Goal: Task Accomplishment & Management: Complete application form

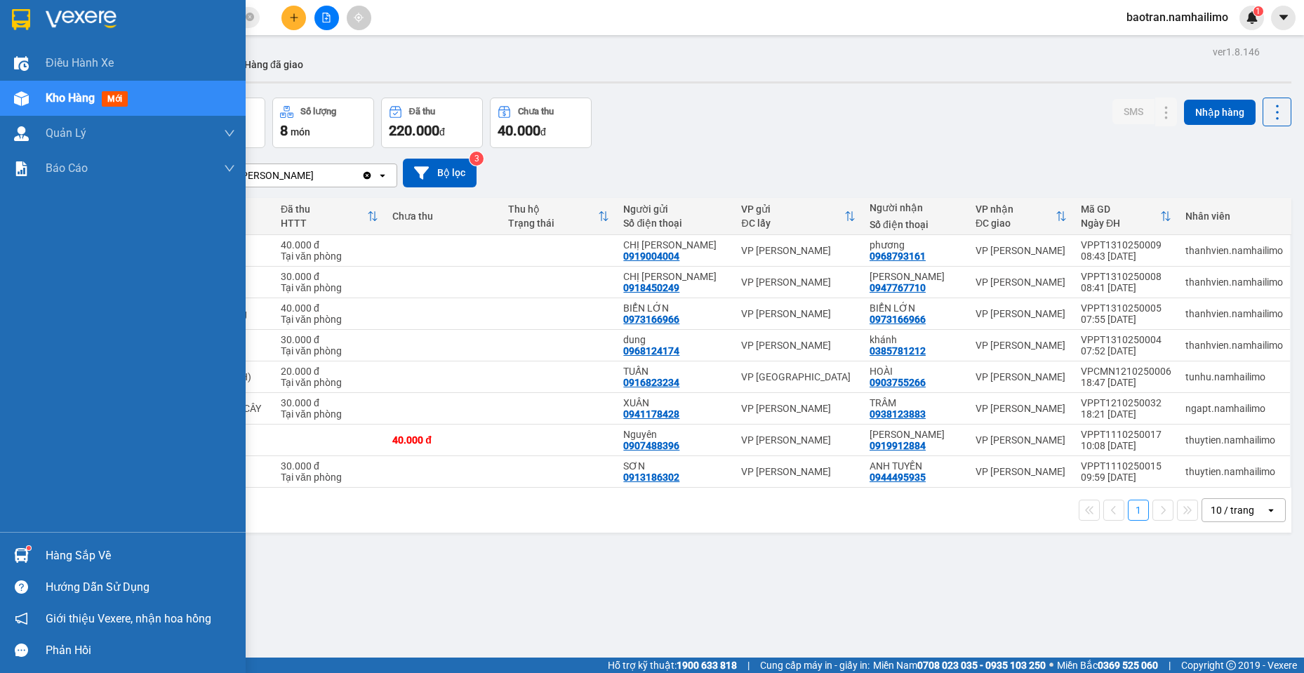
click at [22, 556] on img at bounding box center [21, 555] width 15 height 15
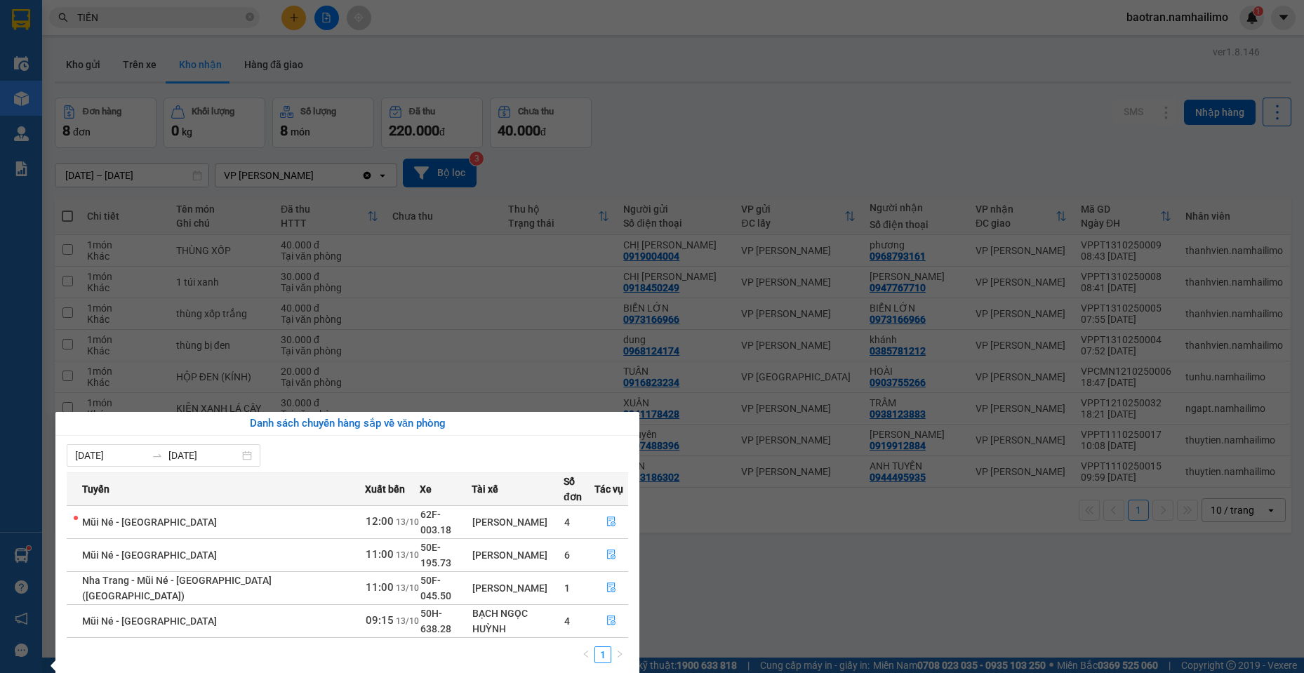
click at [235, 16] on section "Kết quả tìm kiếm ( 455 ) Bộ lọc Mã ĐH Trạng thái Món hàng Tổng cước Chưa cước N…" at bounding box center [652, 336] width 1304 height 673
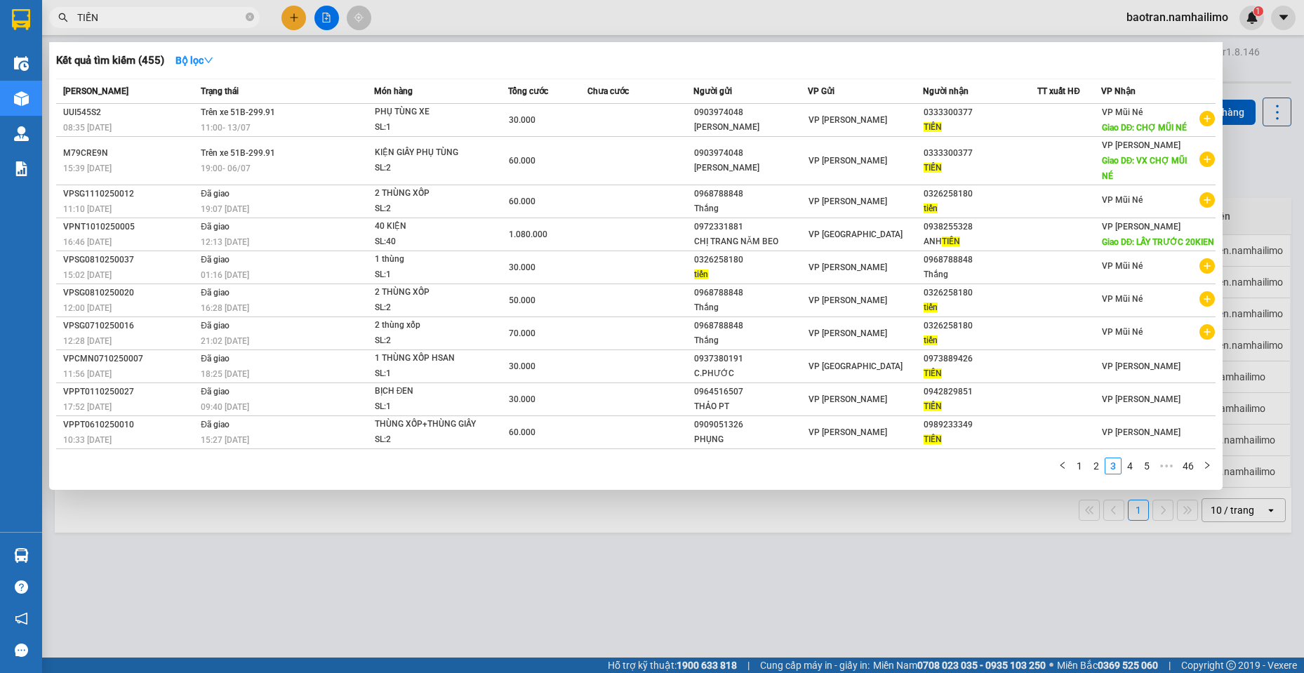
click at [235, 16] on input "TIẾN" at bounding box center [160, 17] width 166 height 15
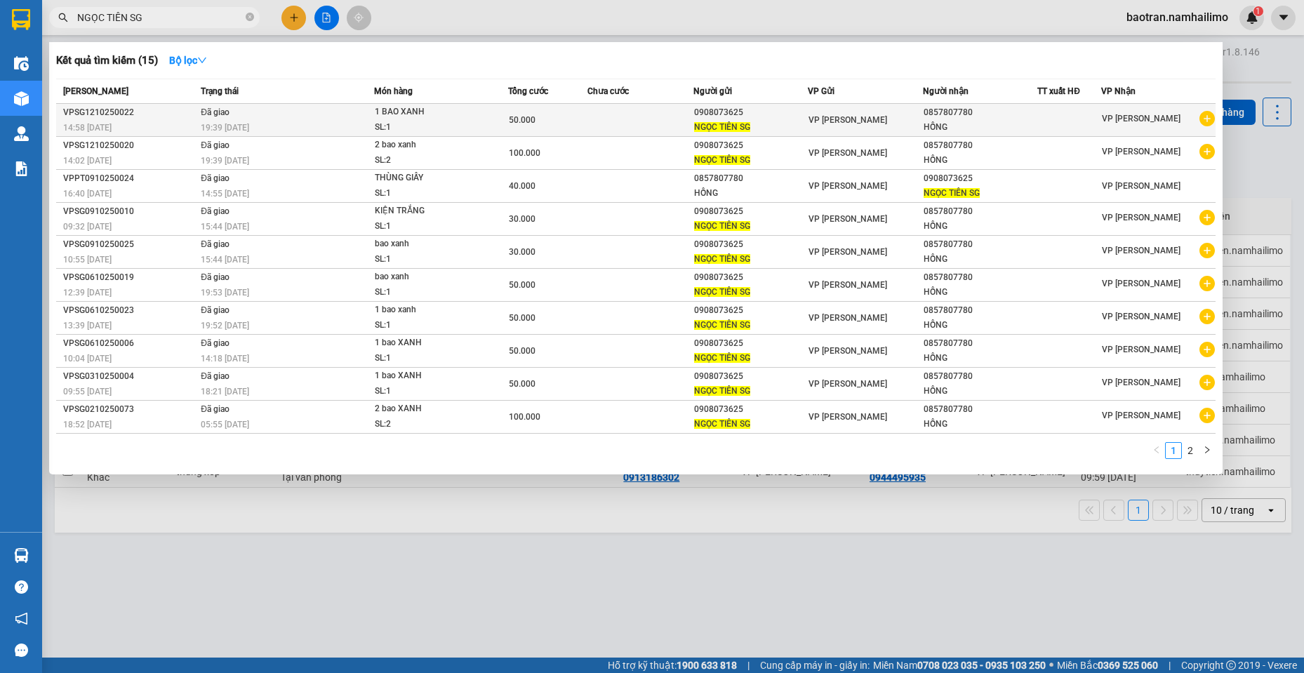
type input "NGỌC TIÊN SG"
click at [1211, 119] on icon "plus-circle" at bounding box center [1207, 118] width 15 height 15
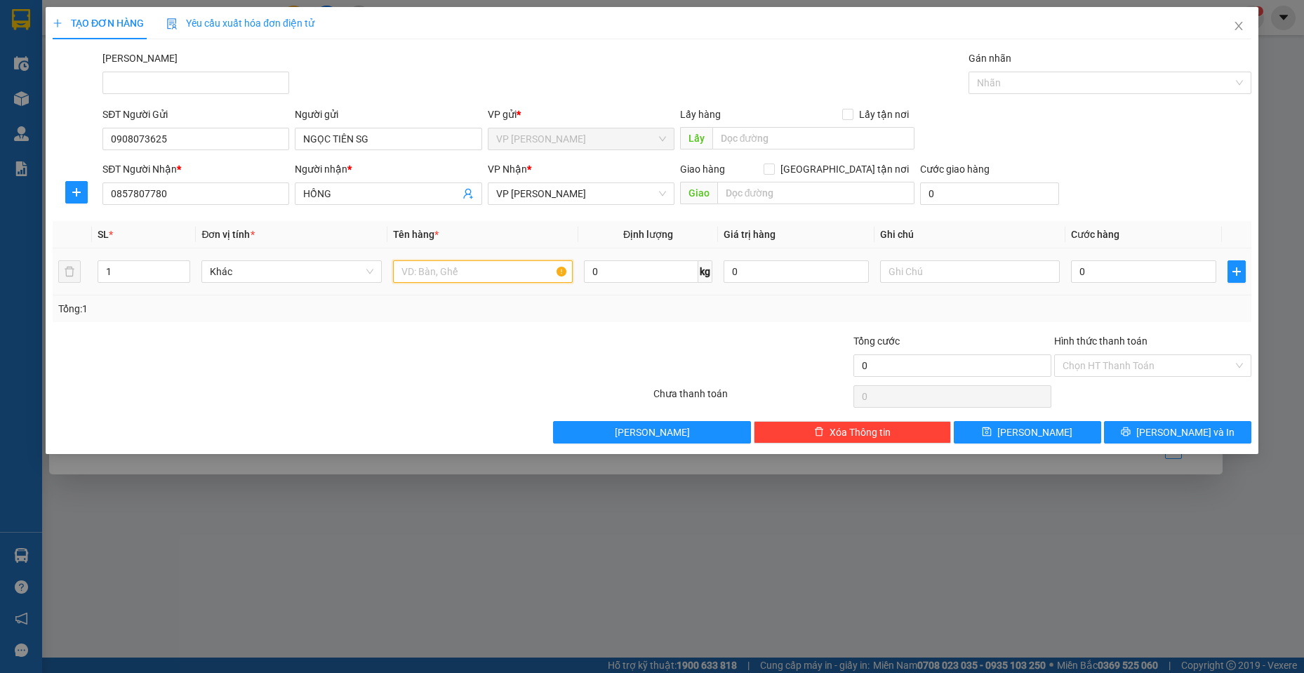
click at [442, 269] on input "text" at bounding box center [483, 271] width 180 height 22
type input "BAO XANH"
click at [1143, 277] on input "0" at bounding box center [1143, 271] width 145 height 22
type input "5"
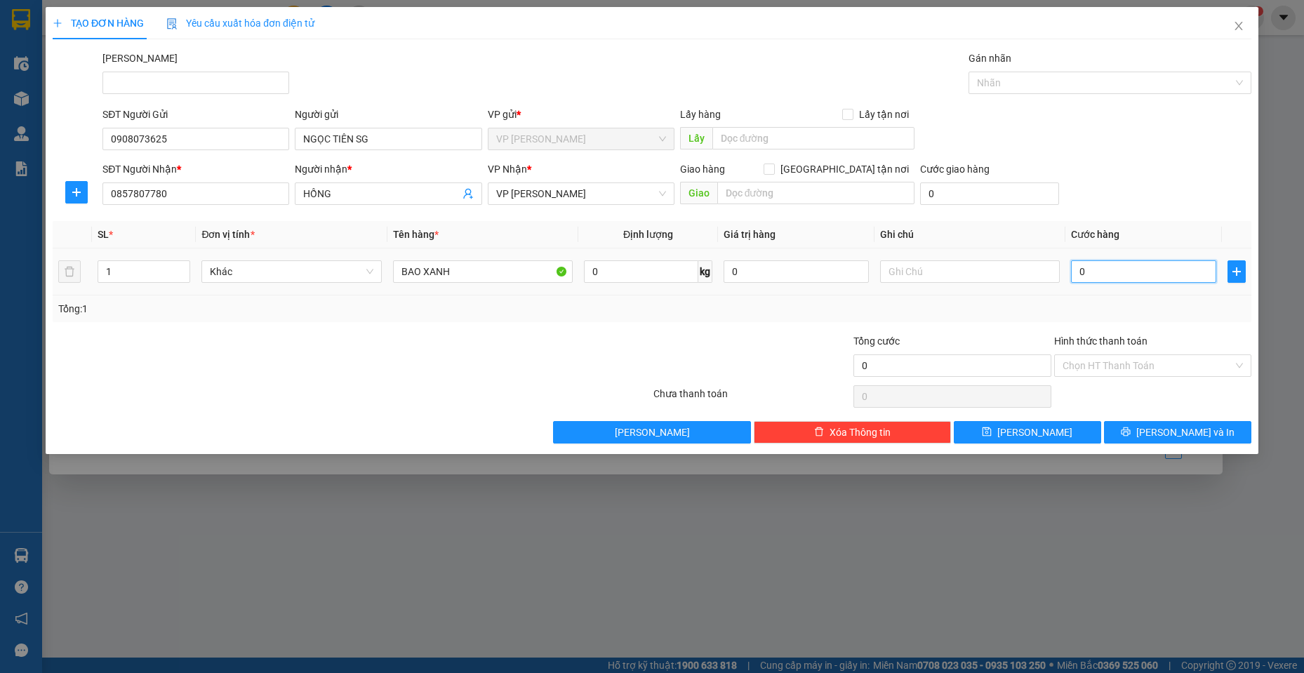
type input "5"
type input "50"
type input "500"
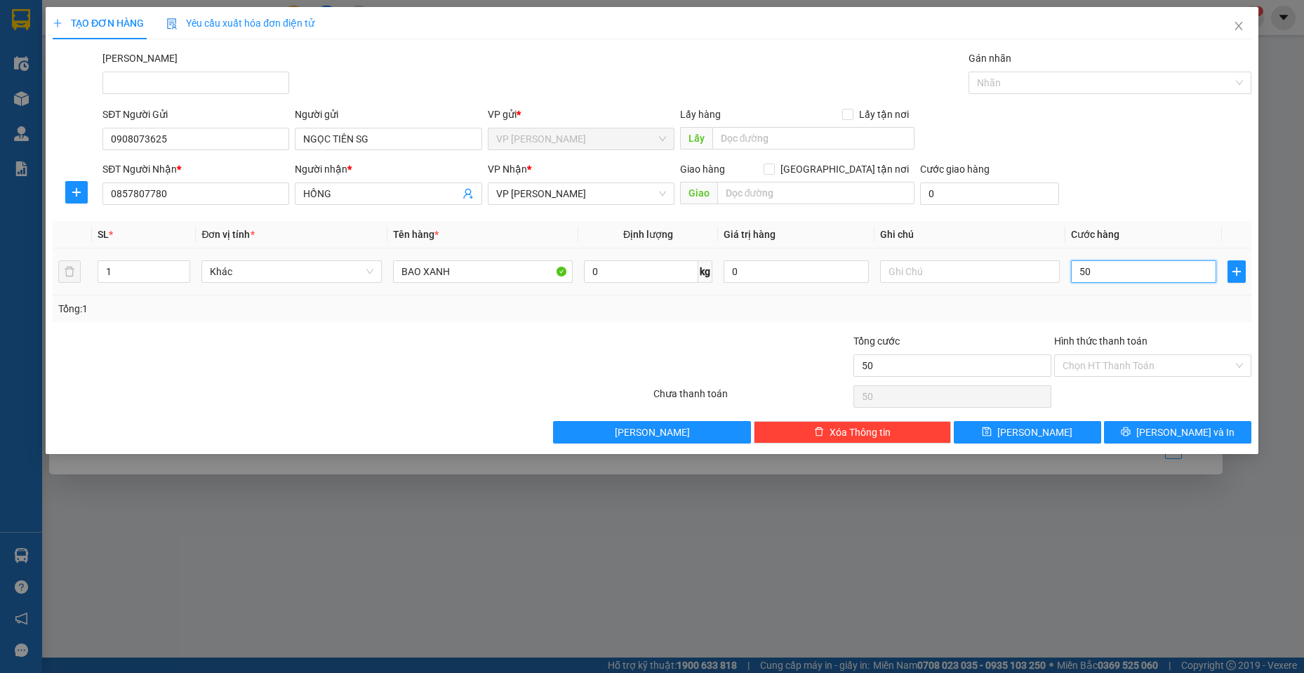
type input "500"
type input "5.000"
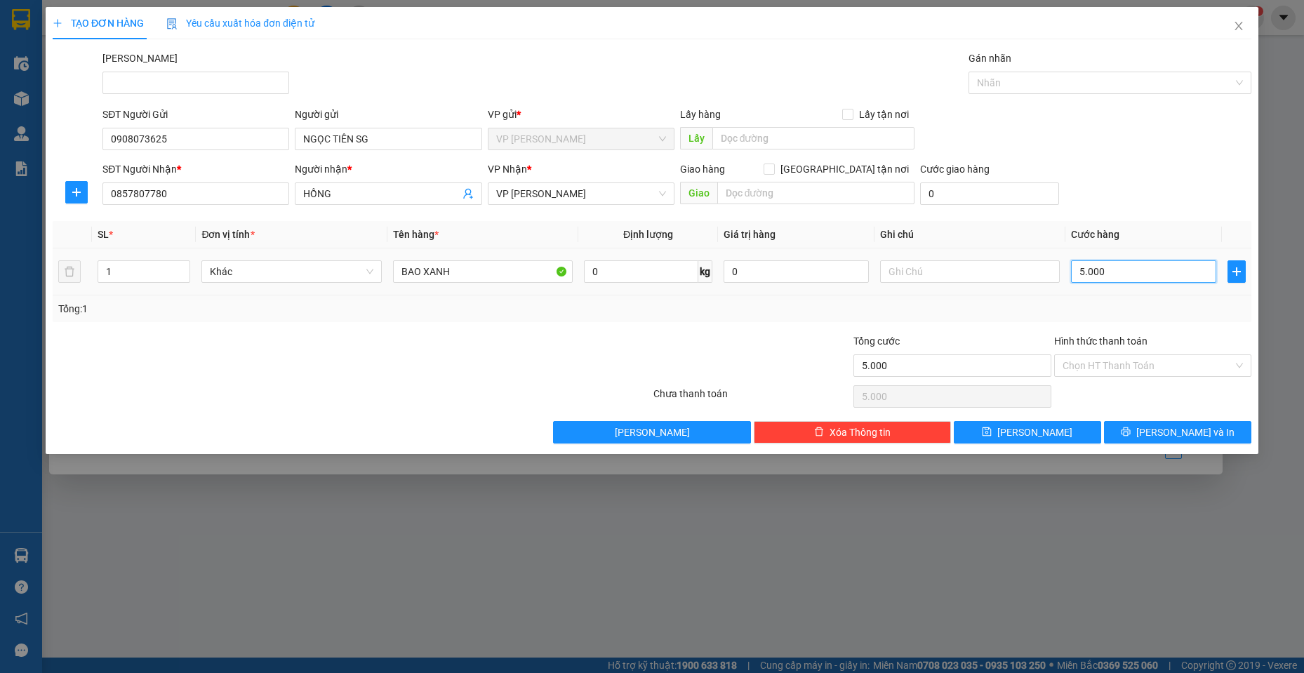
type input "50.000"
click at [1154, 362] on input "Hình thức thanh toán" at bounding box center [1148, 365] width 171 height 21
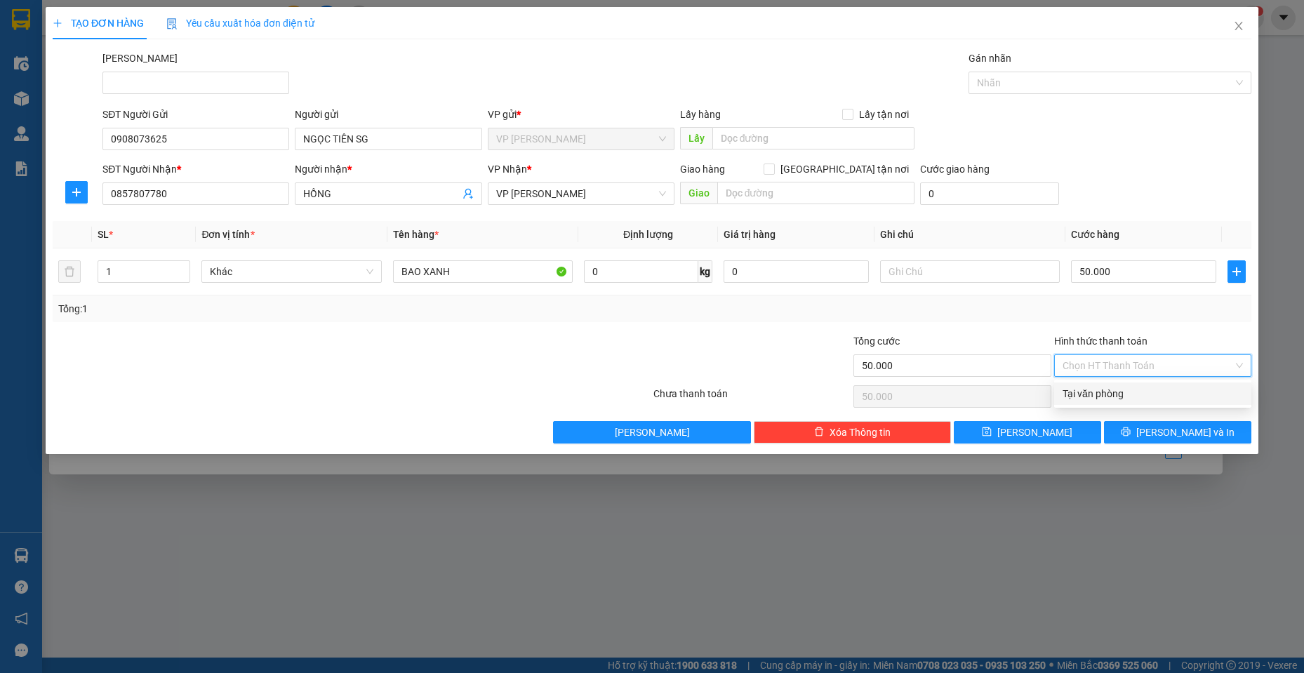
click at [1114, 399] on div "Tại văn phòng" at bounding box center [1153, 393] width 180 height 15
type input "0"
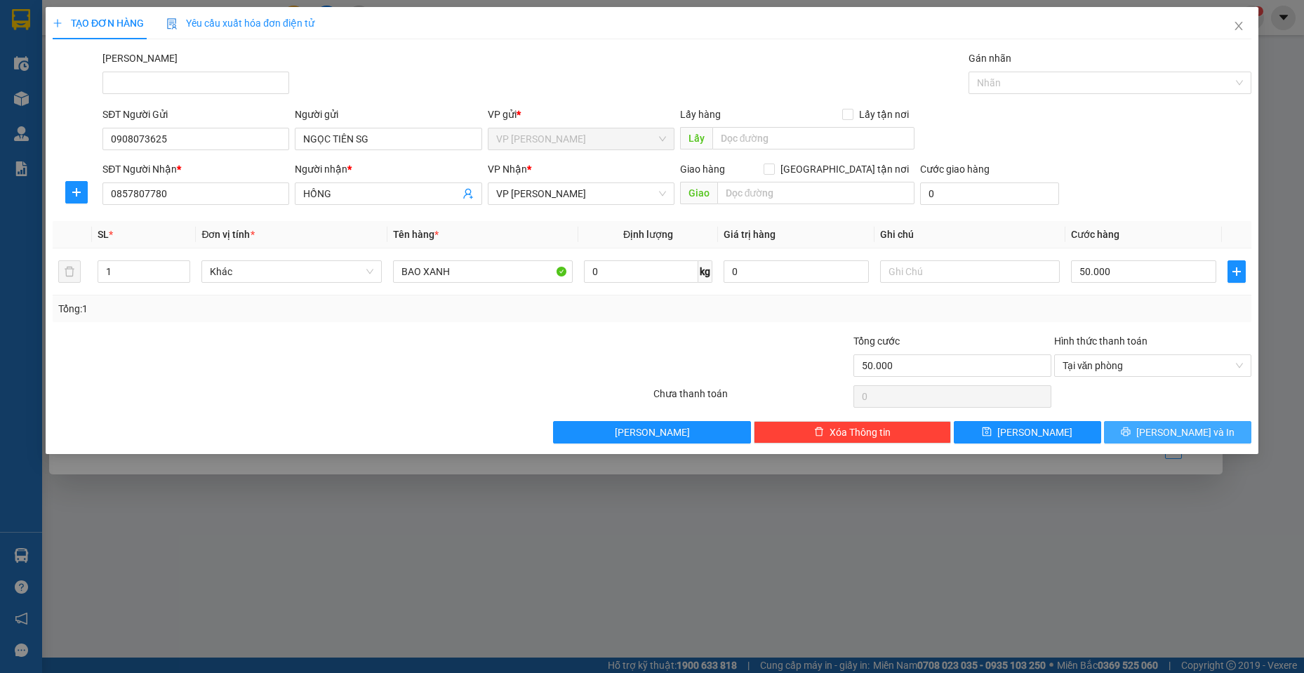
click at [1180, 437] on span "[PERSON_NAME] và In" at bounding box center [1185, 432] width 98 height 15
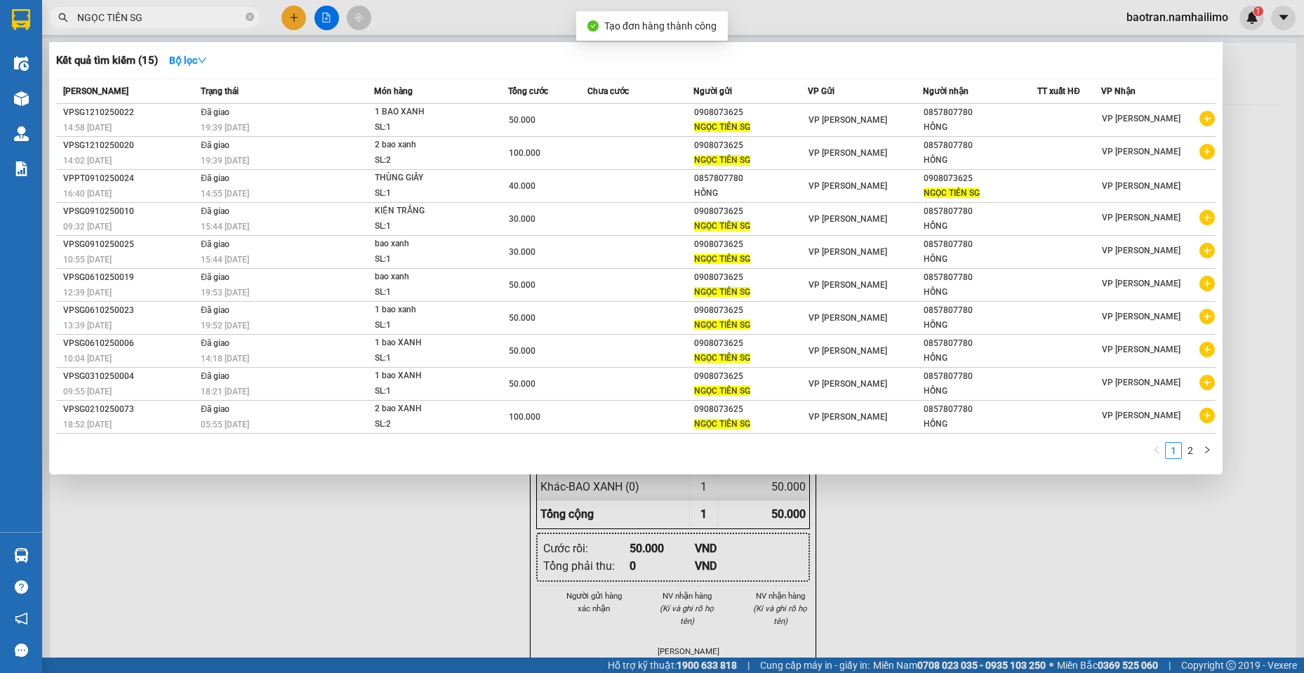
click at [1043, 555] on div at bounding box center [652, 336] width 1304 height 673
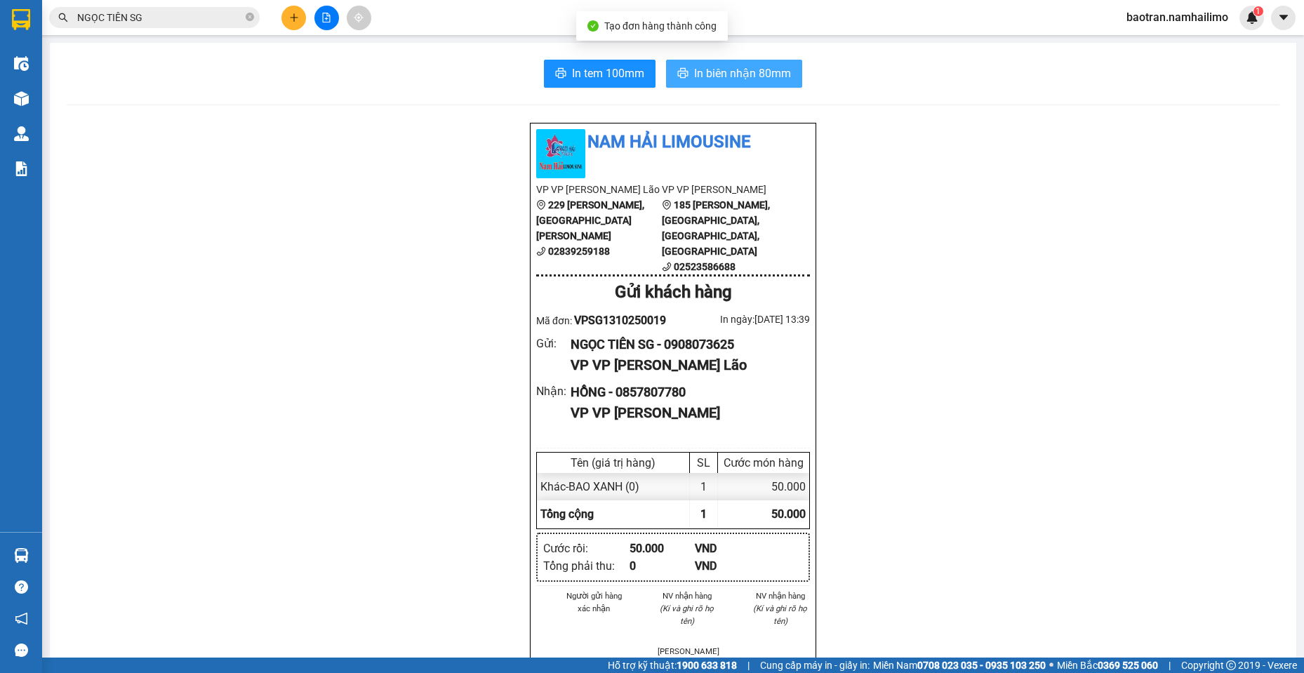
click at [740, 61] on button "In biên nhận 80mm" at bounding box center [734, 74] width 136 height 28
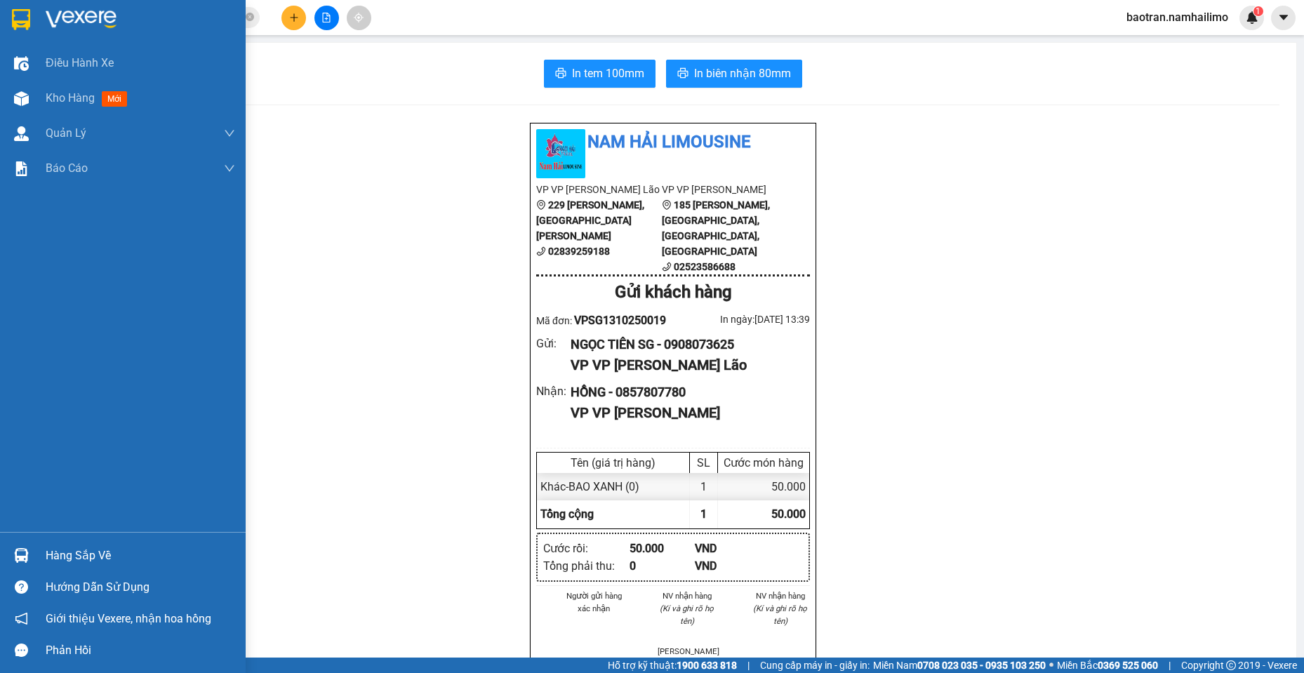
click at [38, 560] on div "Hàng sắp về" at bounding box center [123, 556] width 246 height 32
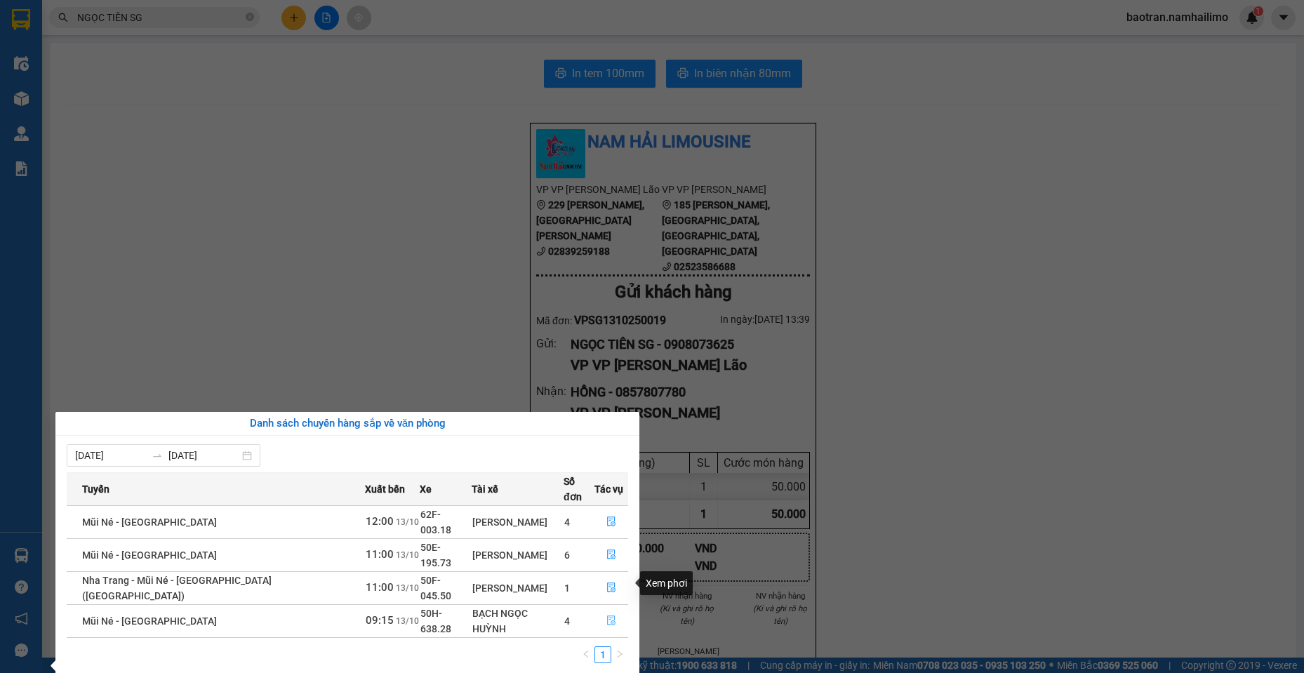
drag, startPoint x: 606, startPoint y: 583, endPoint x: 510, endPoint y: 11, distance: 580.1
click at [606, 616] on icon "file-done" at bounding box center [611, 621] width 10 height 10
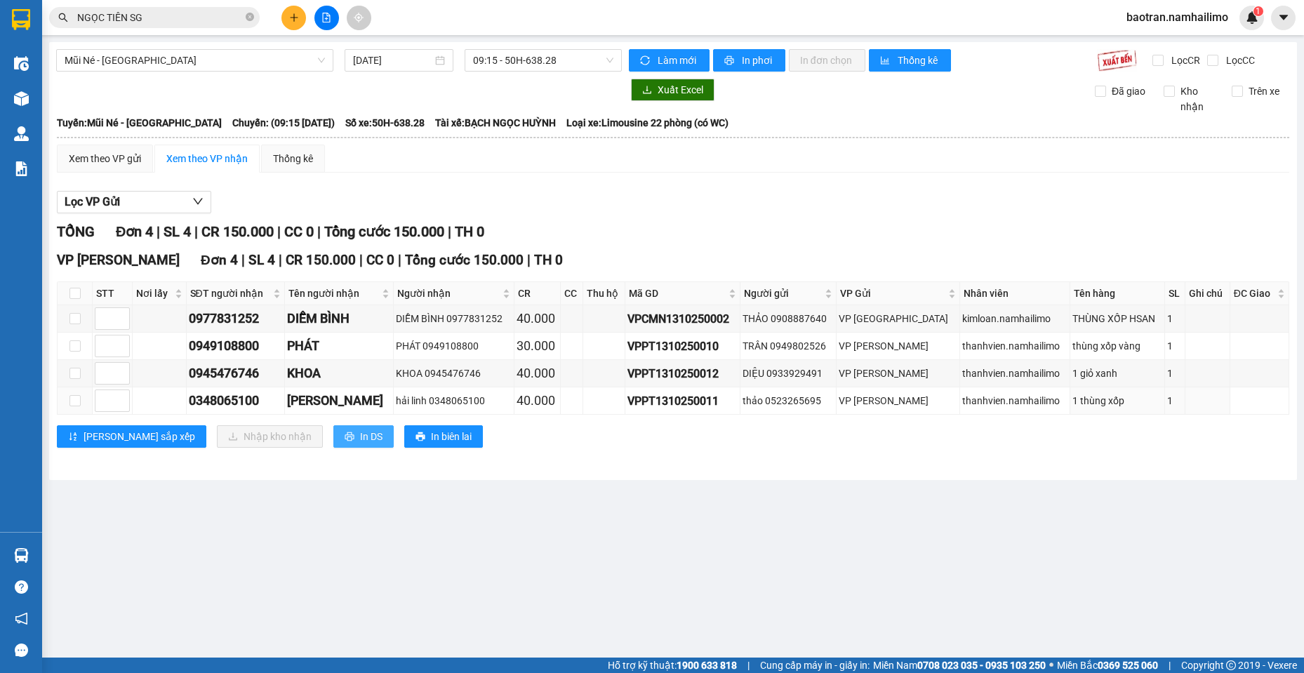
click at [360, 435] on span "In DS" at bounding box center [371, 436] width 22 height 15
click at [170, 4] on div "Kết quả tìm kiếm ( 15 ) Bộ lọc Mã ĐH Trạng thái Món hàng Tổng cước Chưa cước Ng…" at bounding box center [652, 17] width 1304 height 35
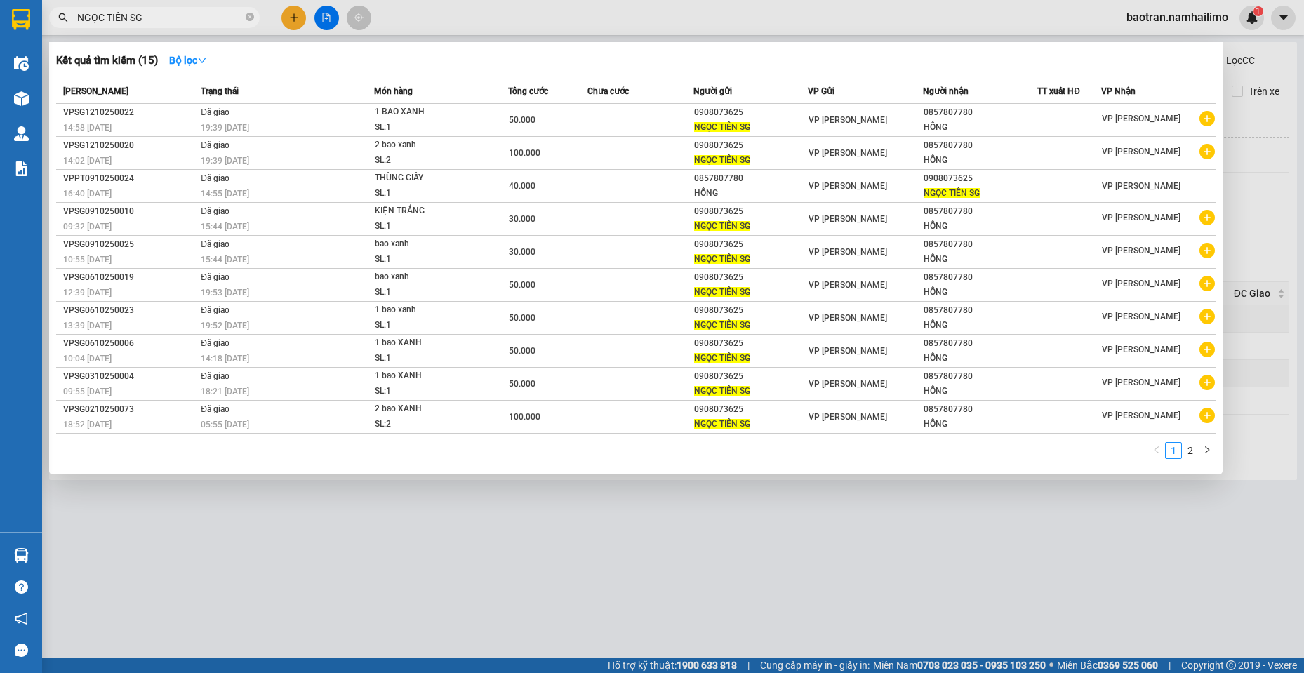
drag, startPoint x: 249, startPoint y: 18, endPoint x: 197, endPoint y: 22, distance: 52.8
click at [247, 18] on icon "close-circle" at bounding box center [250, 17] width 8 height 8
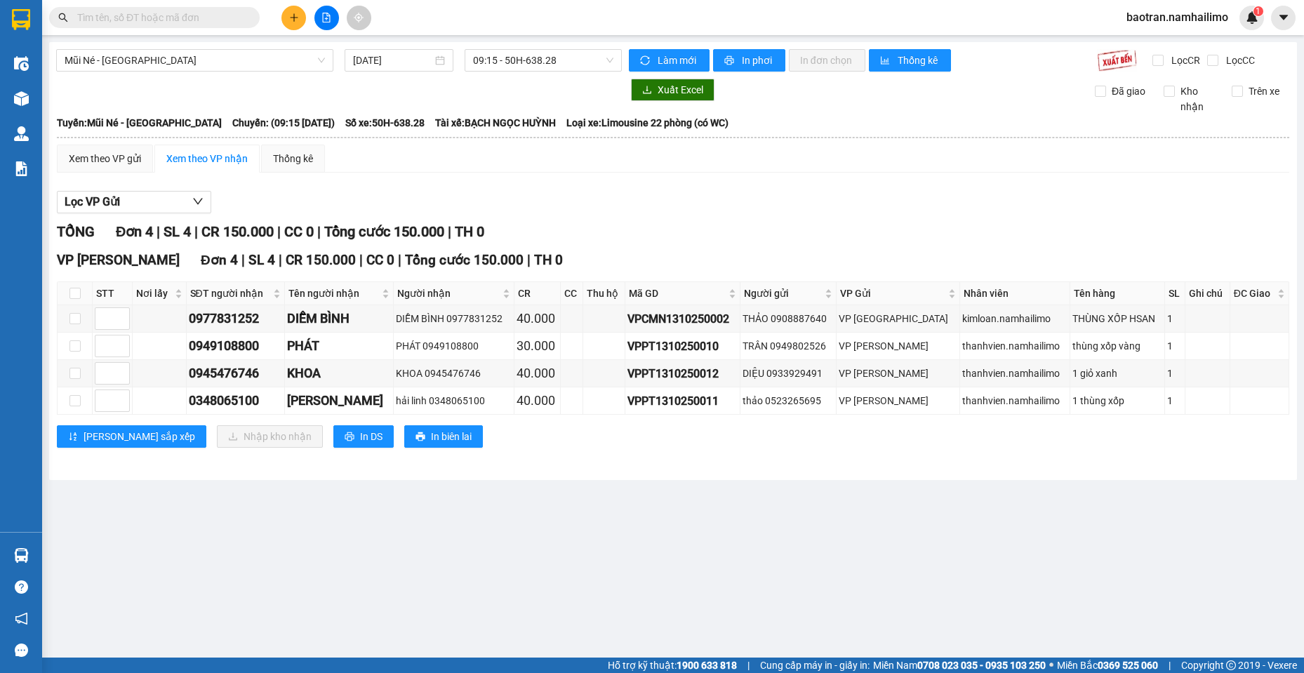
click at [194, 22] on input "text" at bounding box center [160, 17] width 166 height 15
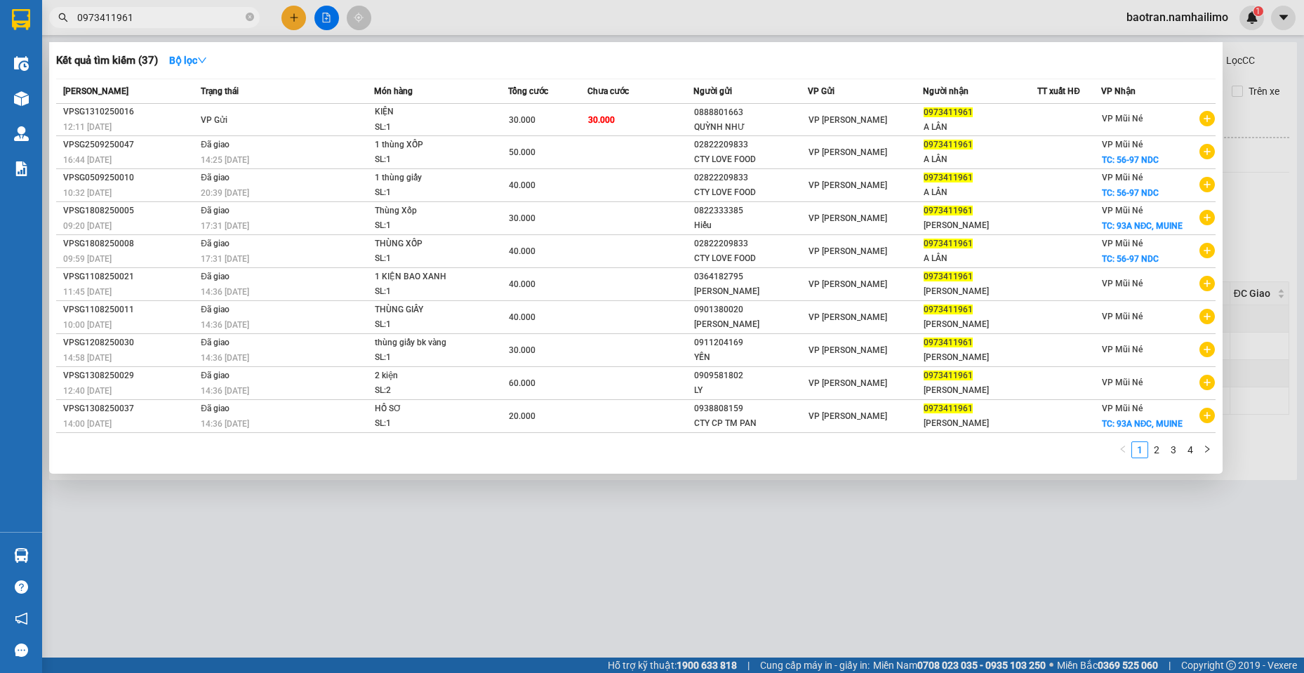
type input "0973411961"
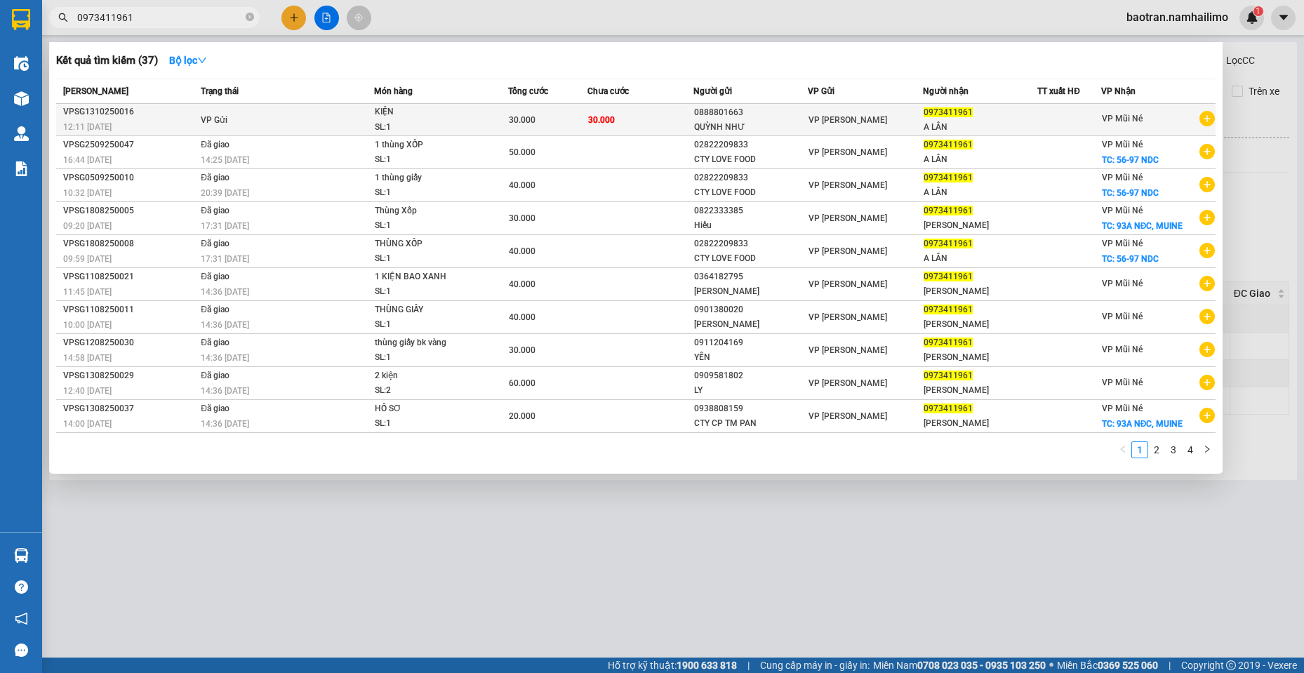
drag, startPoint x: 859, startPoint y: 672, endPoint x: 406, endPoint y: 128, distance: 708.2
click at [0, 18] on div "Kết quả tìm kiếm ( 37 ) Bộ lọc Mã ĐH Trạng thái Món hàng Tổng cước Chưa cước Ng…" at bounding box center [0, 18] width 0 height 0
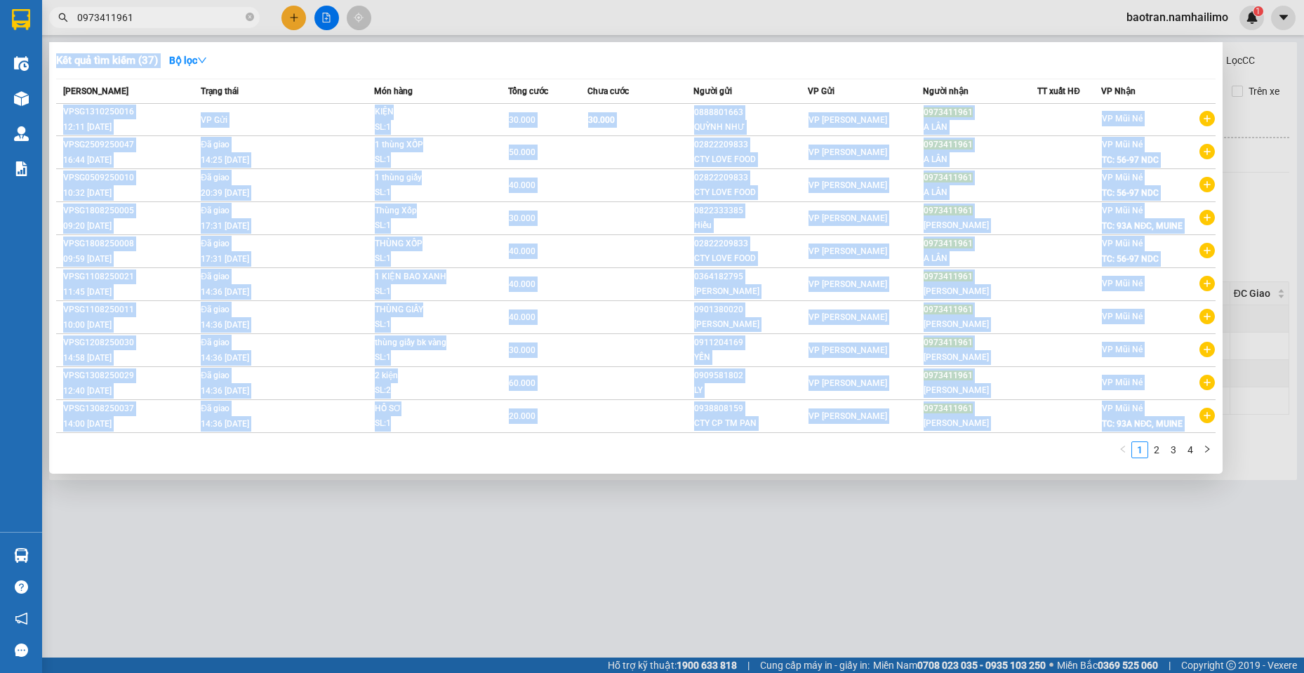
click at [574, 59] on div "Kết quả tìm kiếm ( 37 ) Bộ lọc" at bounding box center [636, 60] width 1160 height 22
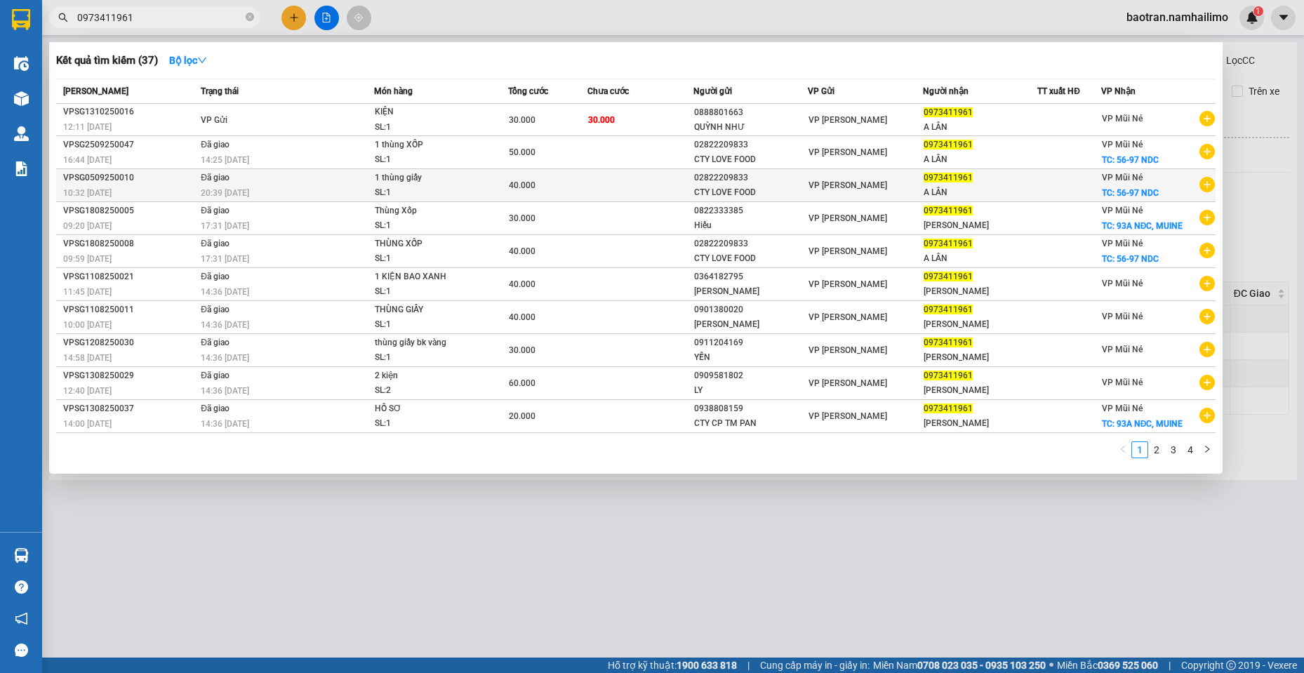
click at [1207, 186] on icon "plus-circle" at bounding box center [1207, 184] width 15 height 15
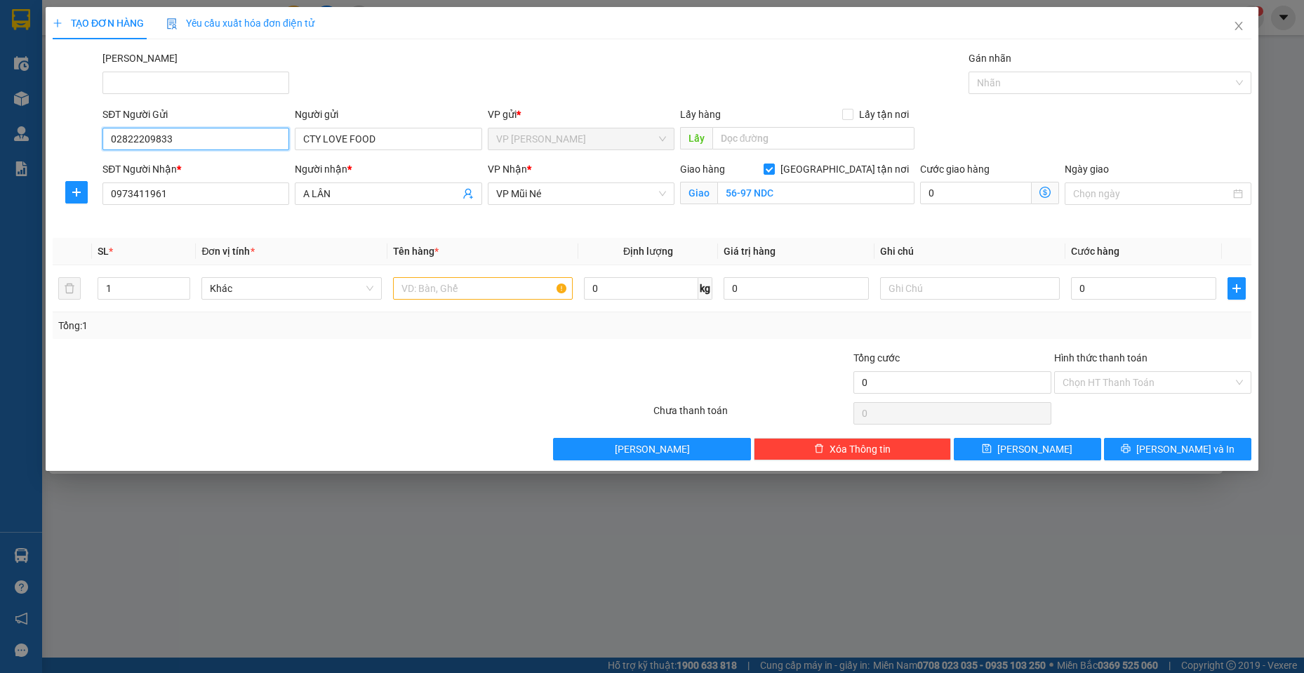
drag, startPoint x: 213, startPoint y: 135, endPoint x: 408, endPoint y: 166, distance: 196.9
click at [214, 135] on input "02822209833" at bounding box center [195, 139] width 187 height 22
drag, startPoint x: 398, startPoint y: 143, endPoint x: 19, endPoint y: 117, distance: 380.0
click at [11, 131] on div "TẠO ĐƠN HÀNG Yêu cầu xuất hóa đơn điện tử Transit Pickup Surcharge Ids Transit …" at bounding box center [652, 336] width 1304 height 673
type input "SƠN HOA VIỆT"
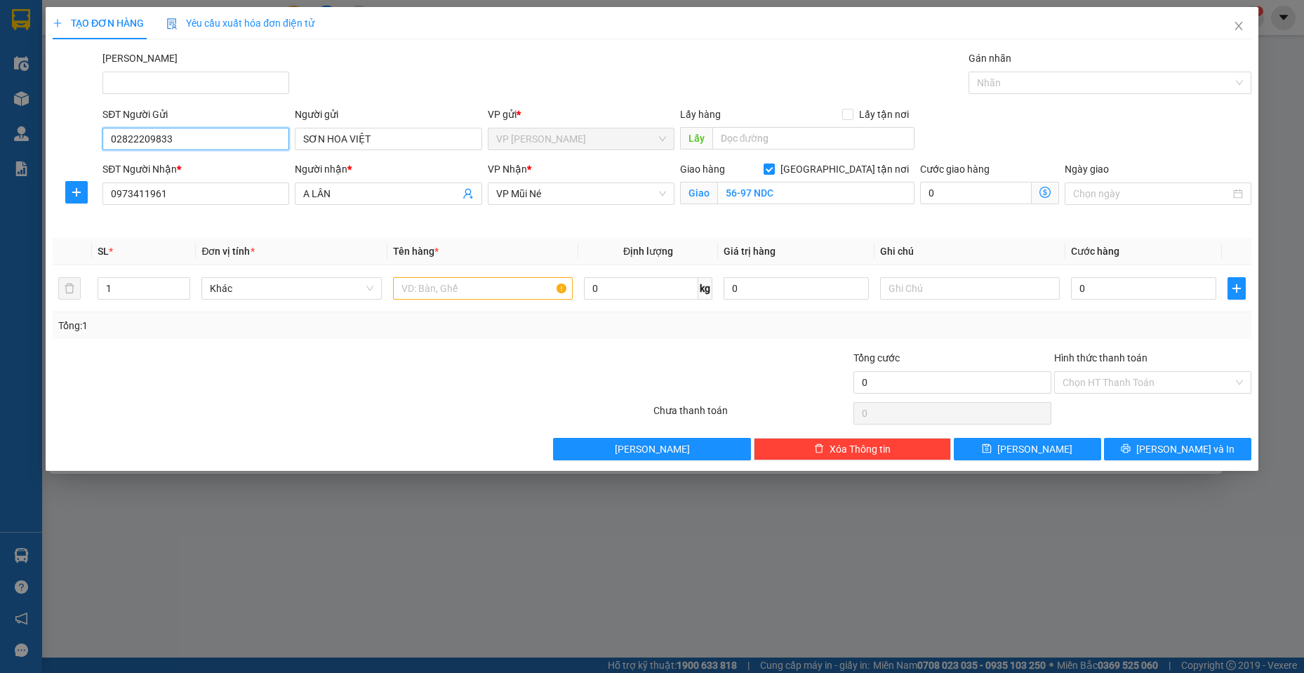
click at [192, 129] on input "02822209833" at bounding box center [195, 139] width 187 height 22
type input "02743712335"
click at [481, 297] on input "text" at bounding box center [483, 288] width 180 height 22
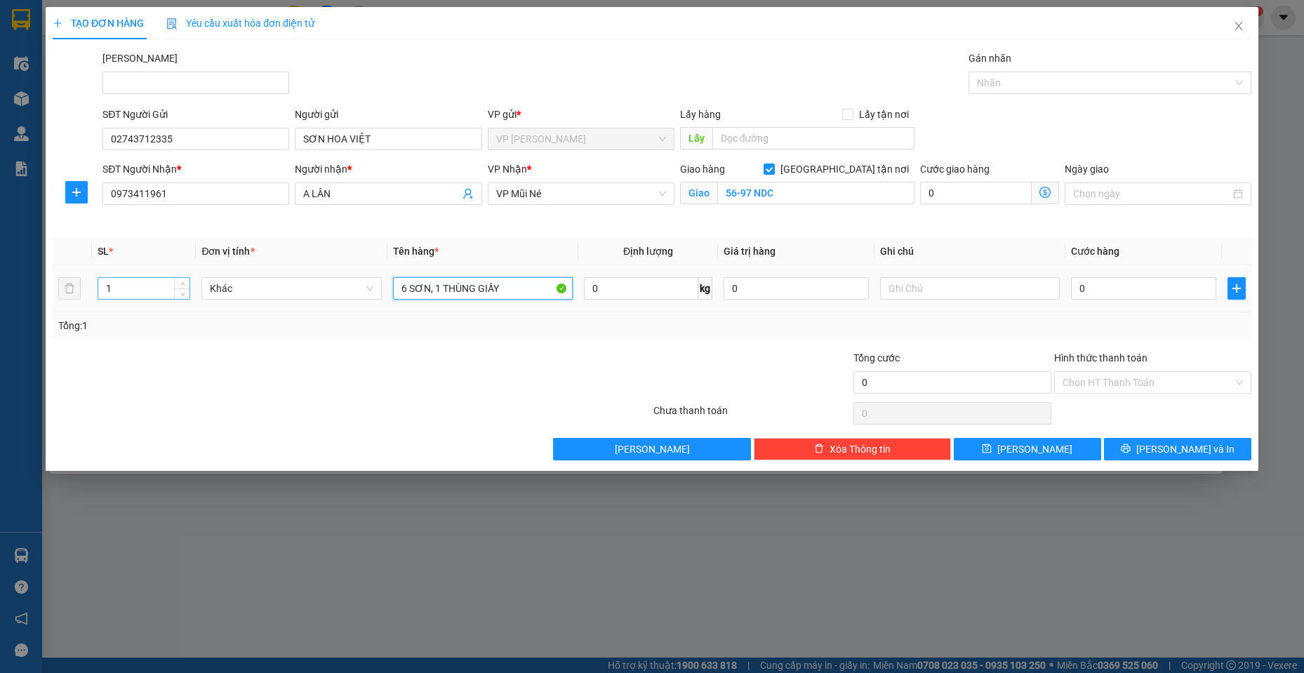
type input "6 SƠN, 1 THÙNG GIẤY"
click at [66, 286] on tr "1 Khác 6 SƠN, 1 THÙNG GIẤY 0 kg 0 0" at bounding box center [652, 288] width 1199 height 47
type input "7"
drag, startPoint x: 1176, startPoint y: 290, endPoint x: 1172, endPoint y: 283, distance: 8.2
click at [1175, 289] on input "0" at bounding box center [1143, 288] width 145 height 22
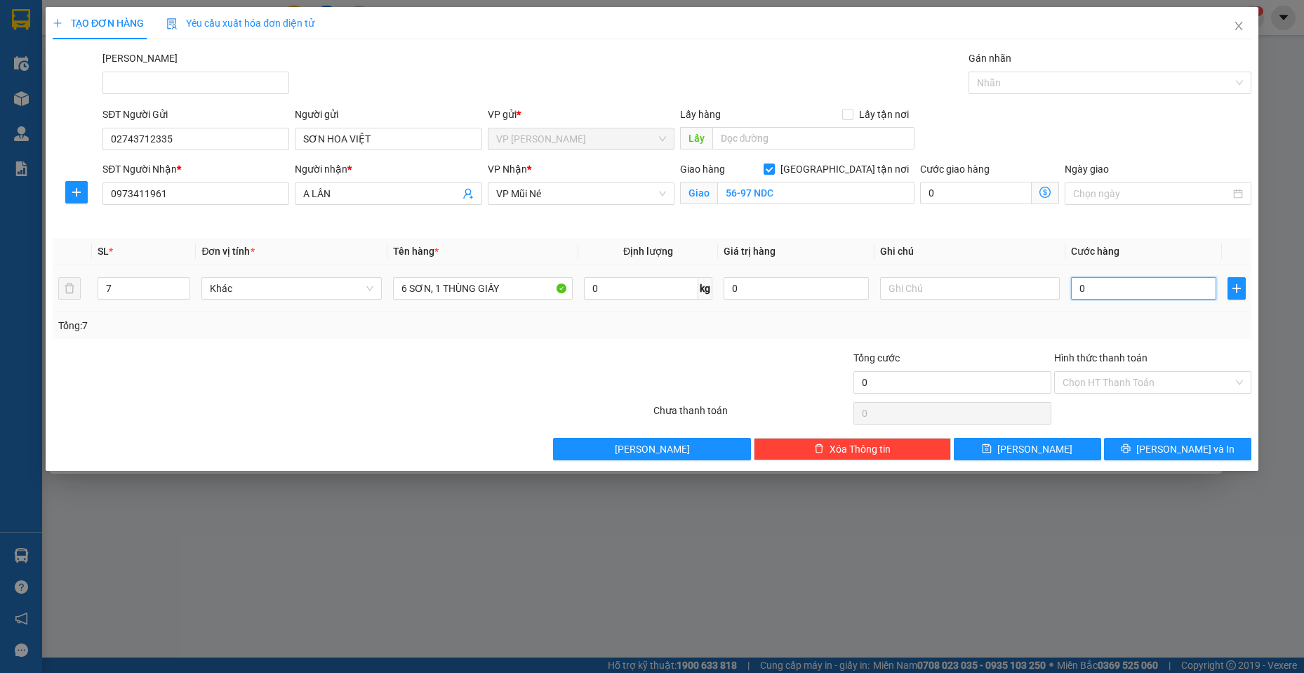
type input "2"
type input "21"
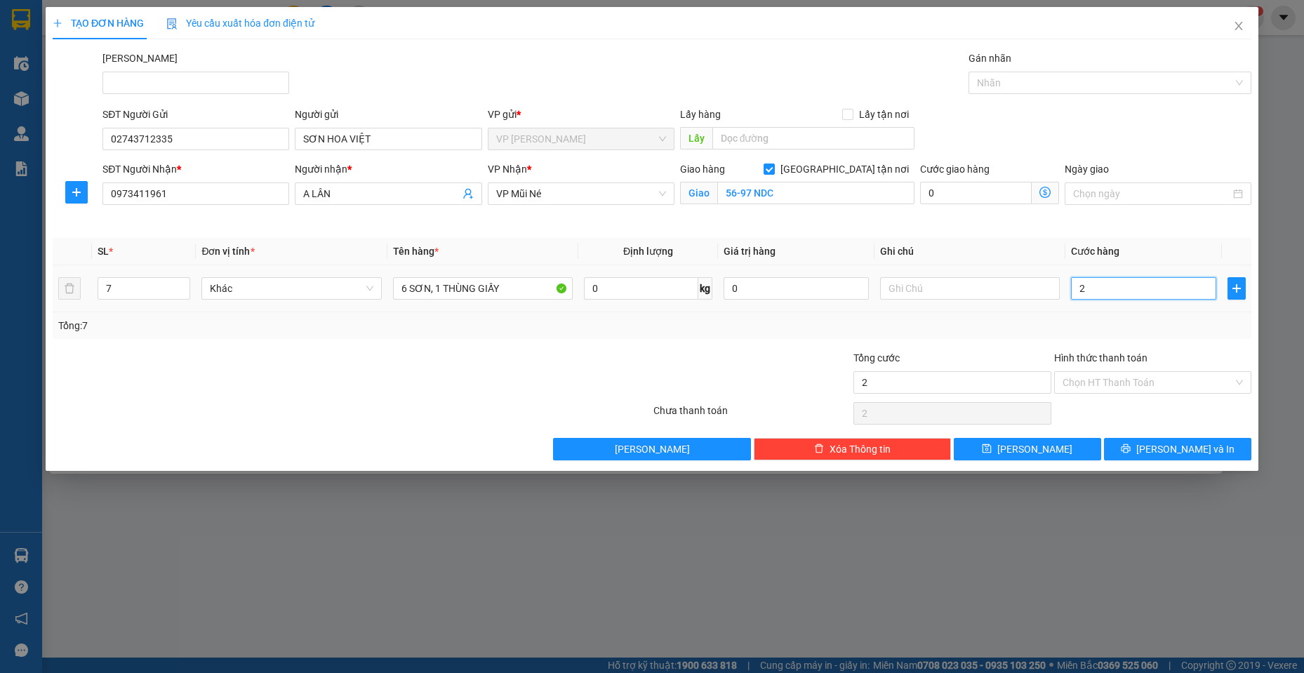
type input "21"
type input "210"
type input "2.100"
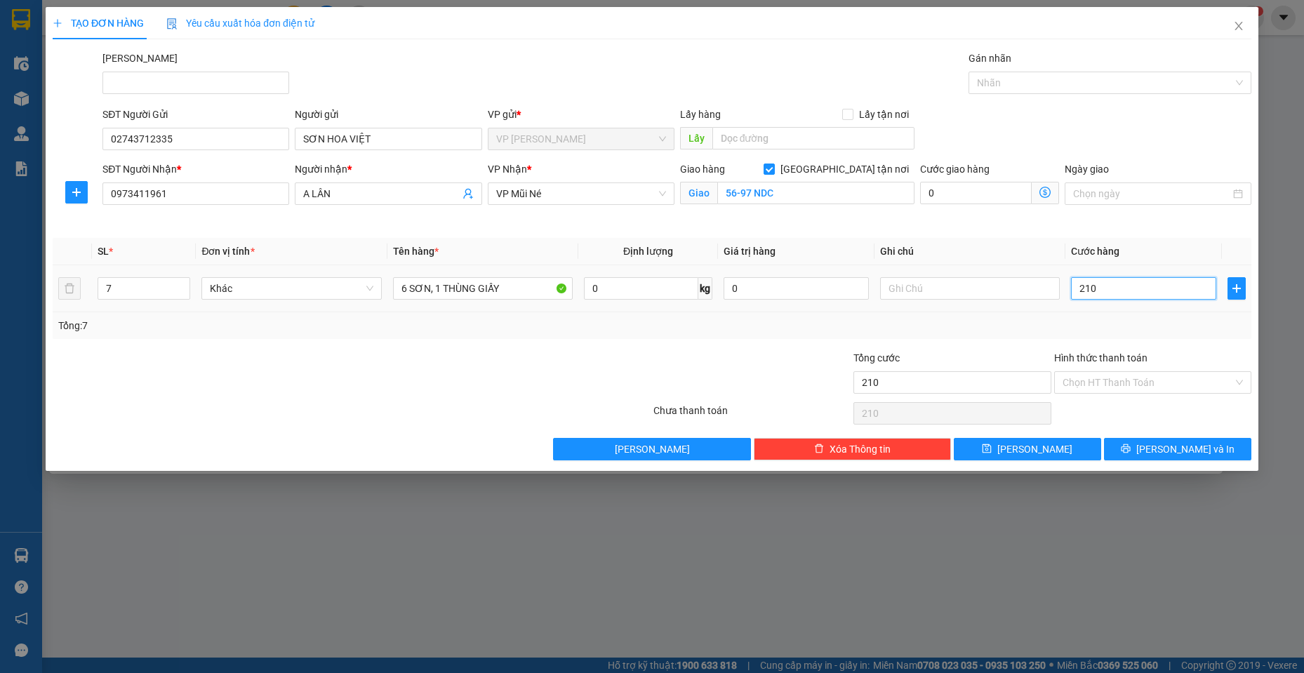
type input "2.100"
type input "21.000"
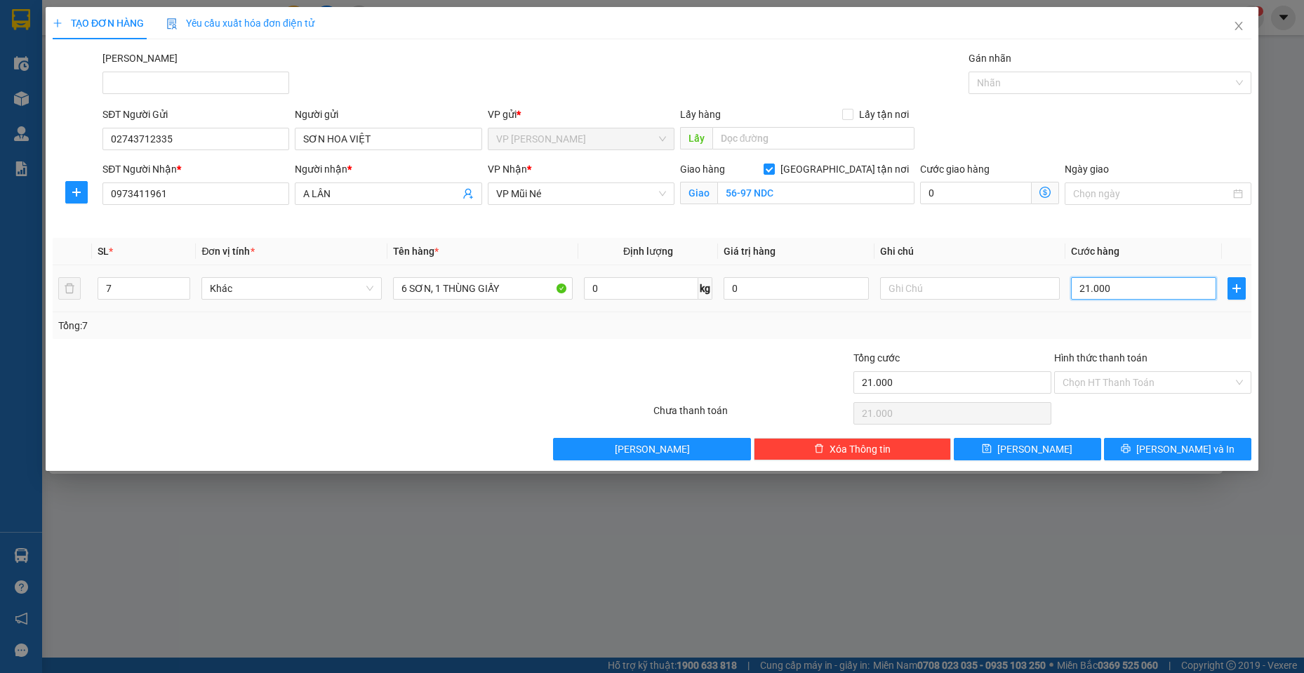
type input "210.000"
click at [1181, 454] on span "[PERSON_NAME] và In" at bounding box center [1185, 449] width 98 height 15
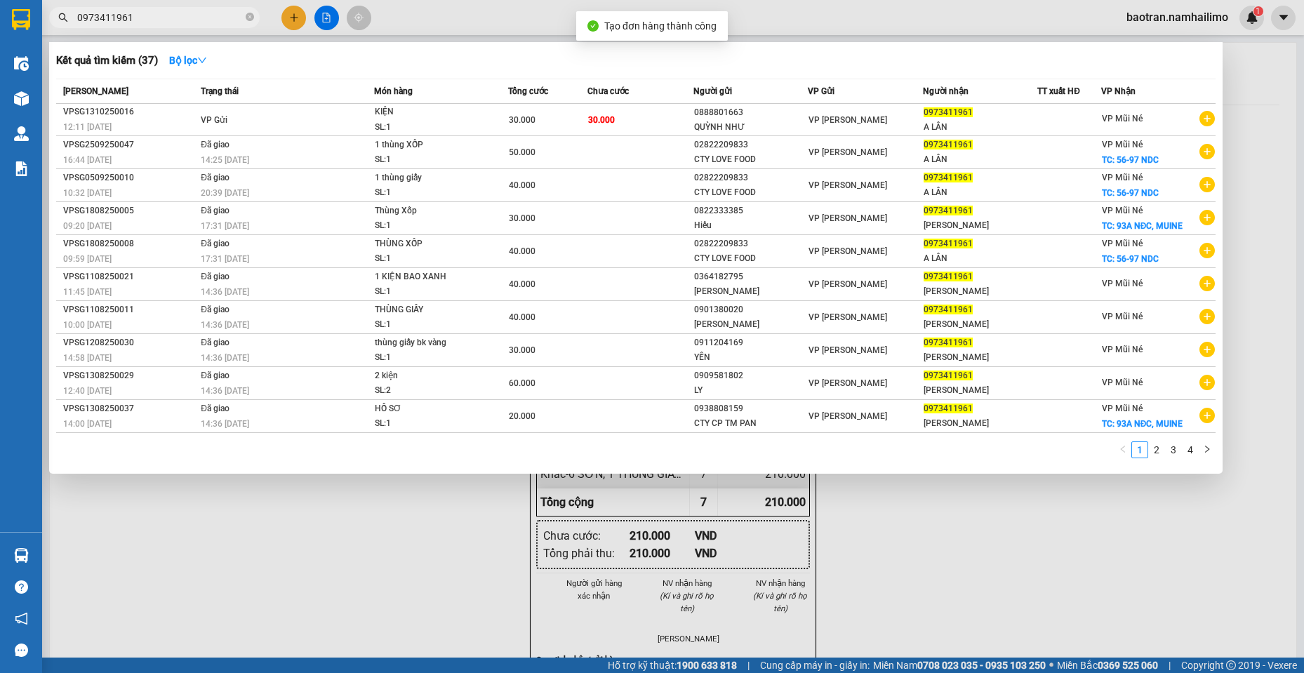
drag, startPoint x: 735, startPoint y: 533, endPoint x: 748, endPoint y: 22, distance: 510.5
click at [0, 18] on div "Kết quả tìm kiếm ( 37 ) Bộ lọc Mã ĐH Trạng thái Món hàng Tổng cước Chưa cước Ng…" at bounding box center [0, 18] width 0 height 0
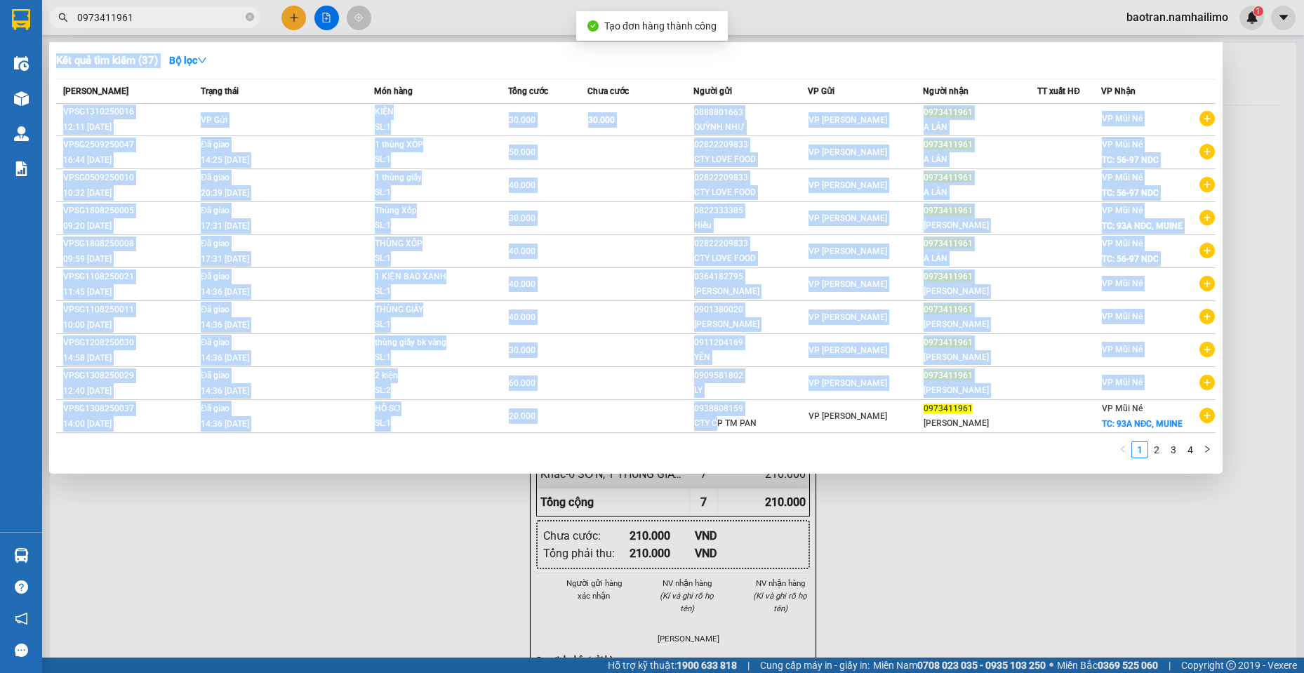
drag, startPoint x: 774, startPoint y: 574, endPoint x: 722, endPoint y: 333, distance: 246.5
click at [774, 574] on div at bounding box center [652, 336] width 1304 height 673
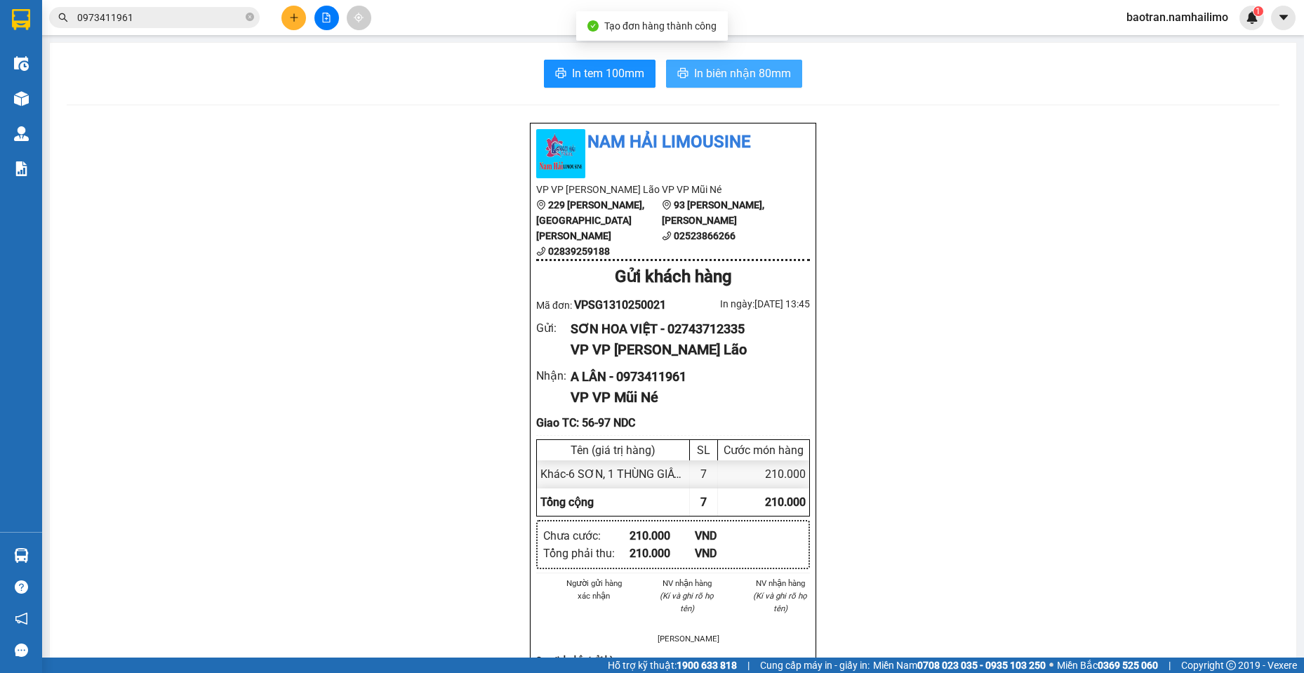
click at [734, 77] on span "In biên nhận 80mm" at bounding box center [742, 74] width 97 height 18
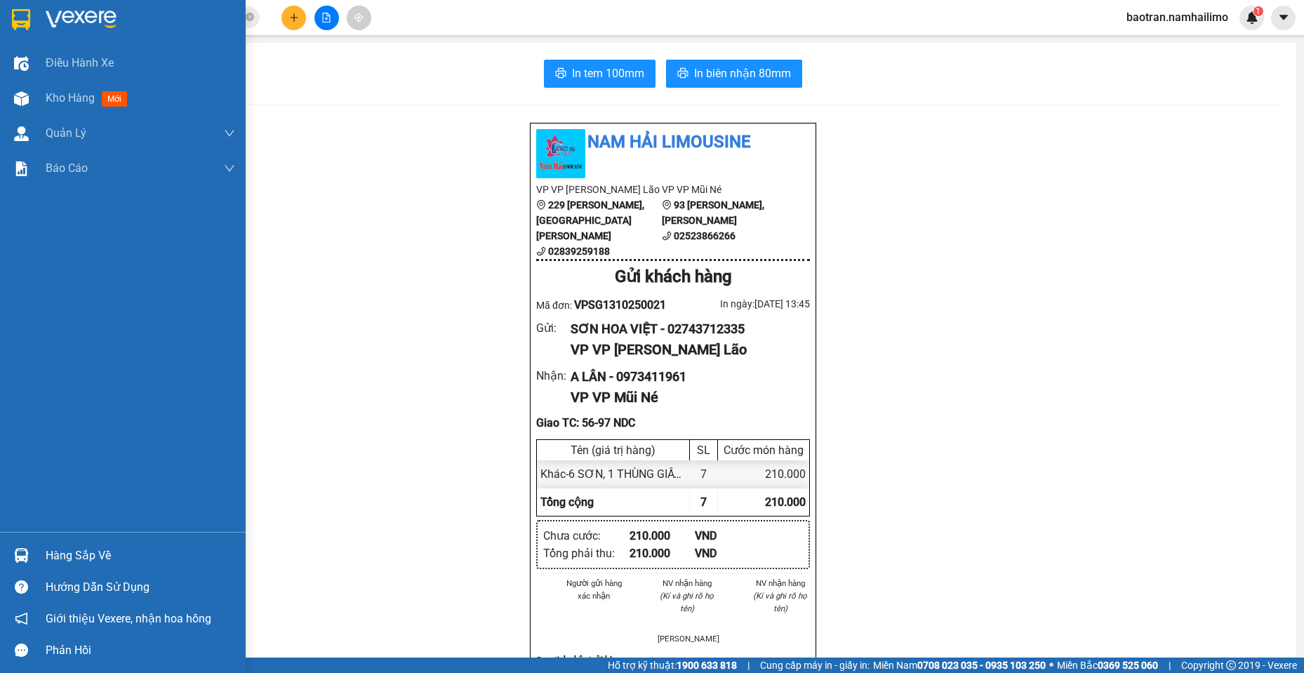
click at [103, 557] on div "Hàng sắp về" at bounding box center [141, 555] width 190 height 21
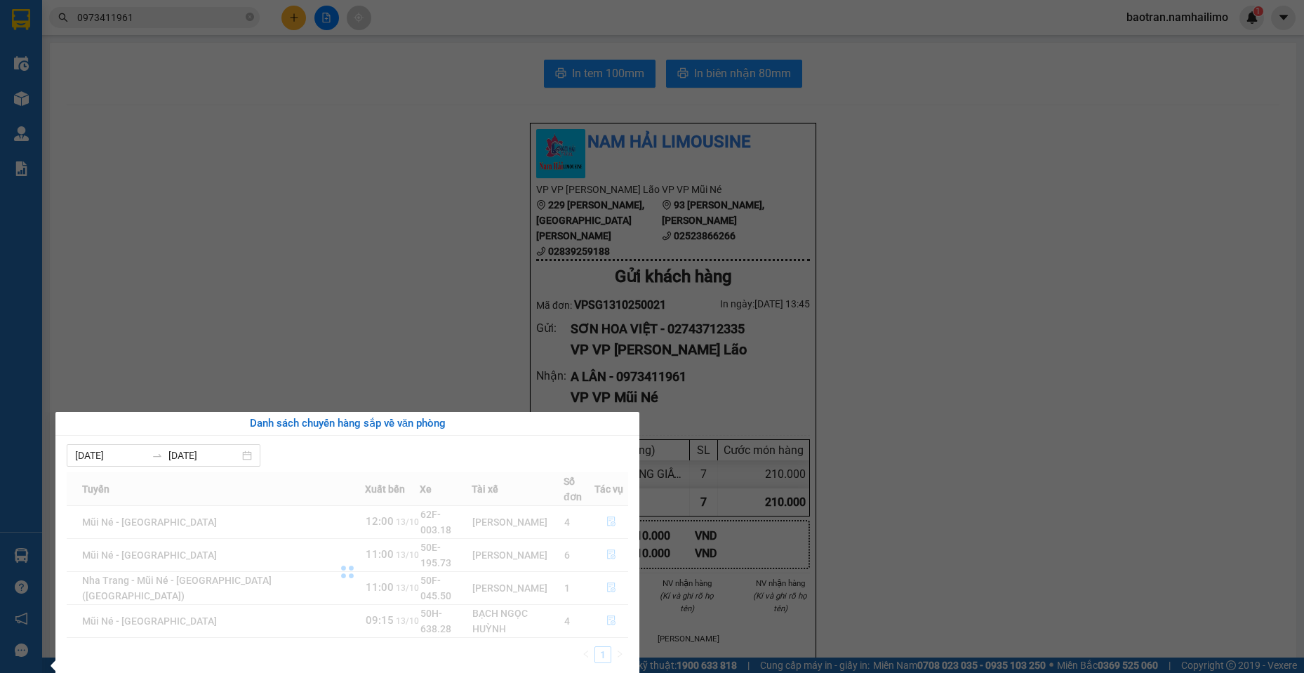
click at [603, 587] on div at bounding box center [348, 571] width 562 height 199
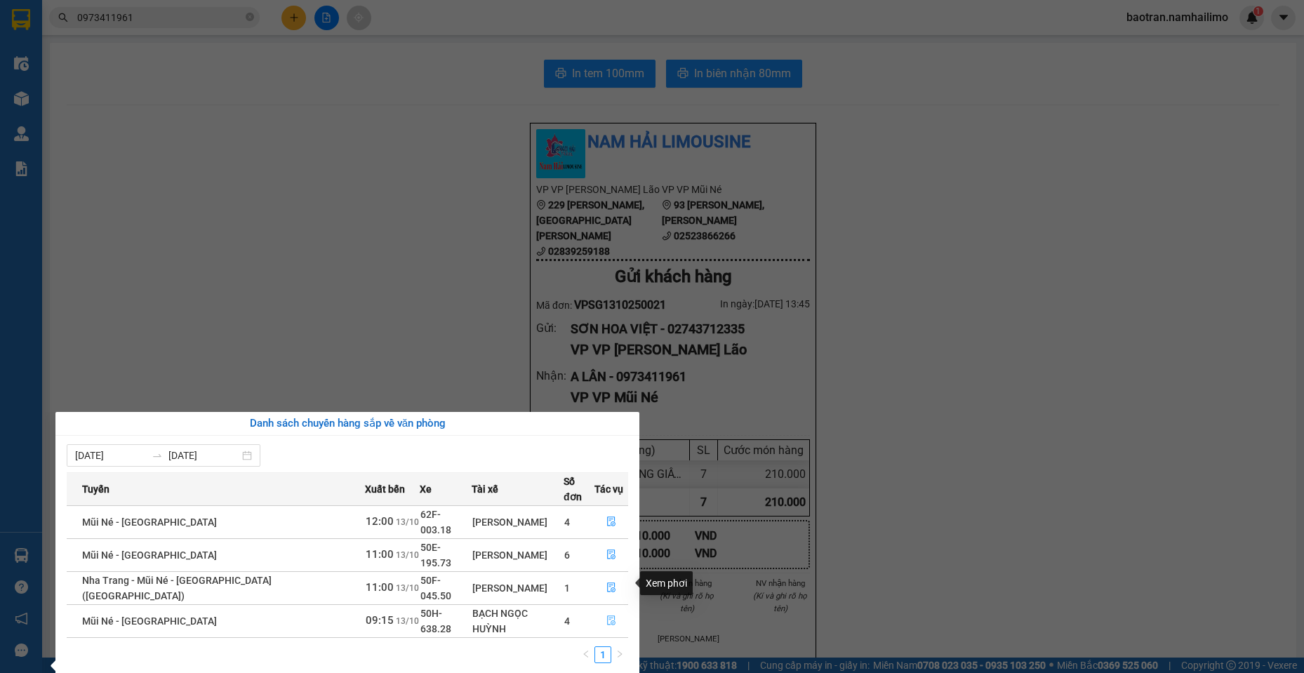
click at [606, 616] on span "file-done" at bounding box center [611, 621] width 10 height 11
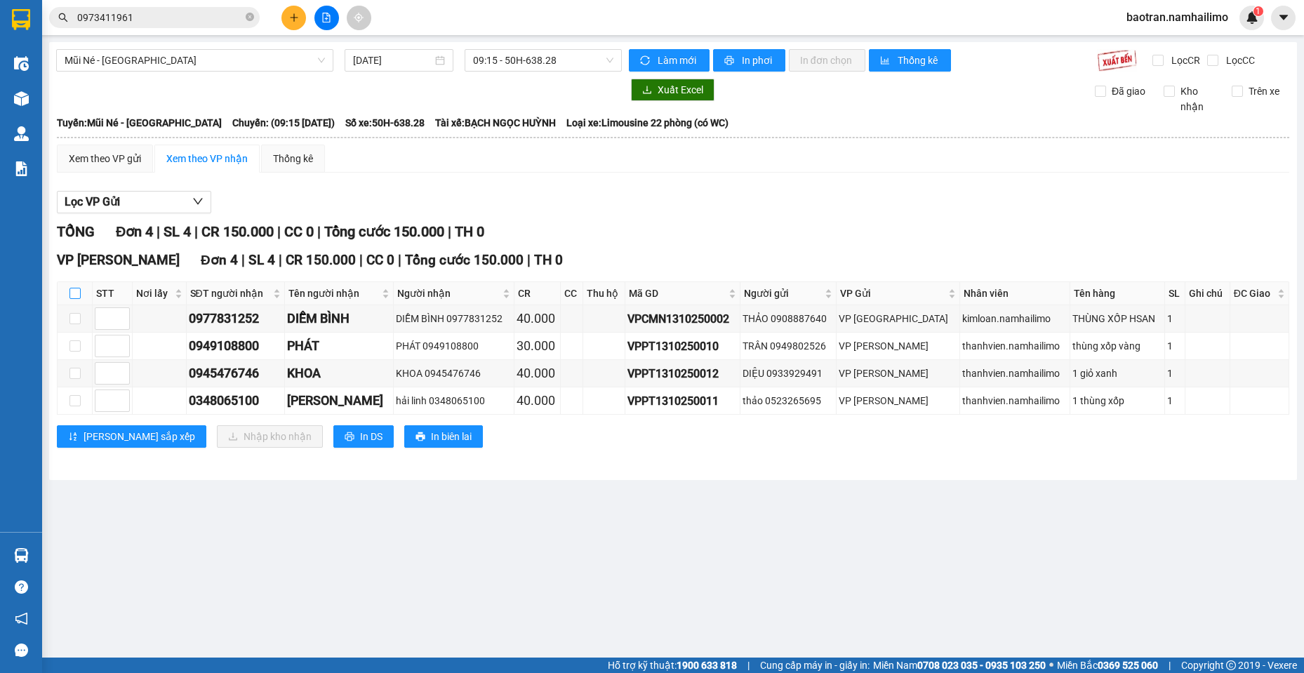
click at [75, 293] on input "checkbox" at bounding box center [74, 293] width 11 height 11
checkbox input "true"
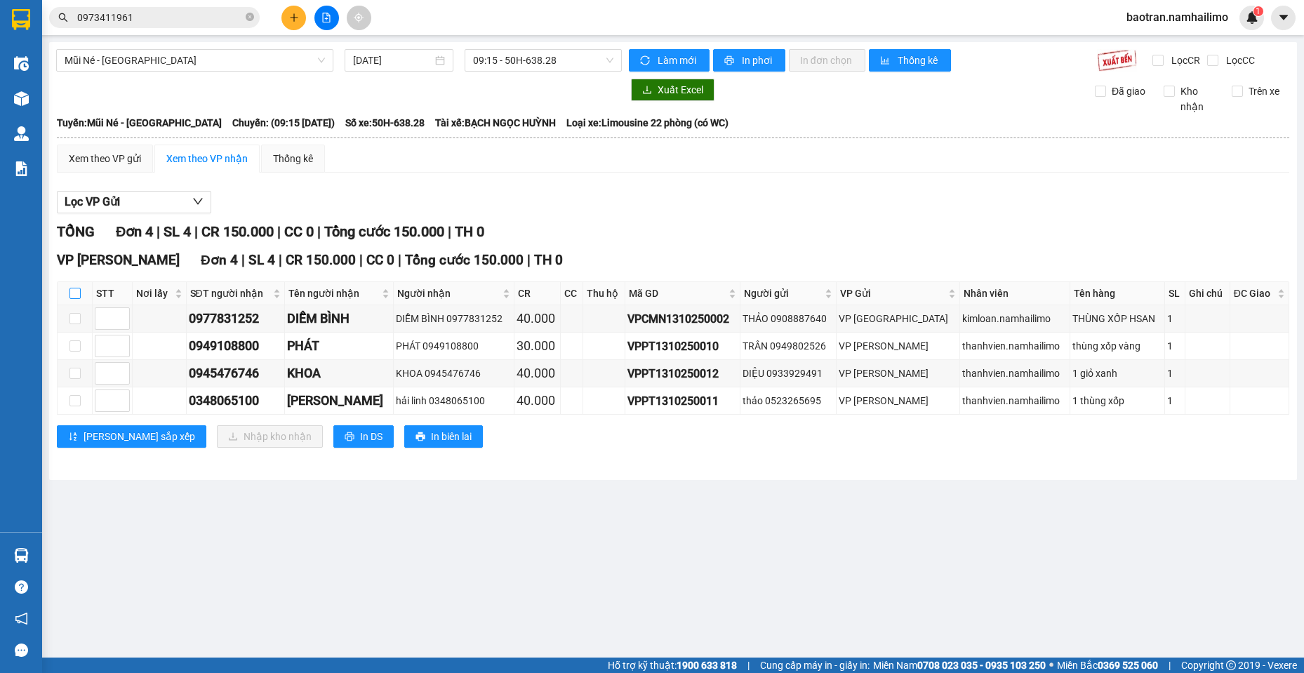
checkbox input "true"
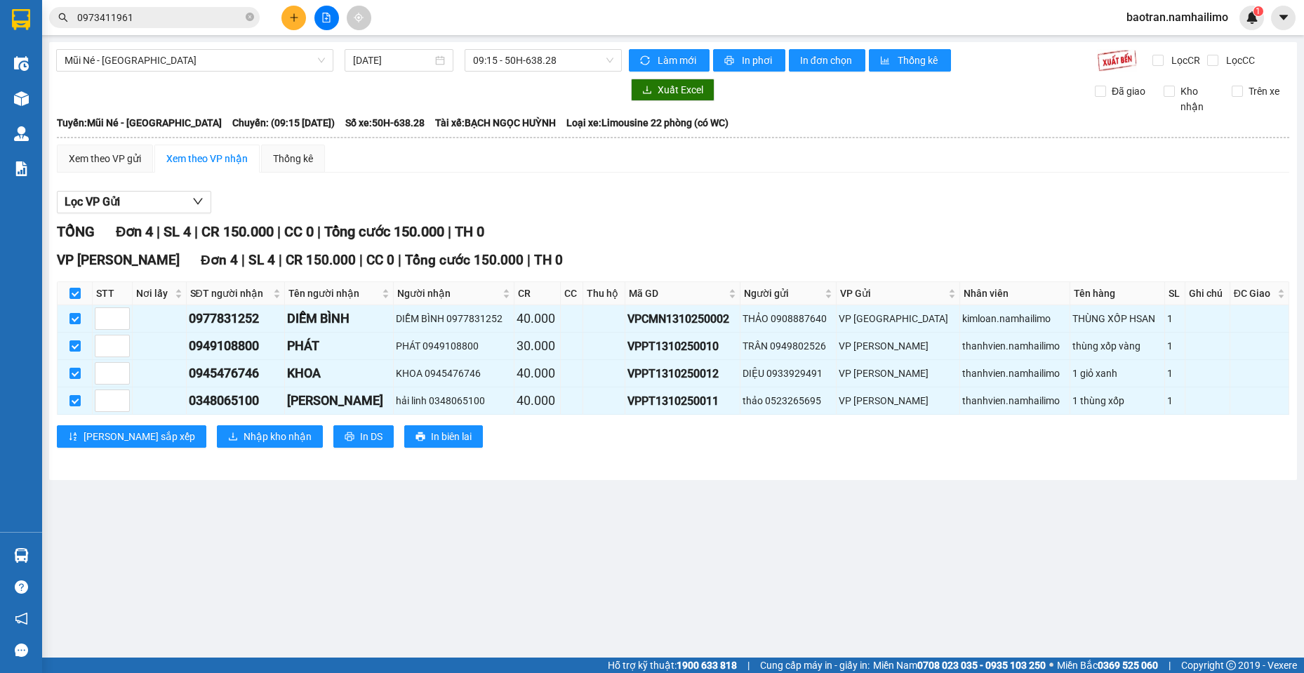
click at [197, 453] on div "VP Phạm Ngũ Lão Đơn 4 | SL 4 | CR 150.000 | CC 0 | Tổng cước 150.000 | TH 0 STT…" at bounding box center [673, 354] width 1233 height 208
click at [196, 452] on div "VP Phạm Ngũ Lão Đơn 4 | SL 4 | CR 150.000 | CC 0 | Tổng cước 150.000 | TH 0 STT…" at bounding box center [673, 354] width 1233 height 208
click at [244, 438] on span "Nhập kho nhận" at bounding box center [278, 436] width 68 height 15
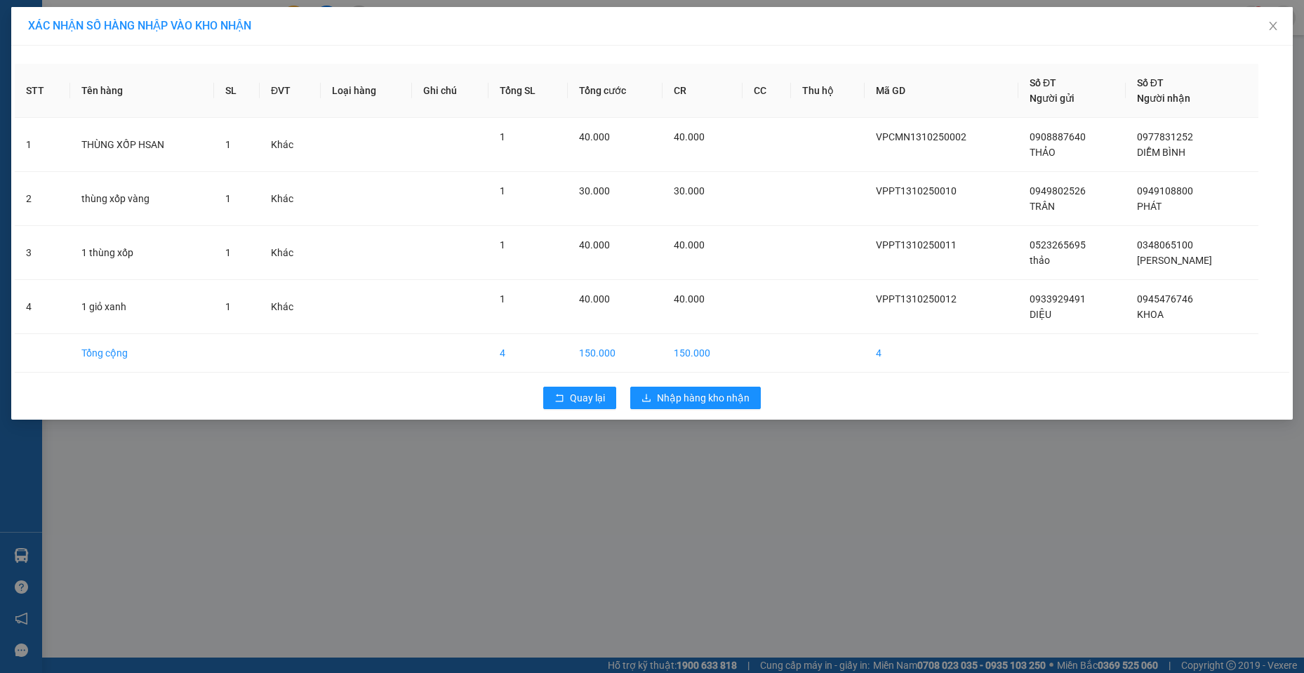
click at [673, 385] on div "Quay lại Nhập hàng kho nhận" at bounding box center [652, 398] width 1275 height 37
drag, startPoint x: 672, startPoint y: 390, endPoint x: 696, endPoint y: 385, distance: 24.4
click at [670, 390] on span "Nhập hàng kho nhận" at bounding box center [703, 397] width 93 height 15
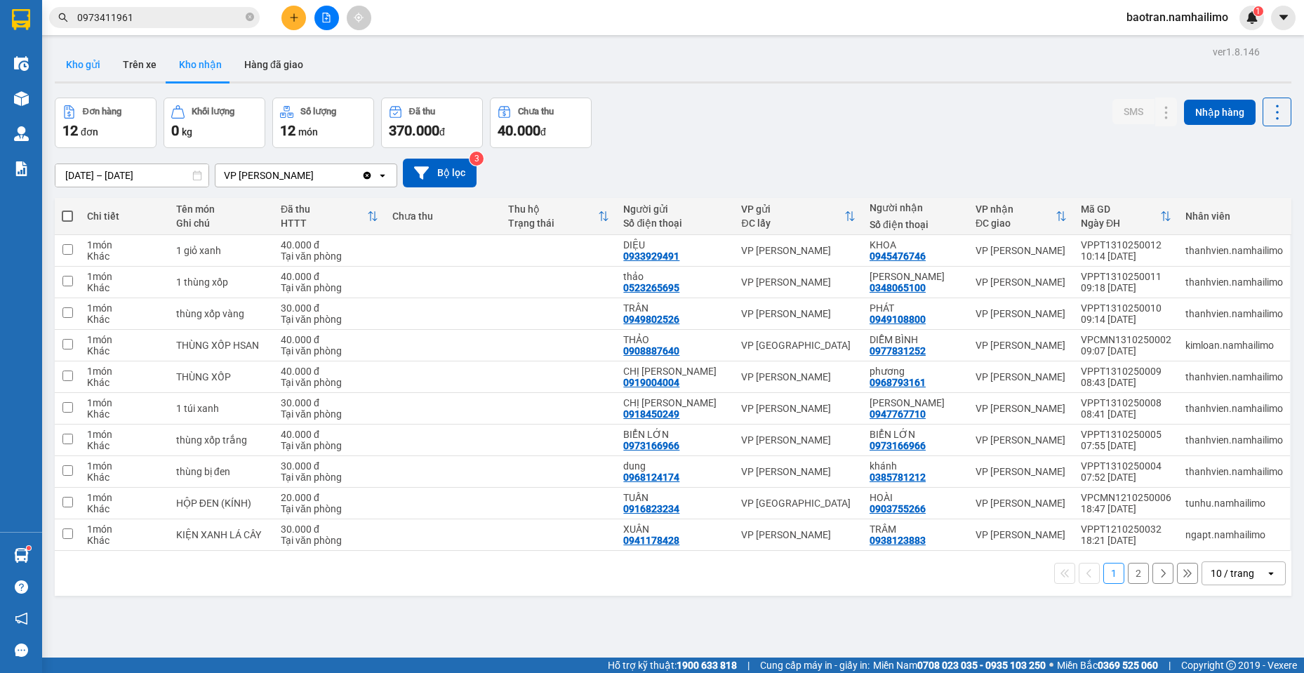
click at [91, 61] on button "Kho gửi" at bounding box center [83, 65] width 57 height 34
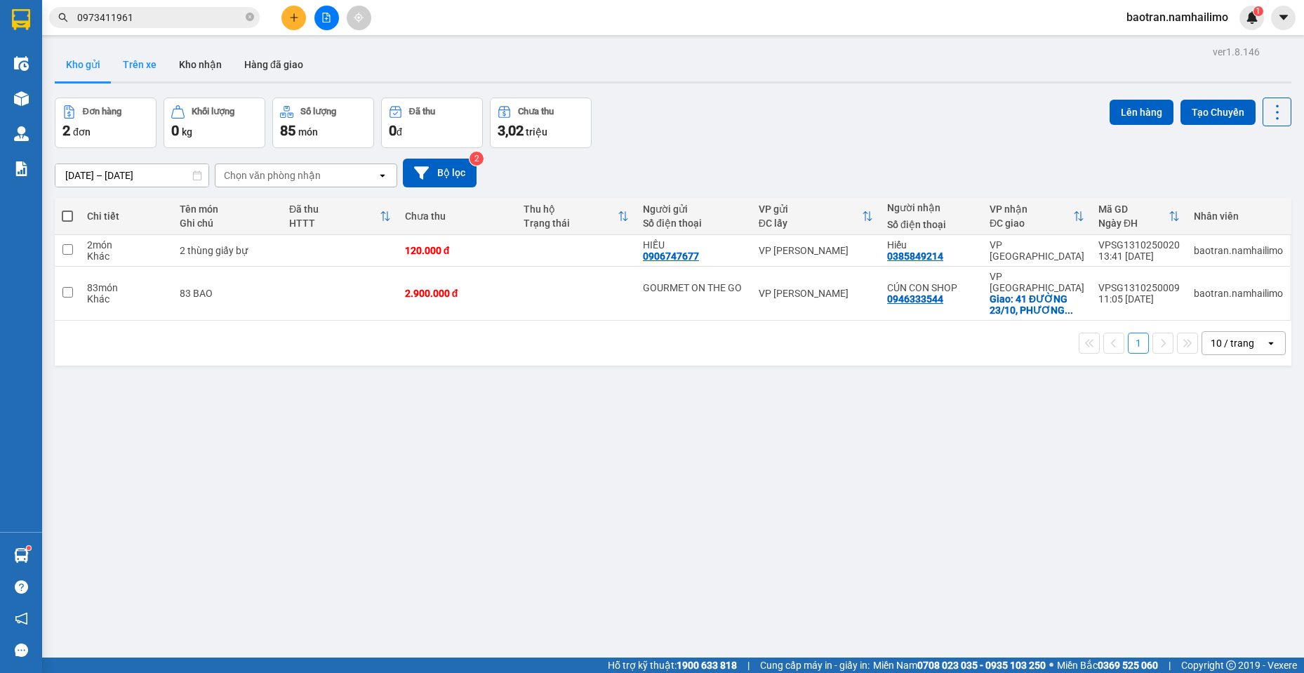
click at [151, 63] on button "Trên xe" at bounding box center [140, 65] width 56 height 34
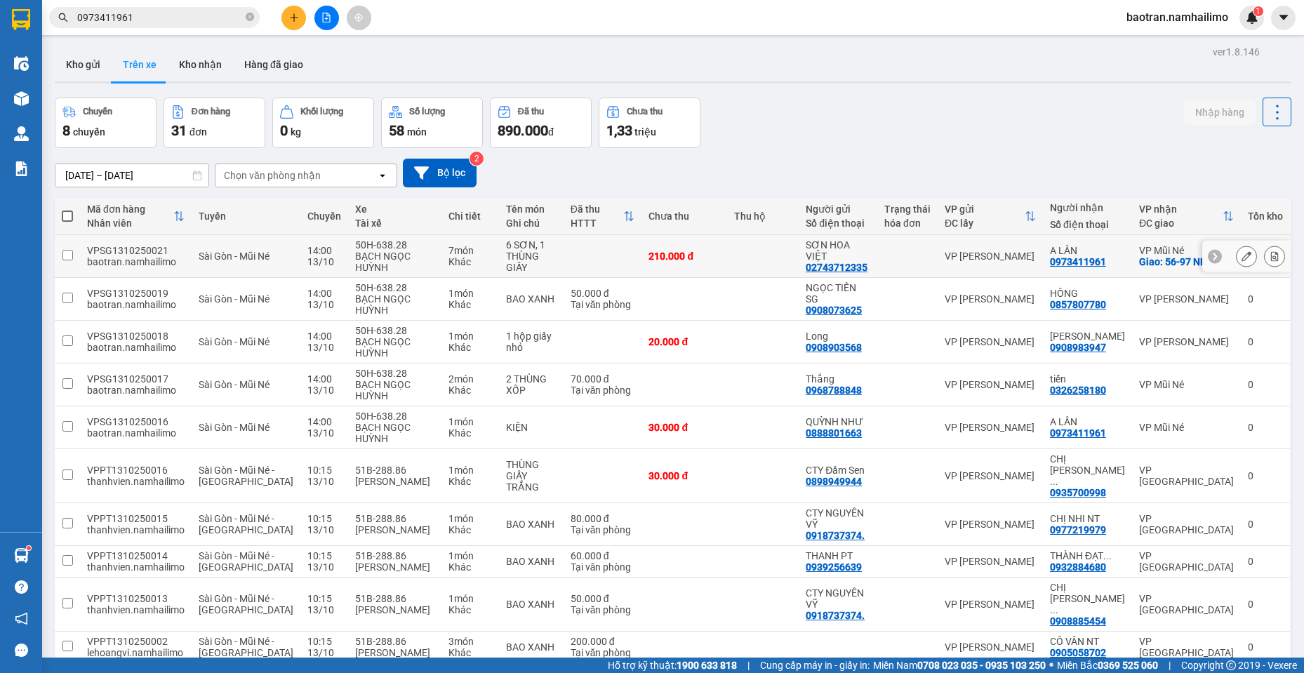
click at [1271, 255] on icon at bounding box center [1275, 256] width 8 height 10
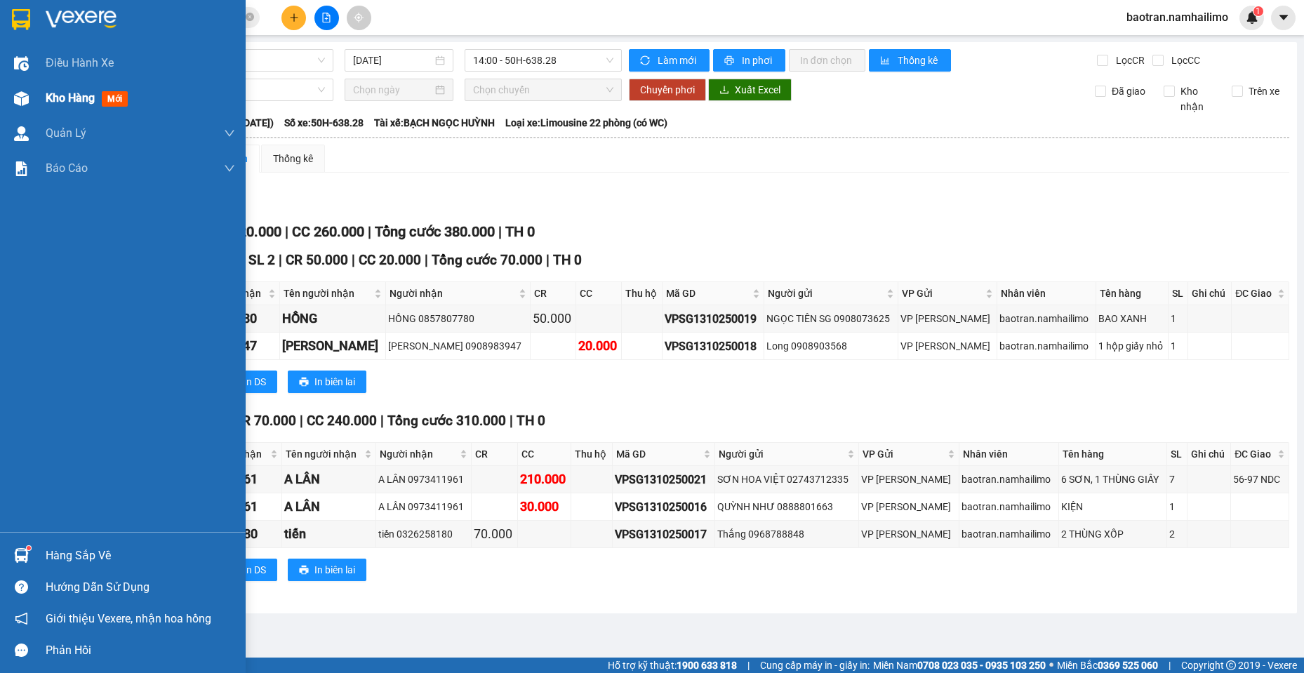
click at [50, 109] on div "Kho hàng mới" at bounding box center [141, 98] width 190 height 35
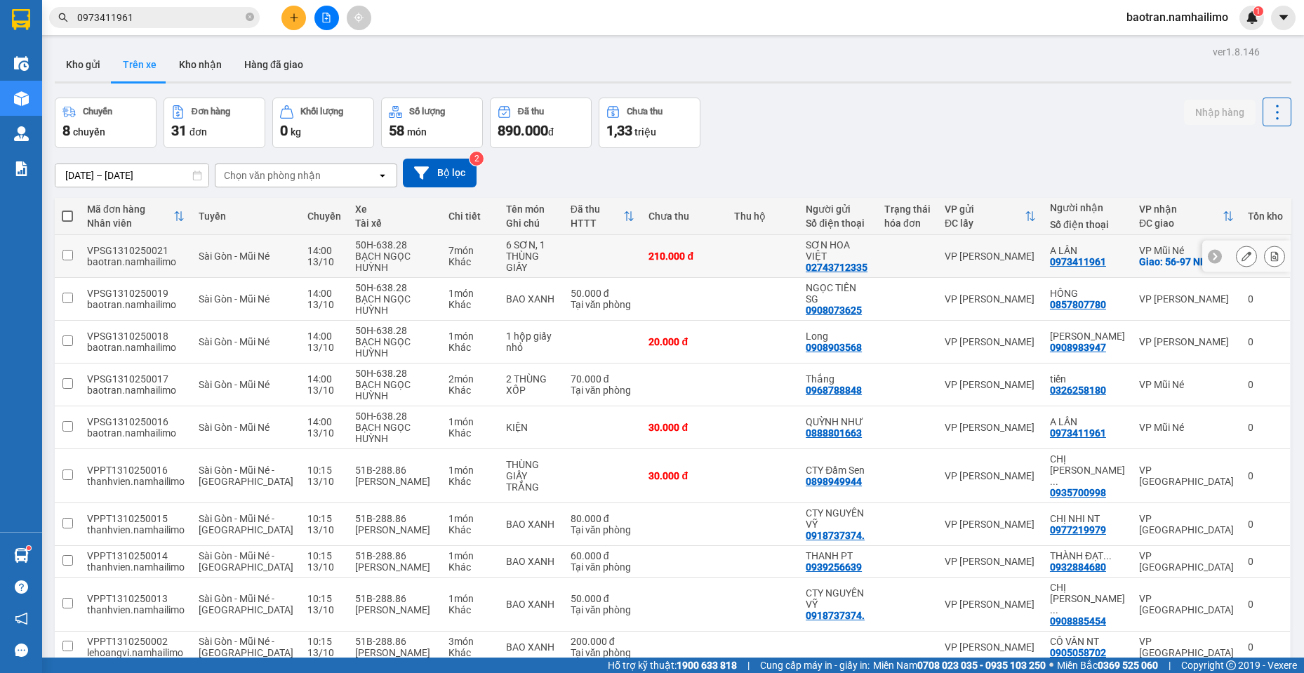
click at [1242, 253] on icon at bounding box center [1247, 256] width 10 height 10
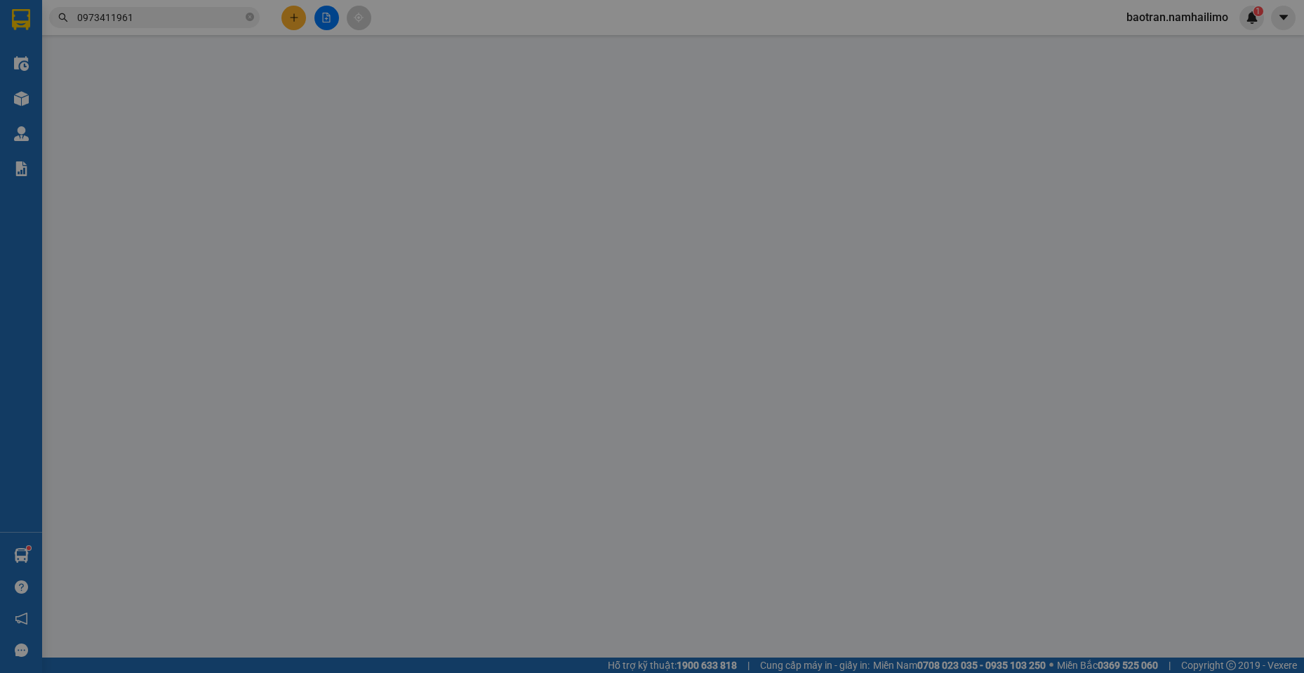
type input "02743712335"
type input "SƠN HOA VIỆT"
type input "0973411961"
type input "A LÂN"
checkbox input "true"
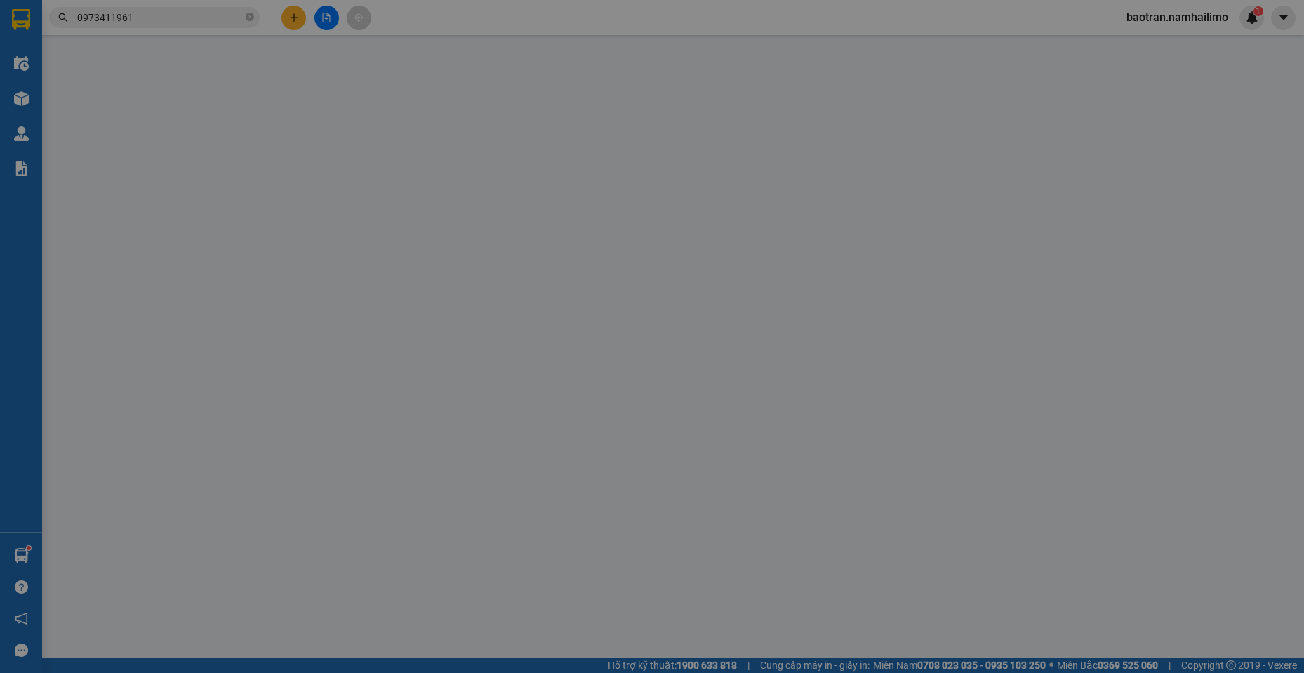
type input "56-97 NDC"
type input "210.000"
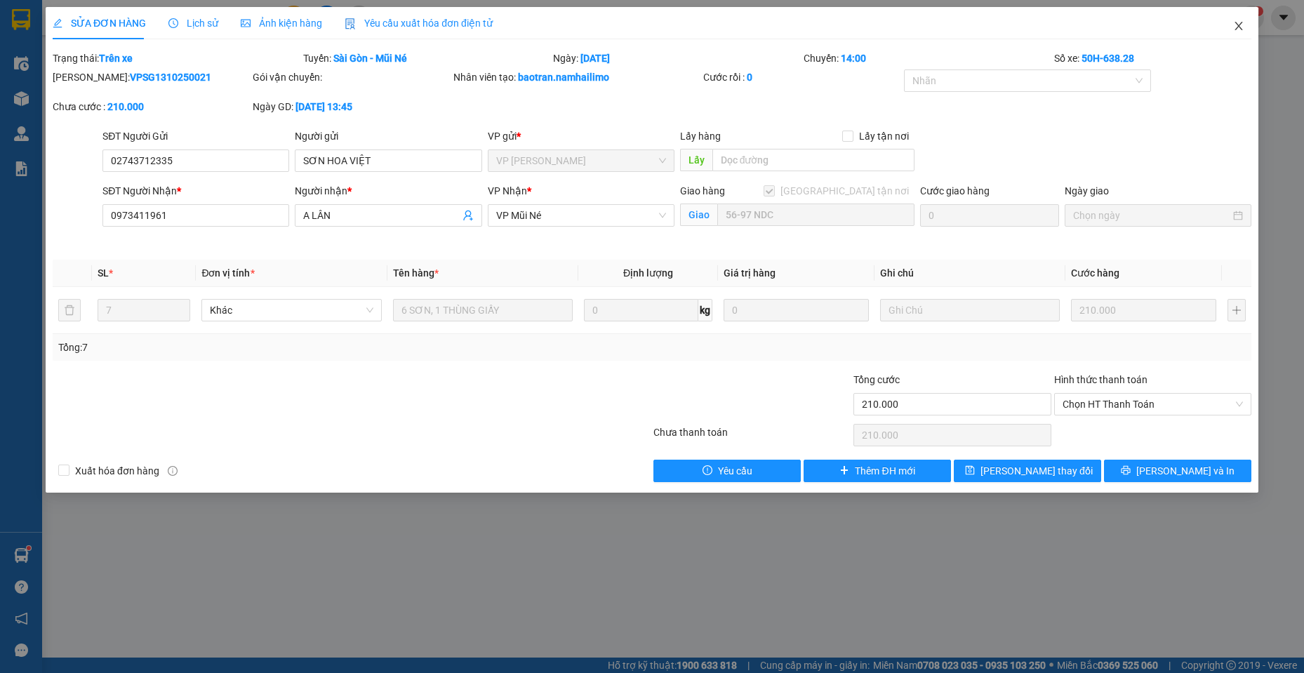
click at [1240, 22] on icon "close" at bounding box center [1238, 25] width 11 height 11
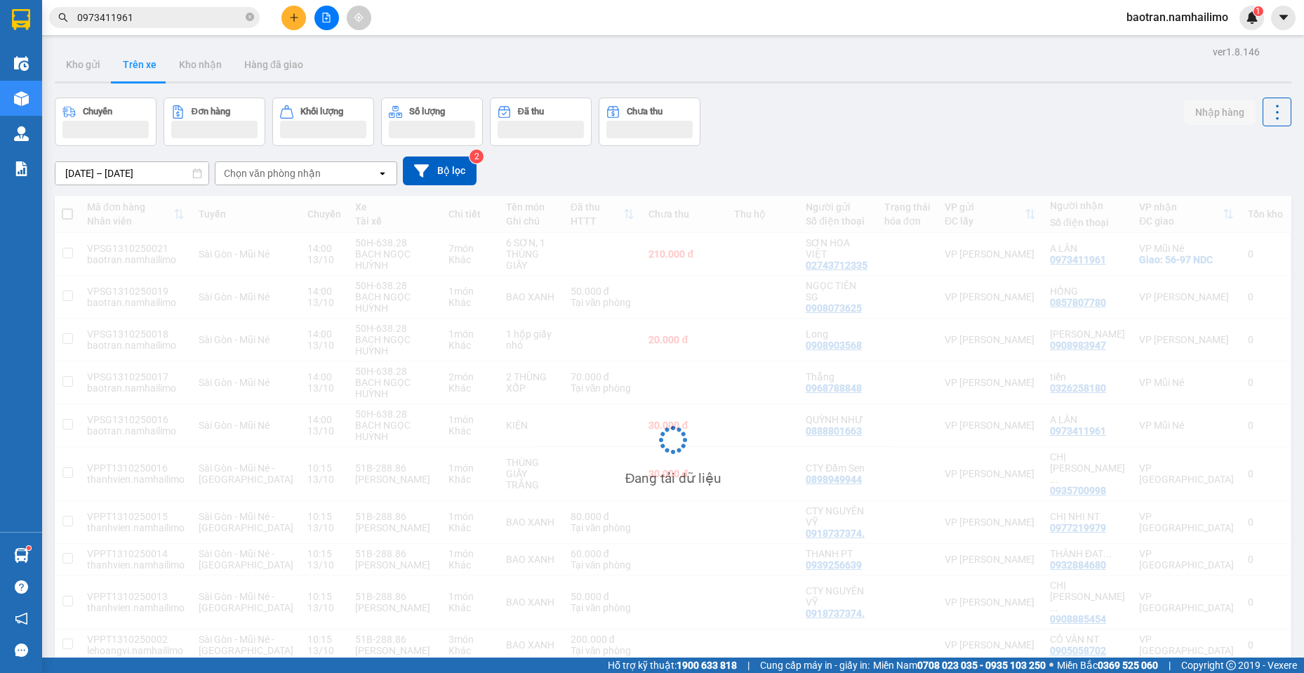
click at [205, 15] on input "0973411961" at bounding box center [160, 17] width 166 height 15
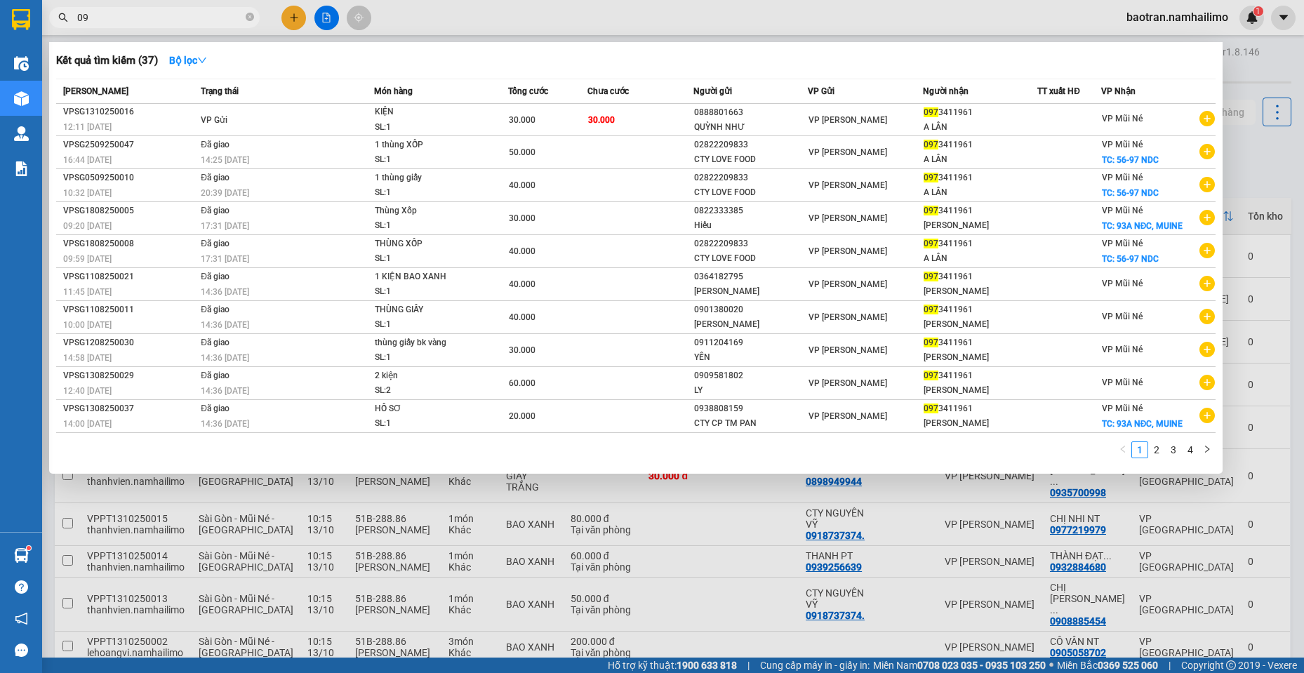
type input "0"
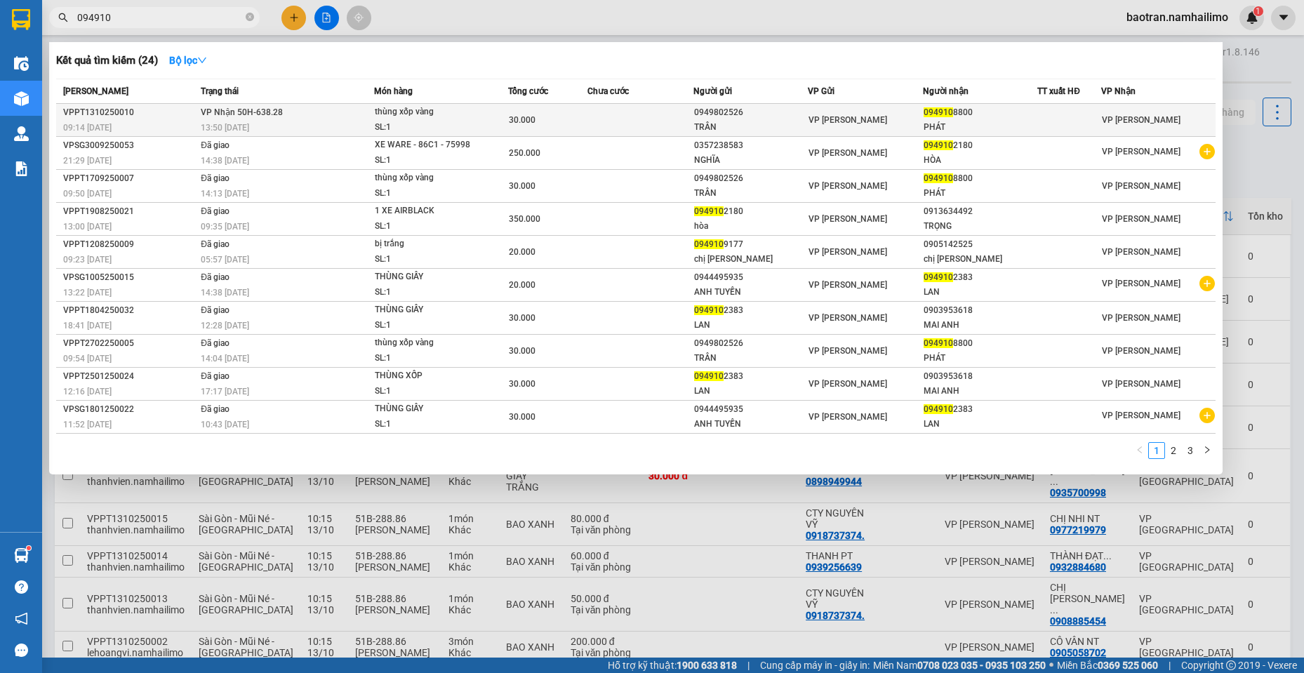
type input "094910"
click at [579, 126] on div "30.000" at bounding box center [548, 119] width 78 height 15
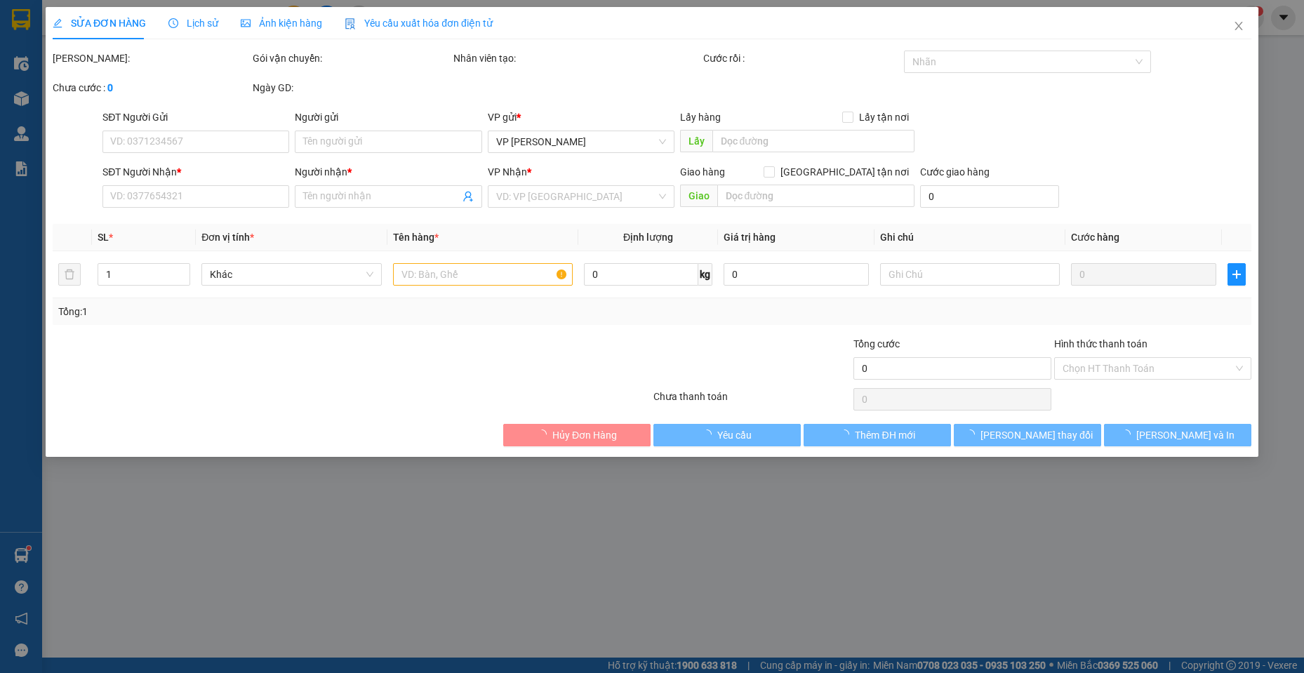
type input "0949802526"
type input "TRÂN"
type input "0949108800"
type input "PHÁT"
type input "30.000"
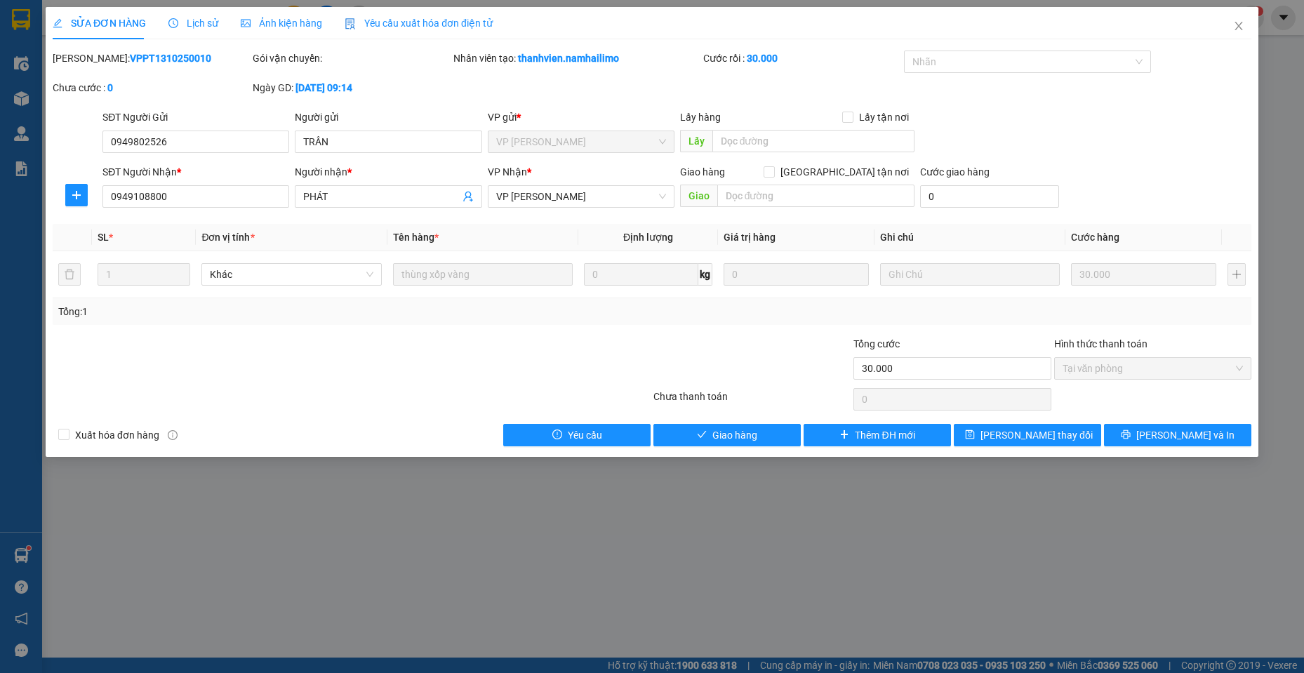
click at [1219, 171] on div "SĐT Người Nhận * 0949108800 Người nhận * PHÁT VP Nhận * VP Phạm Ngũ Lão Giao hà…" at bounding box center [677, 188] width 1155 height 49
click at [746, 426] on button "Giao hàng" at bounding box center [727, 435] width 147 height 22
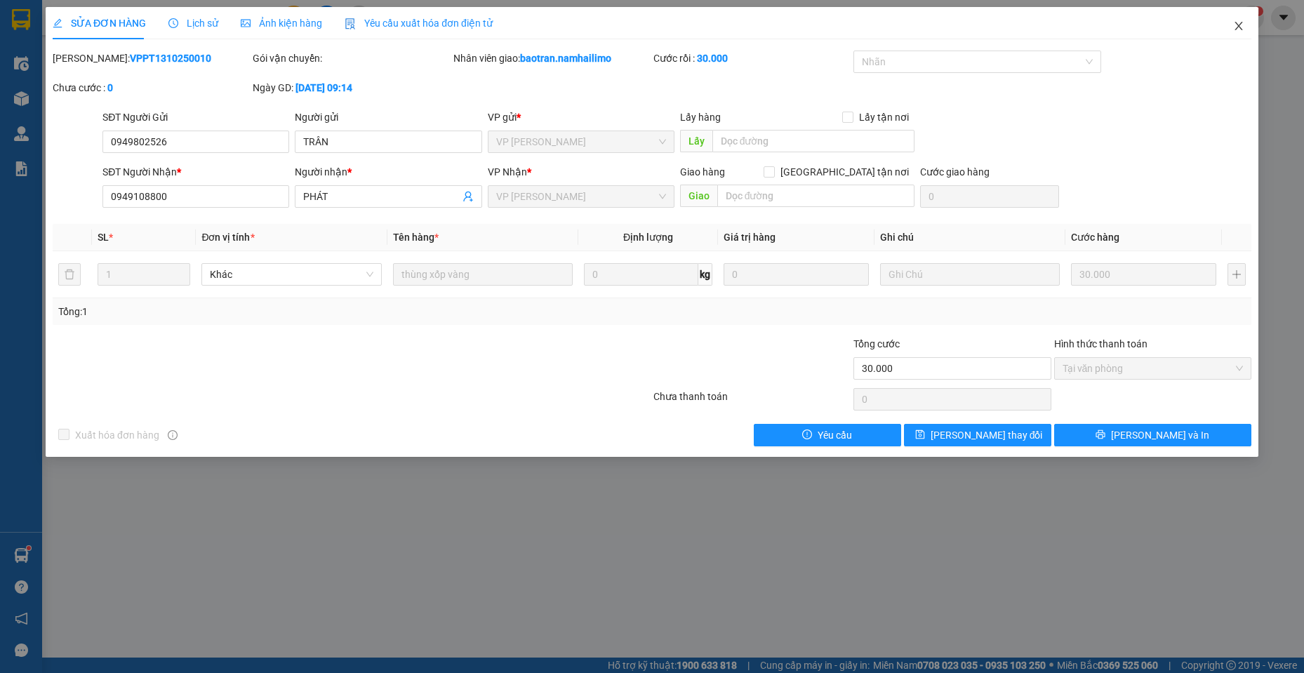
click at [1235, 21] on icon "close" at bounding box center [1238, 25] width 11 height 11
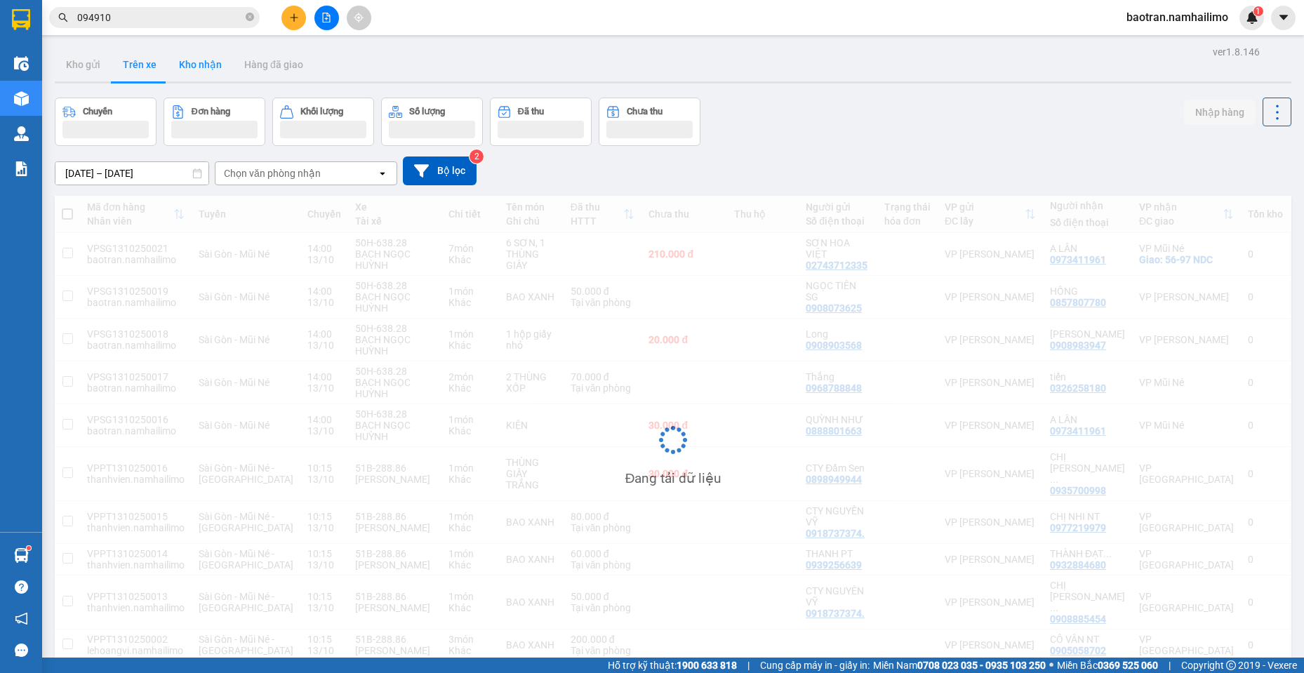
click at [200, 65] on button "Kho nhận" at bounding box center [200, 65] width 65 height 34
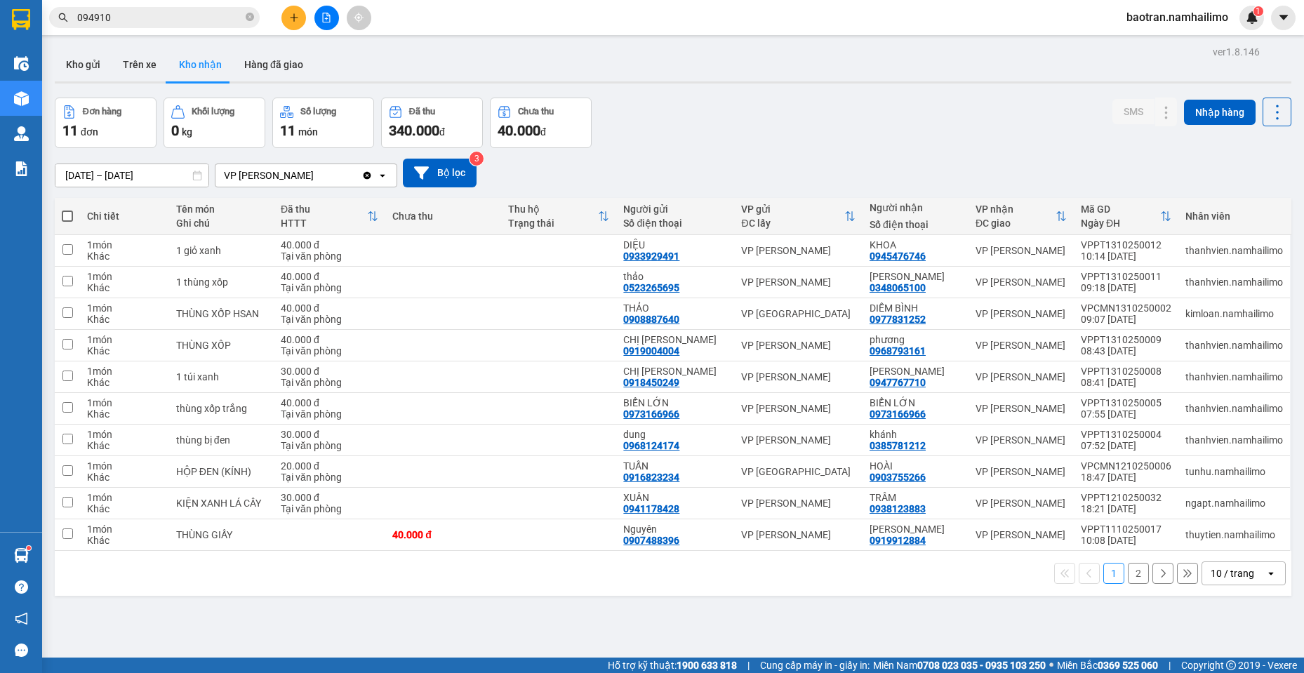
click at [195, 58] on button "Kho nhận" at bounding box center [200, 65] width 65 height 34
click at [164, 20] on input "094910" at bounding box center [160, 17] width 166 height 15
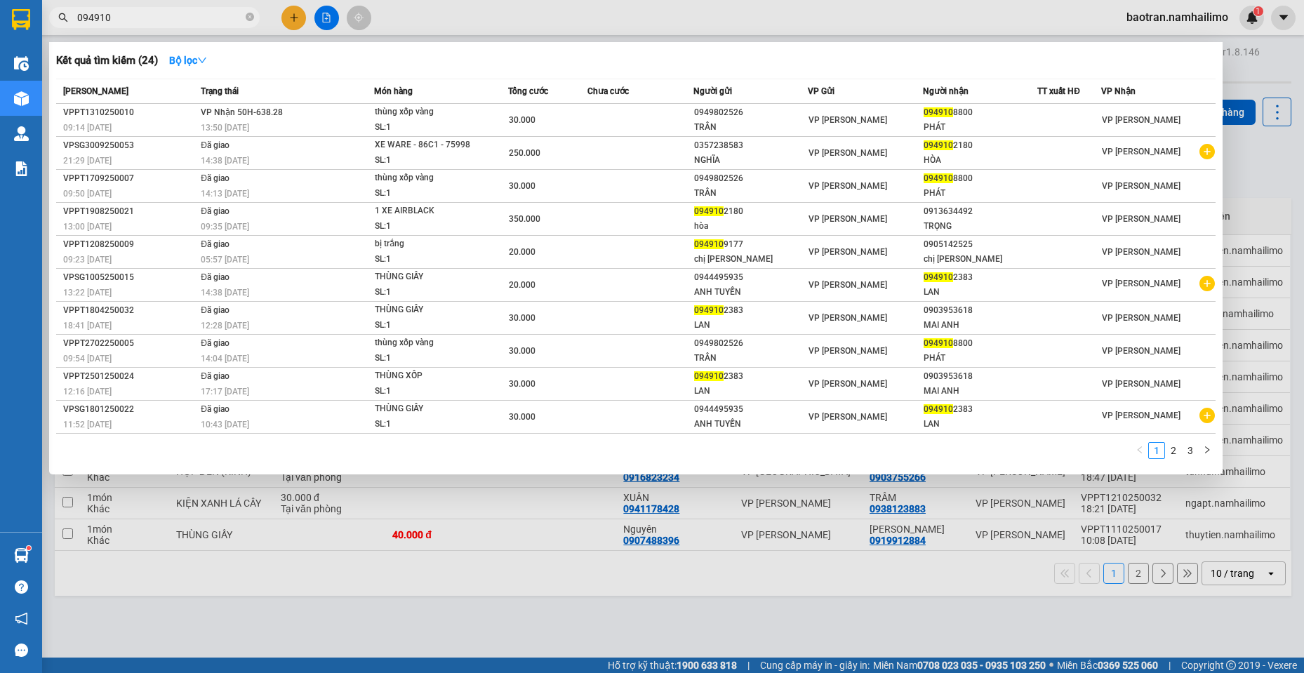
click at [164, 20] on input "094910" at bounding box center [160, 17] width 166 height 15
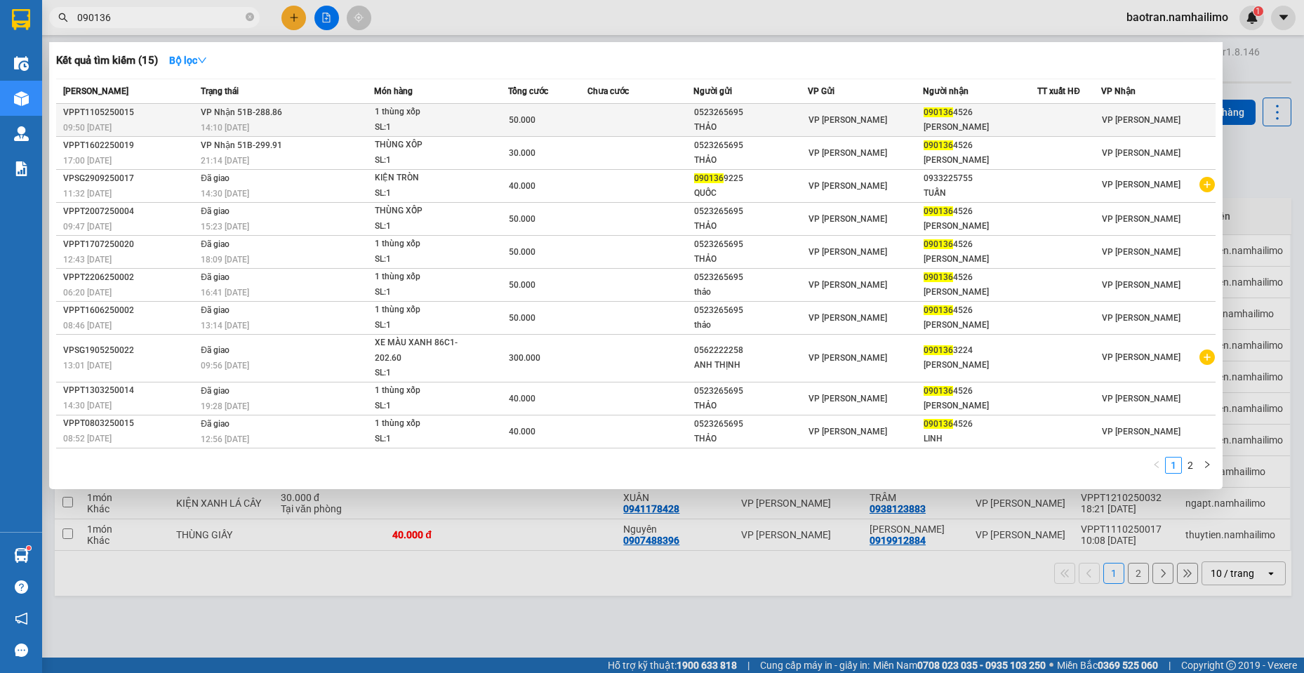
type input "090136"
click at [791, 117] on div "0523265695" at bounding box center [750, 112] width 113 height 15
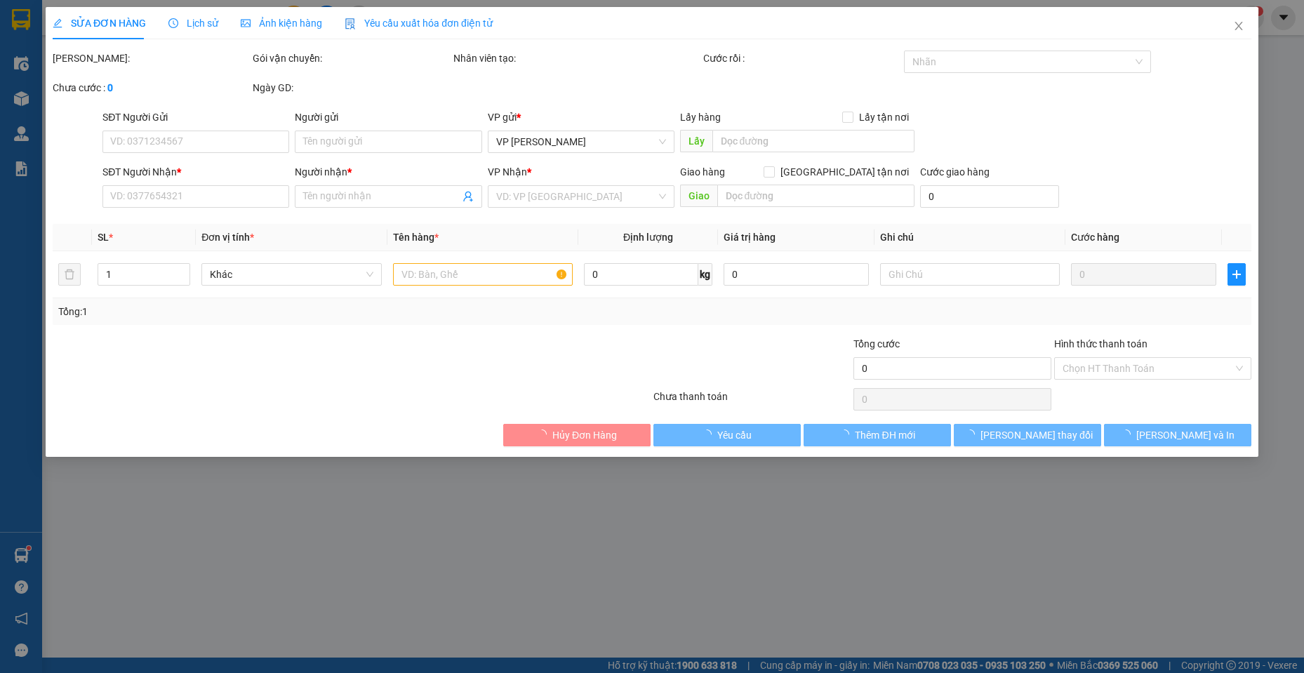
type input "0523265695"
type input "THẢO"
type input "0901364526"
type input "Linh"
type input "50.000"
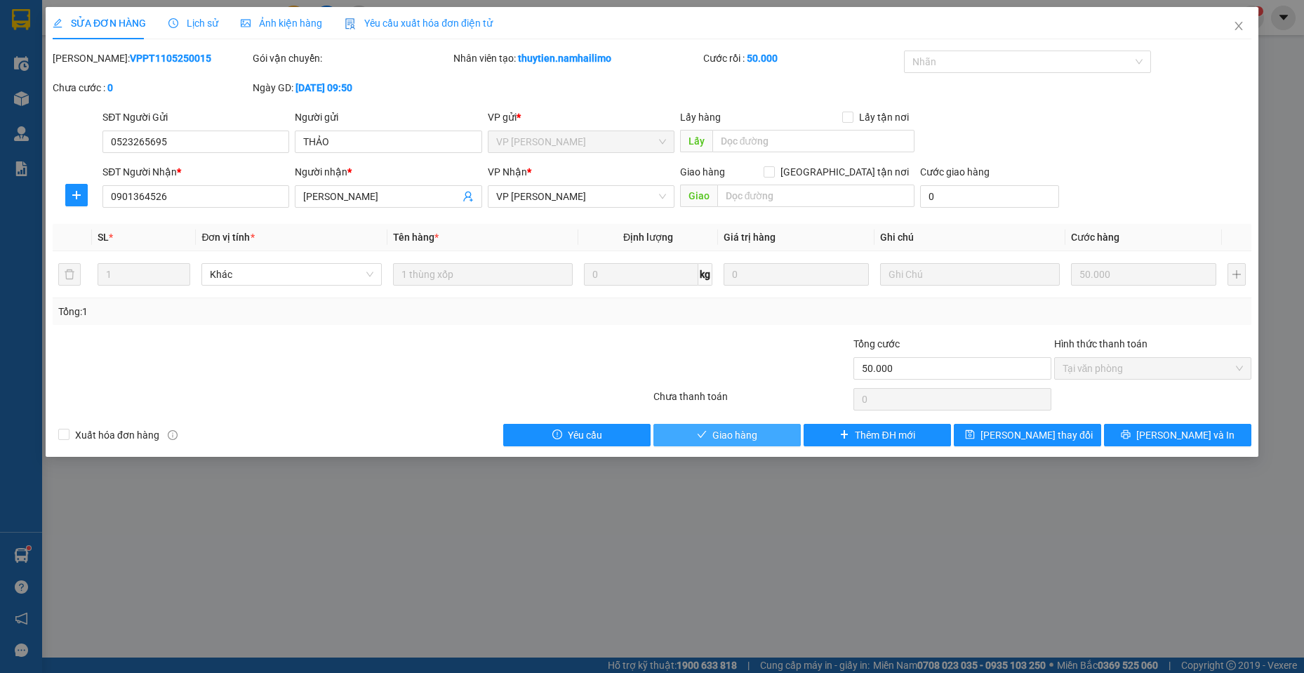
drag, startPoint x: 736, startPoint y: 435, endPoint x: 770, endPoint y: 451, distance: 38.3
click at [736, 434] on span "Giao hàng" at bounding box center [734, 434] width 45 height 15
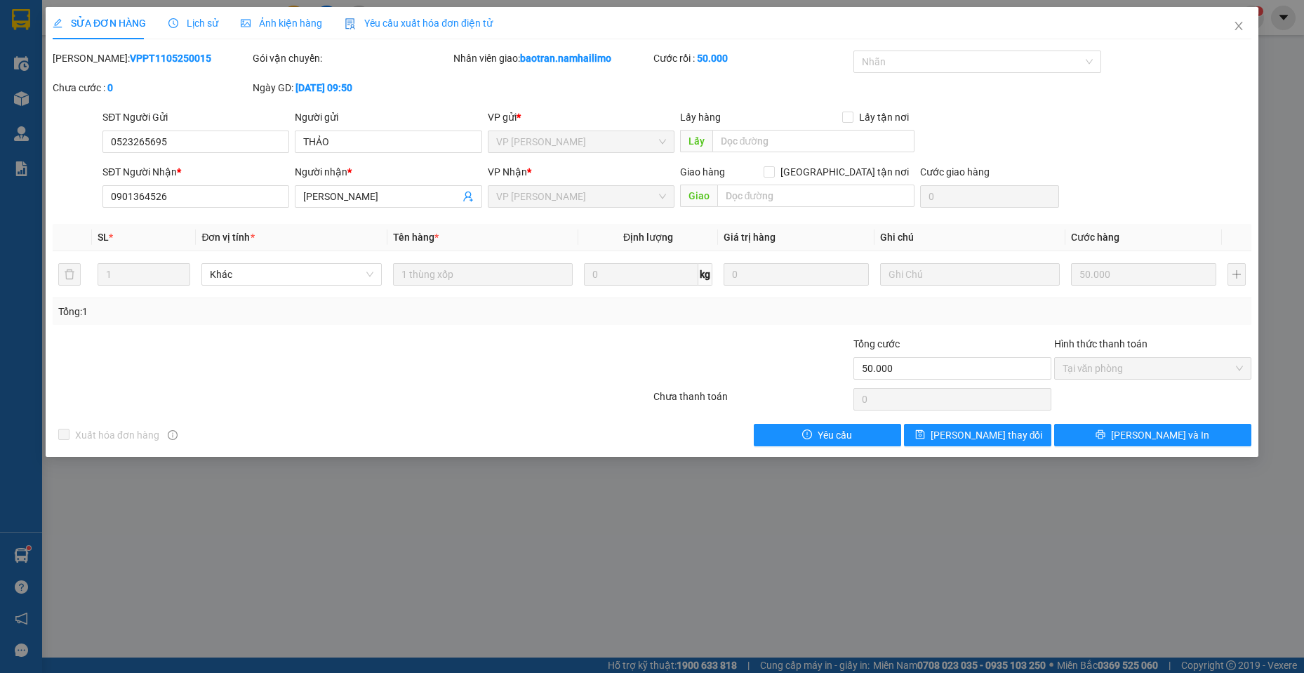
click at [230, 386] on div at bounding box center [351, 399] width 601 height 28
click at [1248, 22] on span "Close" at bounding box center [1238, 26] width 39 height 39
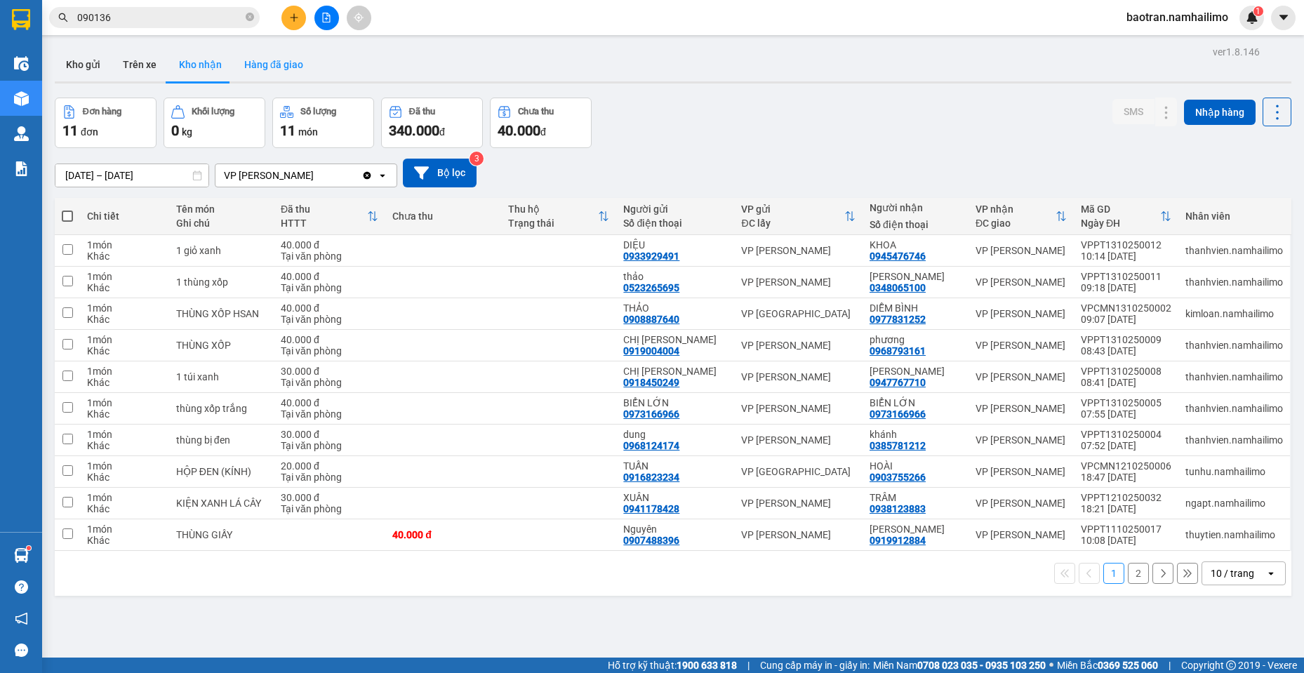
click at [297, 59] on button "Hàng đã giao" at bounding box center [273, 65] width 81 height 34
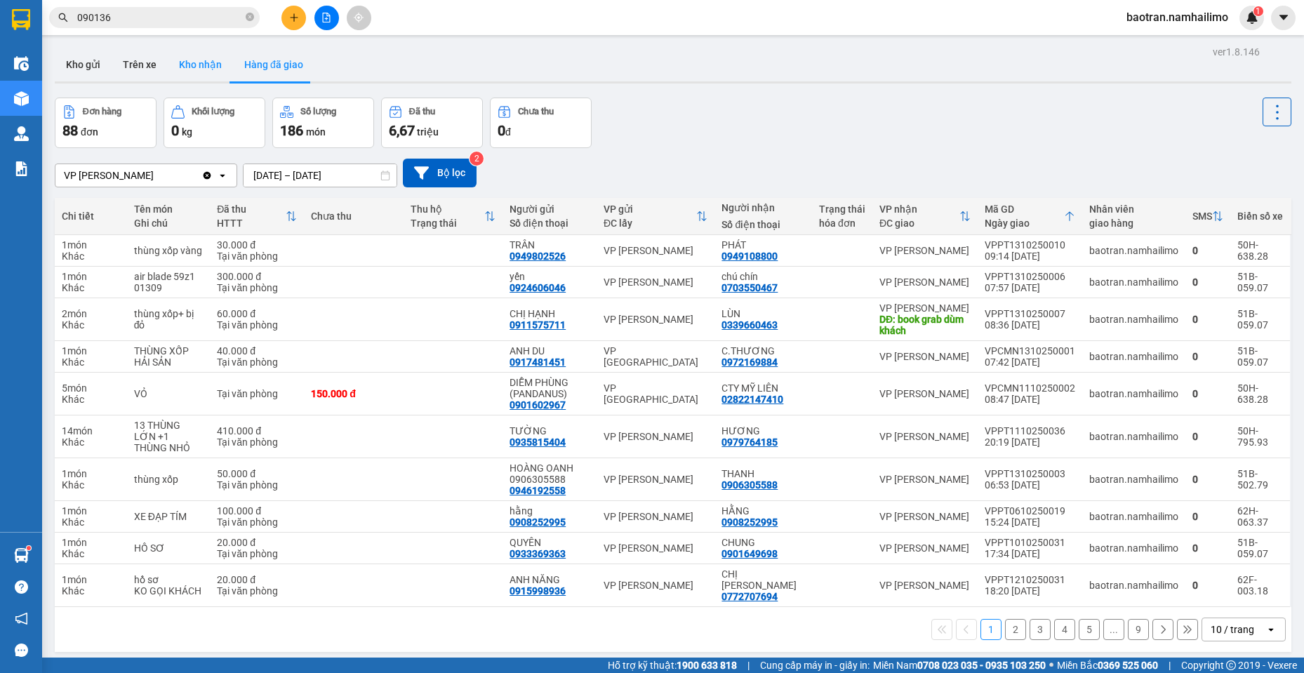
click at [199, 69] on button "Kho nhận" at bounding box center [200, 65] width 65 height 34
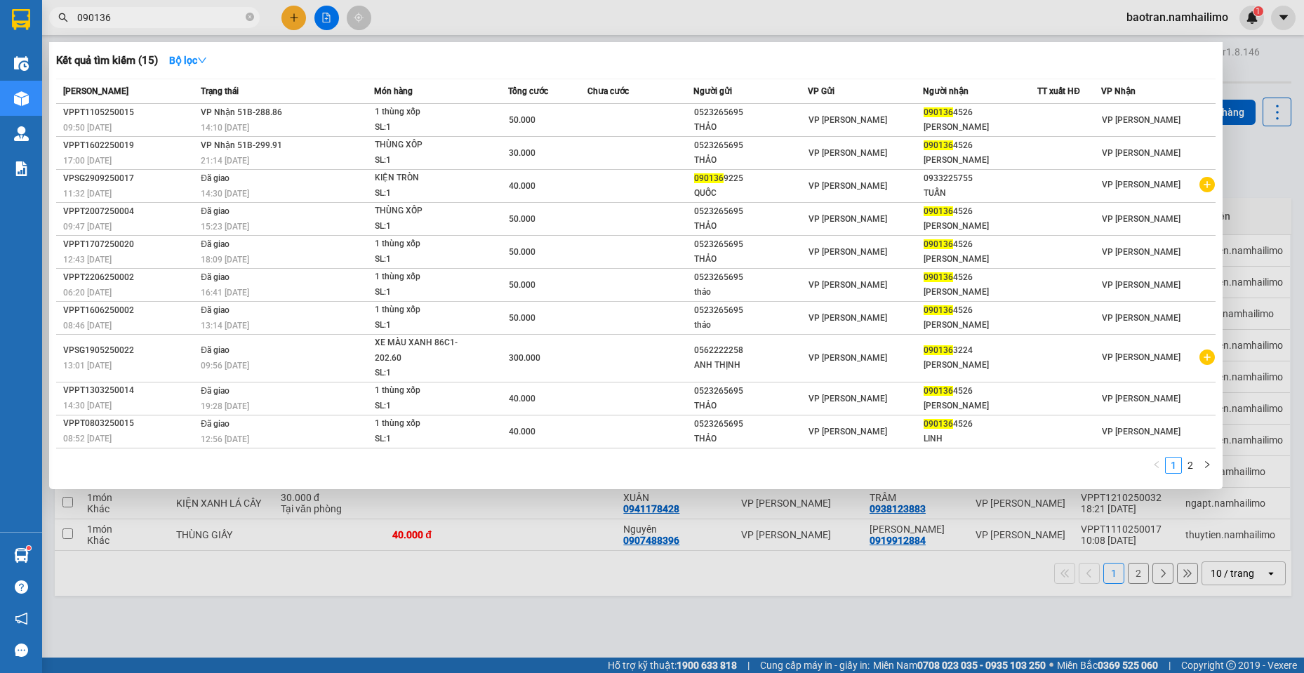
click at [138, 18] on input "090136" at bounding box center [160, 17] width 166 height 15
click at [948, 547] on div at bounding box center [652, 336] width 1304 height 673
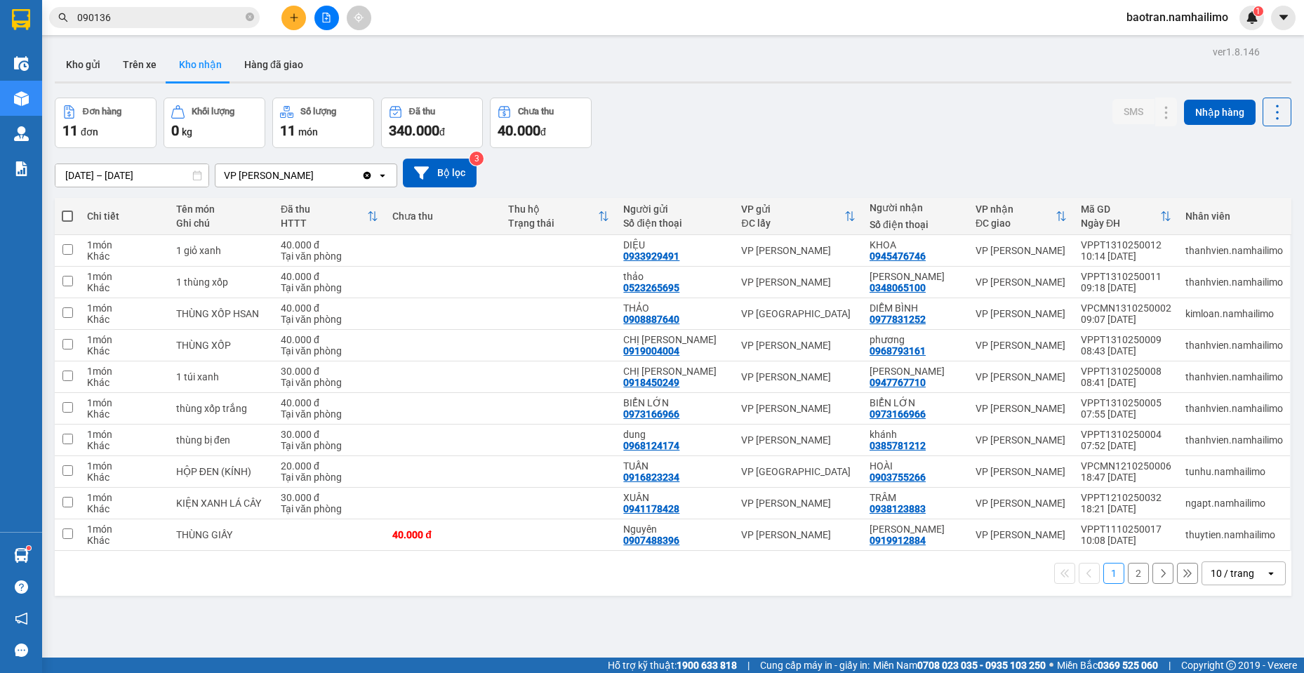
click at [202, 21] on input "090136" at bounding box center [160, 17] width 166 height 15
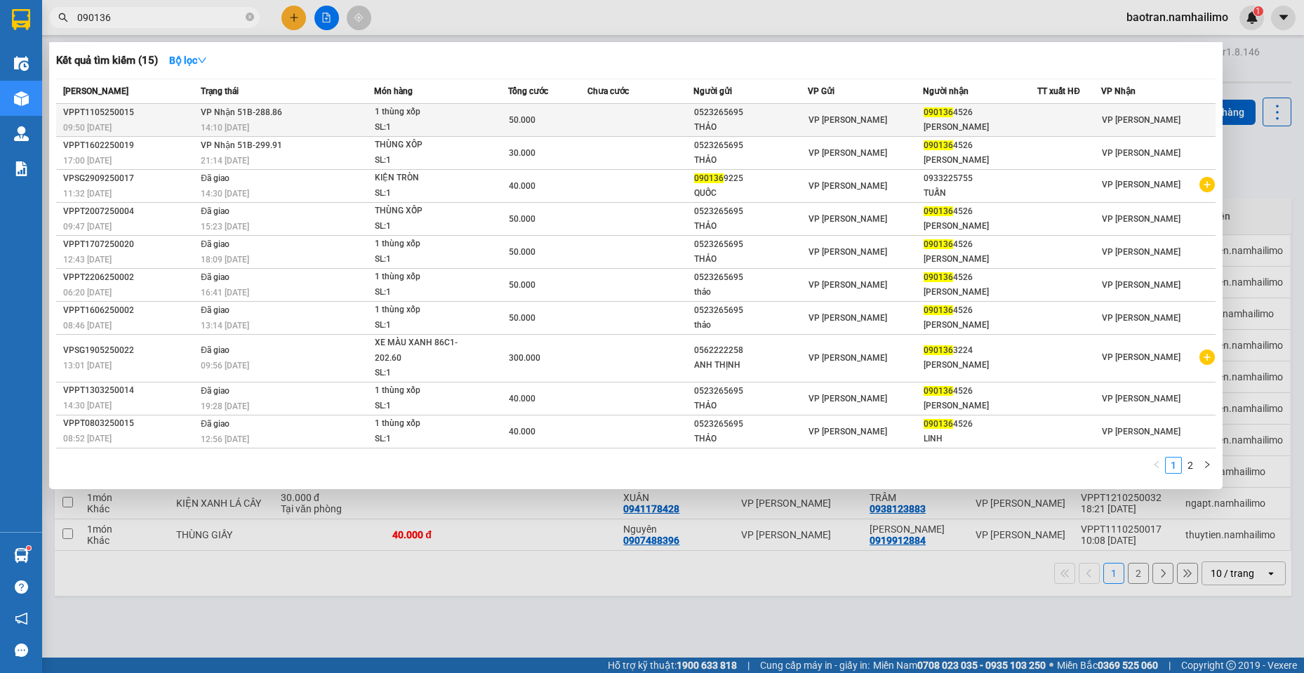
click at [558, 128] on td "50.000" at bounding box center [547, 120] width 79 height 33
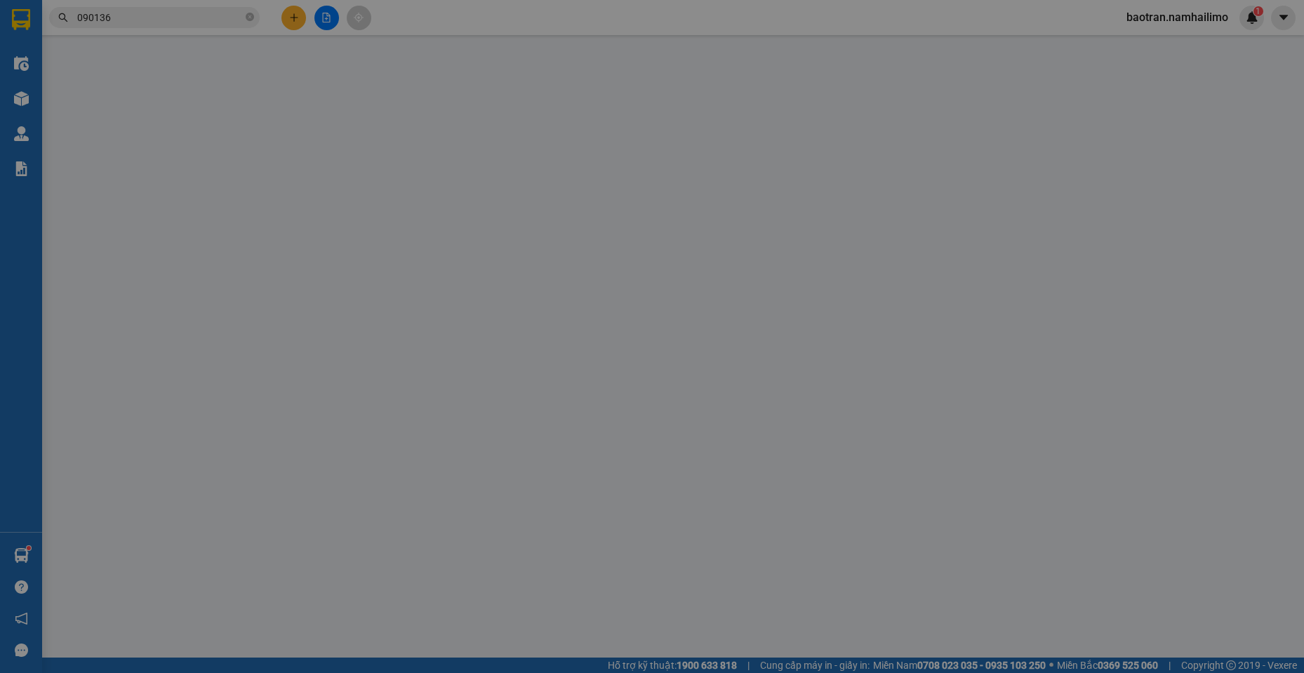
type input "0523265695"
type input "THẢO"
type input "0901364526"
type input "Linh"
type input "50.000"
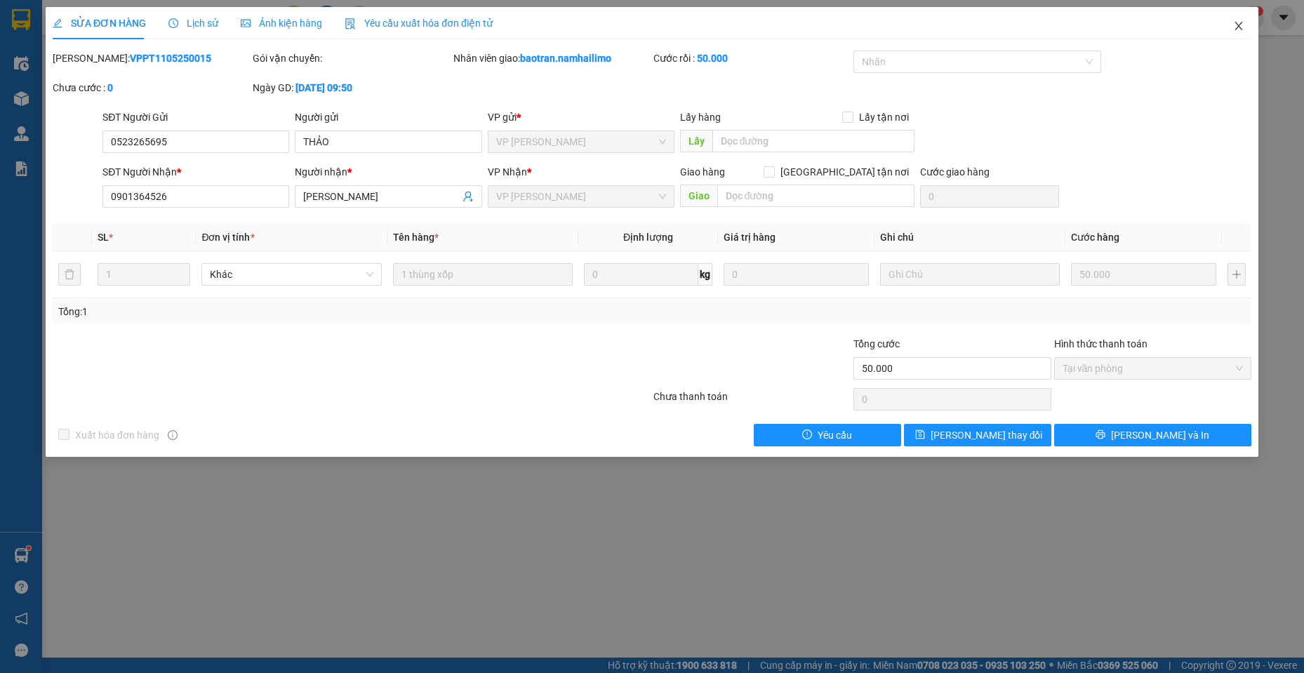
click at [1231, 37] on span "Close" at bounding box center [1238, 26] width 39 height 39
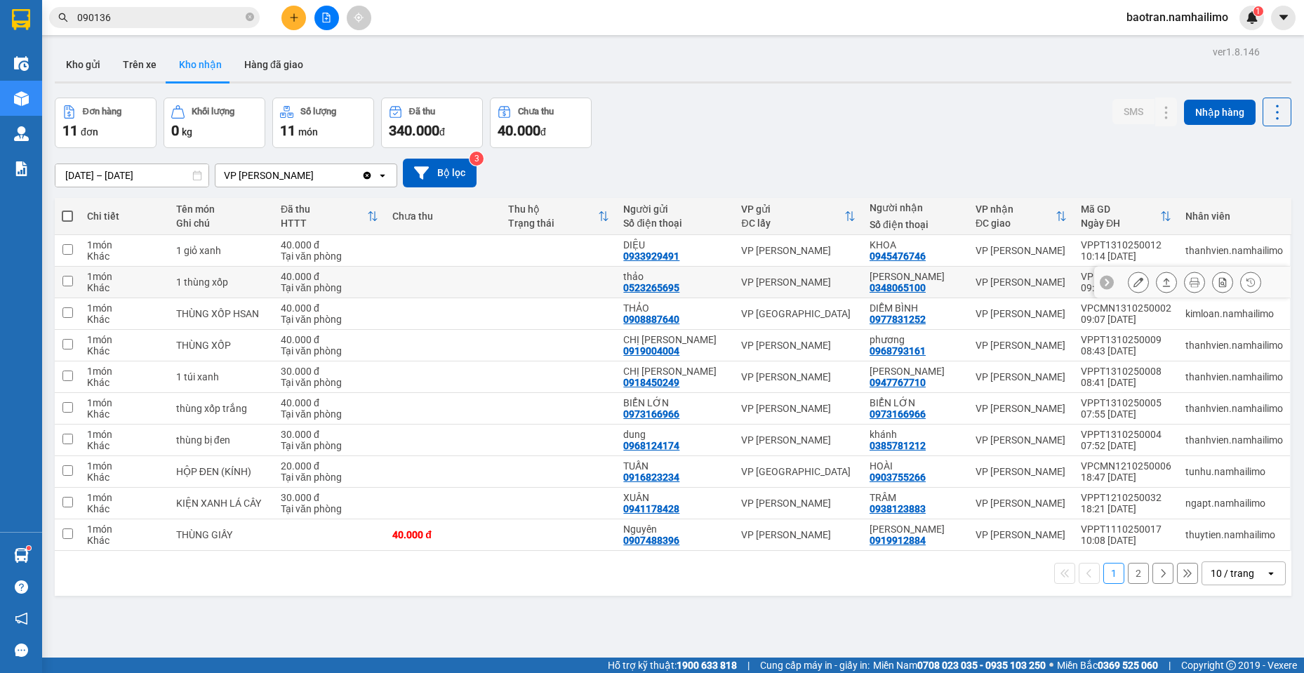
click at [1034, 293] on td "VP [PERSON_NAME]" at bounding box center [1021, 283] width 105 height 32
checkbox input "true"
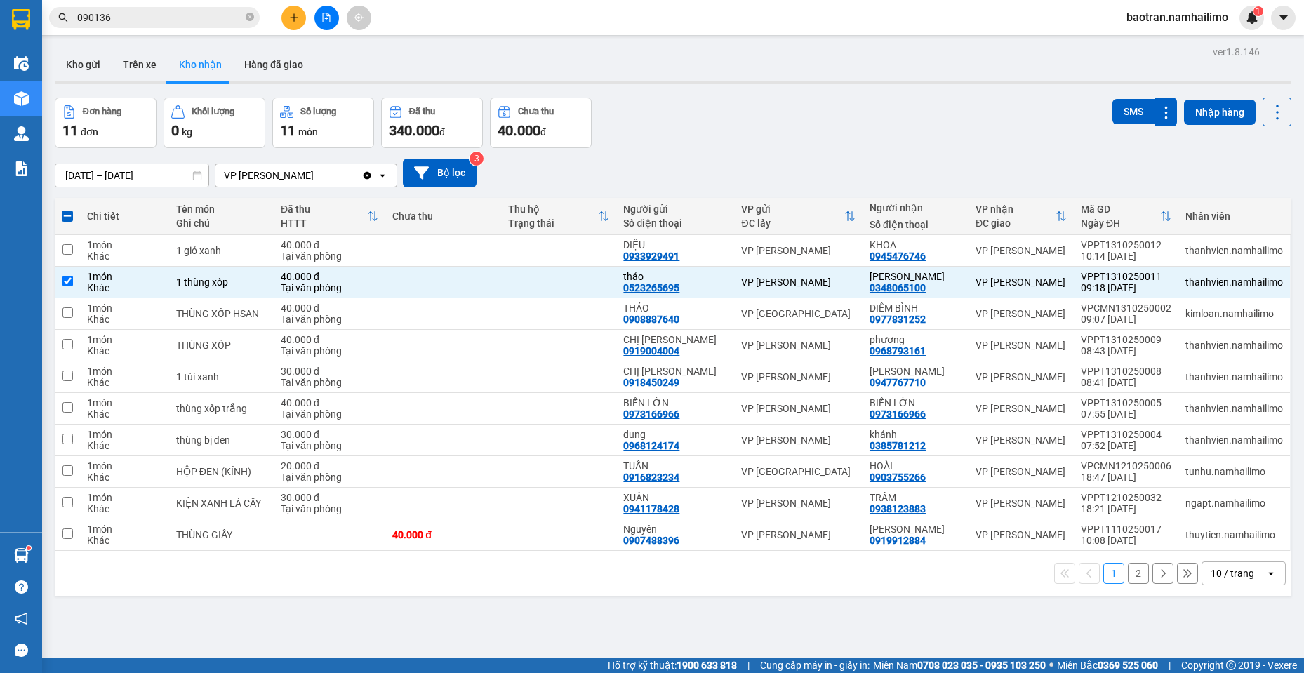
click at [128, 24] on input "090136" at bounding box center [160, 17] width 166 height 15
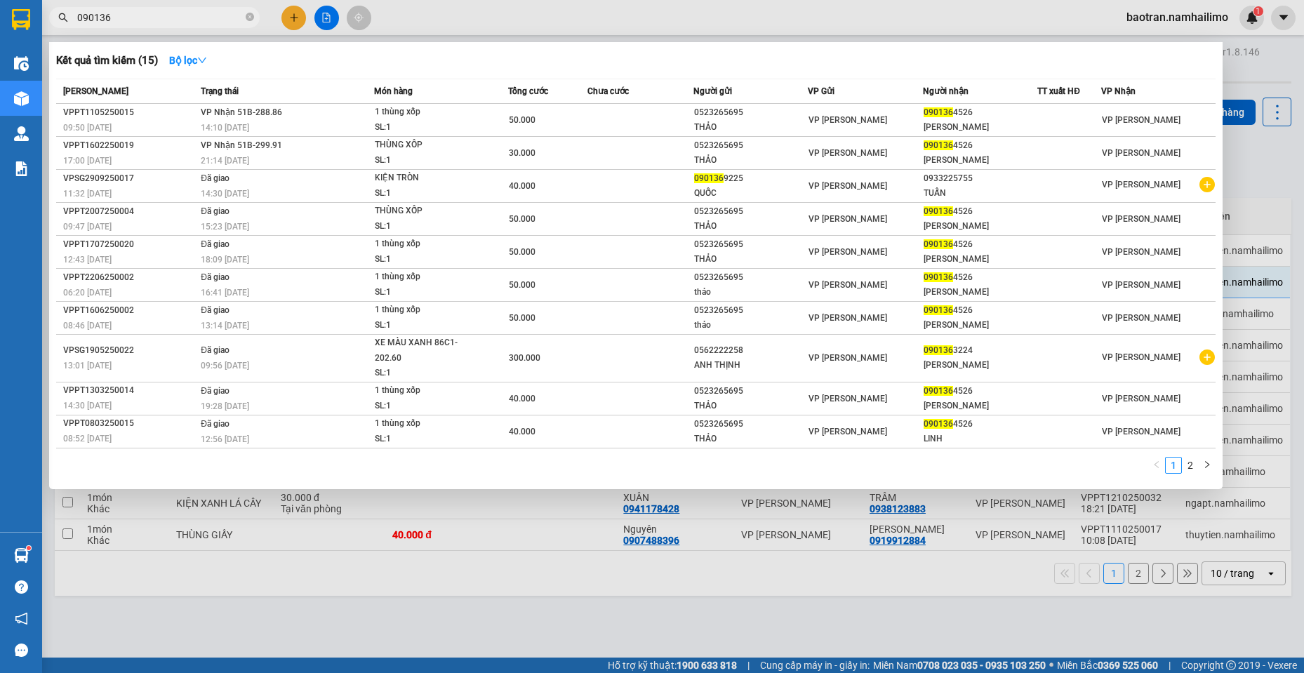
click at [1264, 173] on div at bounding box center [652, 336] width 1304 height 673
click at [171, 23] on input "090136" at bounding box center [160, 17] width 166 height 15
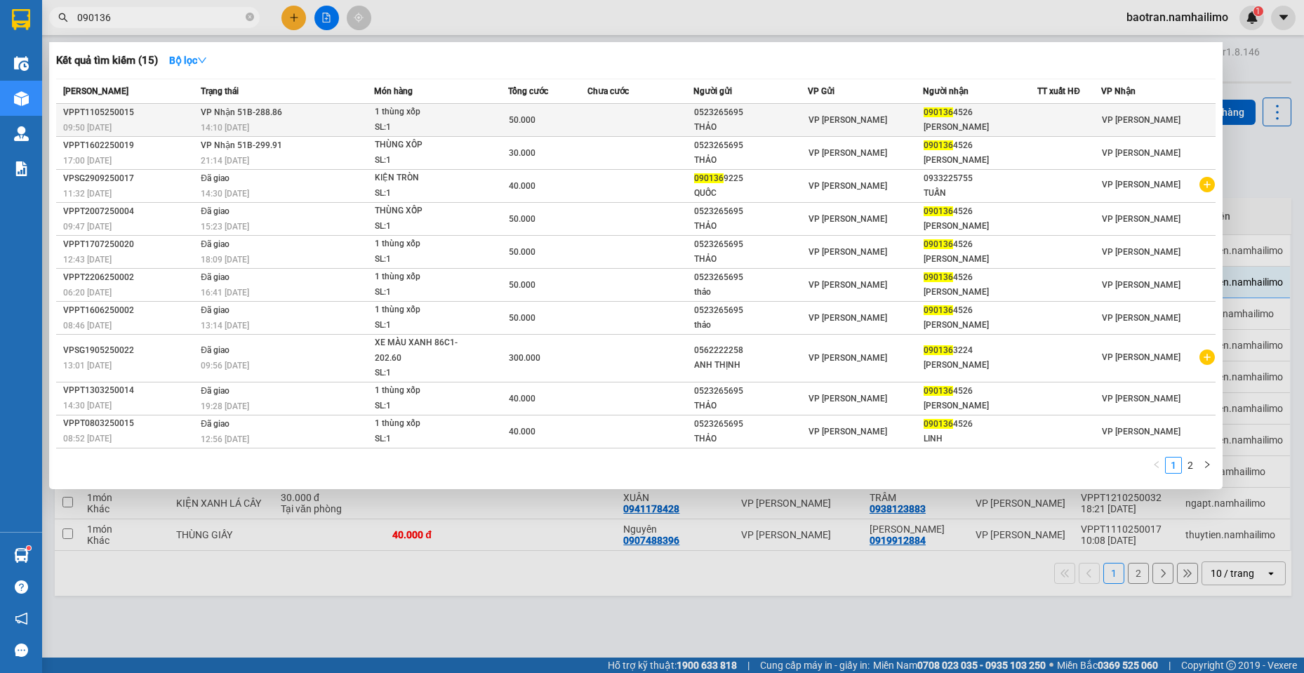
click at [577, 120] on div "50.000" at bounding box center [548, 119] width 78 height 15
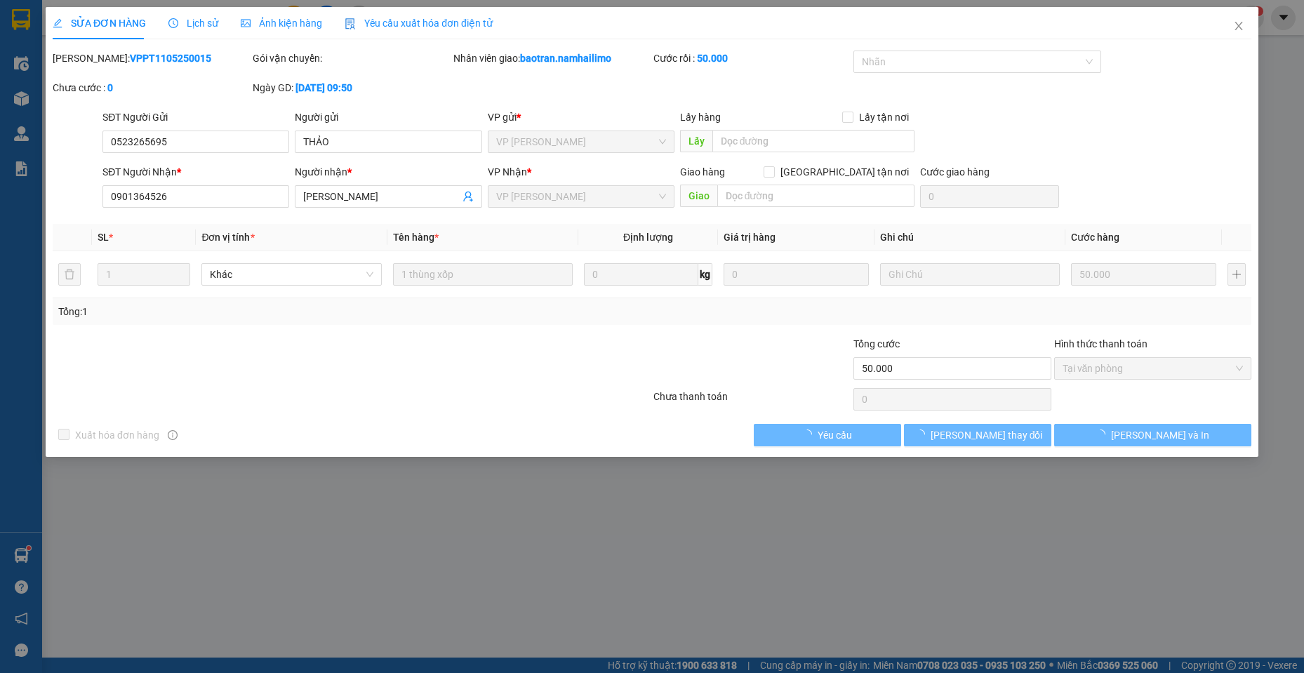
type input "0523265695"
type input "THẢO"
type input "0901364526"
type input "Linh"
type input "50.000"
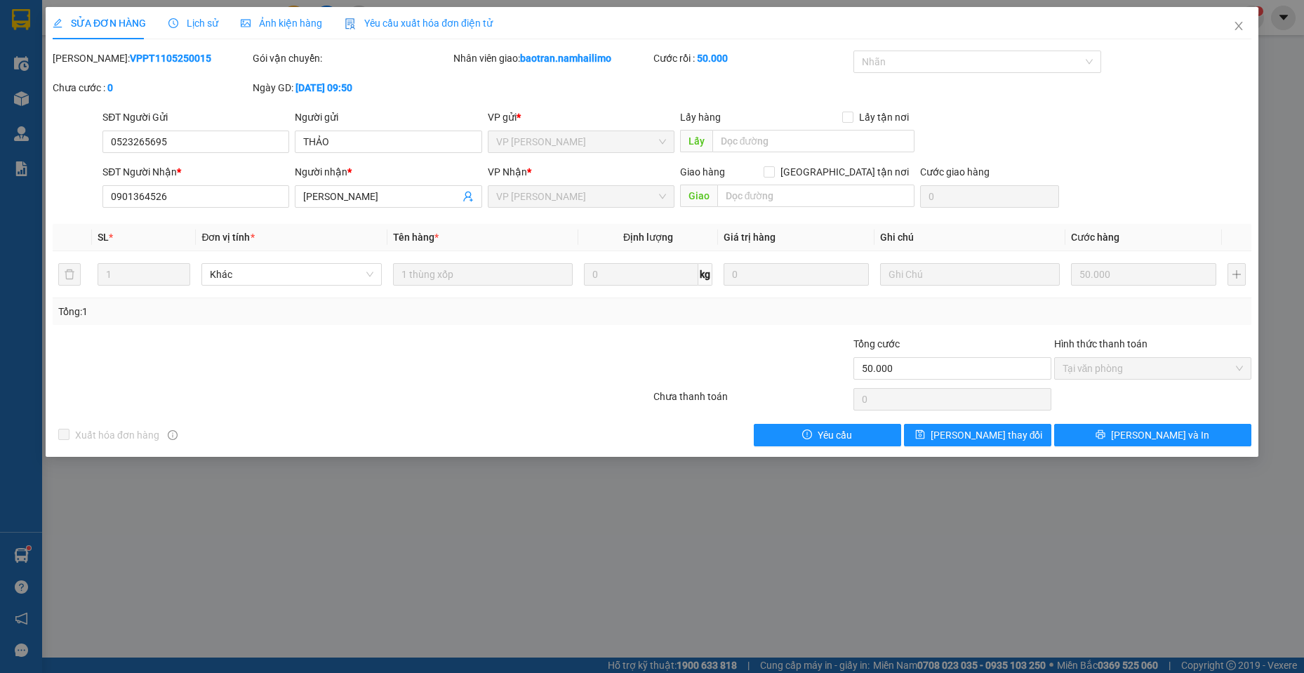
click at [181, 22] on span "Lịch sử" at bounding box center [193, 23] width 50 height 11
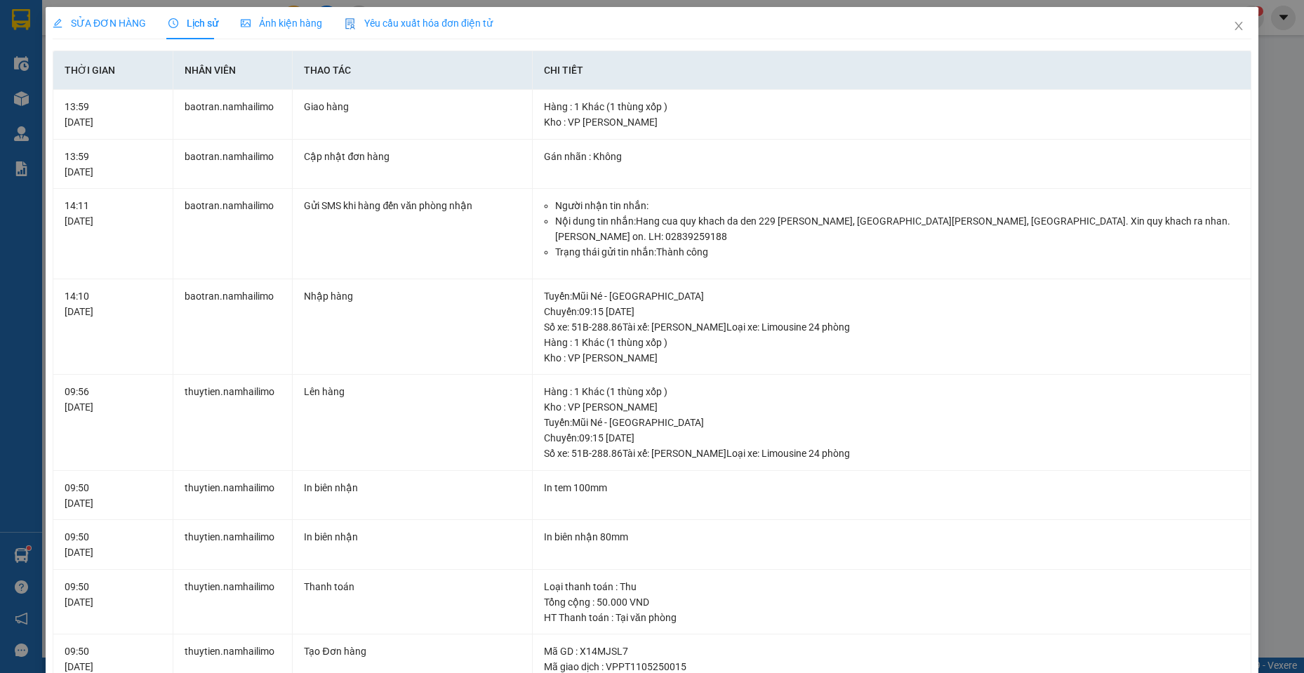
click at [185, 25] on span "Lịch sử" at bounding box center [193, 23] width 50 height 11
click at [1233, 29] on icon "close" at bounding box center [1238, 25] width 11 height 11
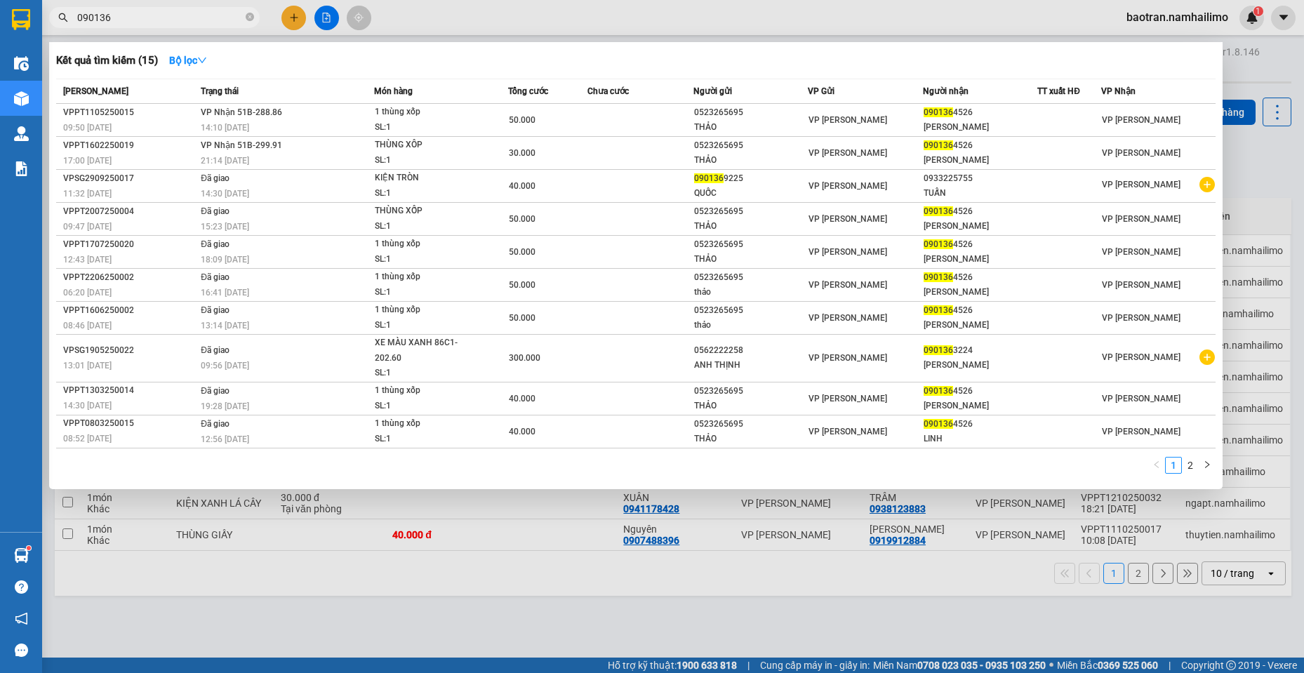
click at [170, 19] on input "090136" at bounding box center [160, 17] width 166 height 15
click at [903, 580] on div at bounding box center [652, 336] width 1304 height 673
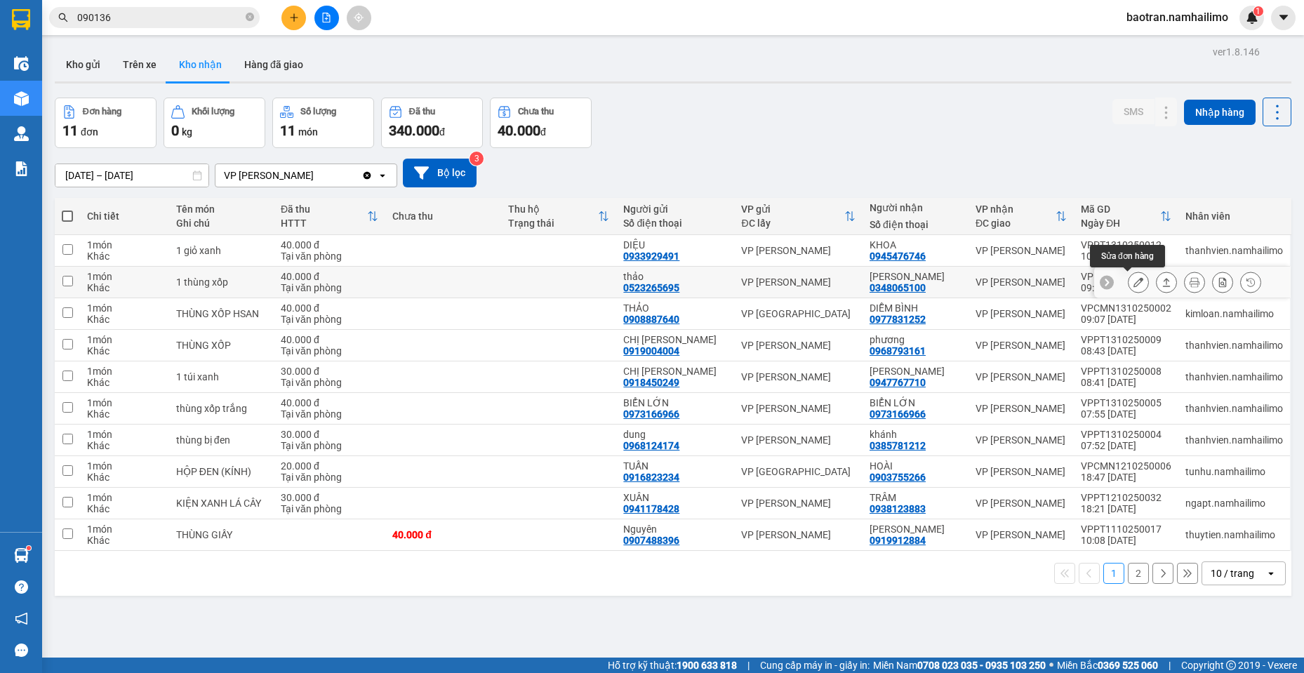
click at [1134, 279] on icon at bounding box center [1139, 282] width 10 height 10
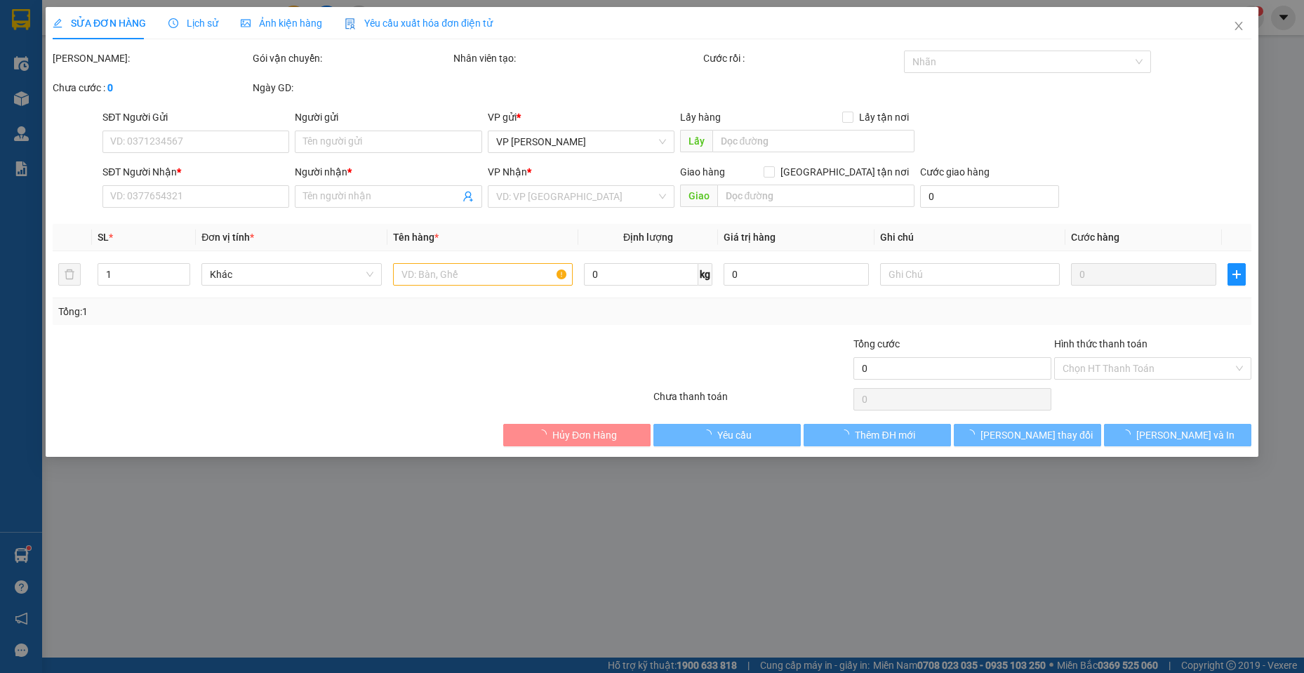
type input "0523265695"
type input "thảo"
type input "0348065100"
type input "[PERSON_NAME]"
type input "40.000"
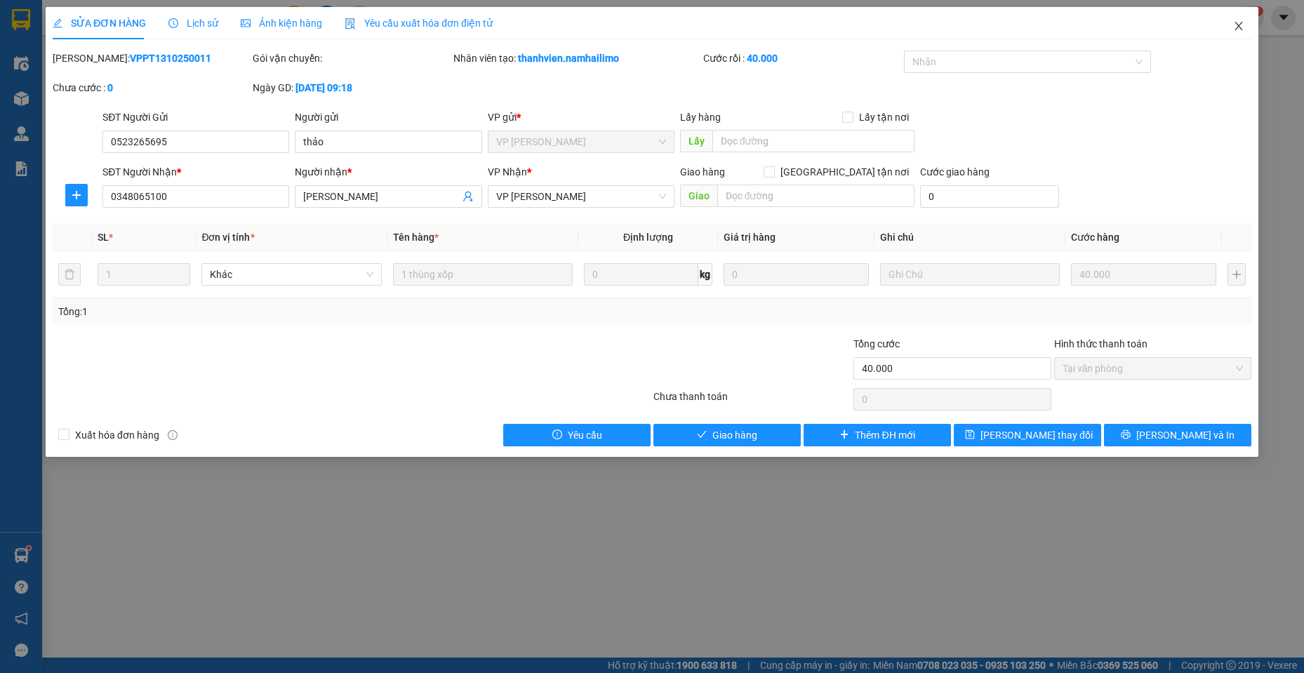
click at [1235, 23] on icon "close" at bounding box center [1239, 26] width 8 height 8
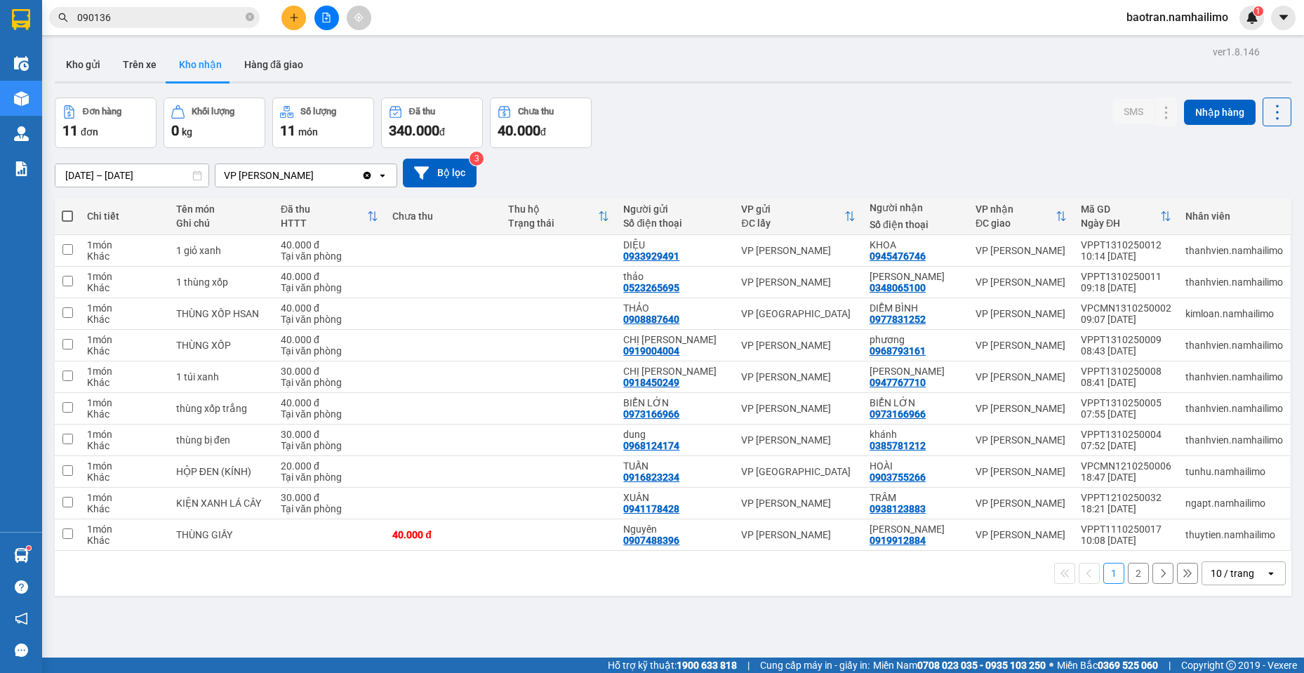
click at [184, 16] on input "090136" at bounding box center [160, 17] width 166 height 15
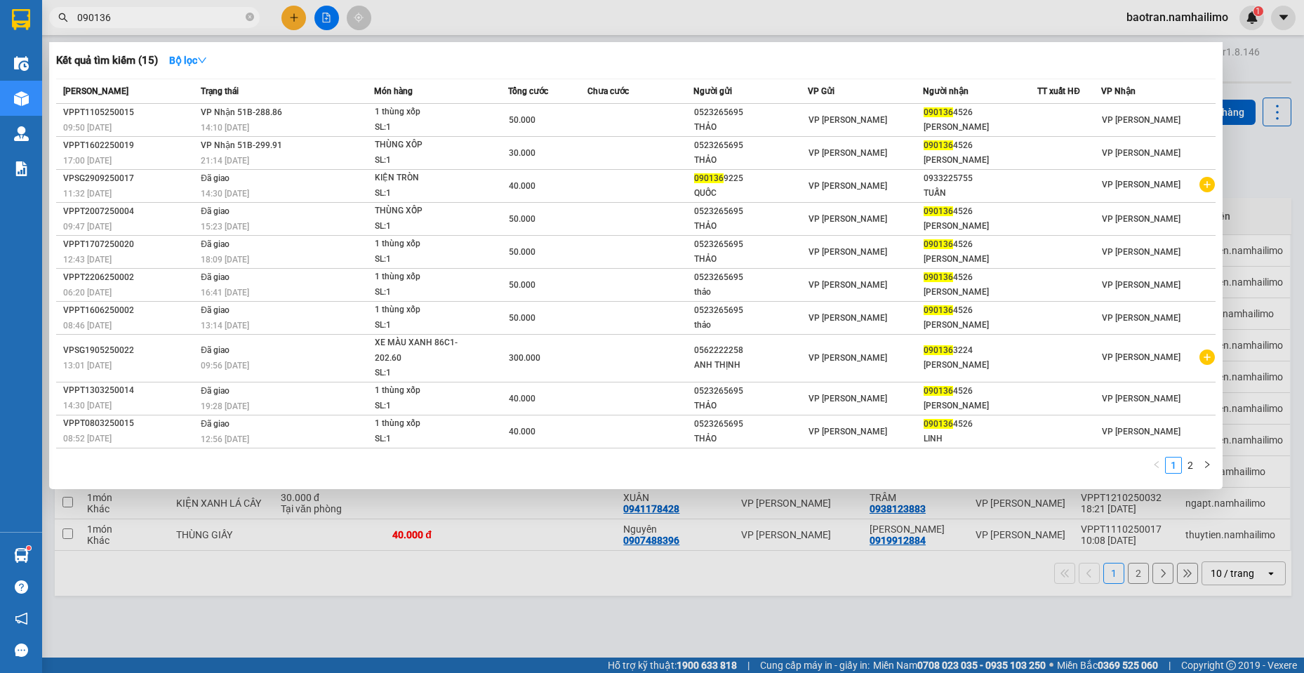
click at [841, 602] on div at bounding box center [652, 336] width 1304 height 673
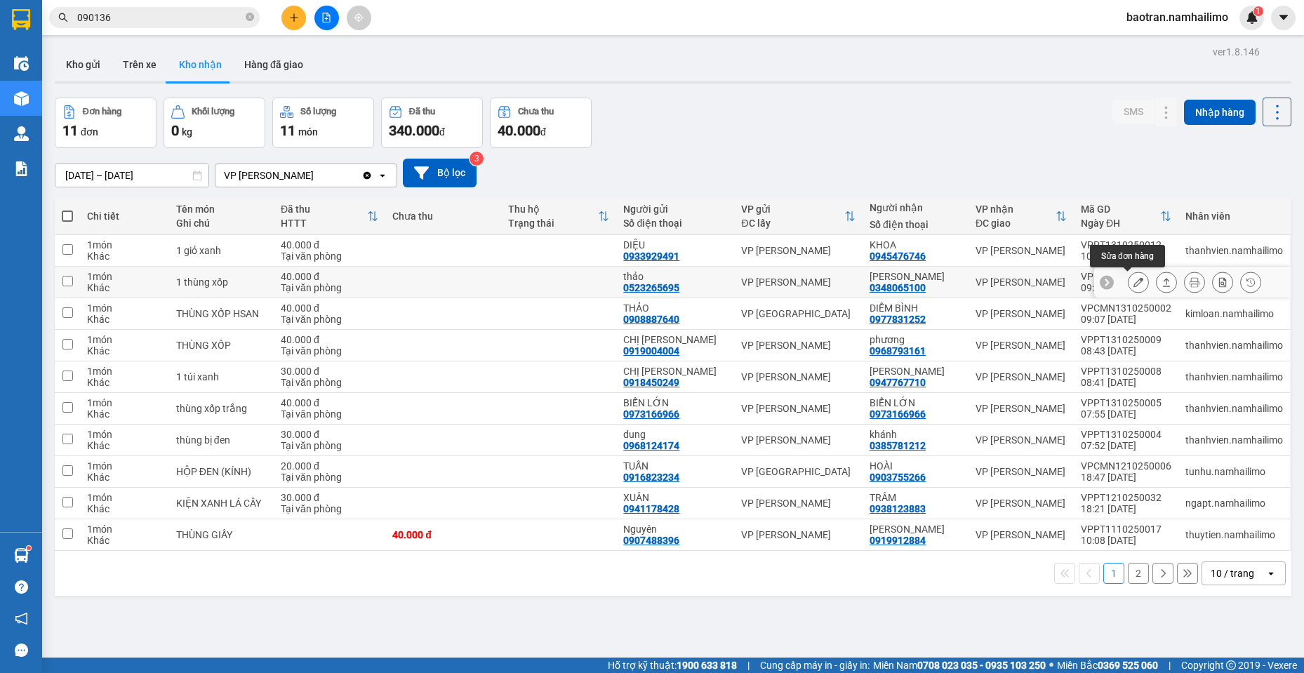
click at [1134, 284] on icon at bounding box center [1139, 282] width 10 height 10
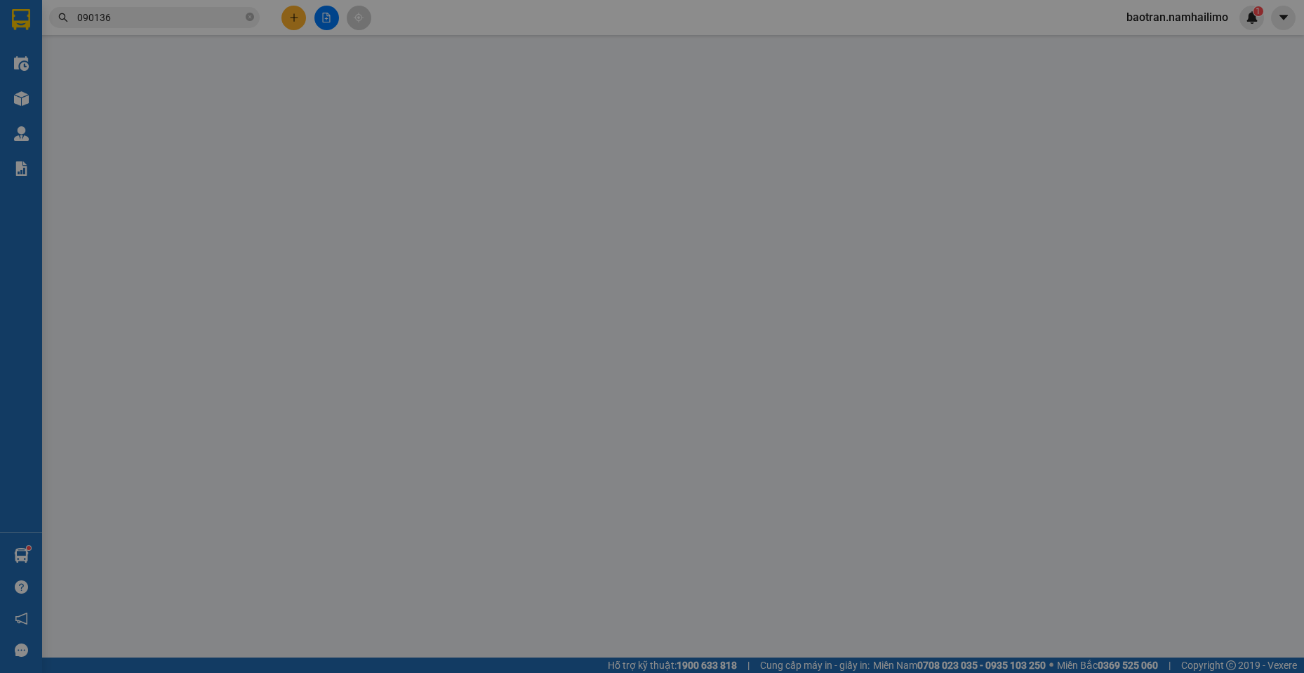
type input "0523265695"
type input "thảo"
type input "0348065100"
type input "[PERSON_NAME]"
type input "40.000"
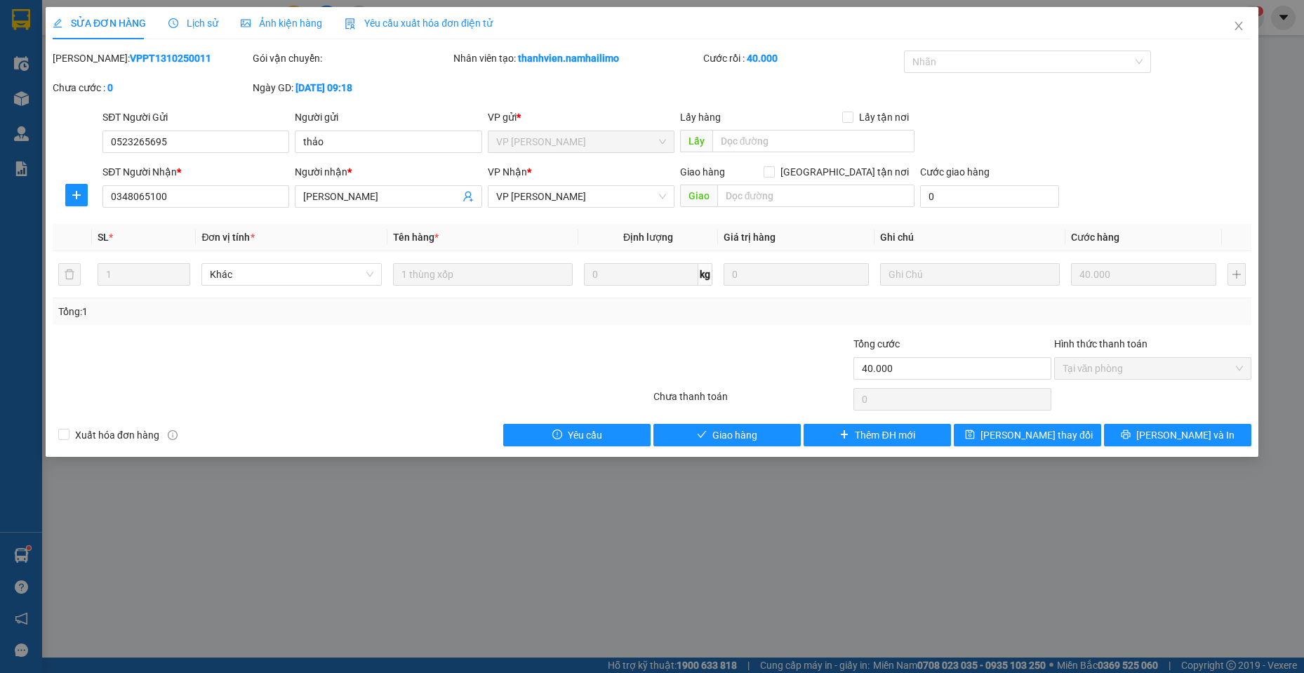
click at [748, 451] on div "SỬA ĐƠN HÀNG Lịch sử Ảnh kiện hàng Yêu cầu xuất hóa đơn điện tử Total Paid Fee …" at bounding box center [652, 232] width 1213 height 450
click at [752, 439] on span "Giao hàng" at bounding box center [734, 434] width 45 height 15
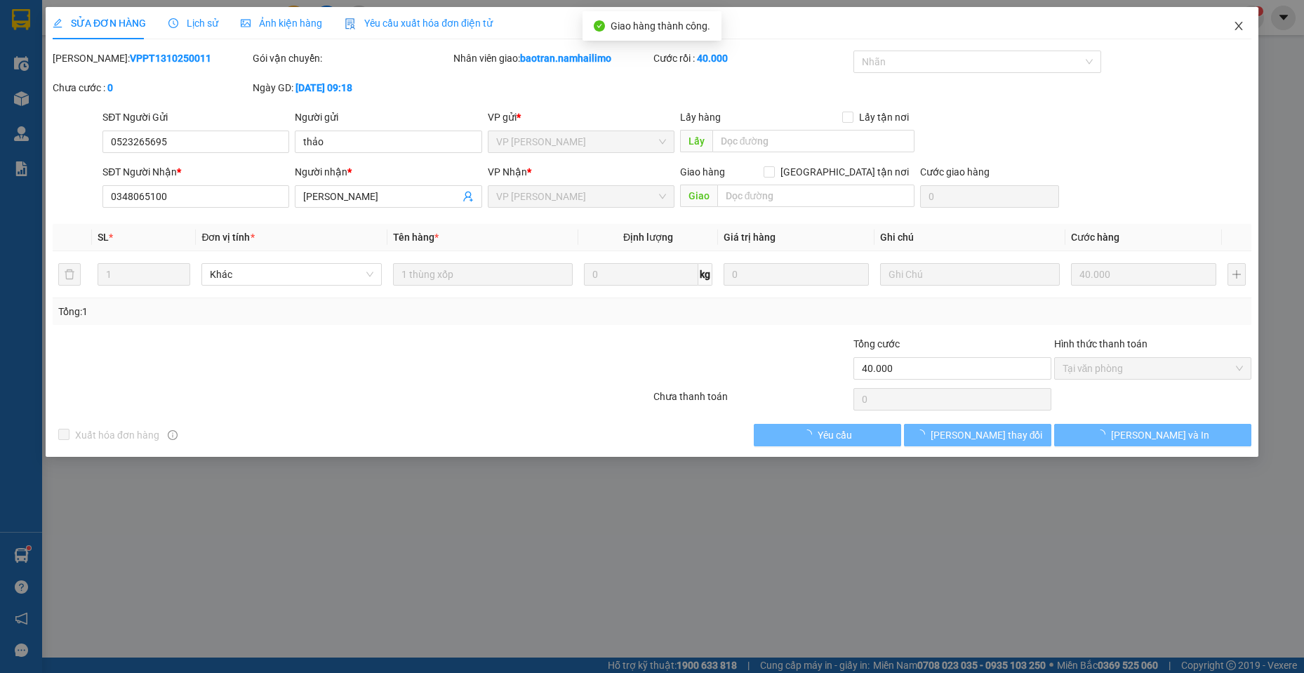
click at [1240, 26] on icon "close" at bounding box center [1238, 25] width 11 height 11
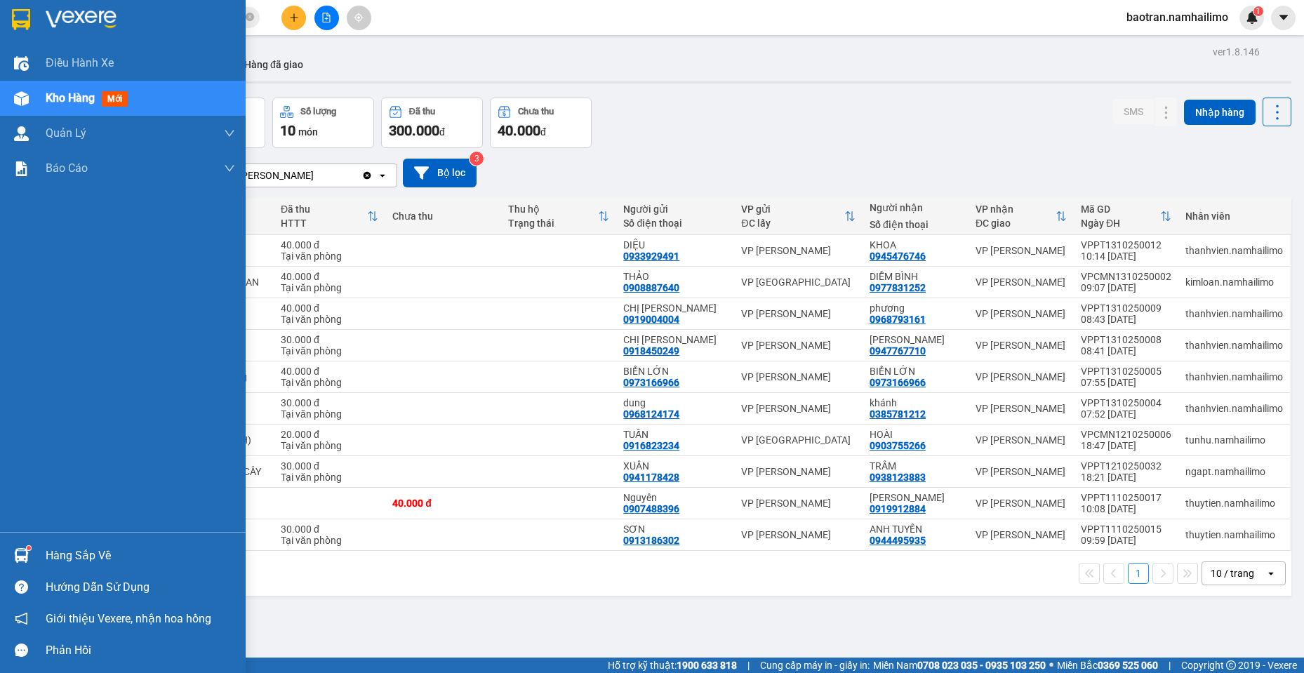
click at [18, 557] on img at bounding box center [21, 555] width 15 height 15
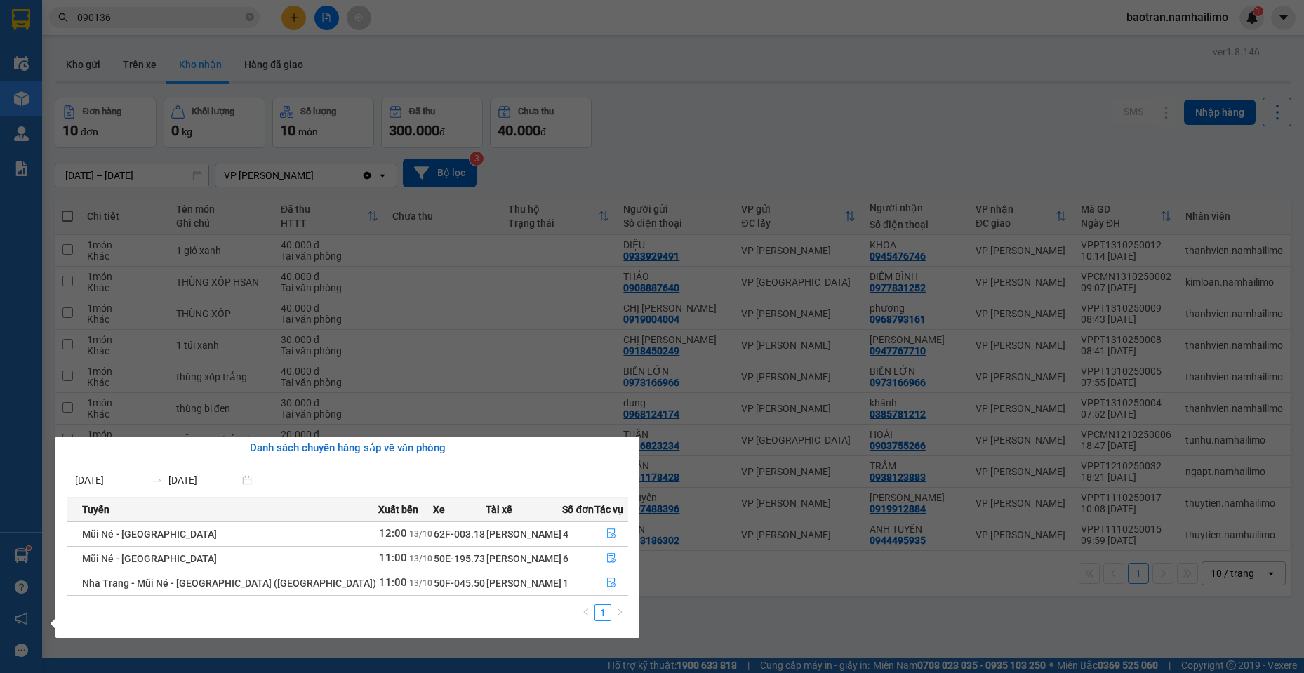
click at [1094, 180] on section "Kết quả tìm kiếm ( 15 ) Bộ lọc Mã ĐH Trạng thái Món hàng Tổng cước Chưa cước Ng…" at bounding box center [652, 336] width 1304 height 673
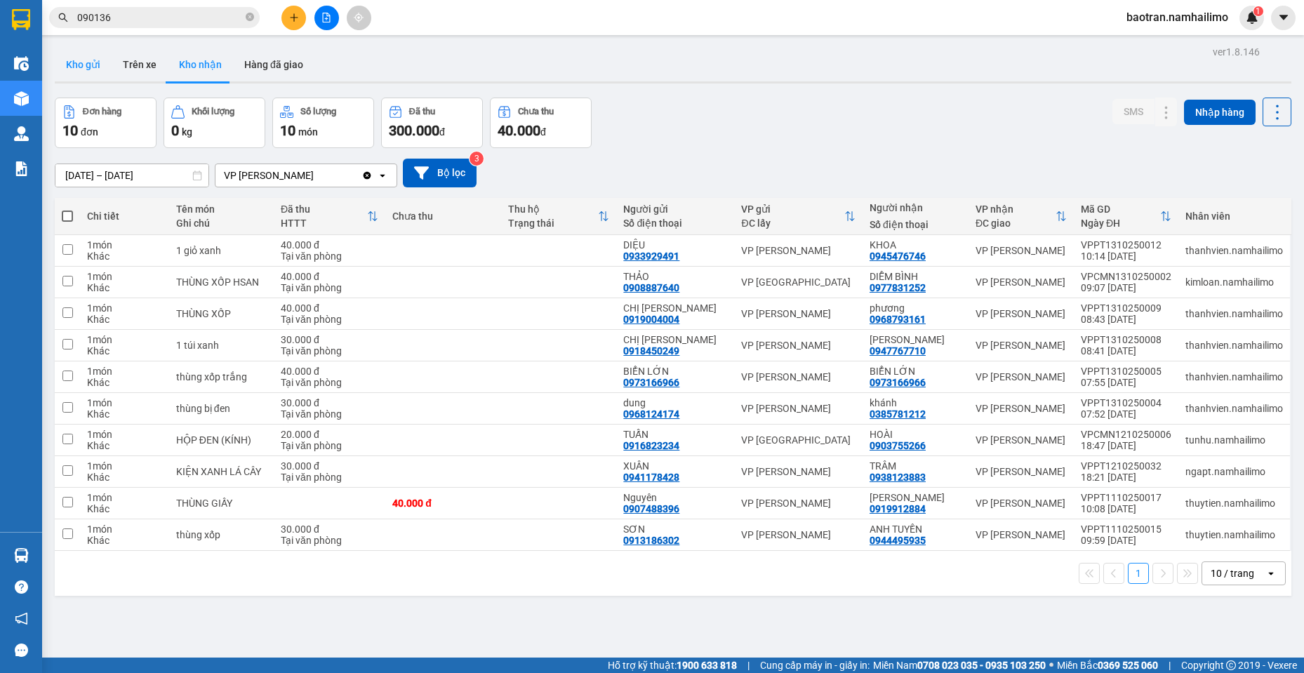
click at [95, 58] on button "Kho gửi" at bounding box center [83, 65] width 57 height 34
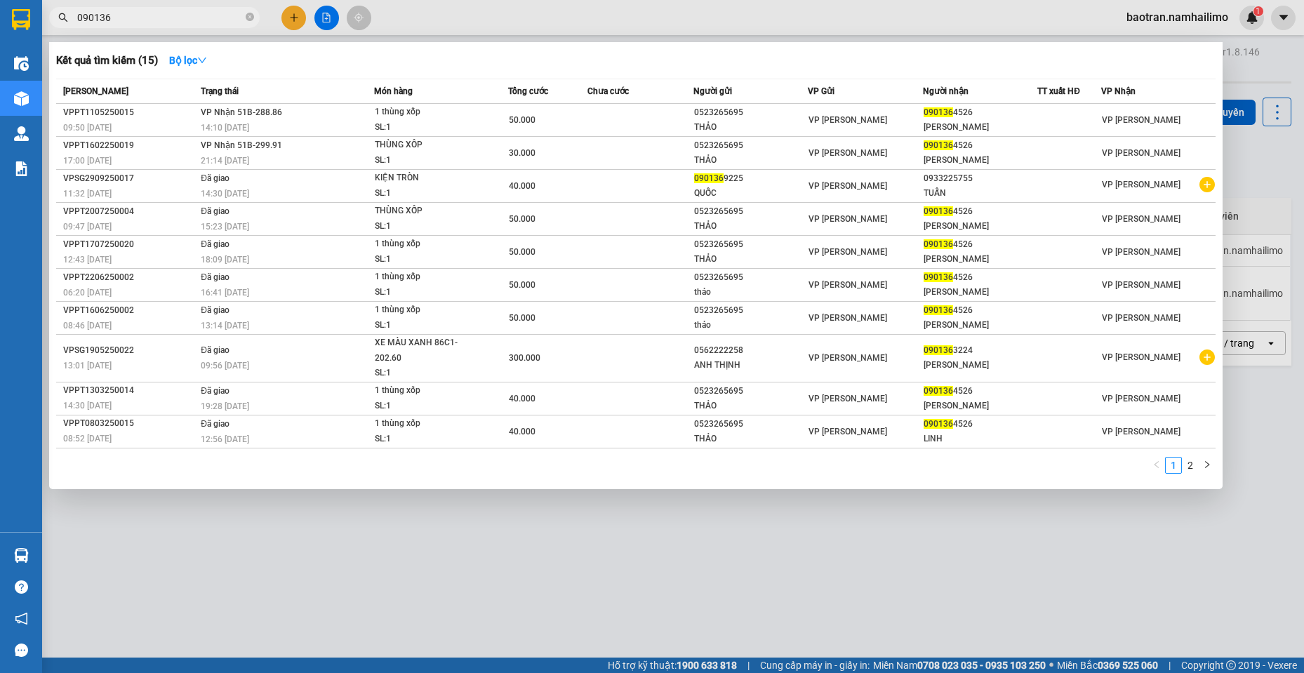
click at [211, 17] on input "090136" at bounding box center [160, 17] width 166 height 15
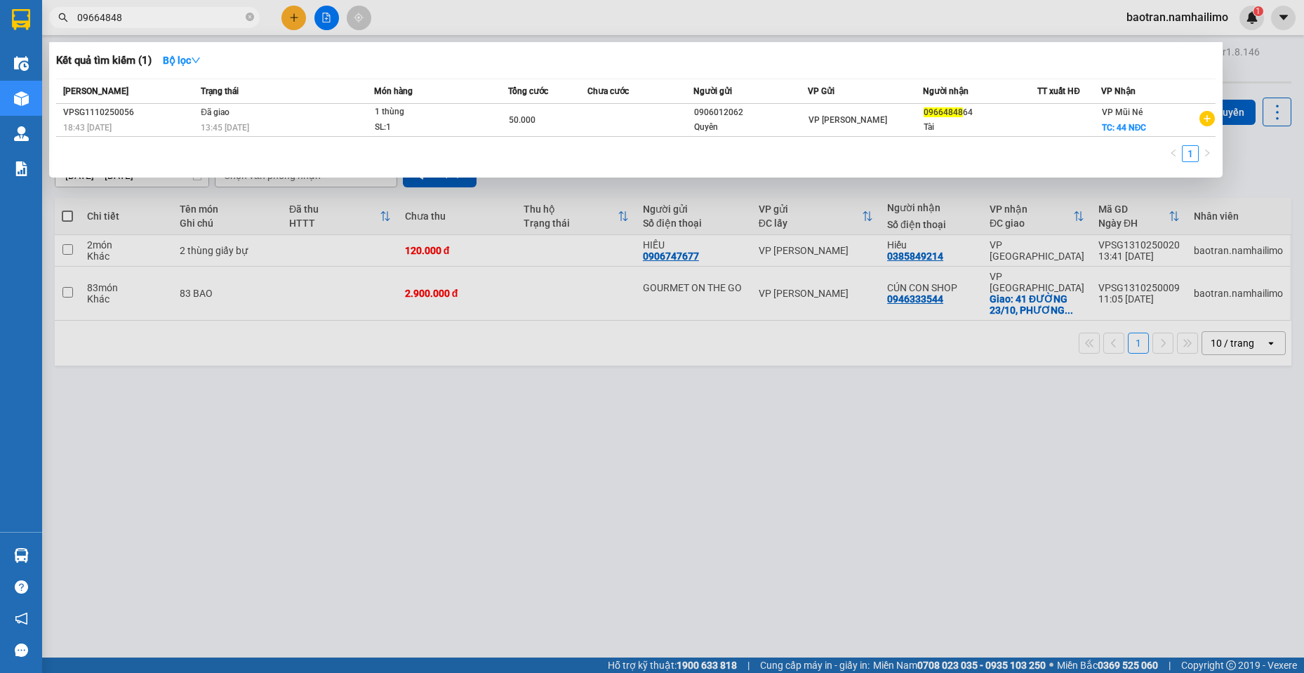
click at [162, 21] on input "09664848" at bounding box center [160, 17] width 166 height 15
click at [169, 20] on input "0966484864" at bounding box center [160, 17] width 166 height 15
type input "0966484864"
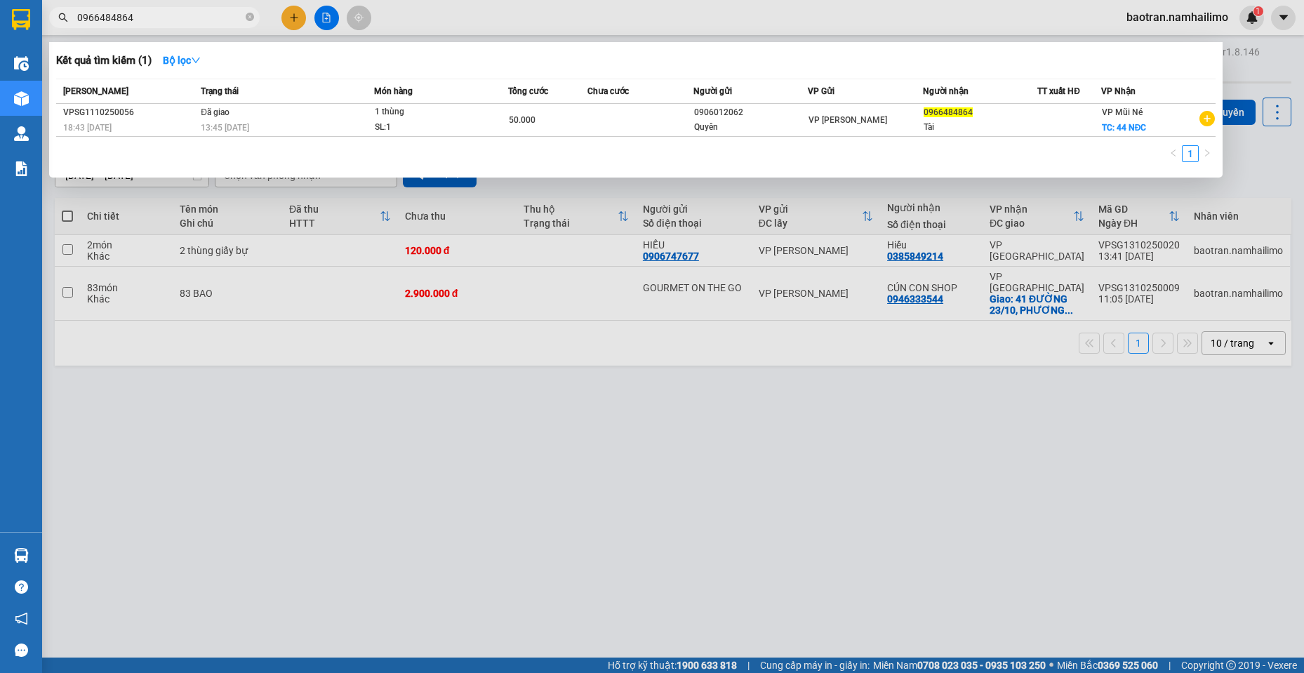
click at [291, 8] on div at bounding box center [652, 336] width 1304 height 673
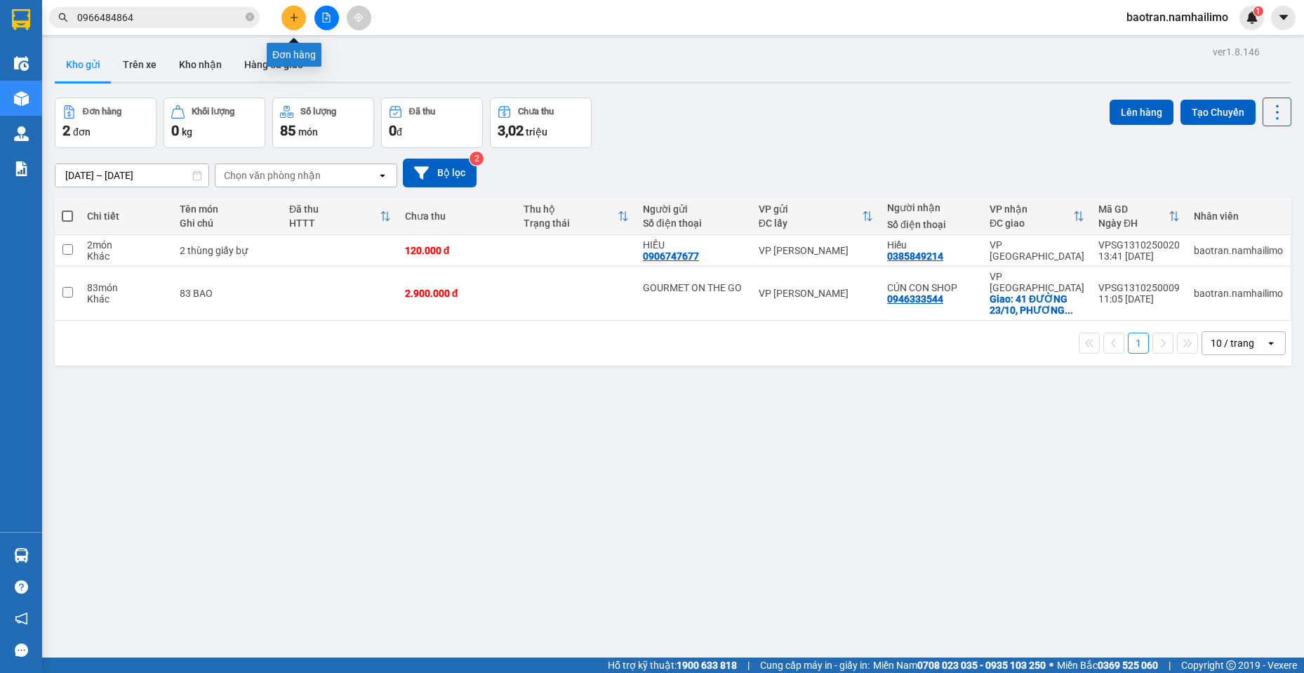
click at [293, 18] on icon "plus" at bounding box center [294, 17] width 8 height 1
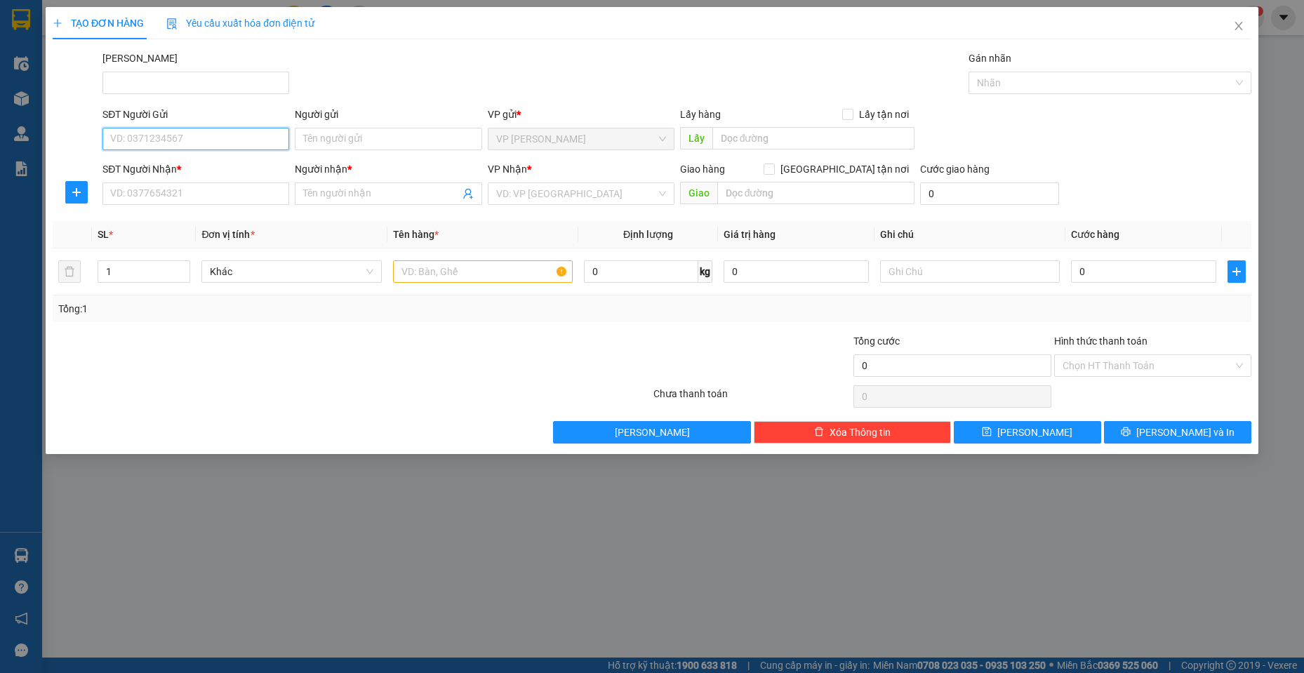
drag, startPoint x: 239, startPoint y: 140, endPoint x: 277, endPoint y: 69, distance: 80.1
click at [250, 143] on input "SĐT Người Gửi" at bounding box center [195, 139] width 187 height 22
paste input "0966484864"
type input "0966484864"
drag, startPoint x: 350, startPoint y: 138, endPoint x: 436, endPoint y: 75, distance: 106.6
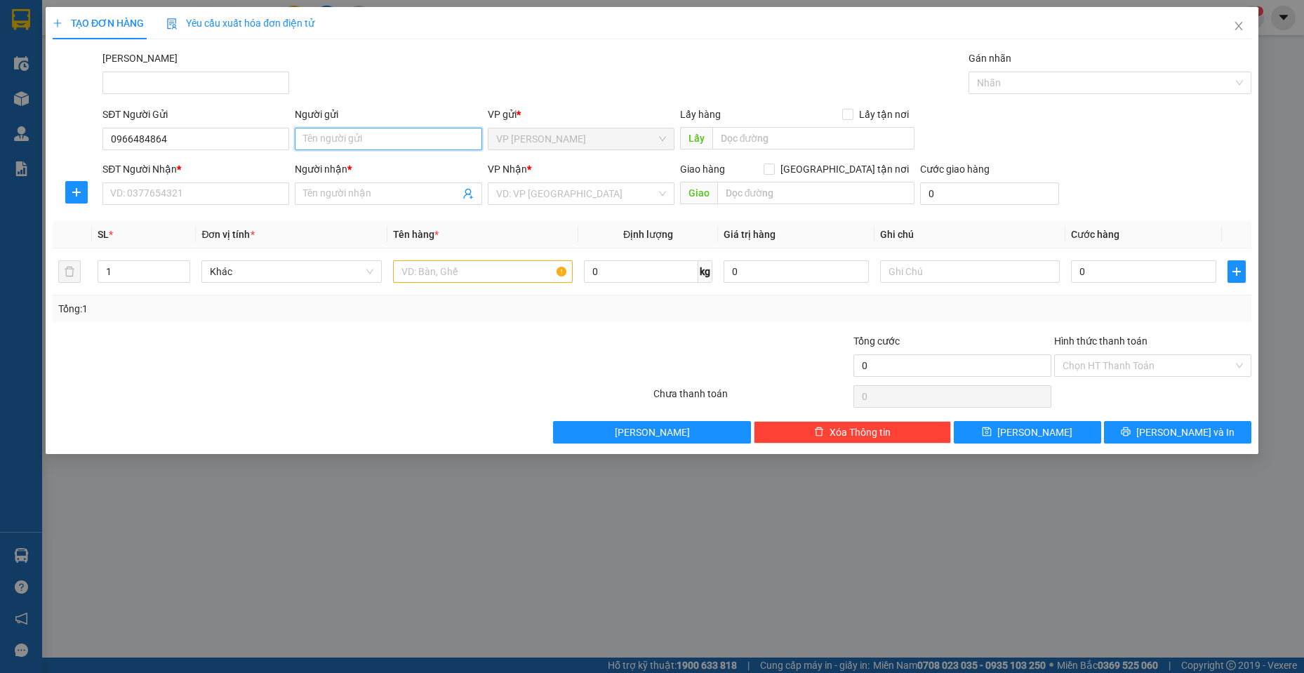
click at [408, 118] on div "Người gửi Tên người gửi" at bounding box center [388, 131] width 187 height 49
type input "ANH TÀI"
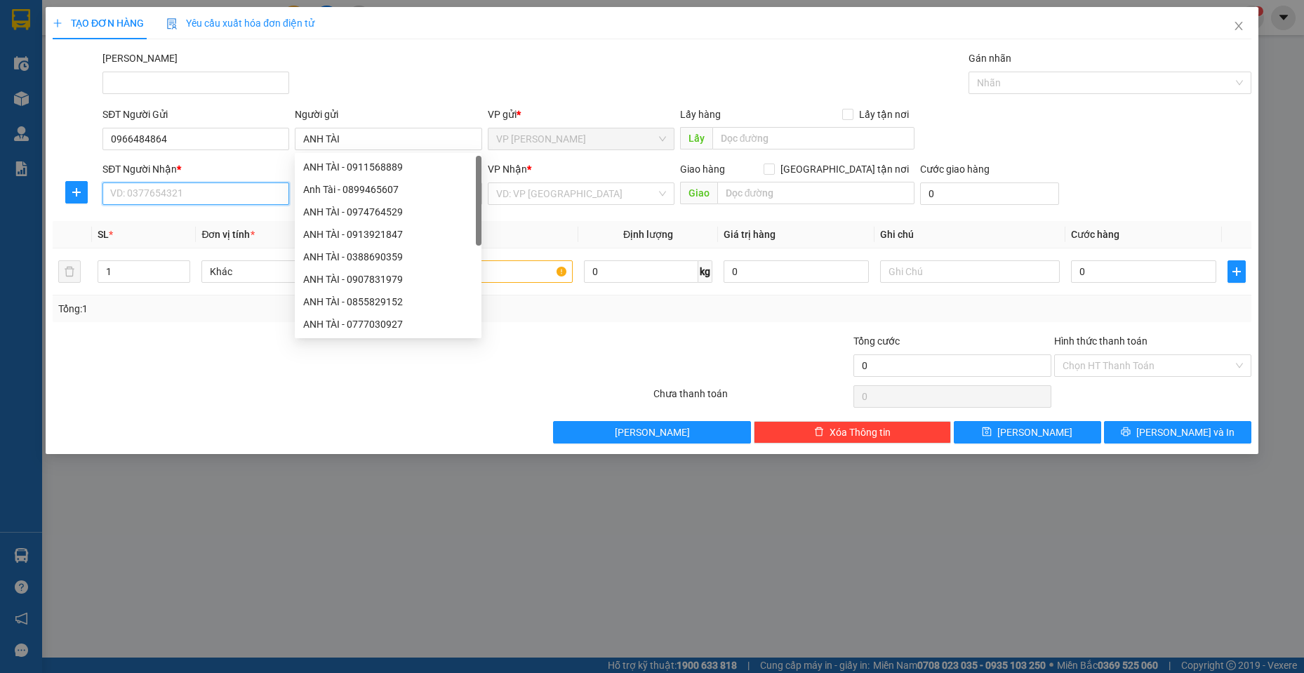
click at [166, 183] on input "SĐT Người Nhận *" at bounding box center [195, 194] width 187 height 22
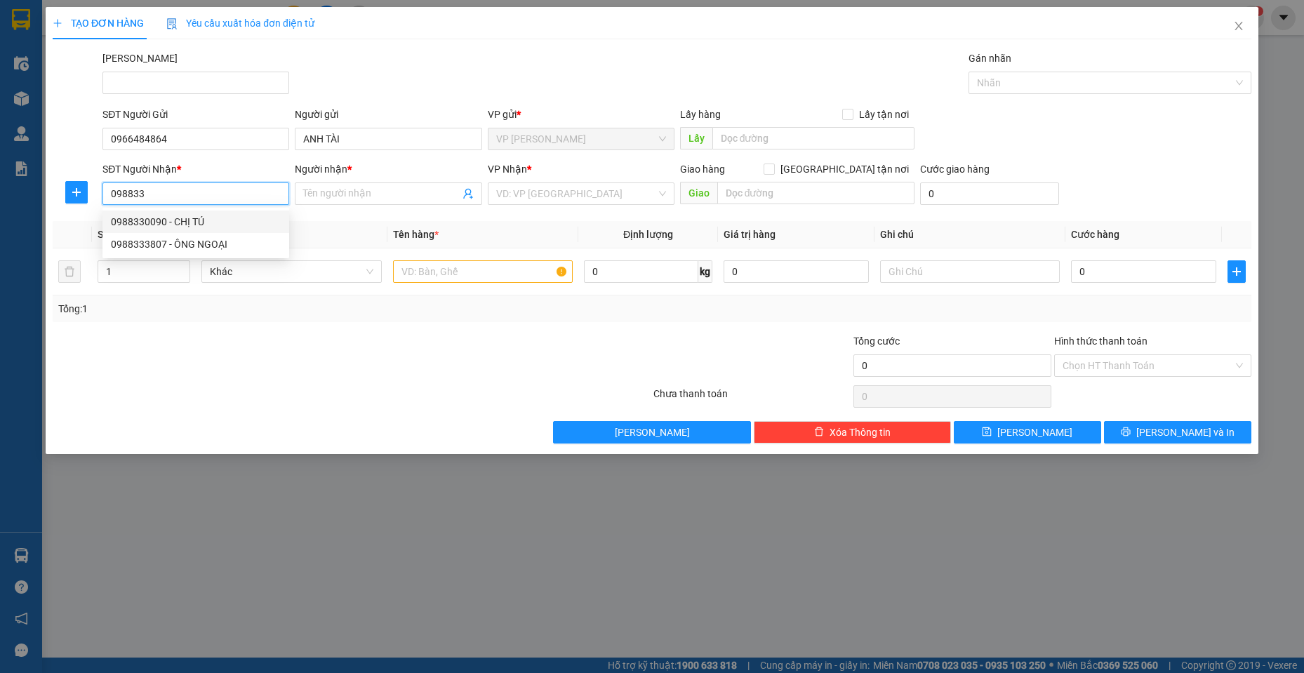
click at [213, 219] on div "0988330090 - CHỊ TÚ" at bounding box center [196, 221] width 170 height 15
type input "0988330090"
type input "CHỊ TÚ"
checkbox input "true"
type input "65A [PERSON_NAME], [PERSON_NAME]"
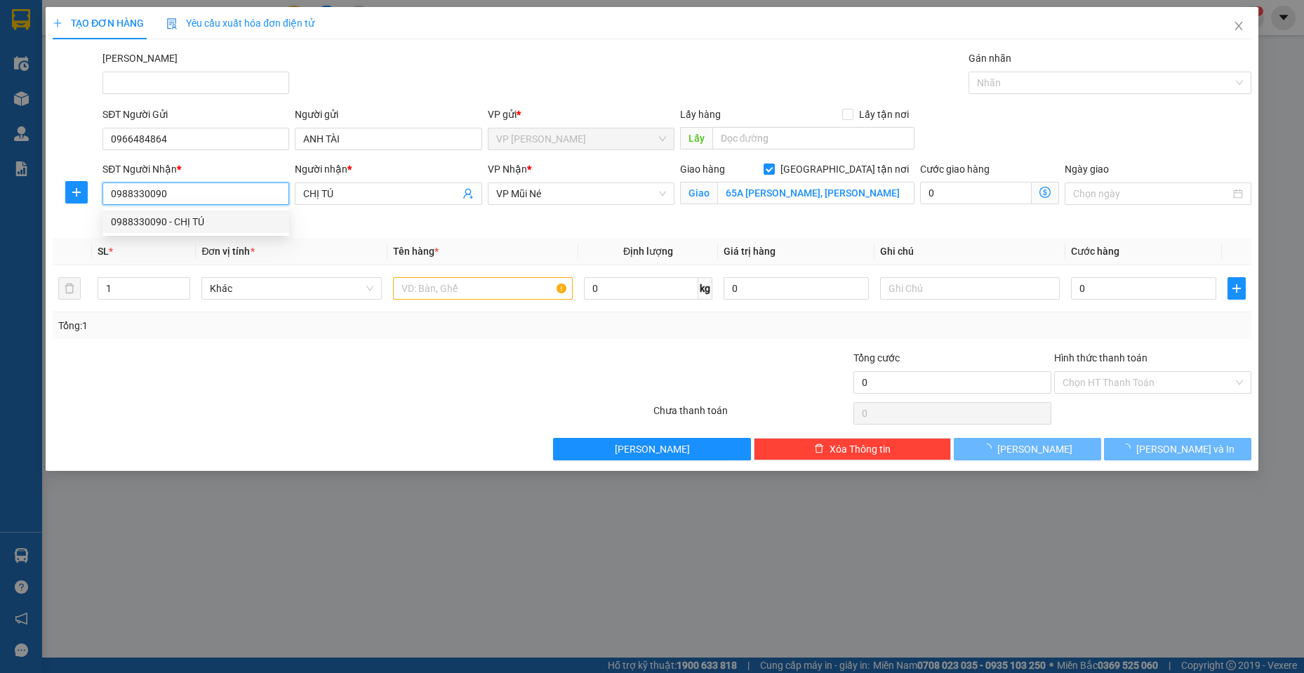
type input "40.000"
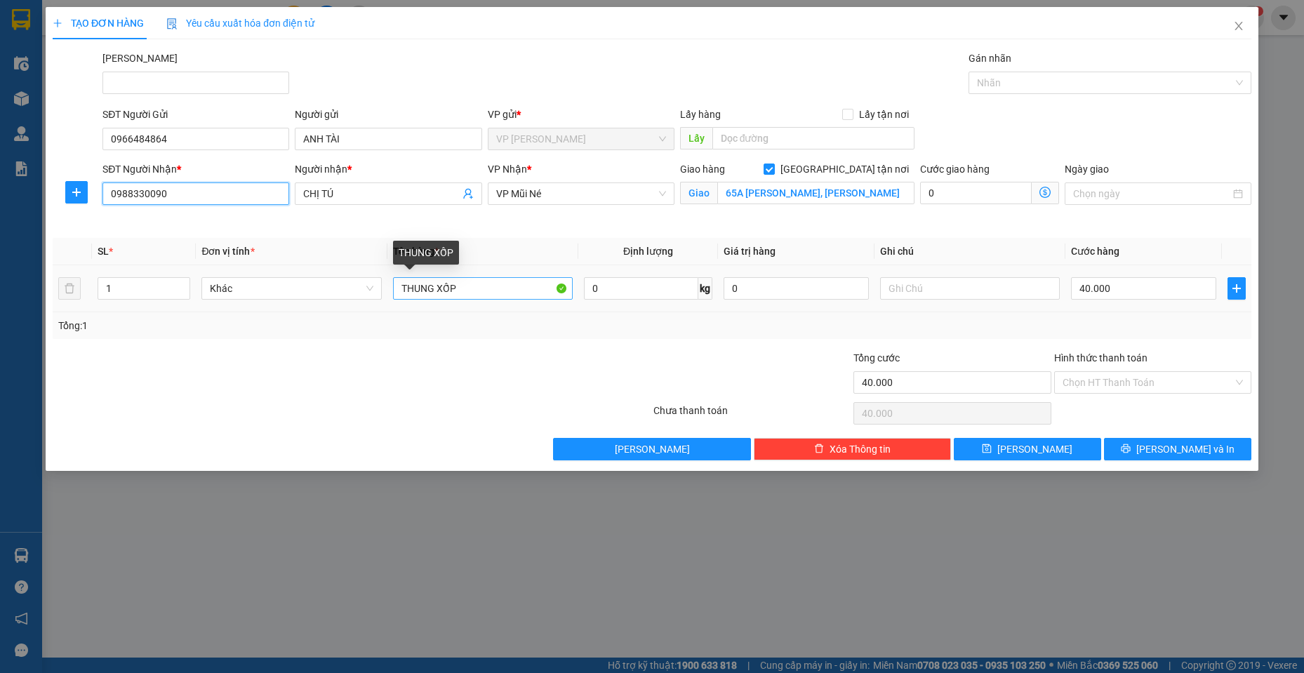
type input "0988330090"
click at [400, 284] on input "THUNG XỐP" at bounding box center [483, 288] width 180 height 22
drag, startPoint x: 503, startPoint y: 283, endPoint x: 534, endPoint y: 279, distance: 31.1
click at [504, 282] on input "1 THUNG XỐP" at bounding box center [483, 288] width 180 height 22
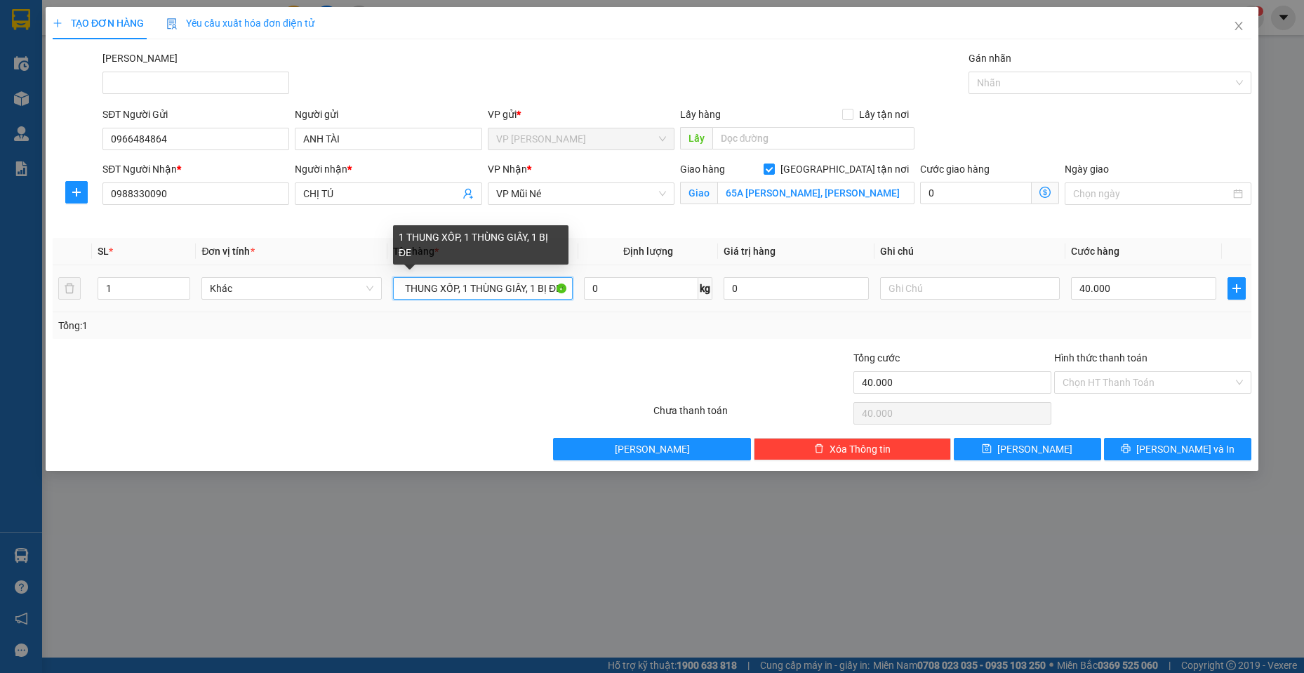
scroll to position [0, 11]
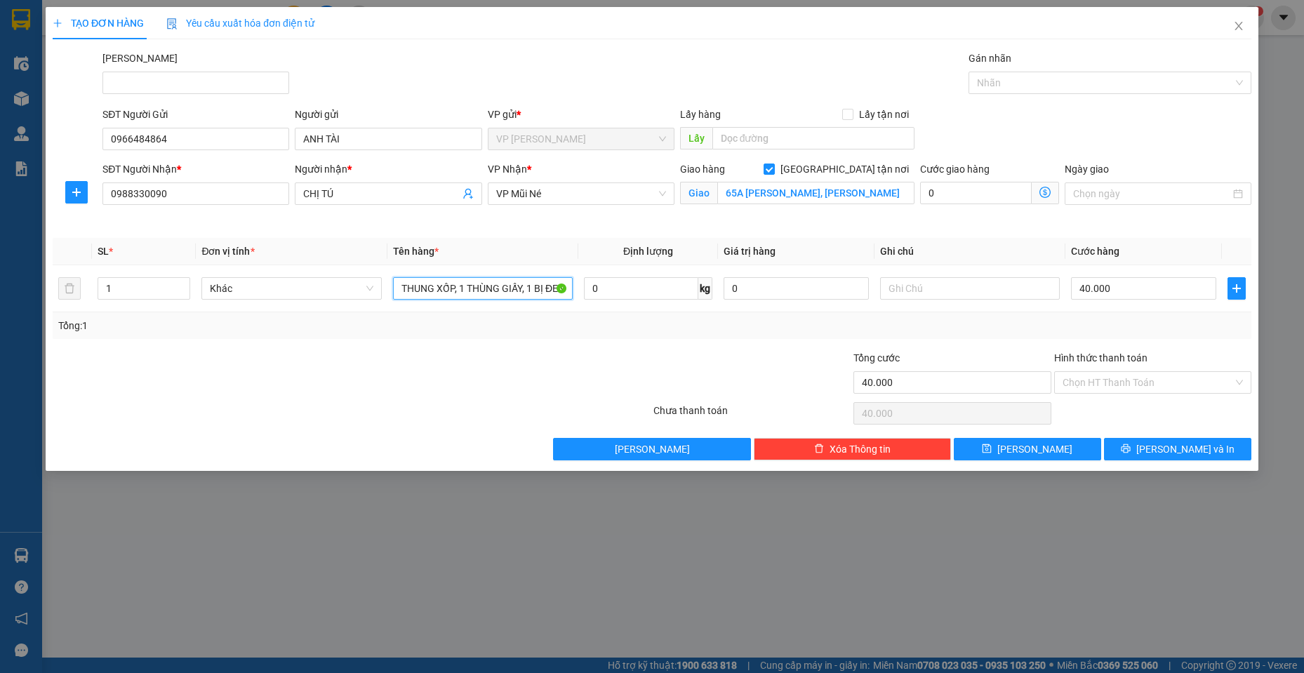
type input "1 THUNG XỐP, 1 THÙNG GIẤY, 1 BỊ ĐEN"
drag, startPoint x: 145, startPoint y: 283, endPoint x: 0, endPoint y: 297, distance: 146.0
click at [0, 297] on div "TẠO ĐƠN HÀNG Yêu cầu xuất hóa đơn điện tử Transit Pickup Surcharge Ids Transit …" at bounding box center [652, 336] width 1304 height 673
type input "3"
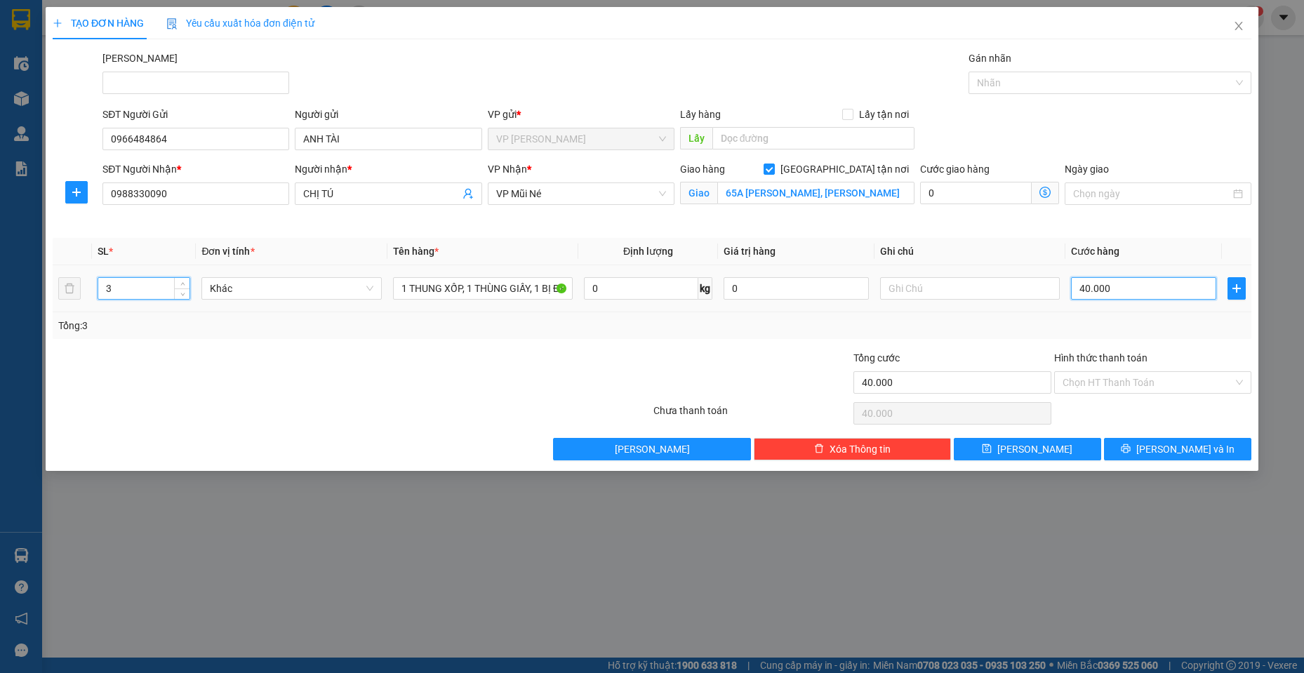
drag, startPoint x: 1151, startPoint y: 291, endPoint x: 1154, endPoint y: 281, distance: 10.2
click at [1152, 291] on input "40.000" at bounding box center [1143, 288] width 145 height 22
type input "1"
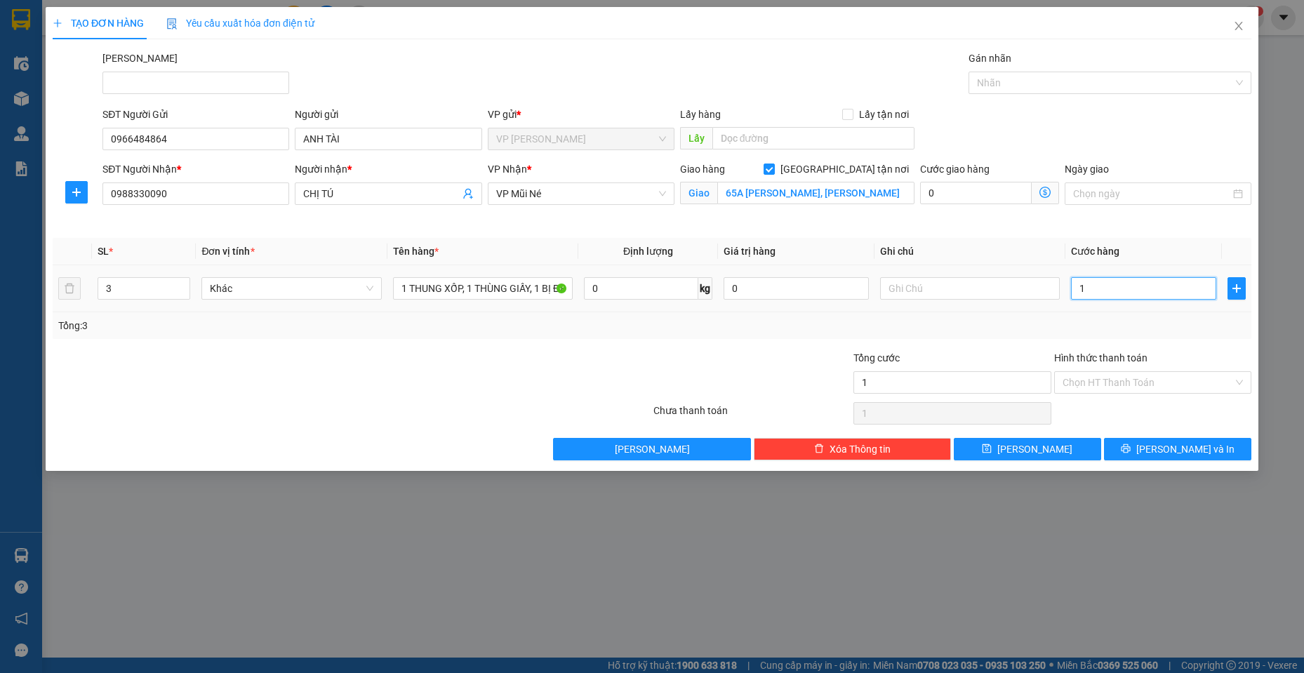
type input "10"
type input "100"
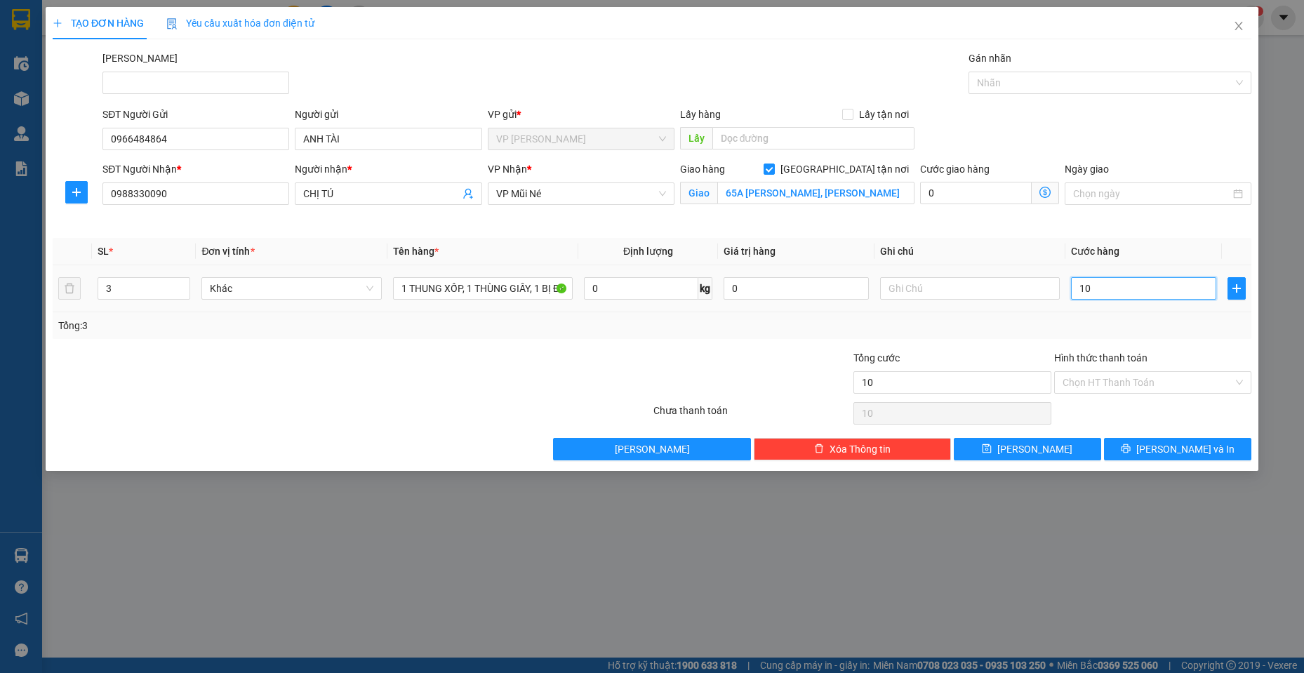
type input "100"
type input "1.000"
type input "10.000"
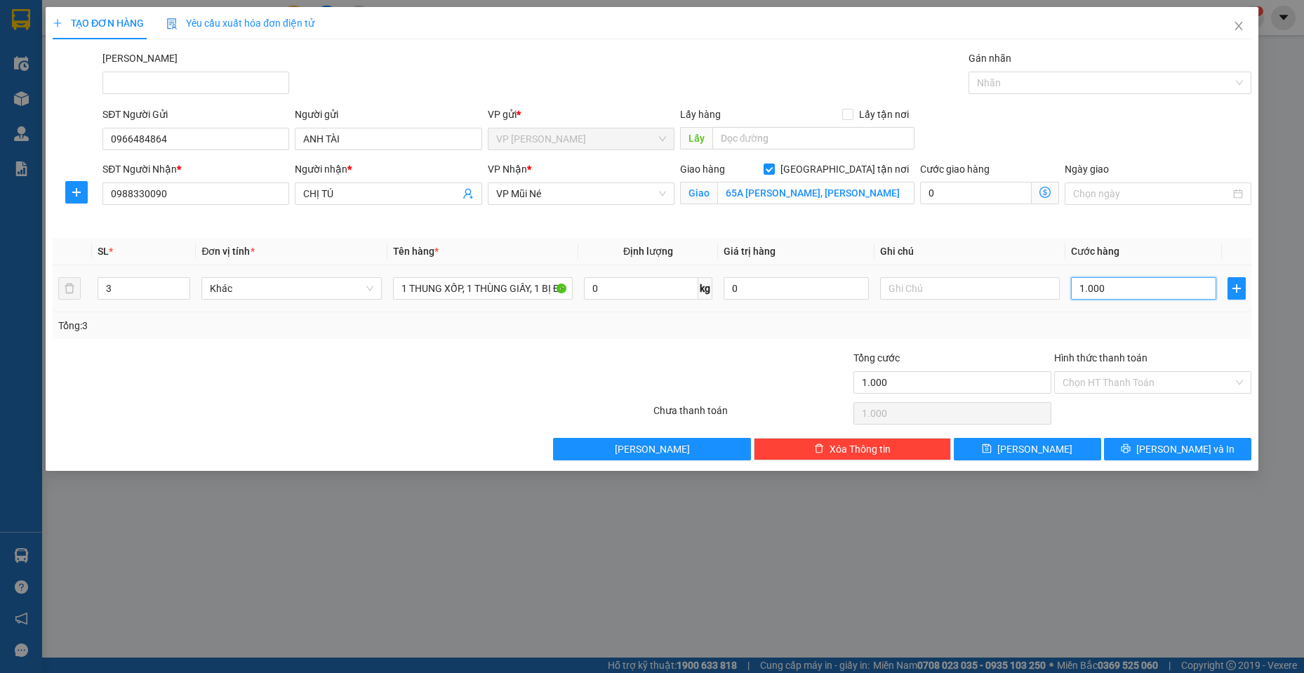
type input "10.000"
type input "100.000"
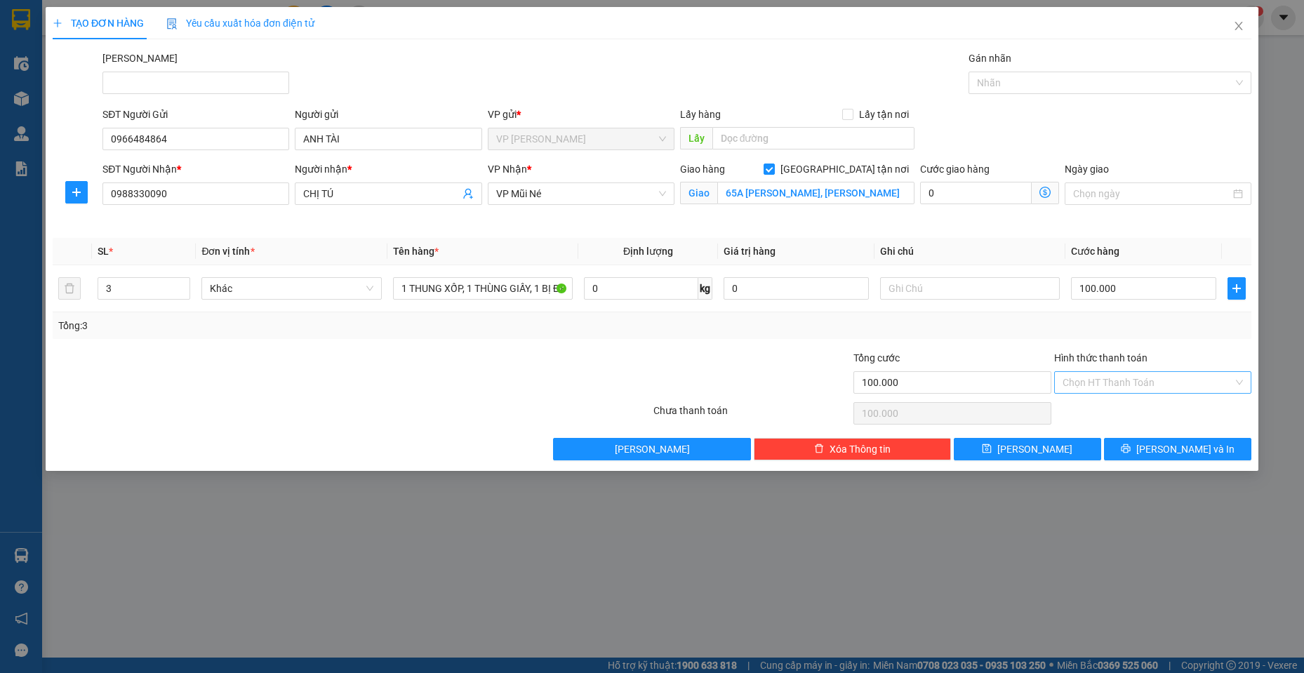
click at [1156, 390] on input "Hình thức thanh toán" at bounding box center [1148, 382] width 171 height 21
click at [1121, 400] on div "Tại văn phòng" at bounding box center [1152, 410] width 197 height 22
type input "0"
drag, startPoint x: 1155, startPoint y: 449, endPoint x: 1278, endPoint y: 425, distance: 125.1
click at [1162, 448] on button "[PERSON_NAME] và In" at bounding box center [1177, 449] width 147 height 22
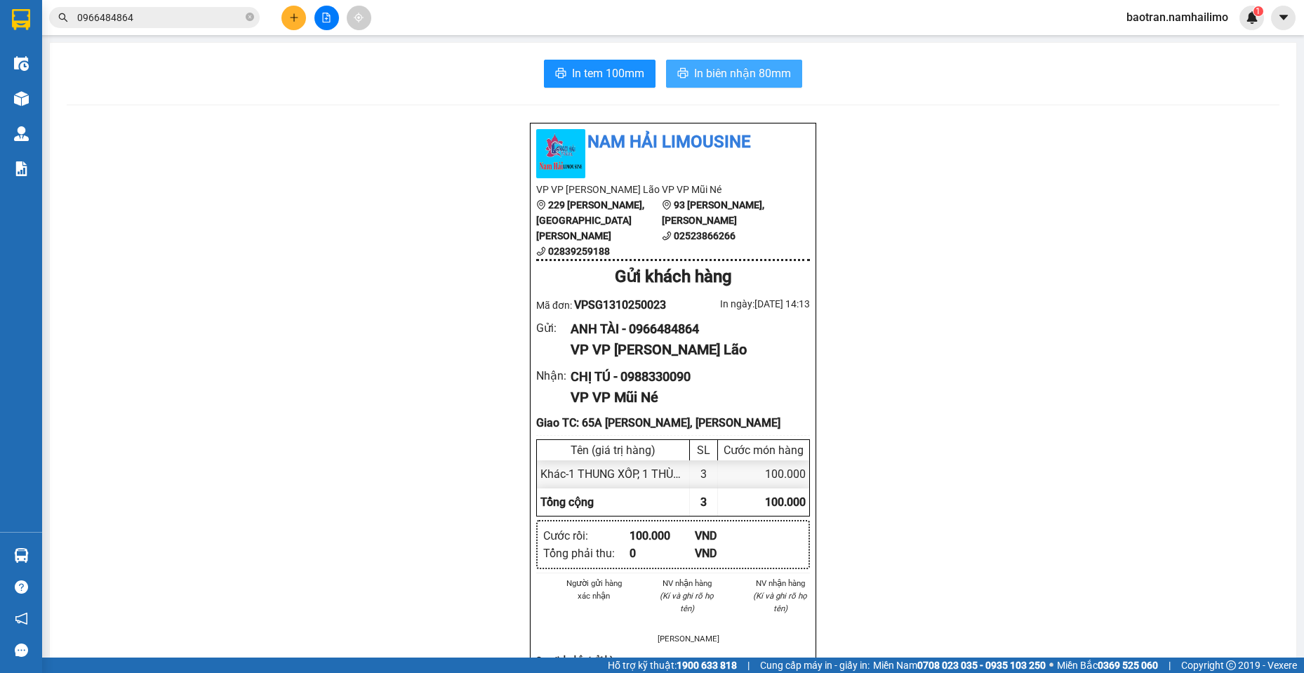
click at [722, 67] on span "In biên nhận 80mm" at bounding box center [742, 74] width 97 height 18
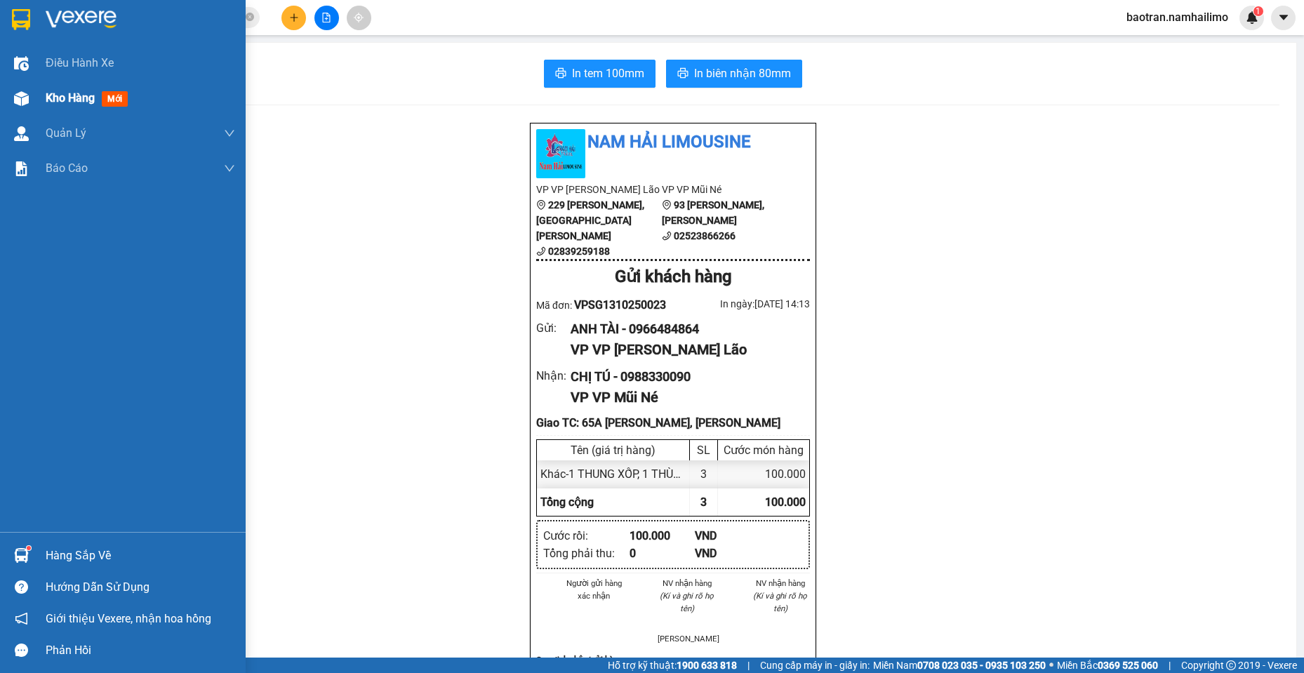
click at [106, 96] on span "mới" at bounding box center [115, 98] width 26 height 15
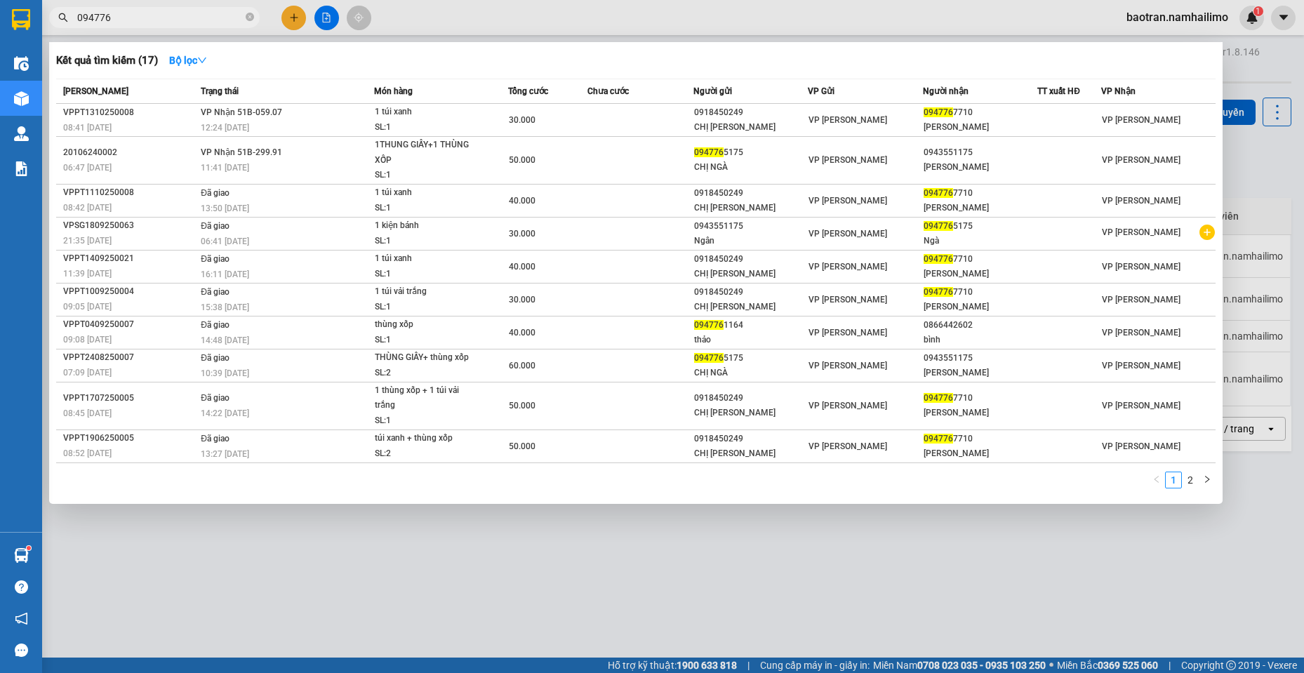
type input "094776"
click at [204, 13] on input "094776" at bounding box center [160, 17] width 166 height 15
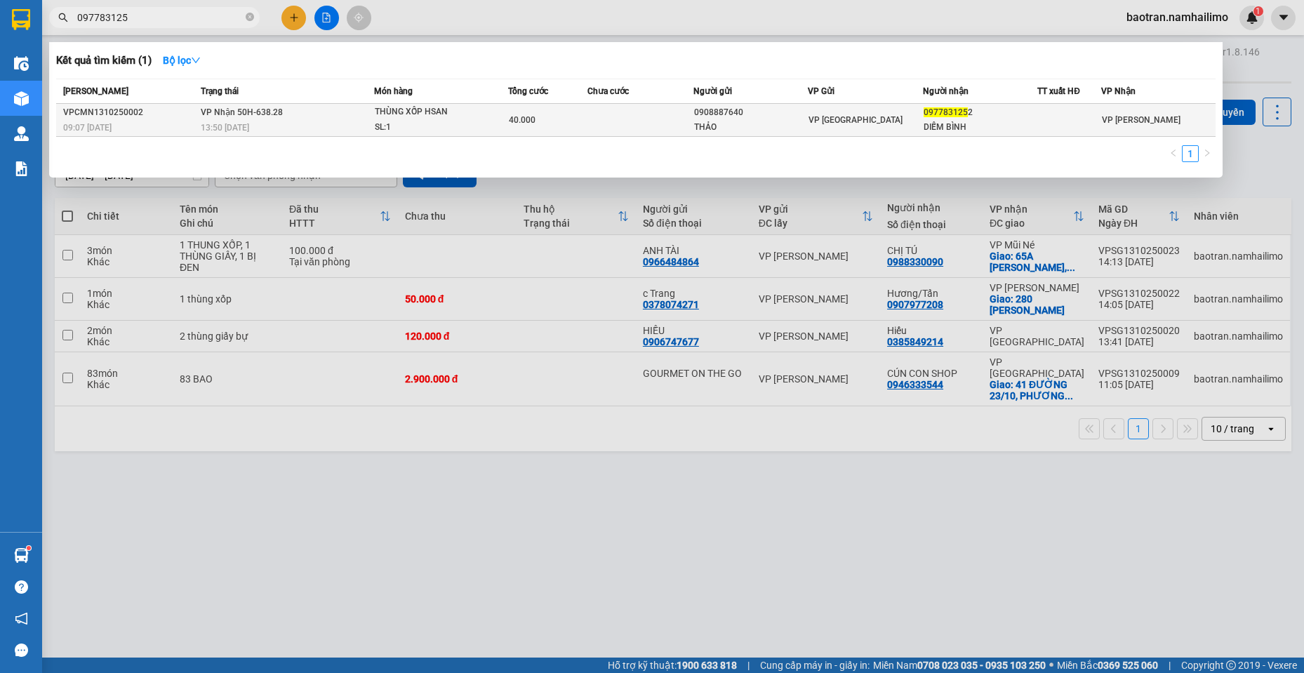
type input "097783125"
click at [847, 124] on span "VP [GEOGRAPHIC_DATA]" at bounding box center [856, 120] width 94 height 10
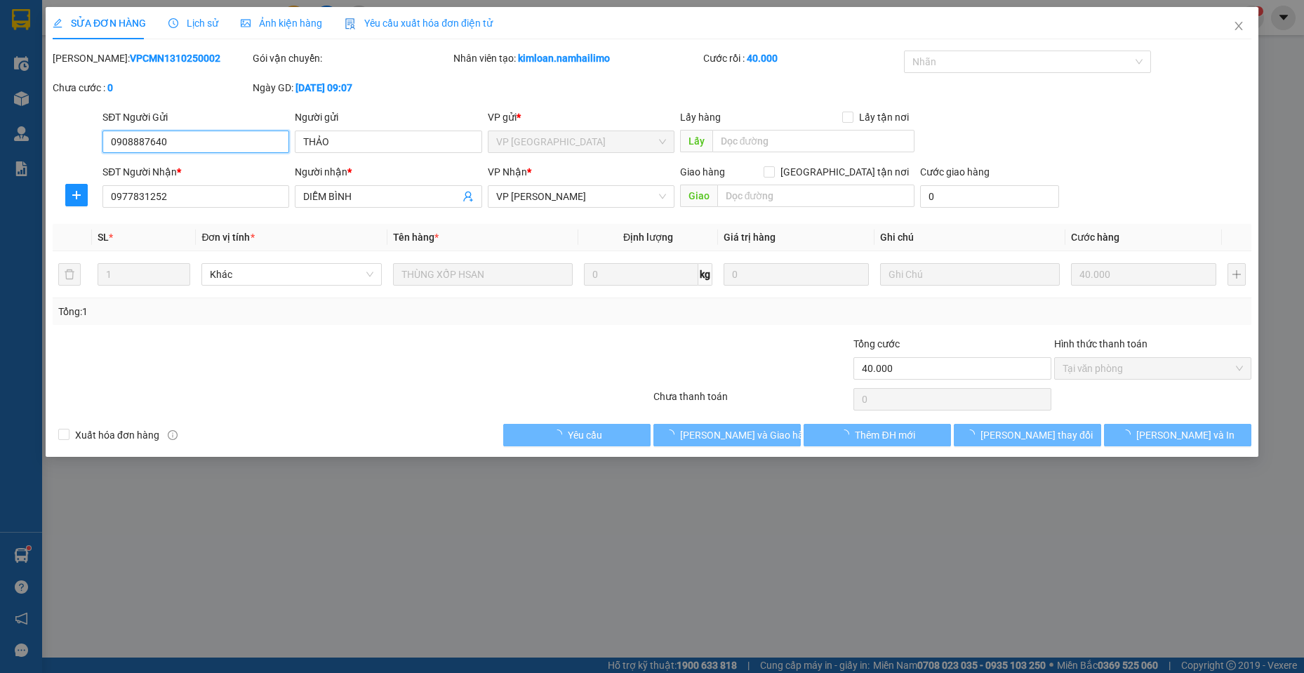
type input "0908887640"
type input "THẢO"
type input "0977831252"
type input "DIỄM BÌNH"
type input "40.000"
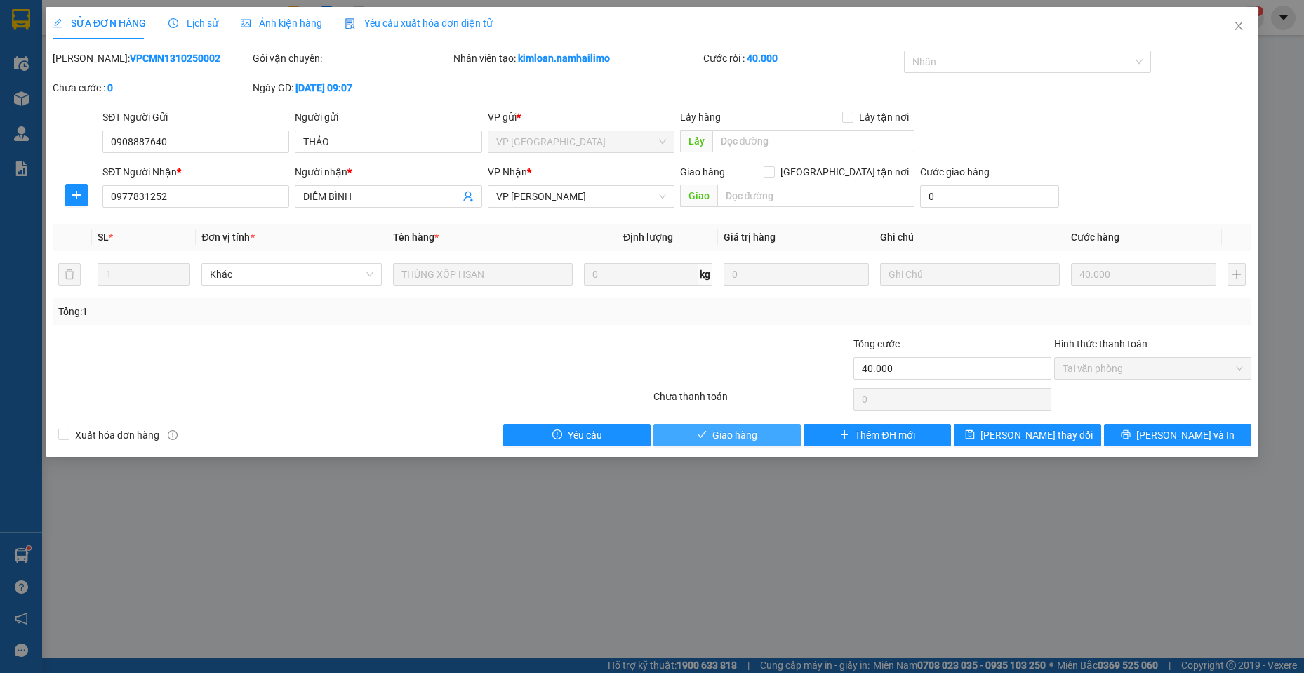
click at [762, 432] on button "Giao hàng" at bounding box center [727, 435] width 147 height 22
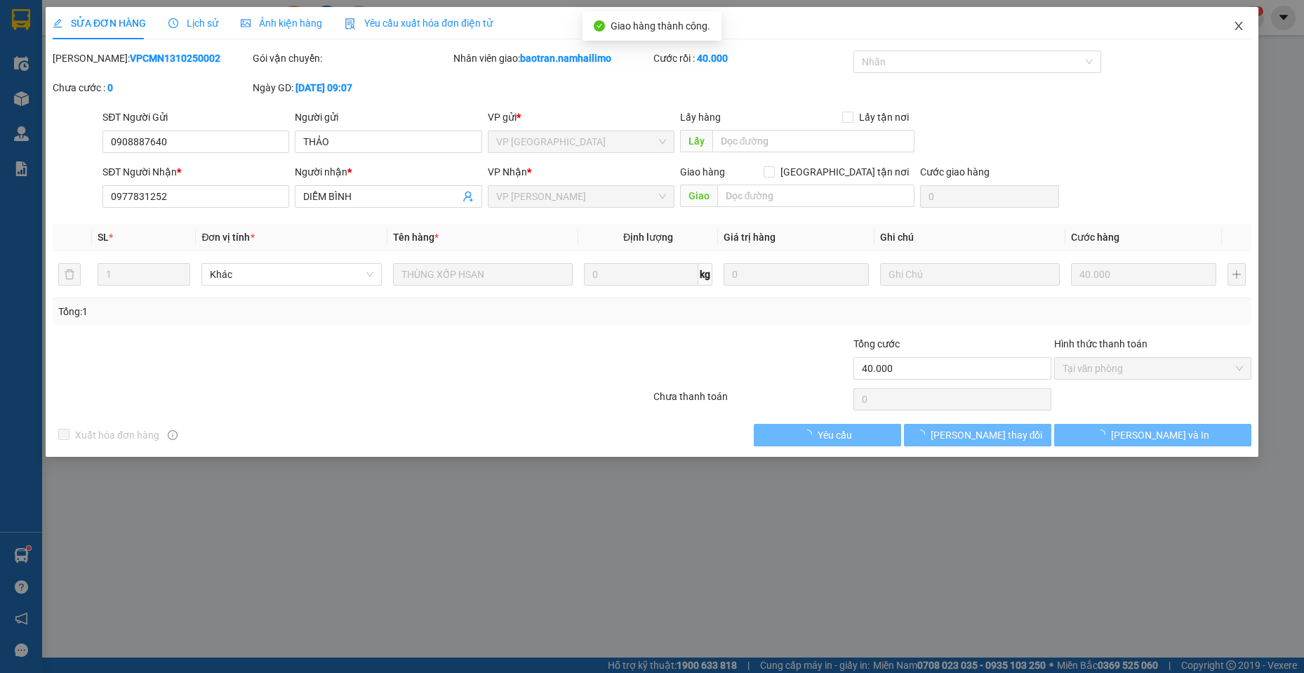
drag, startPoint x: 1245, startPoint y: 27, endPoint x: 1303, endPoint y: 32, distance: 58.4
click at [1247, 26] on span "Close" at bounding box center [1238, 26] width 39 height 39
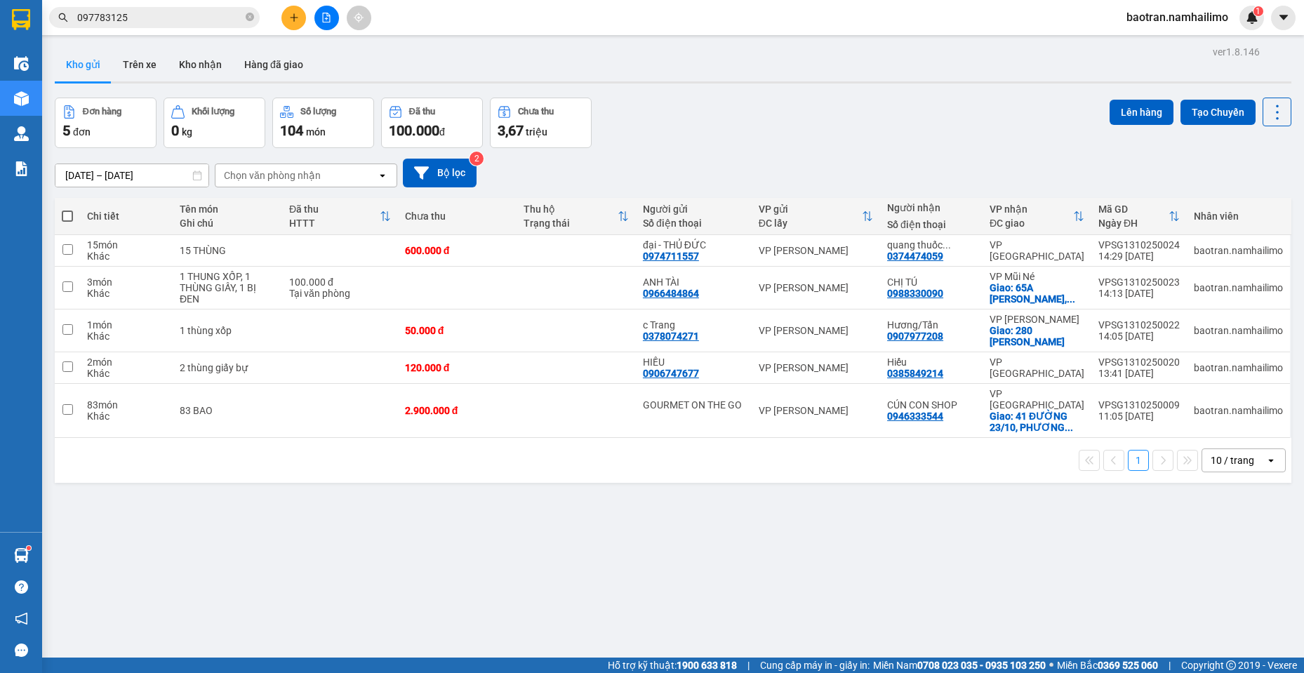
click at [244, 469] on div "1 10 / trang open" at bounding box center [673, 460] width 1237 height 45
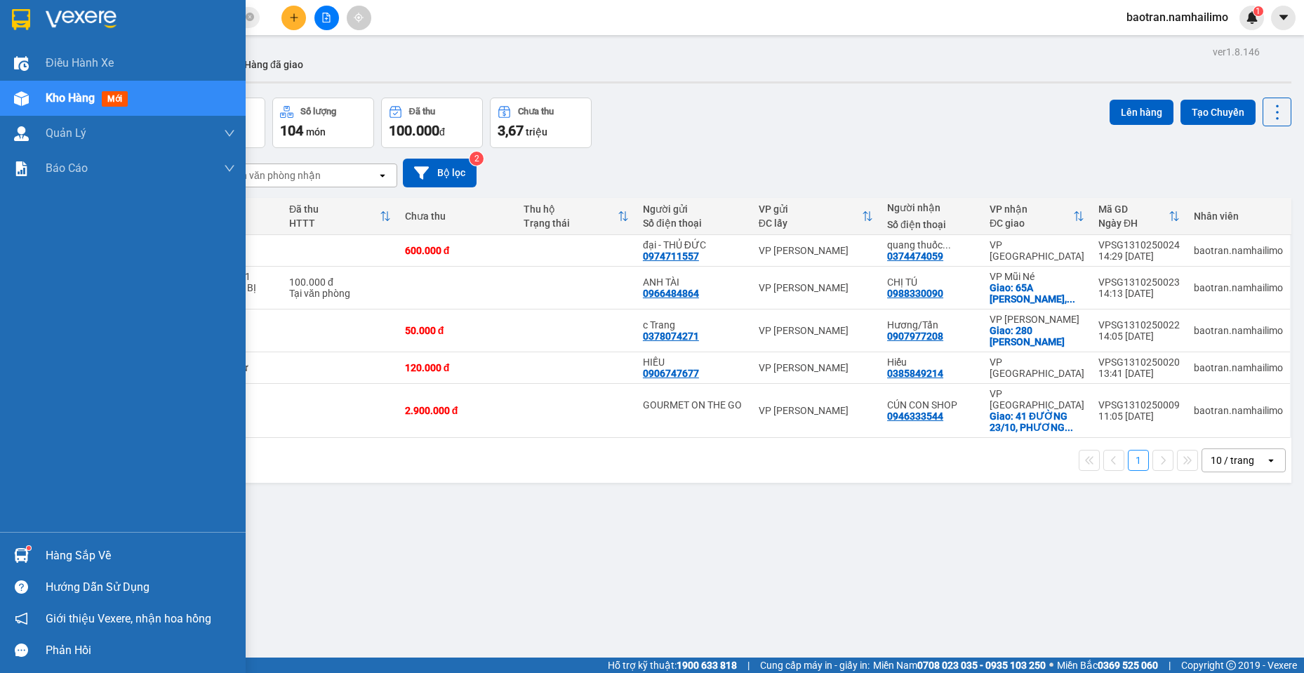
drag, startPoint x: 29, startPoint y: 550, endPoint x: 48, endPoint y: 546, distance: 20.0
click at [29, 545] on div at bounding box center [21, 555] width 25 height 25
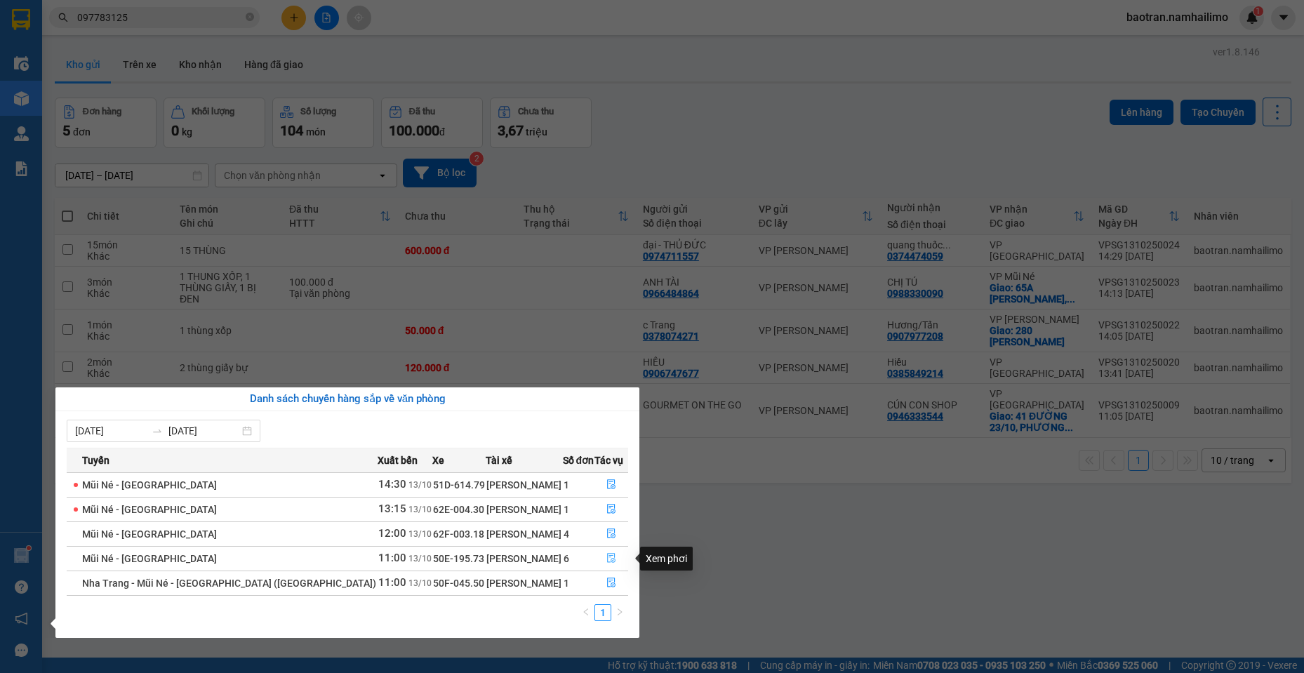
click at [595, 555] on button "button" at bounding box center [611, 559] width 32 height 22
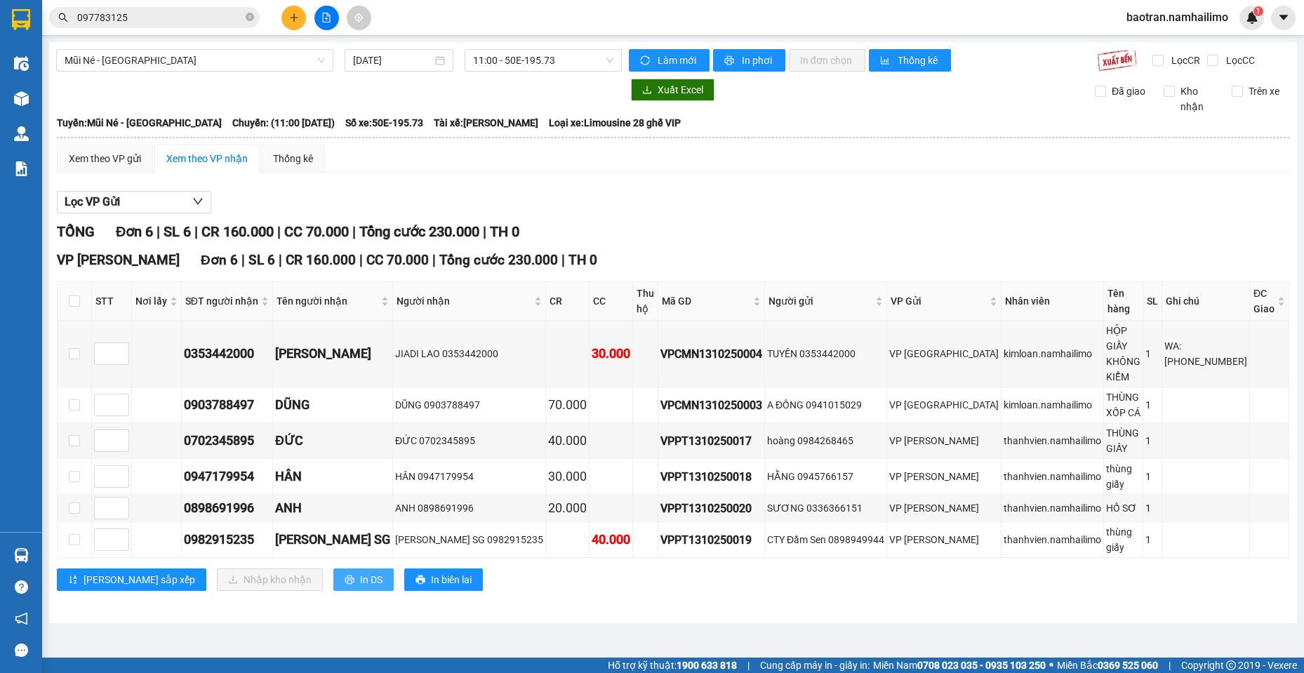
click at [360, 572] on span "In DS" at bounding box center [371, 579] width 22 height 15
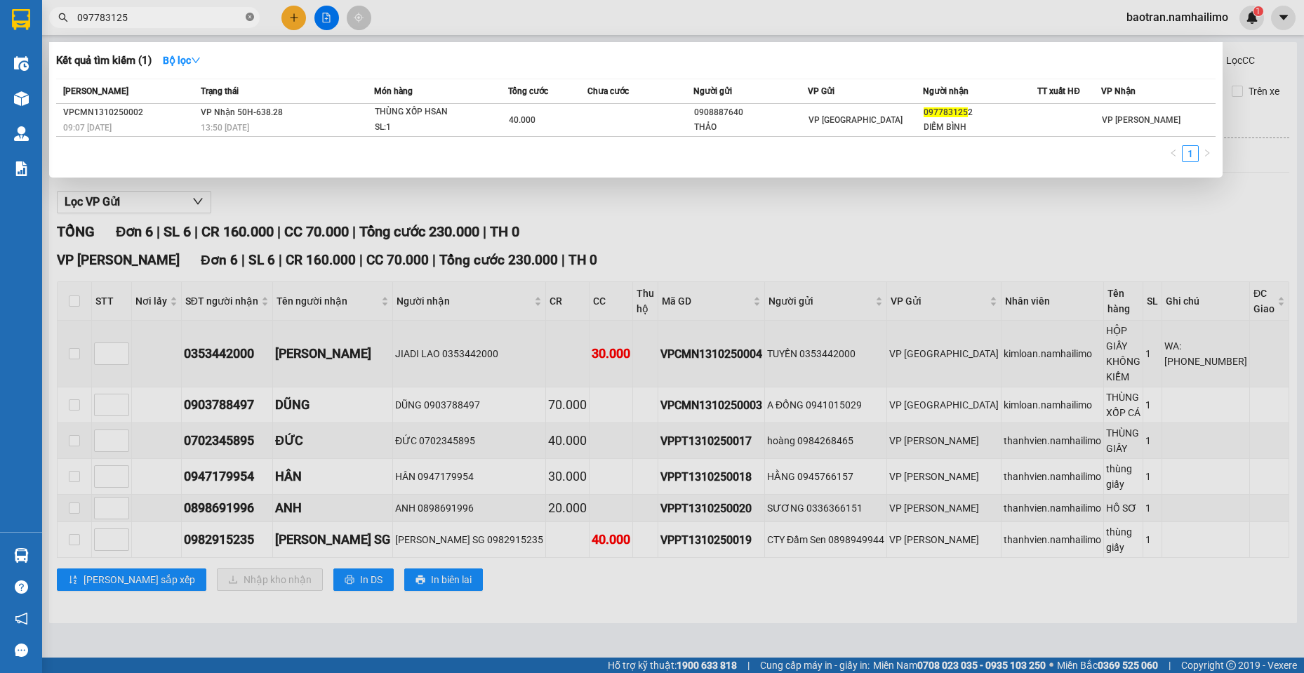
click at [253, 18] on icon "close-circle" at bounding box center [250, 17] width 8 height 8
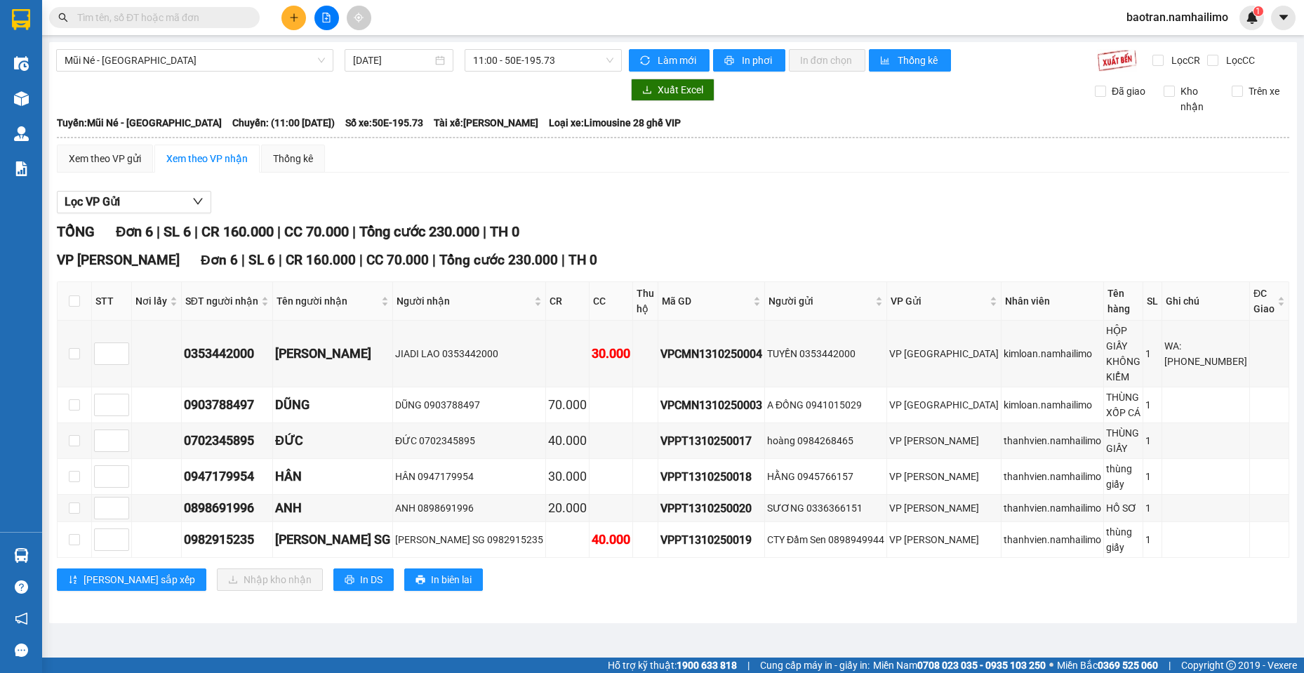
click at [219, 15] on input "text" at bounding box center [160, 17] width 166 height 15
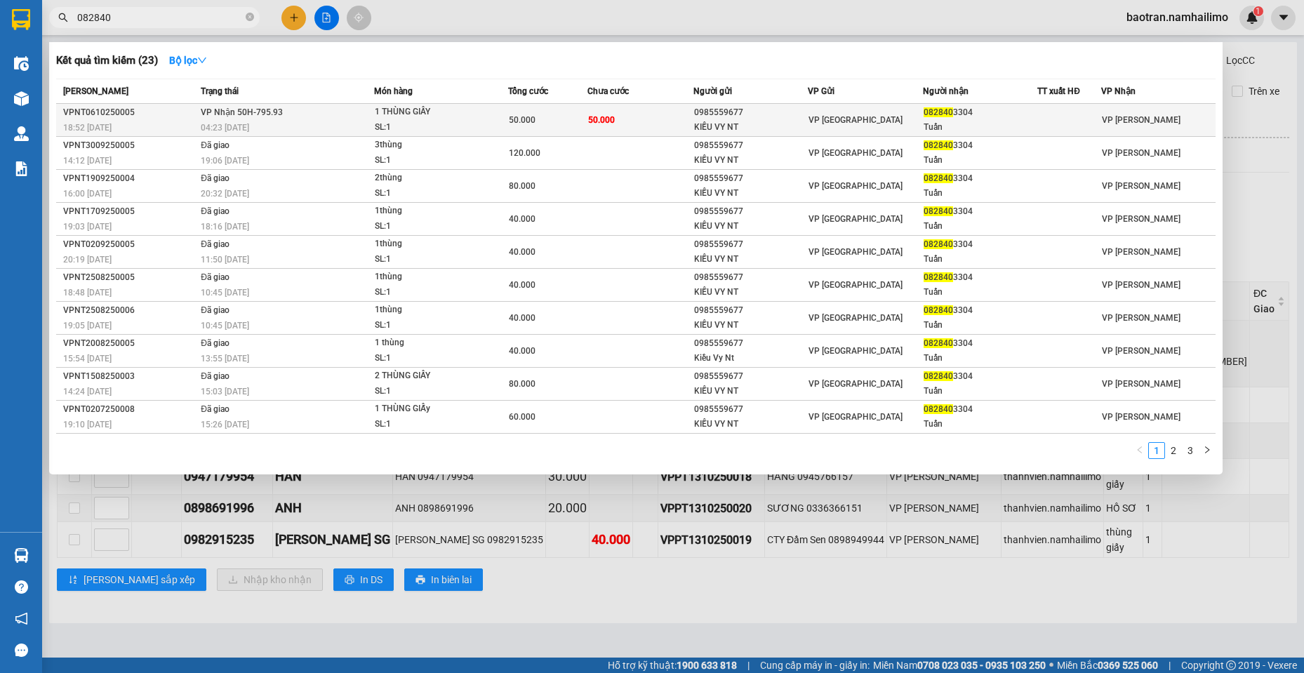
type input "082840"
click at [472, 114] on div "1 THÙNG GIẤY" at bounding box center [427, 112] width 105 height 15
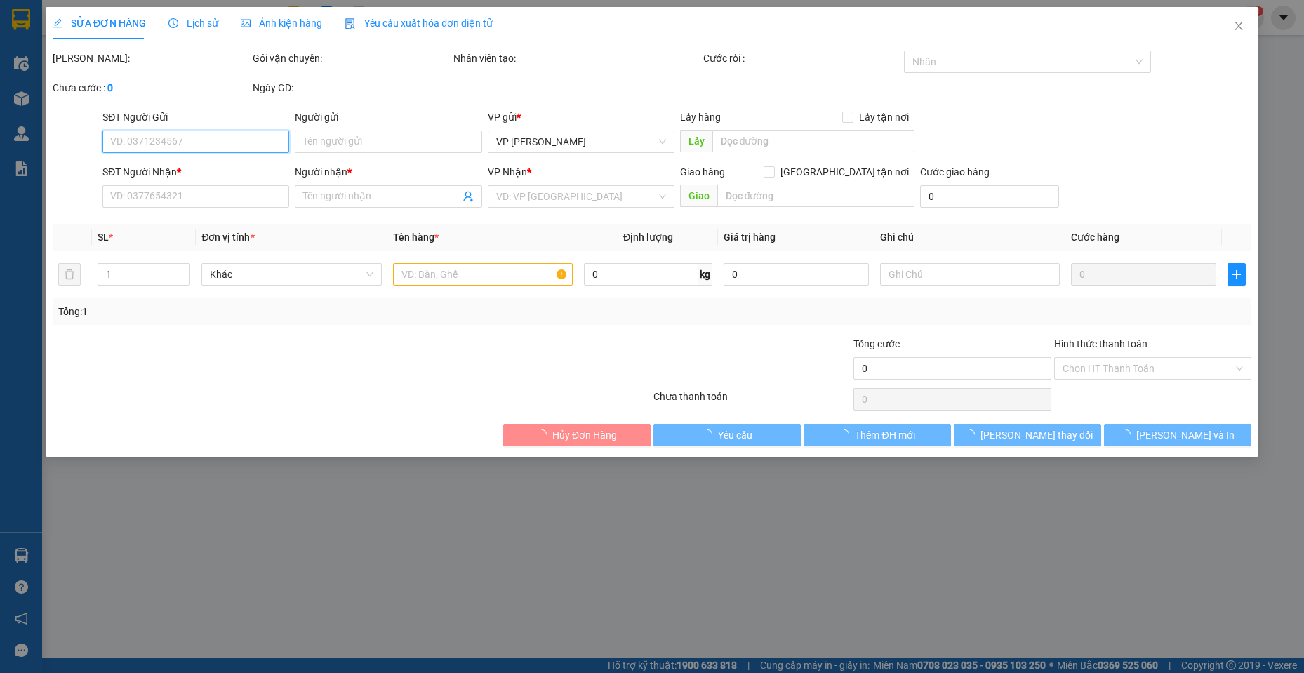
type input "0985559677"
type input "KIỀU VY NT"
type input "0828403304"
type input "Tuấn"
type input "50.000"
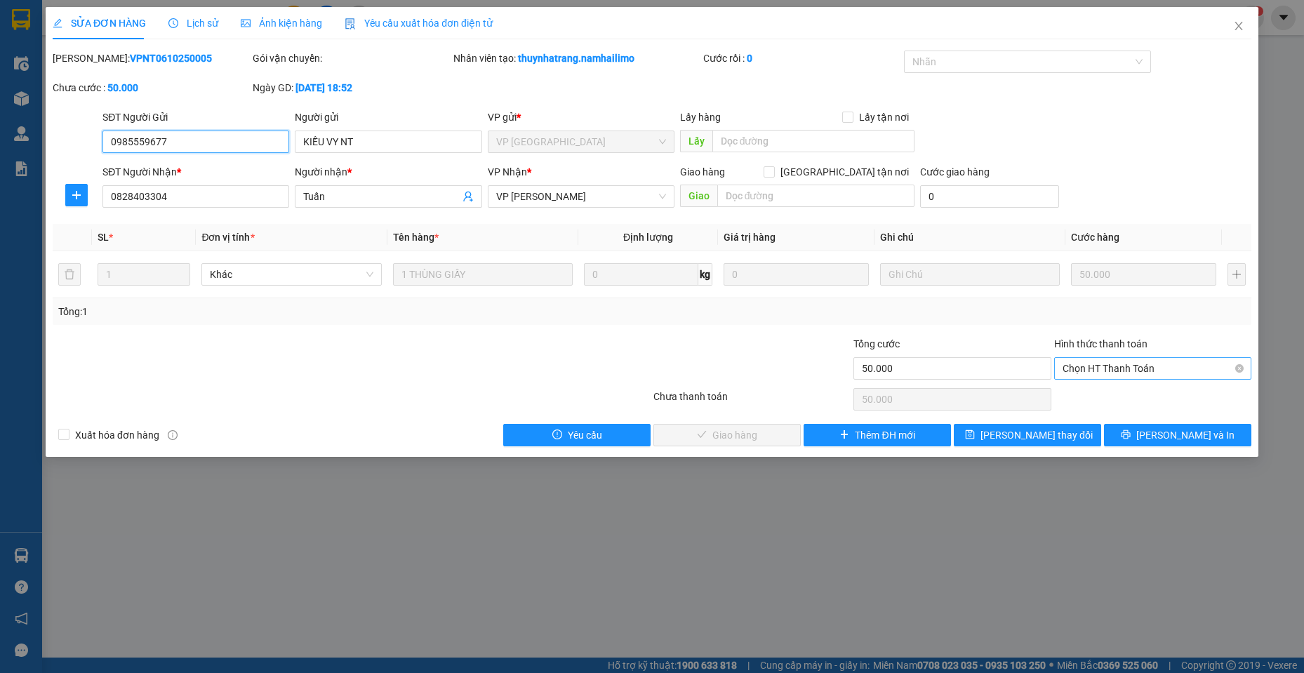
click at [1160, 372] on span "Chọn HT Thanh Toán" at bounding box center [1153, 368] width 180 height 21
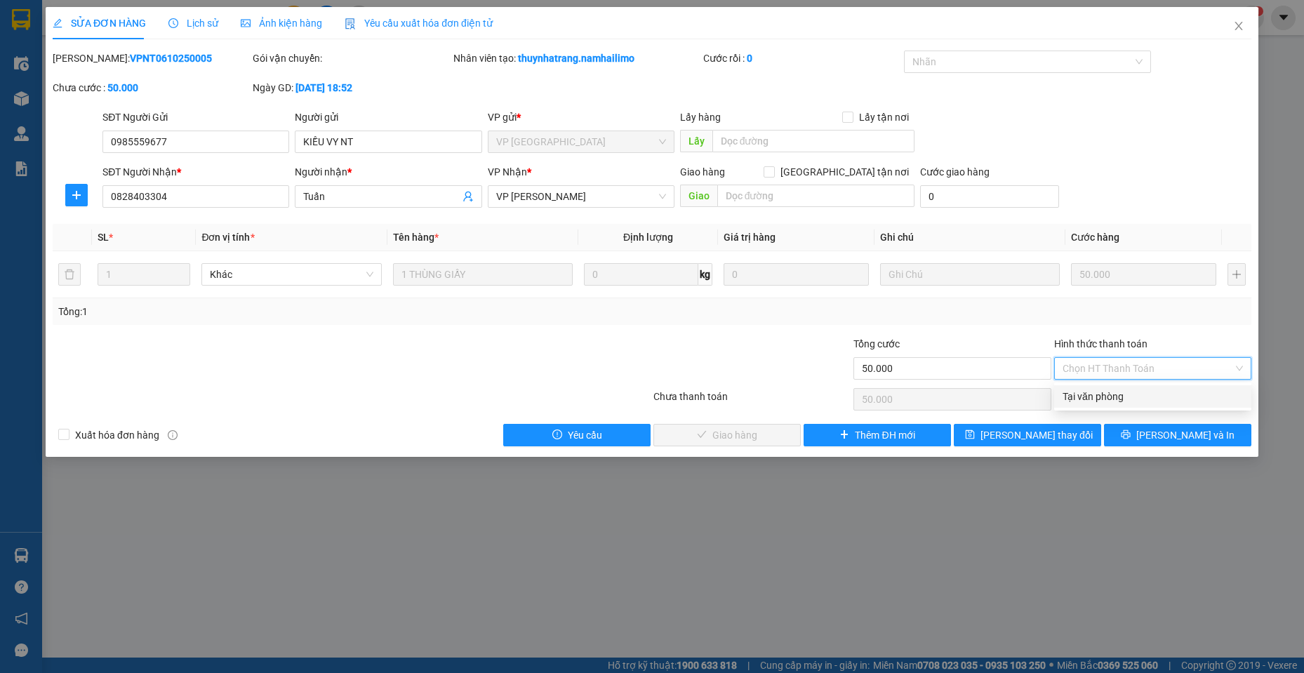
drag, startPoint x: 1136, startPoint y: 397, endPoint x: 833, endPoint y: 491, distance: 317.3
click at [1133, 397] on div "Tại văn phòng" at bounding box center [1153, 396] width 180 height 15
type input "0"
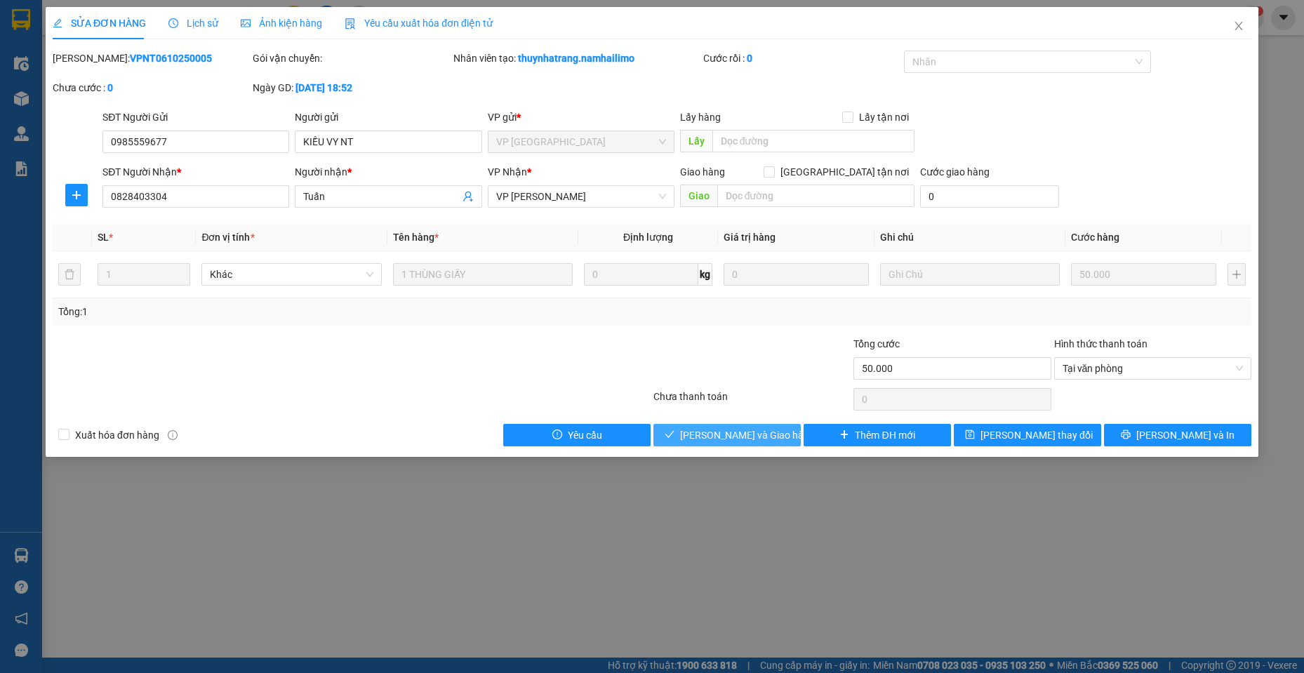
click at [716, 431] on span "[PERSON_NAME] và Giao hàng" at bounding box center [747, 434] width 135 height 15
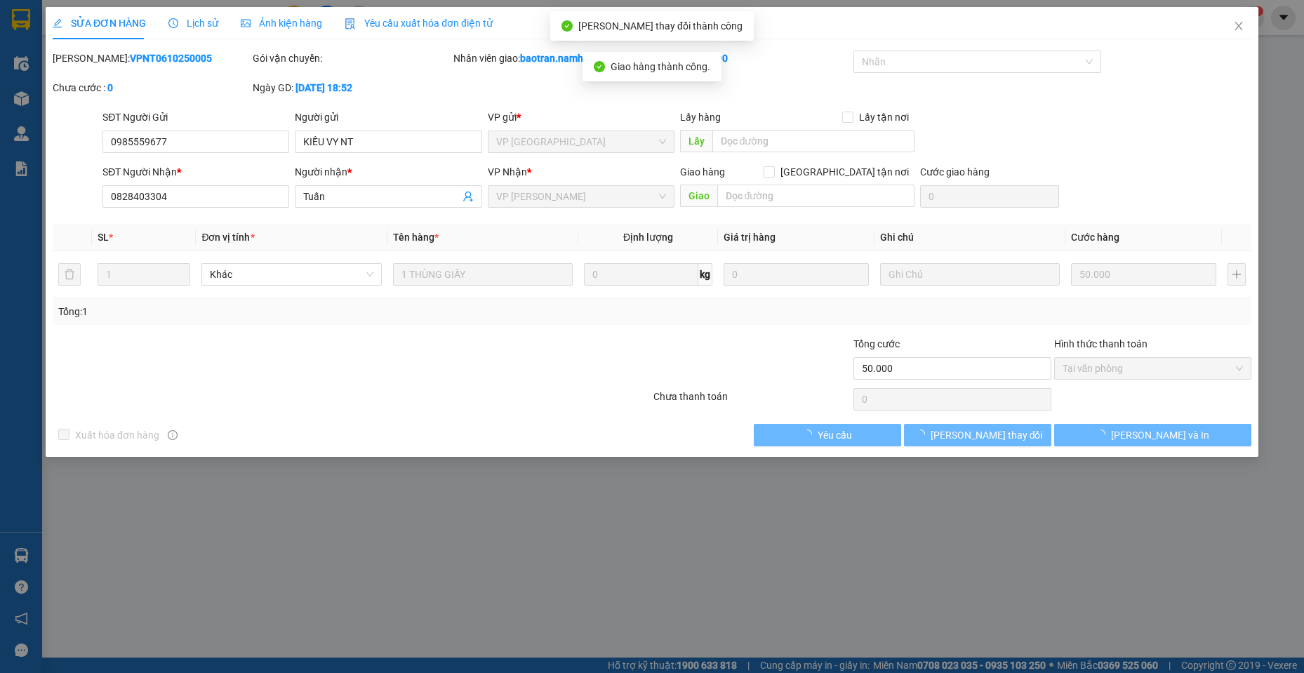
click at [1041, 435] on button "[PERSON_NAME] thay đổi" at bounding box center [977, 435] width 147 height 22
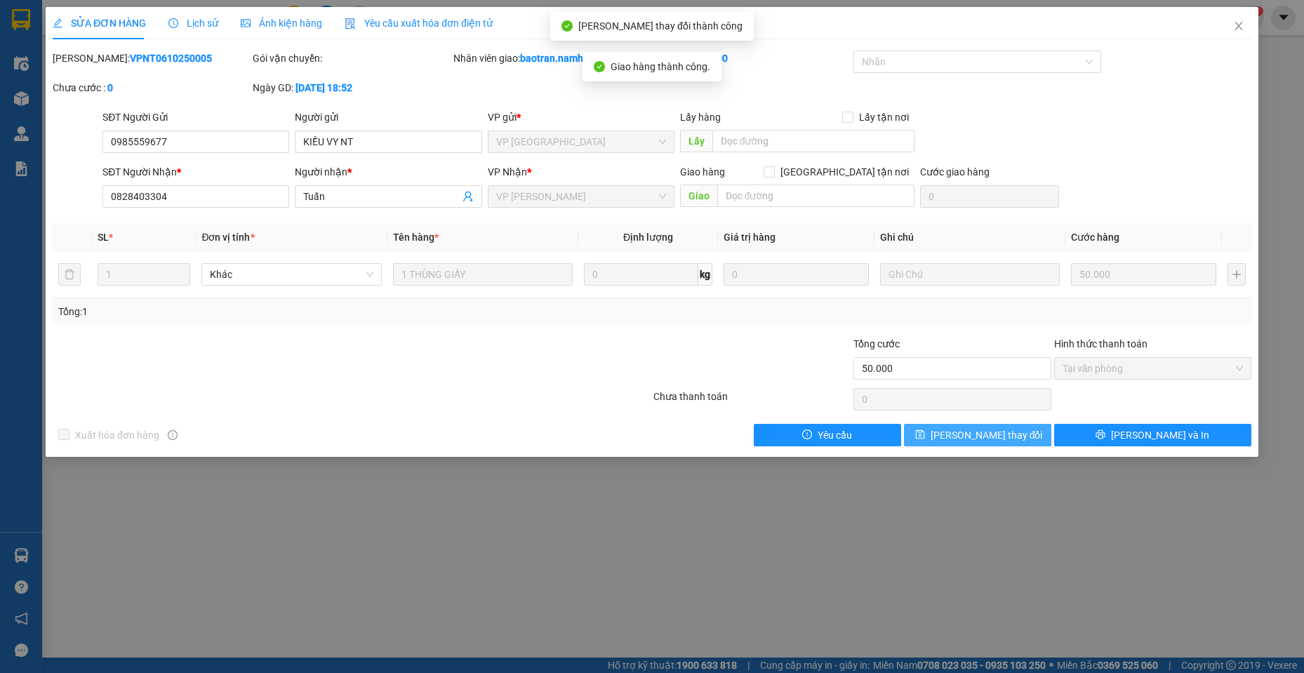
click at [996, 443] on button "[PERSON_NAME] thay đổi" at bounding box center [977, 435] width 147 height 22
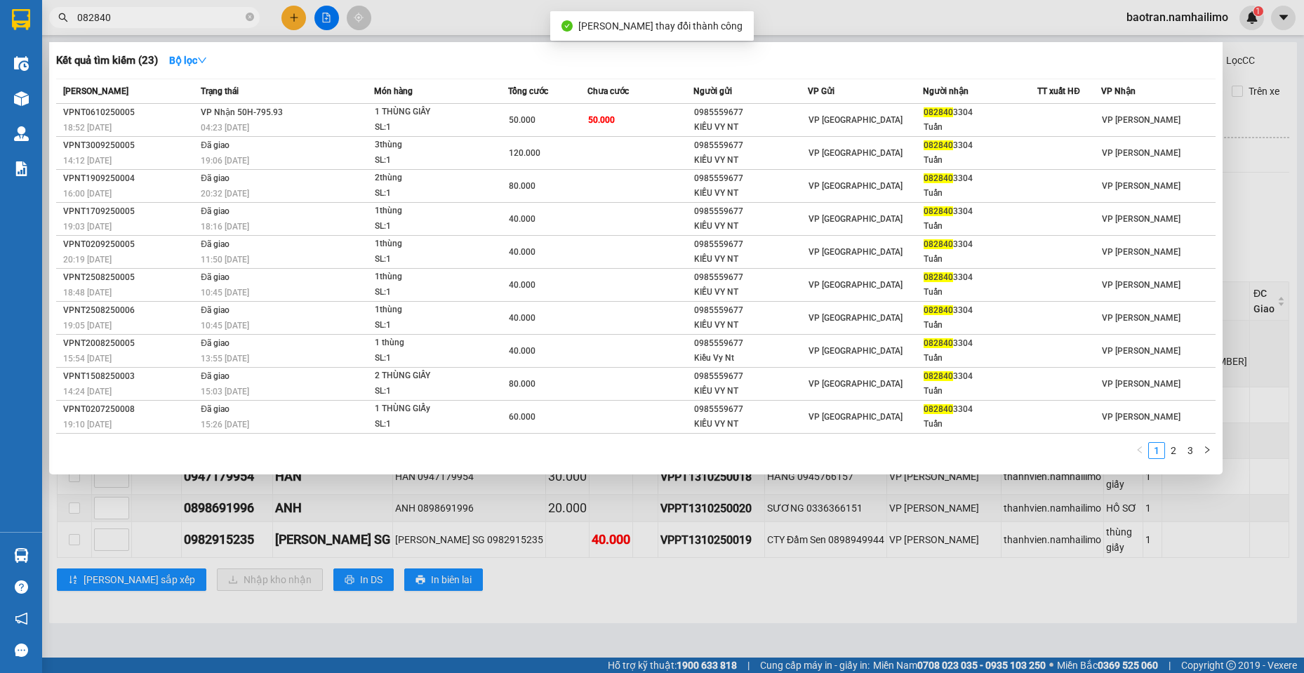
click at [190, 15] on input "082840" at bounding box center [160, 17] width 166 height 15
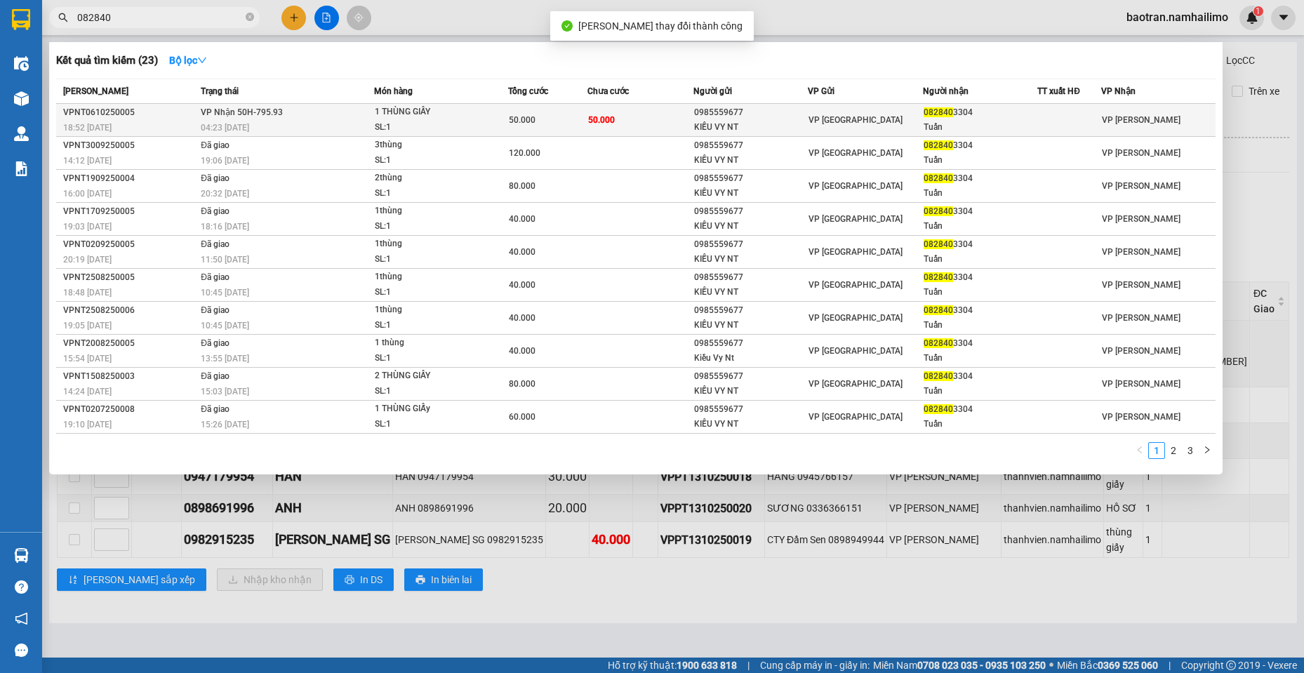
click at [870, 120] on div "VP [GEOGRAPHIC_DATA]" at bounding box center [865, 119] width 113 height 15
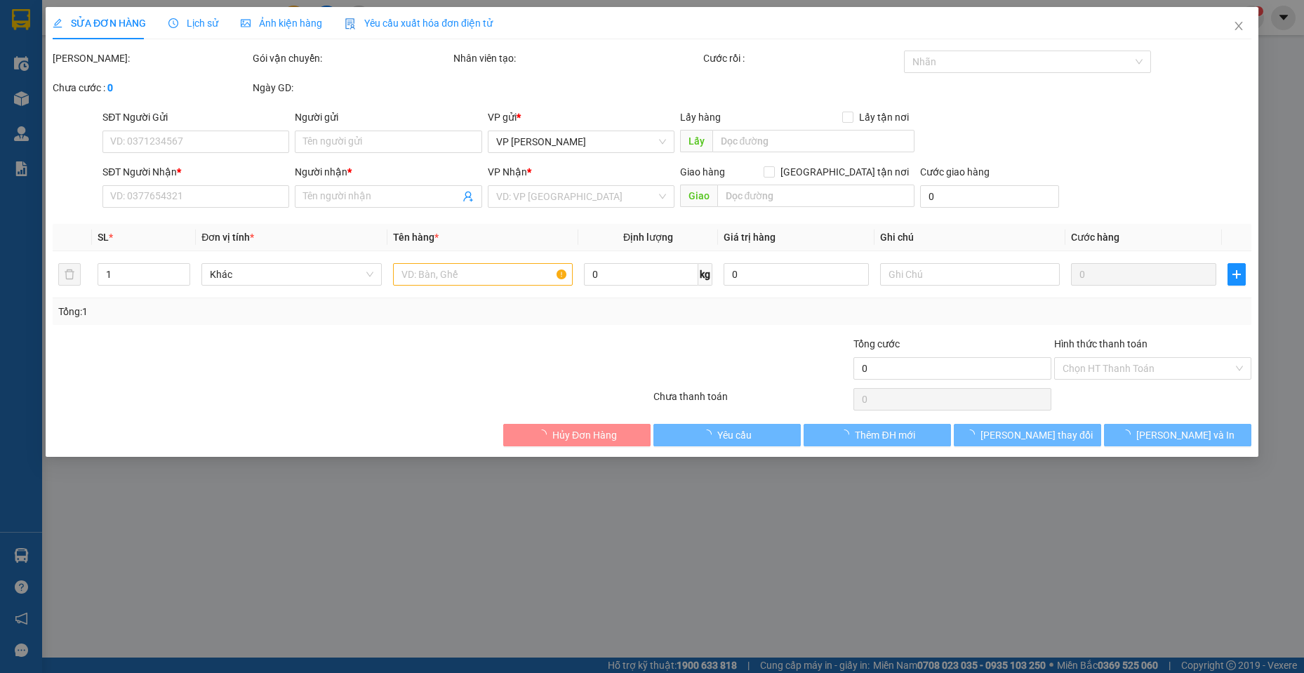
type input "0985559677"
type input "KIỀU VY NT"
type input "0828403304"
type input "Tuấn"
type input "50.000"
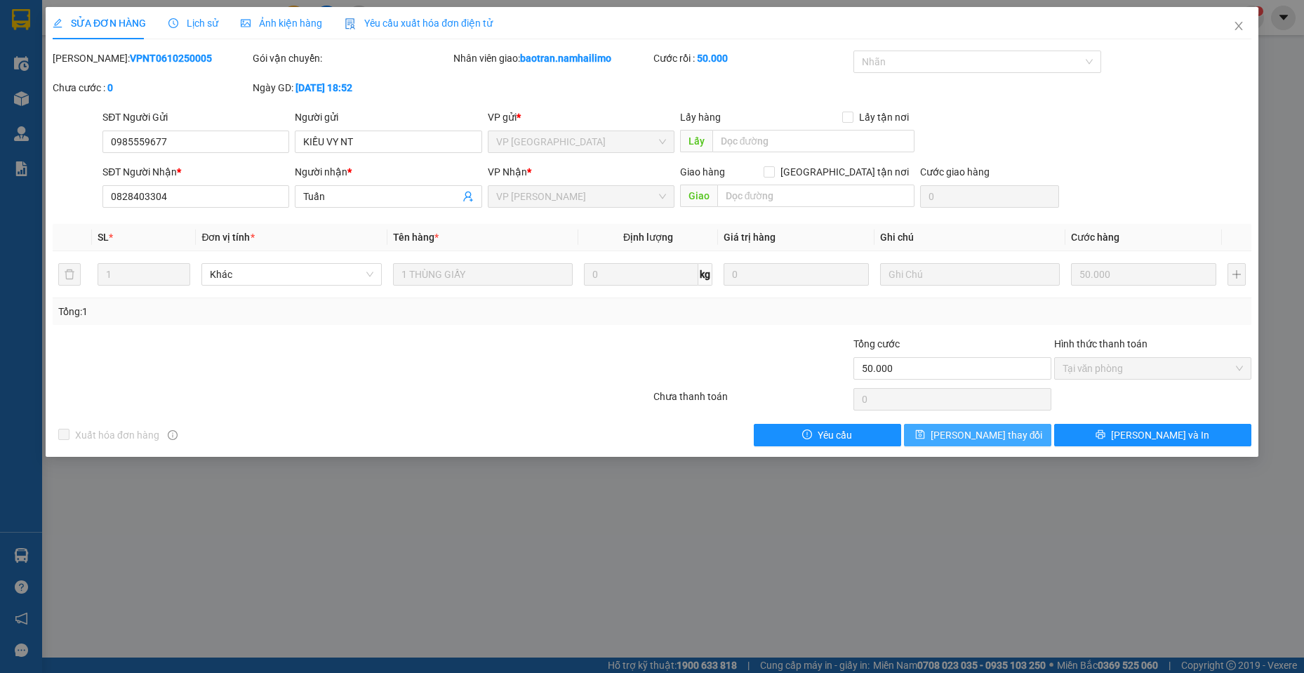
click at [994, 434] on span "[PERSON_NAME] thay đổi" at bounding box center [987, 434] width 112 height 15
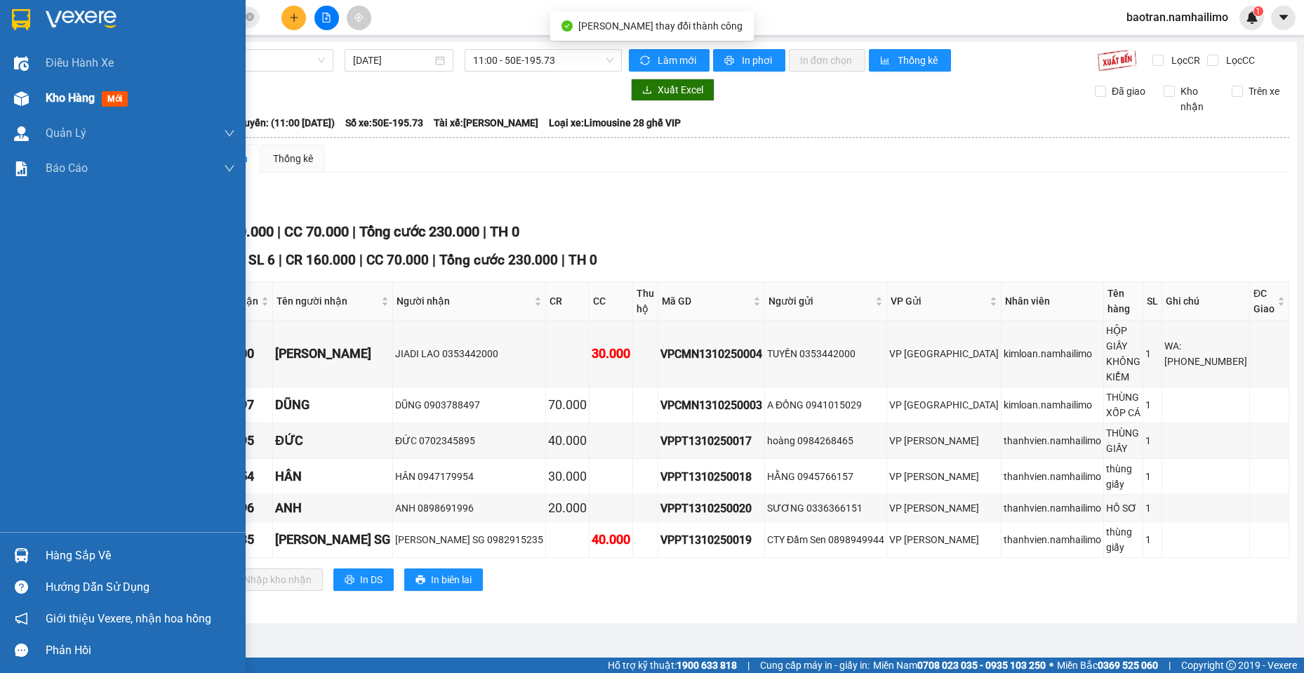
click at [38, 104] on div "Kho hàng mới" at bounding box center [123, 98] width 246 height 35
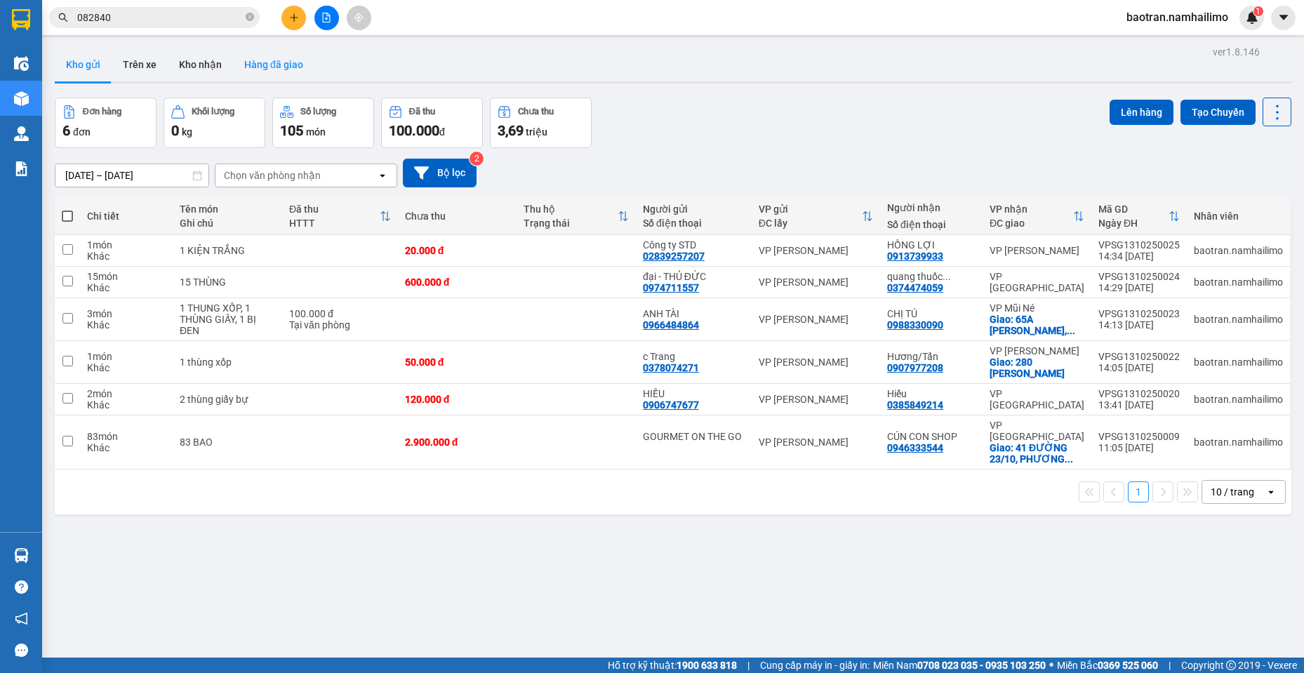
click at [278, 67] on button "Hàng đã giao" at bounding box center [273, 65] width 81 height 34
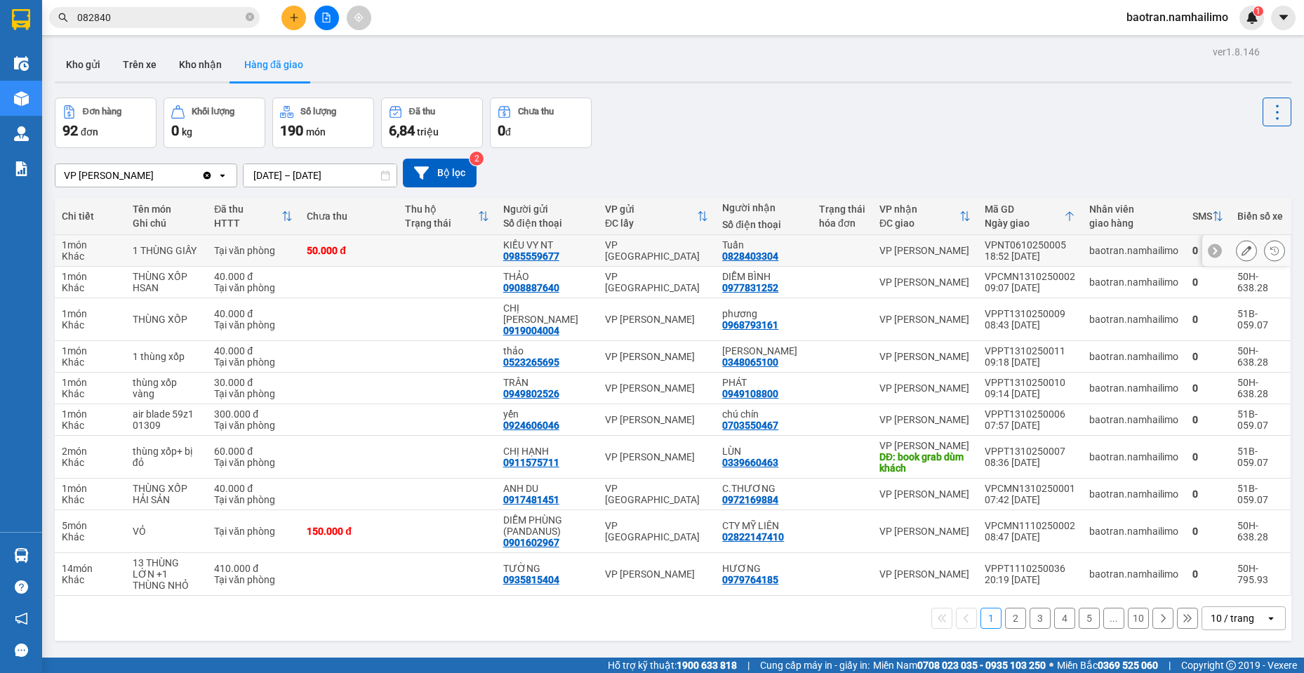
click at [1242, 248] on icon at bounding box center [1247, 251] width 10 height 10
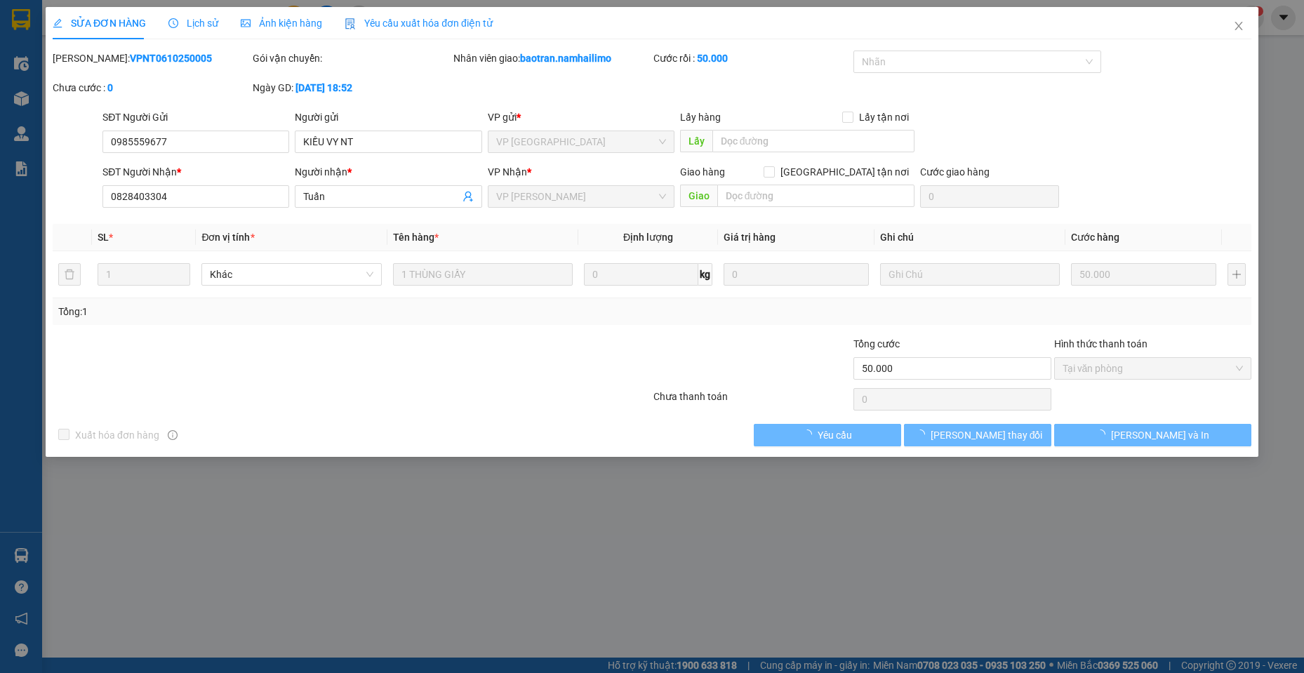
type input "0985559677"
type input "KIỀU VY NT"
type input "0828403304"
type input "Tuấn"
type input "50.000"
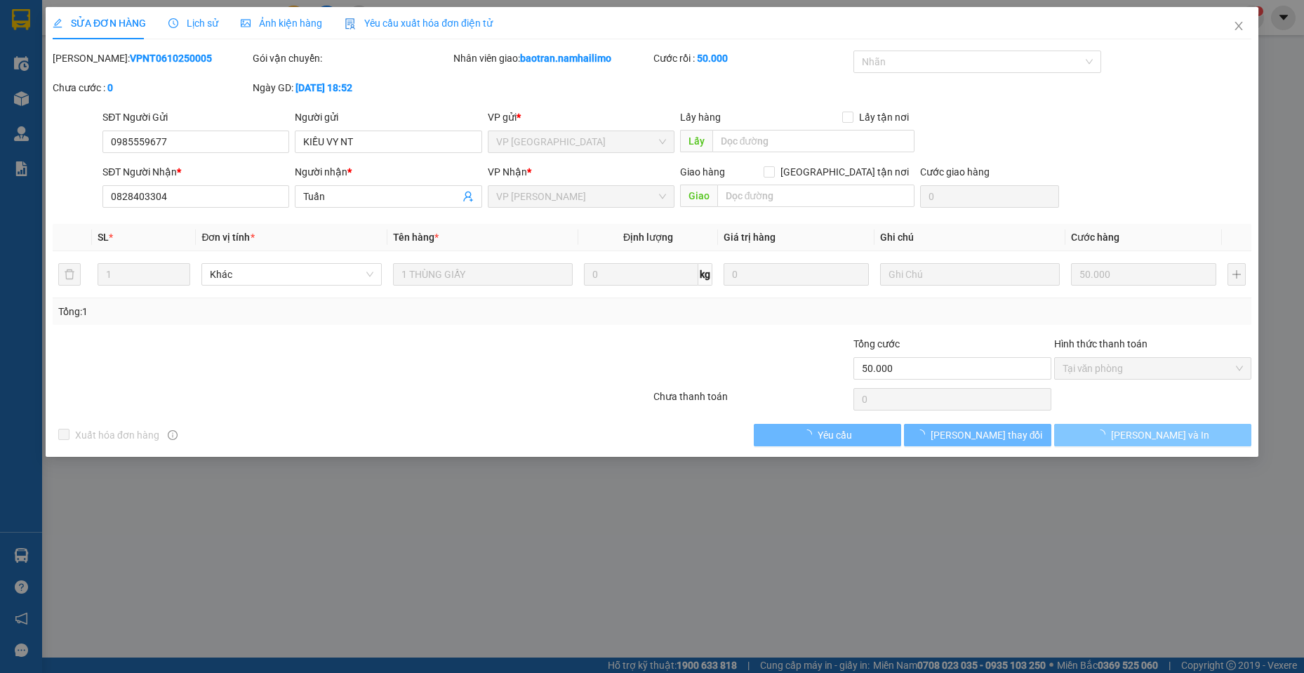
click at [1146, 437] on span "[PERSON_NAME] và In" at bounding box center [1160, 434] width 98 height 15
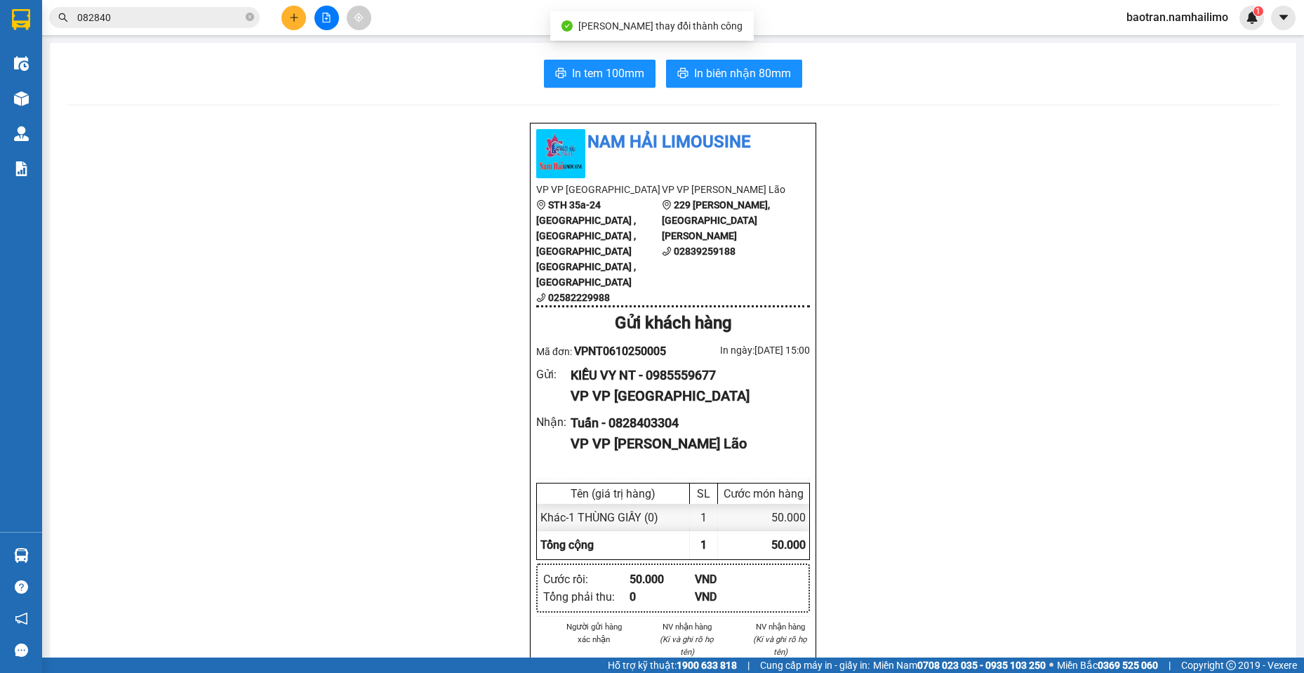
click at [607, 81] on span "In tem 100mm" at bounding box center [608, 74] width 72 height 18
drag, startPoint x: 176, startPoint y: 6, endPoint x: 178, endPoint y: 15, distance: 8.5
click at [175, 11] on div "Kết quả tìm kiếm ( 23 ) Bộ lọc Mã ĐH Trạng thái Món hàng Tổng cước Chưa cước Ng…" at bounding box center [137, 18] width 274 height 25
click at [185, 18] on input "082840" at bounding box center [160, 17] width 166 height 15
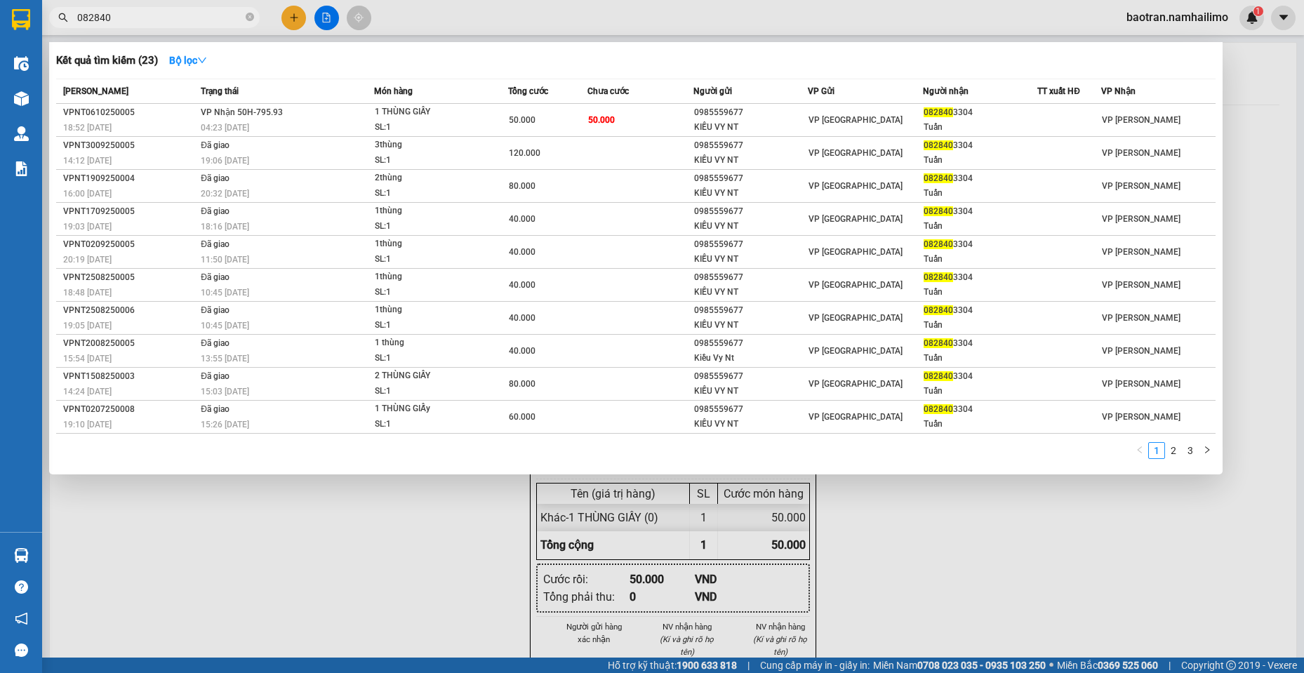
click at [185, 18] on input "082840" at bounding box center [160, 17] width 166 height 15
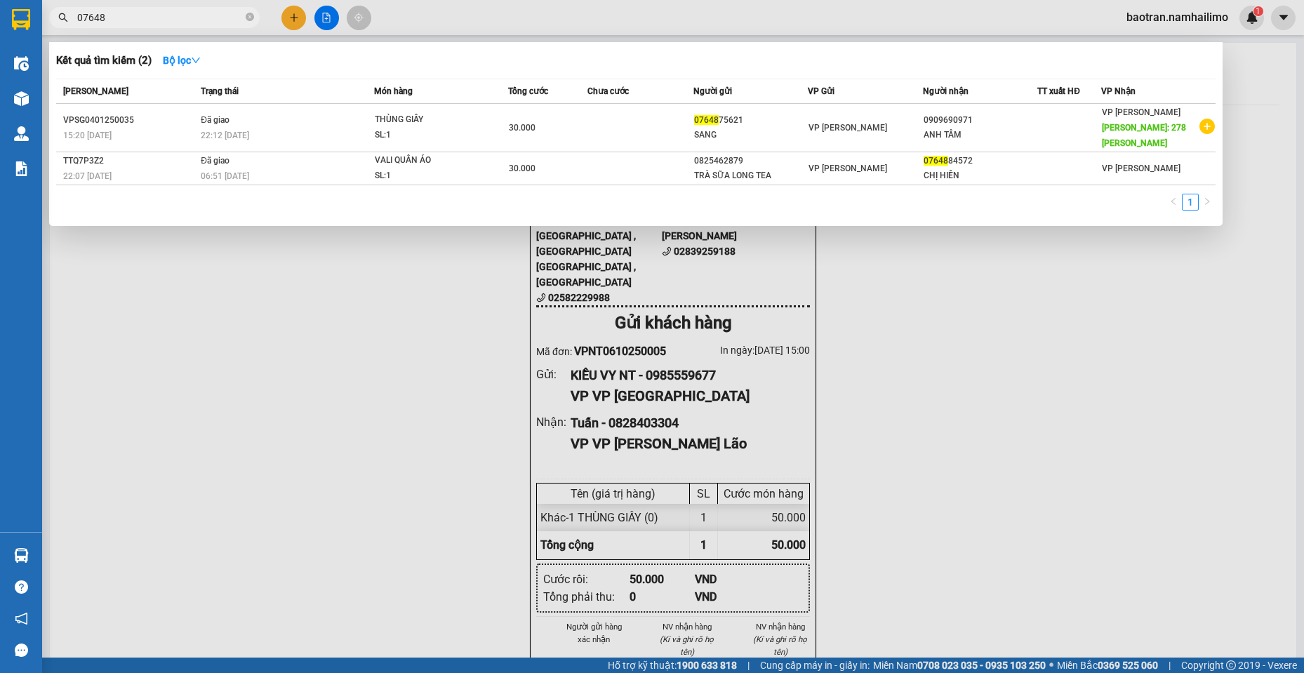
type input "07648"
drag, startPoint x: 437, startPoint y: 404, endPoint x: 225, endPoint y: 212, distance: 285.7
click at [429, 395] on div at bounding box center [652, 336] width 1304 height 673
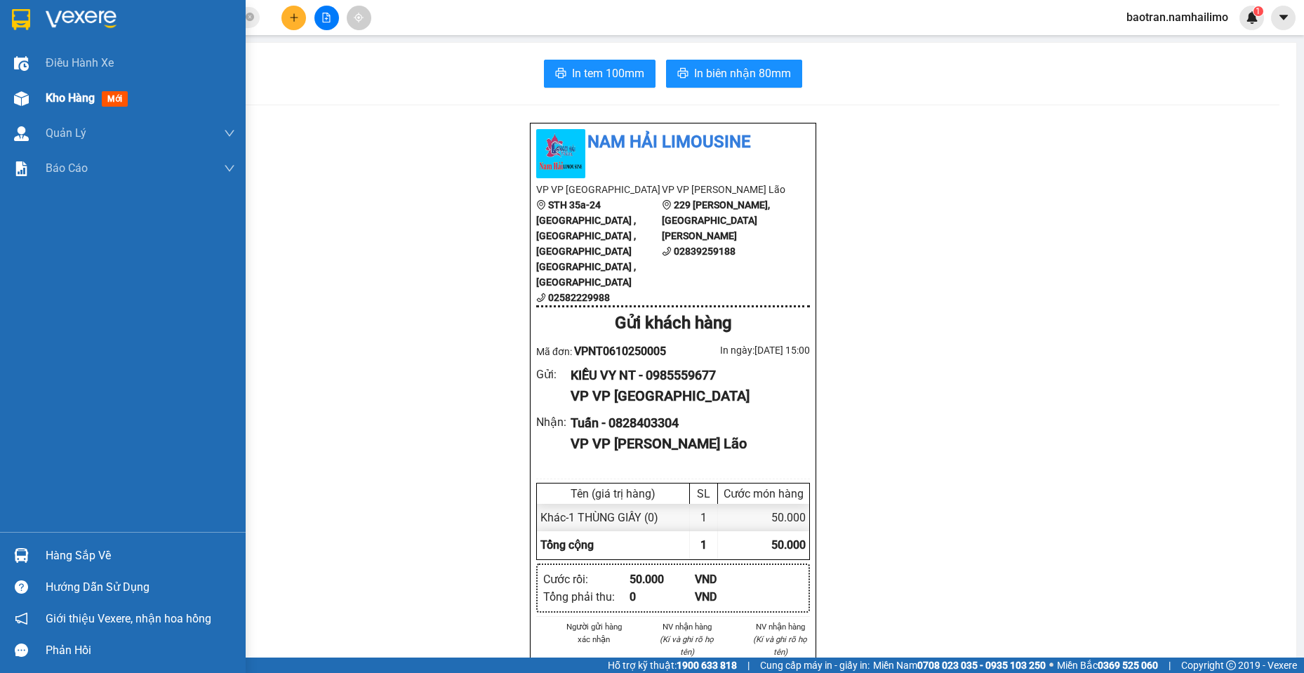
click at [3, 100] on div "Kho hàng mới" at bounding box center [123, 98] width 246 height 35
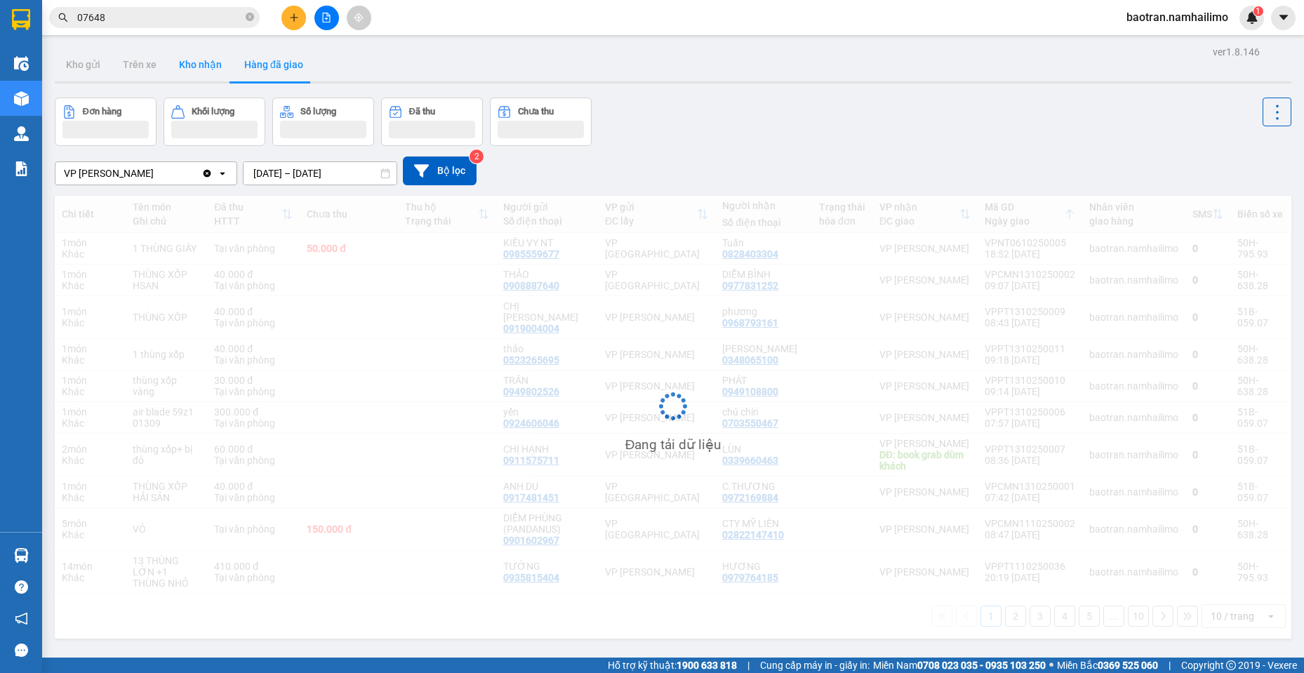
click at [202, 59] on button "Kho nhận" at bounding box center [200, 65] width 65 height 34
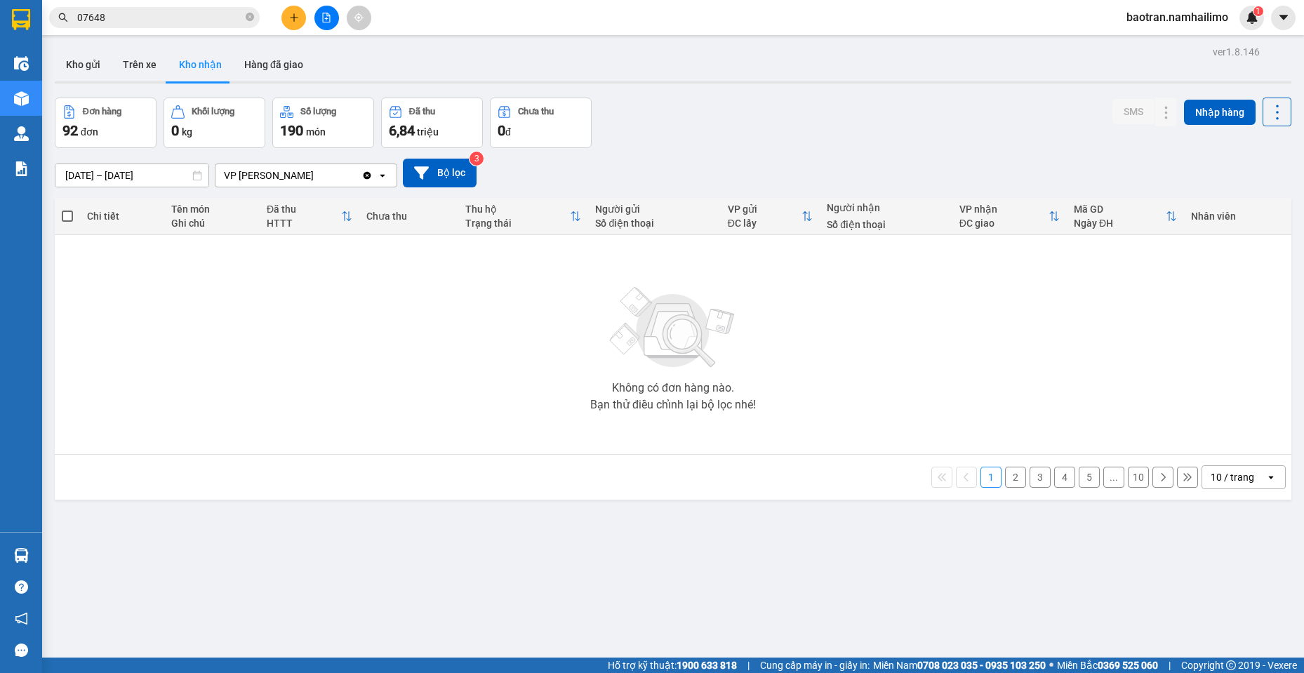
click at [206, 59] on button "Kho nhận" at bounding box center [200, 65] width 65 height 34
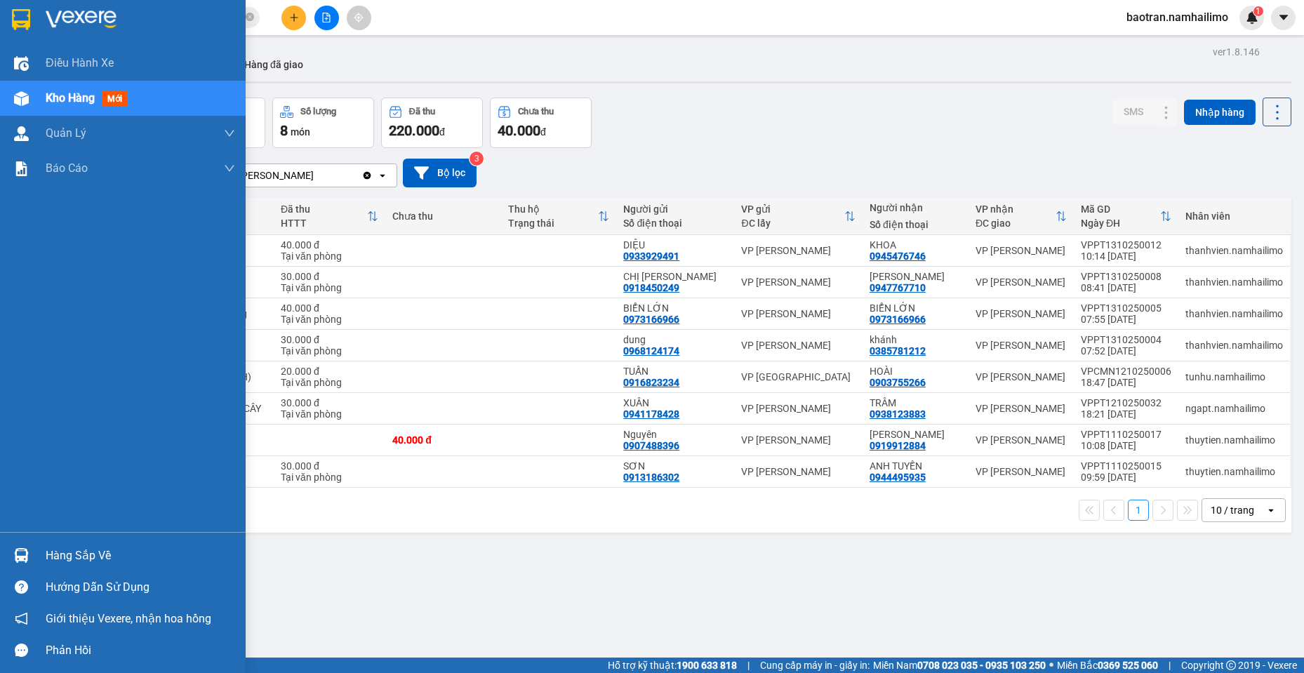
drag, startPoint x: 131, startPoint y: 555, endPoint x: 708, endPoint y: 460, distance: 585.4
click at [136, 556] on div "Hàng sắp về" at bounding box center [141, 555] width 190 height 21
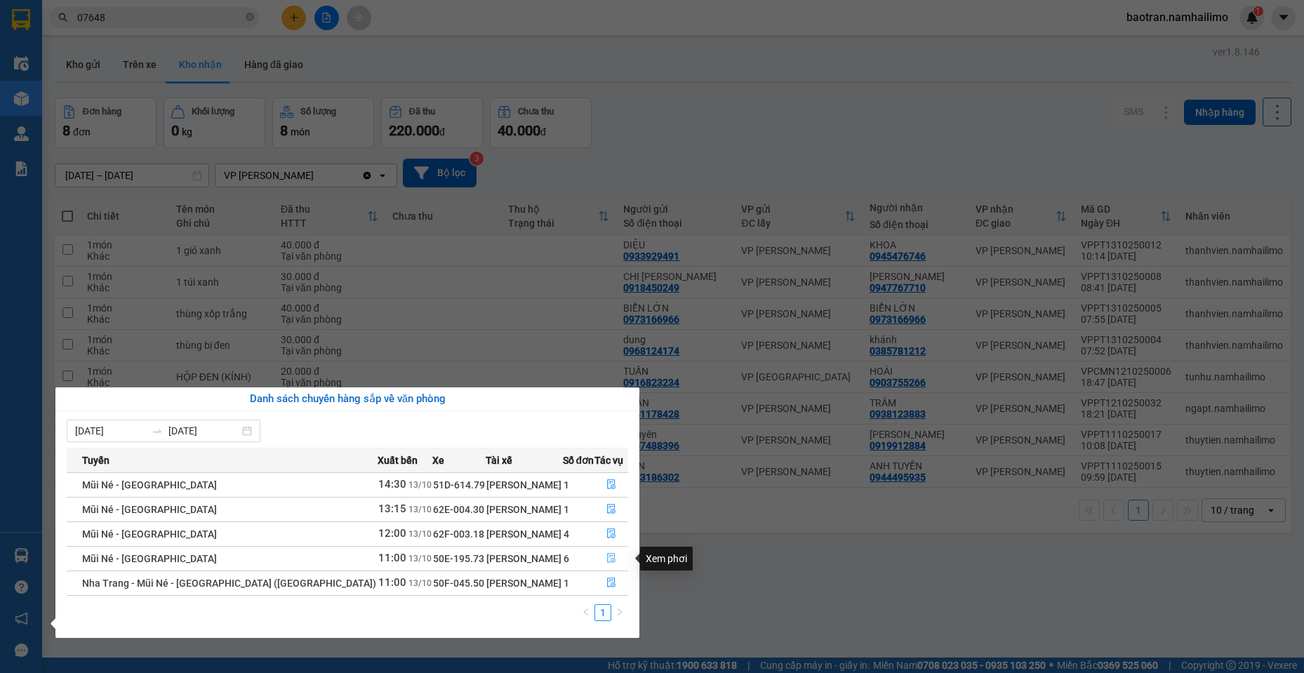
click at [611, 560] on icon "file-done" at bounding box center [611, 559] width 8 height 10
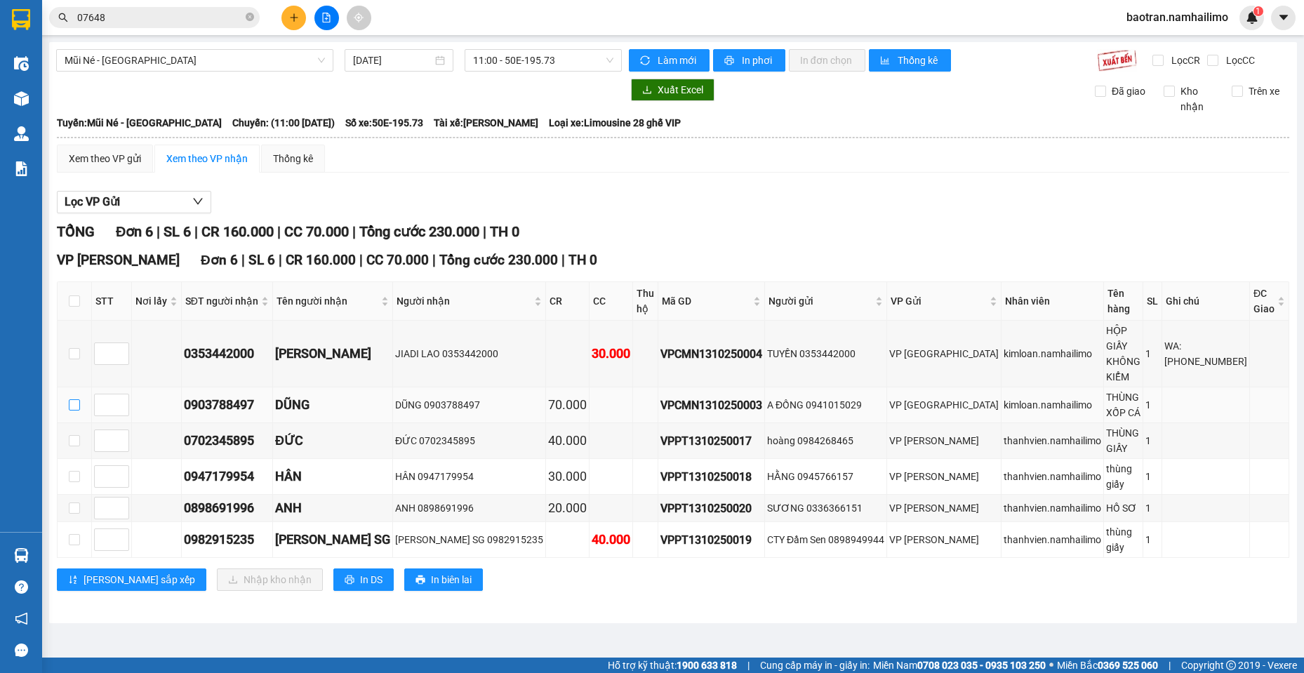
click at [70, 399] on input "checkbox" at bounding box center [74, 404] width 11 height 11
checkbox input "true"
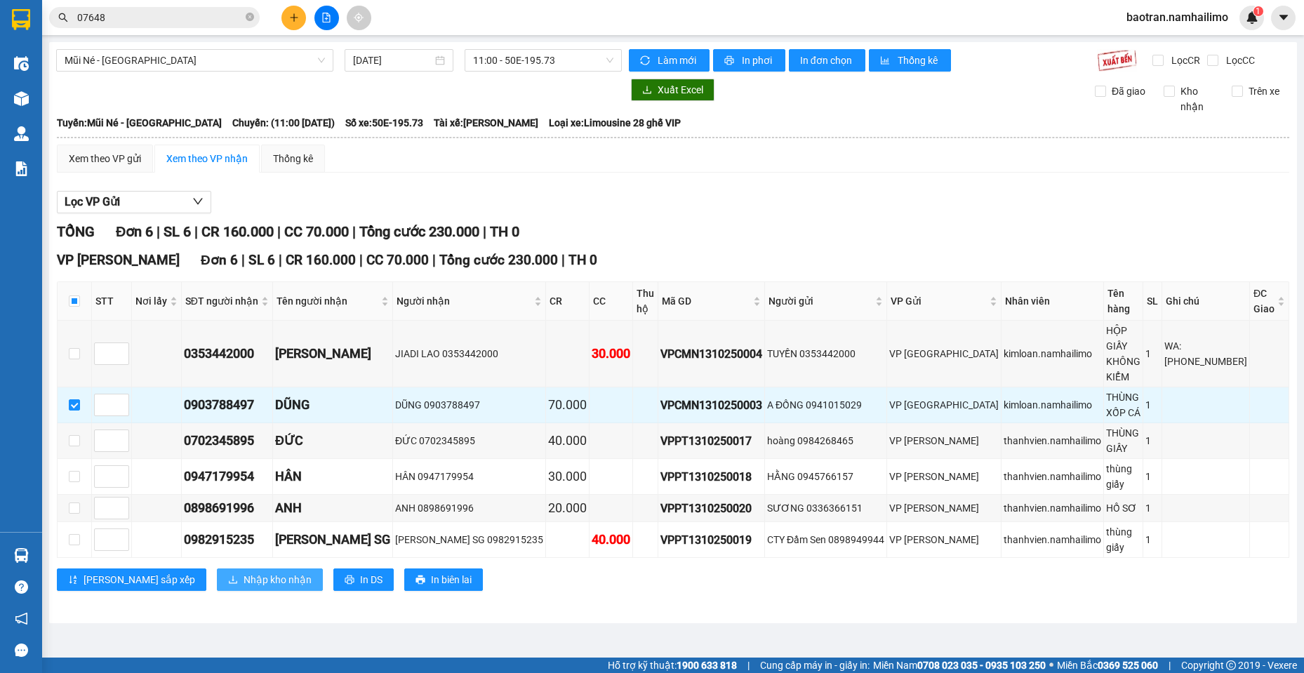
click at [244, 572] on span "Nhập kho nhận" at bounding box center [278, 579] width 68 height 15
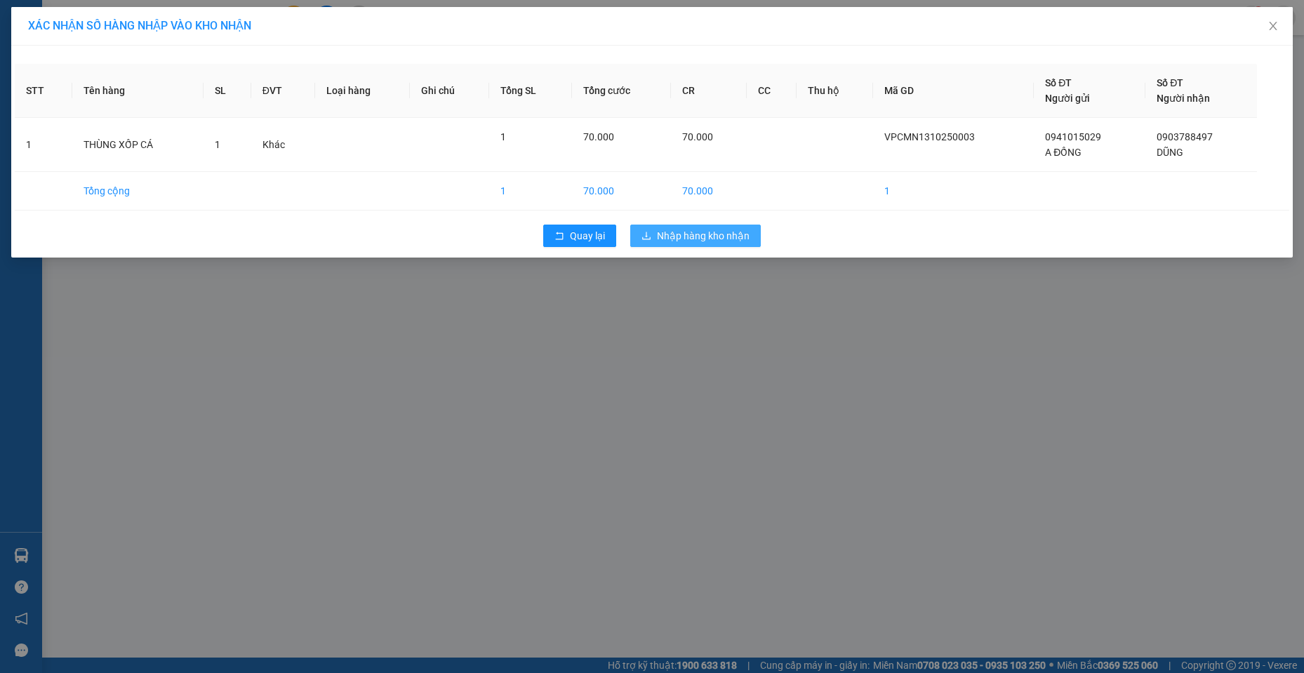
click at [676, 244] on button "Nhập hàng kho nhận" at bounding box center [695, 236] width 131 height 22
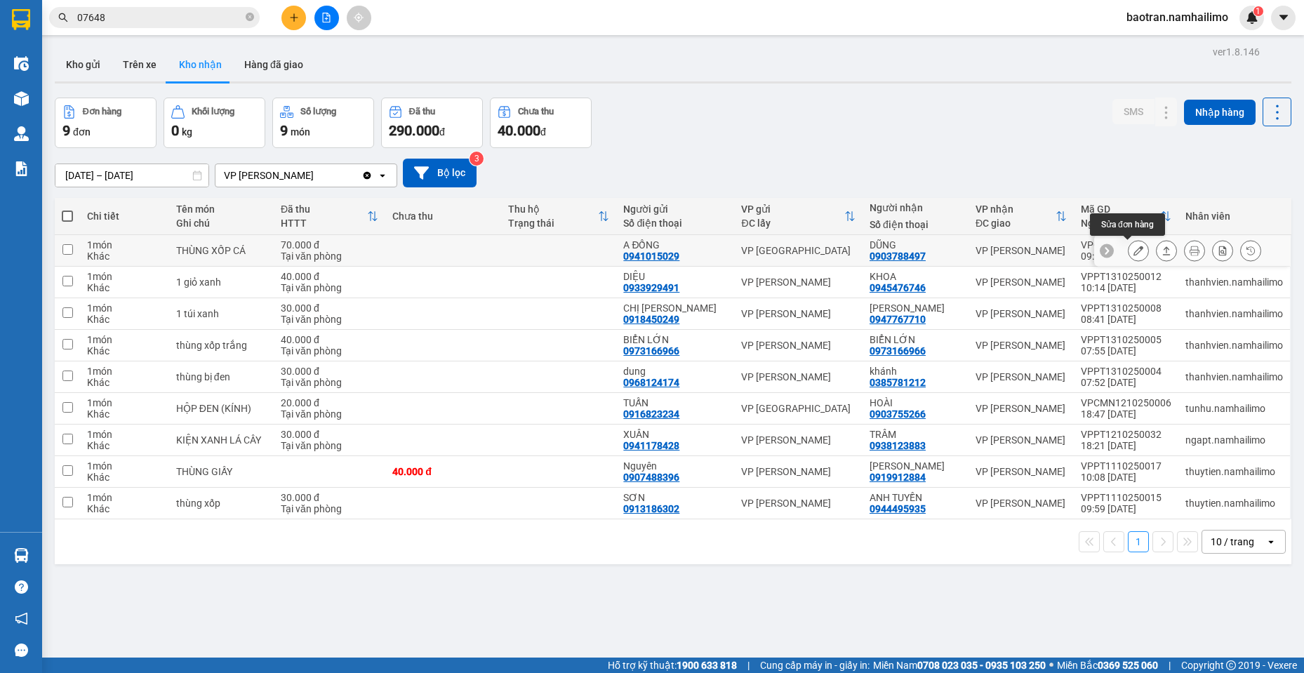
click at [1134, 251] on icon at bounding box center [1139, 251] width 10 height 10
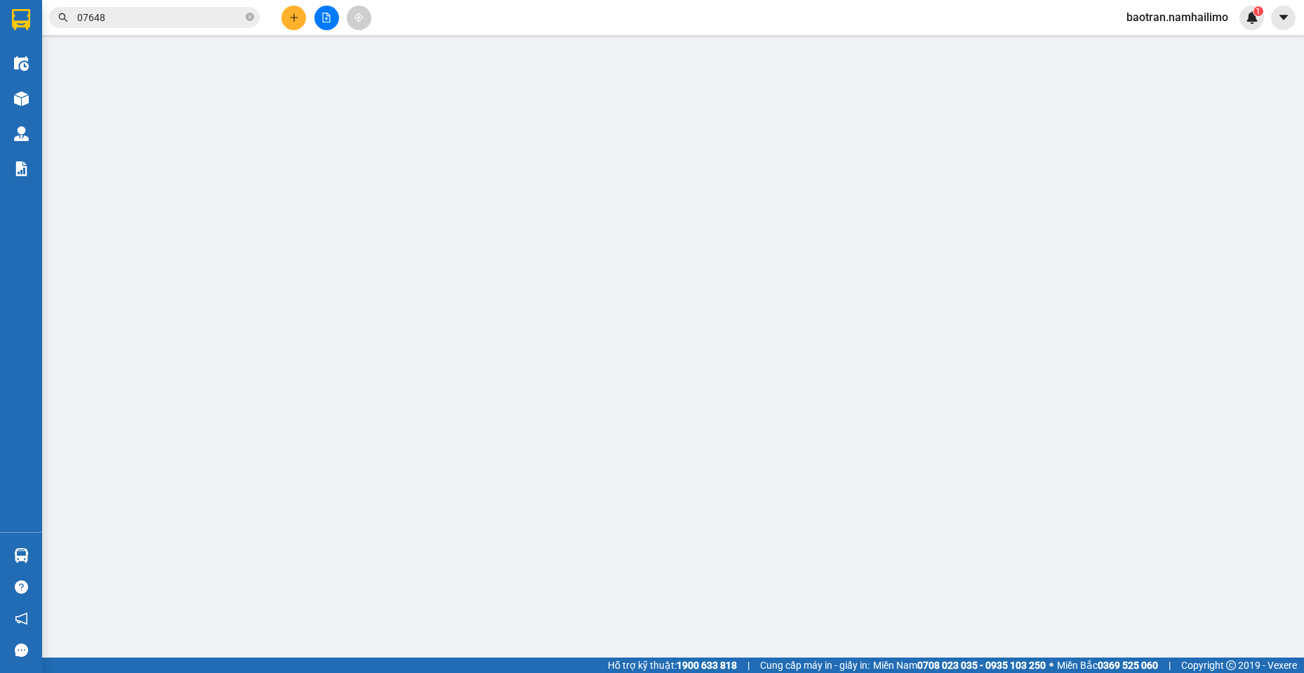
type input "0941015029"
type input "A ĐỒNG"
type input "0903788497"
type input "DŨNG"
type input "70.000"
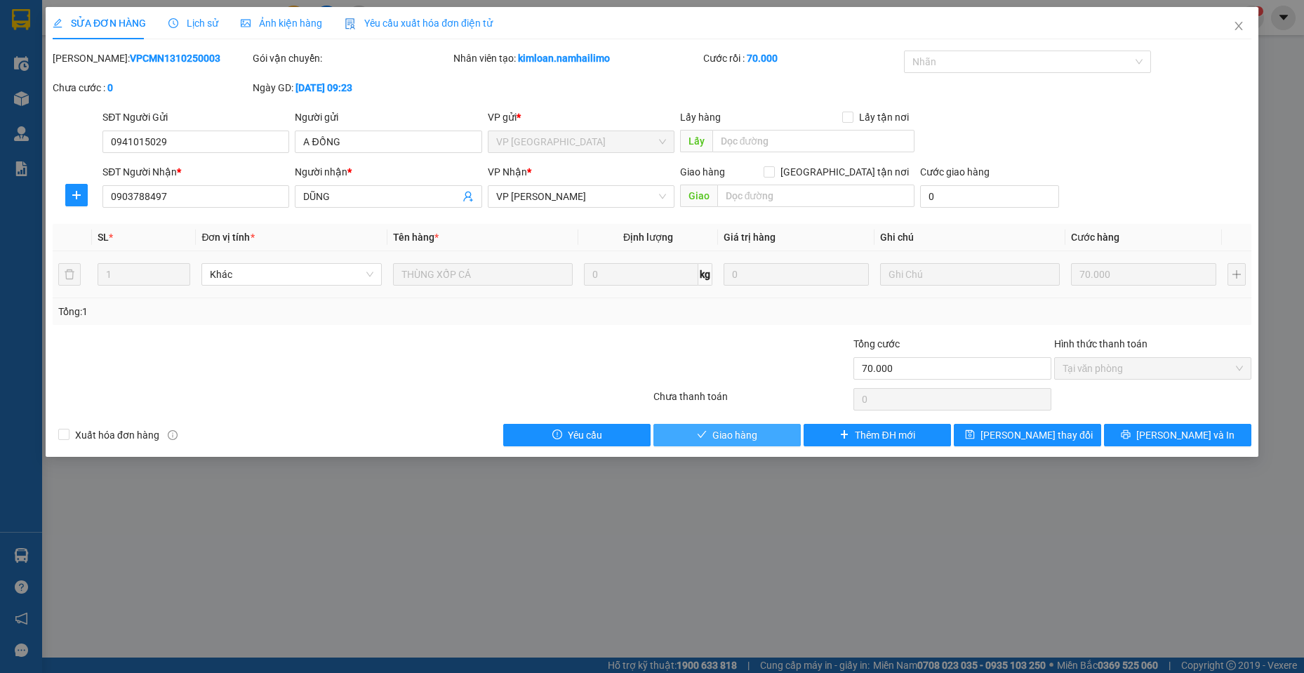
click at [713, 432] on span "Giao hàng" at bounding box center [734, 434] width 45 height 15
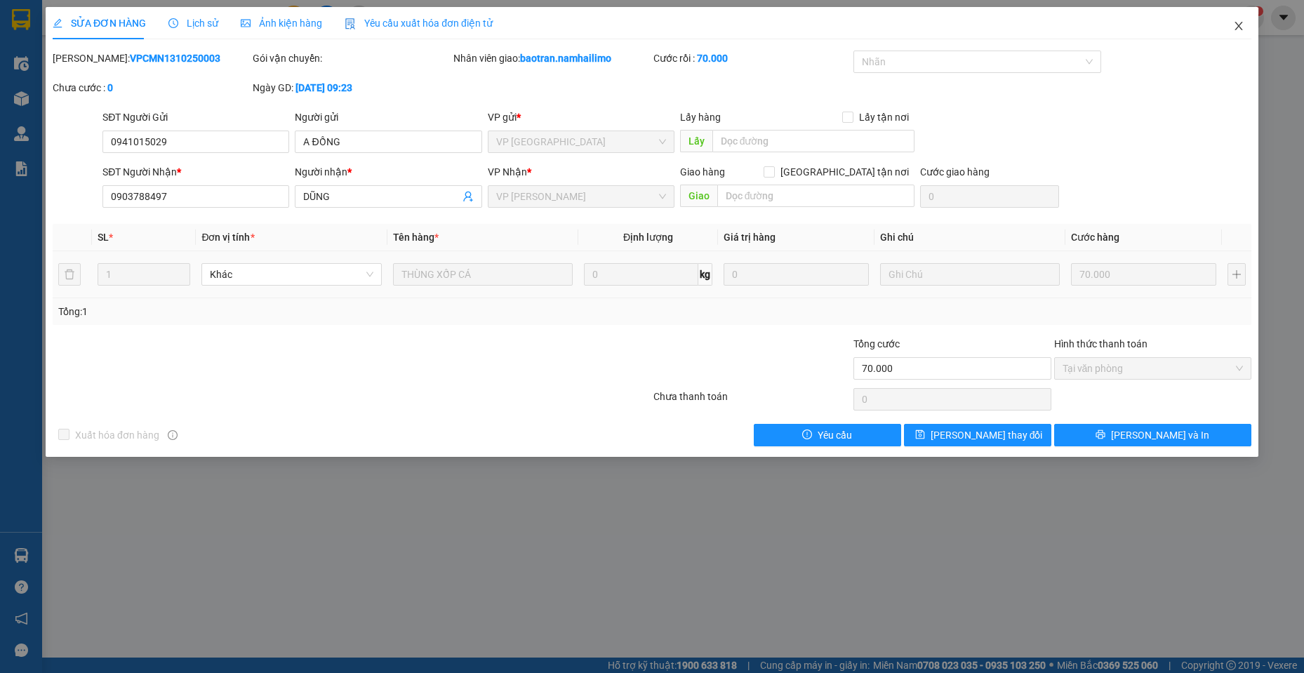
drag, startPoint x: 1226, startPoint y: 29, endPoint x: 1301, endPoint y: 29, distance: 74.4
click at [1226, 29] on span "Close" at bounding box center [1238, 26] width 39 height 39
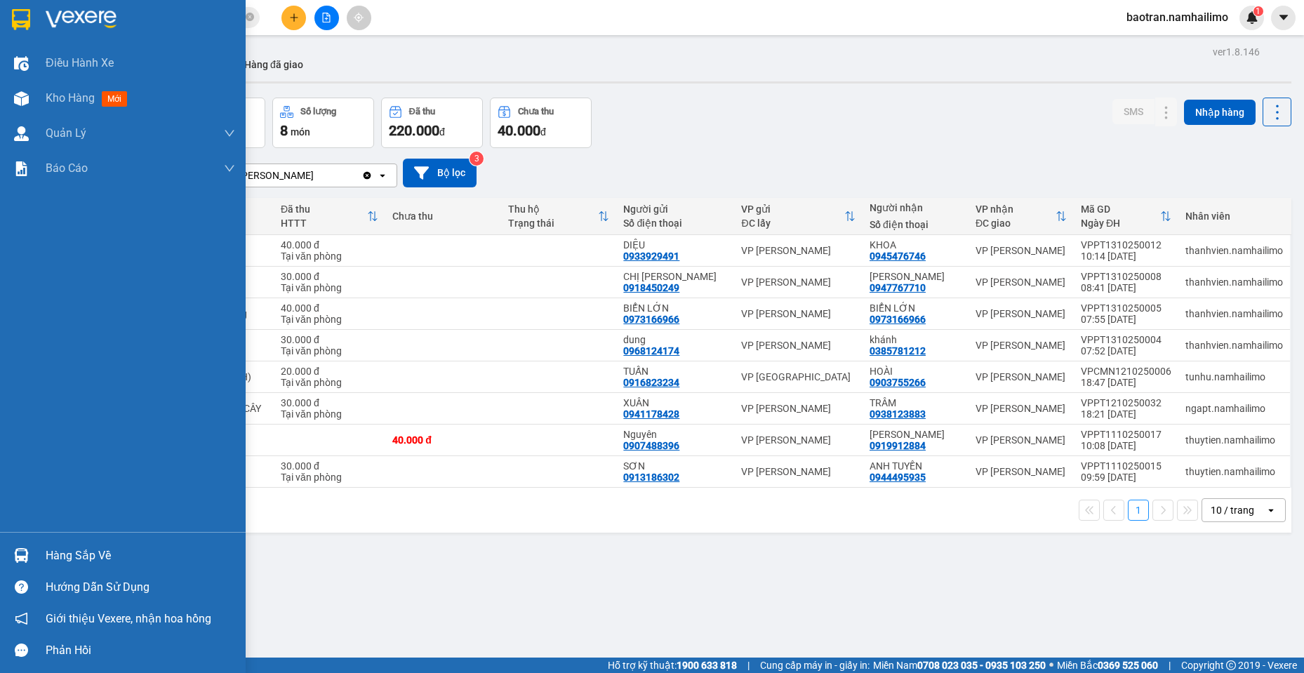
click at [40, 566] on div "Hàng sắp về" at bounding box center [123, 556] width 246 height 32
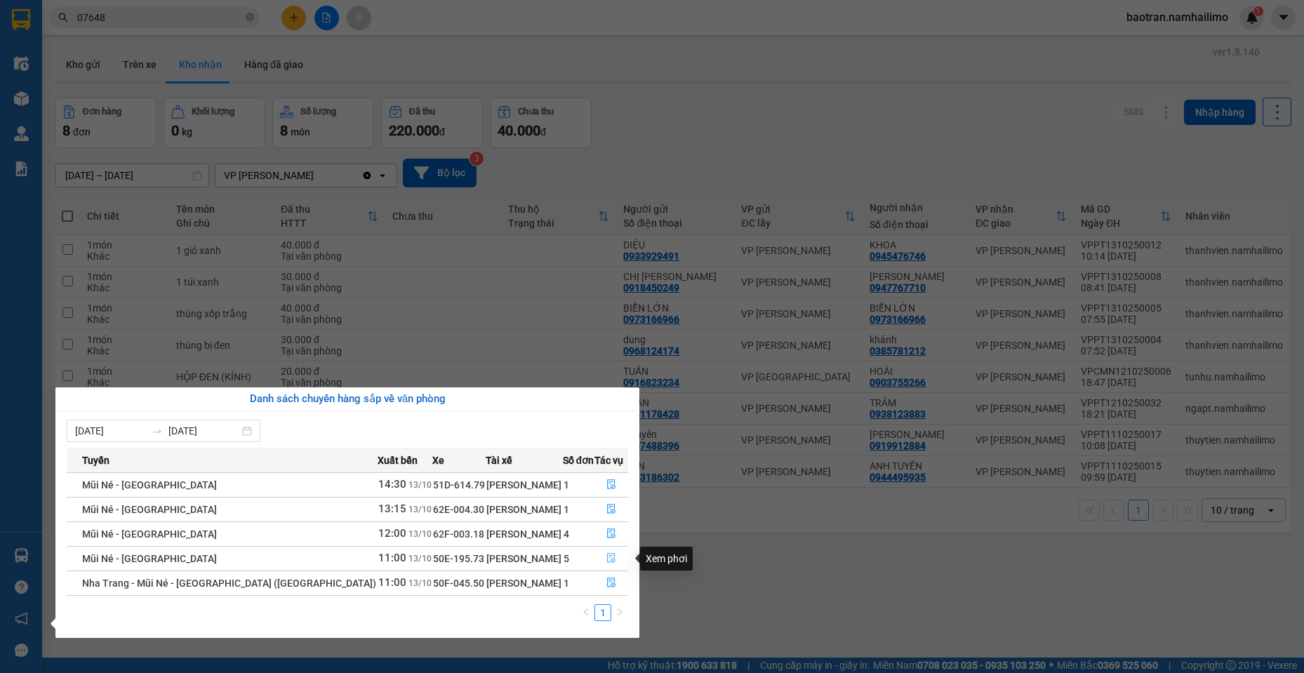
click at [607, 562] on icon "file-done" at bounding box center [611, 559] width 8 height 10
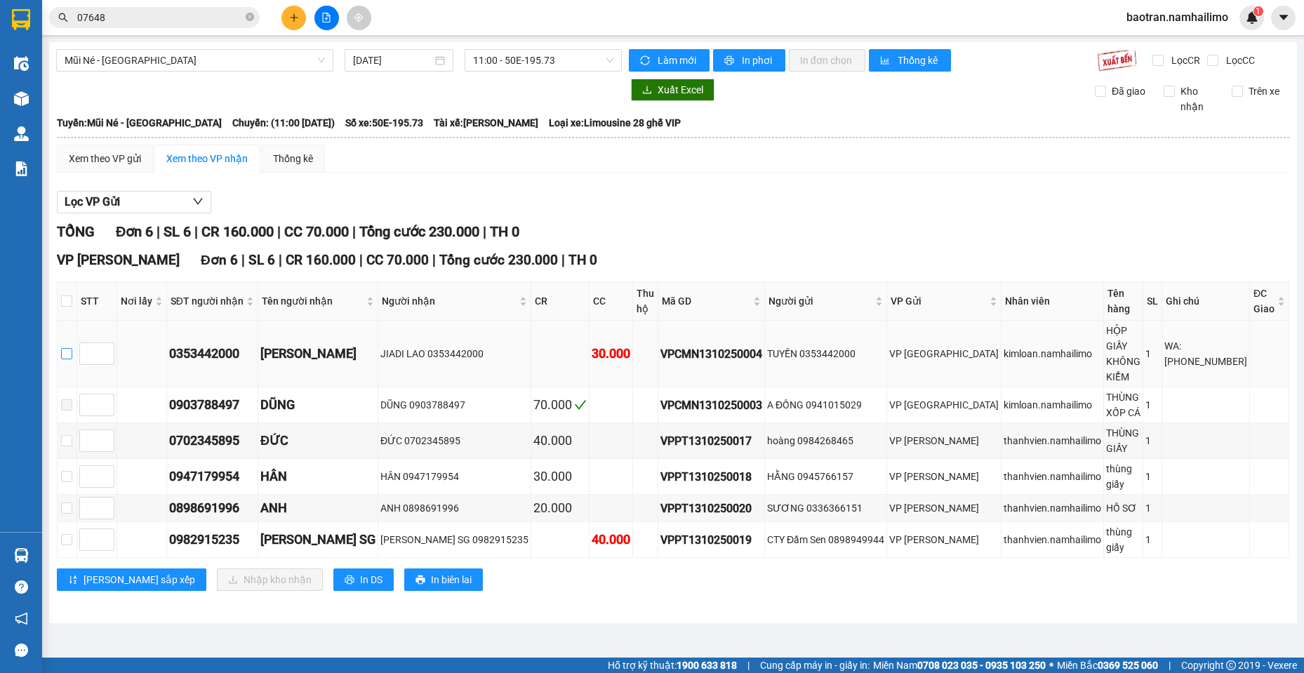
click at [72, 348] on input "checkbox" at bounding box center [66, 353] width 11 height 11
checkbox input "true"
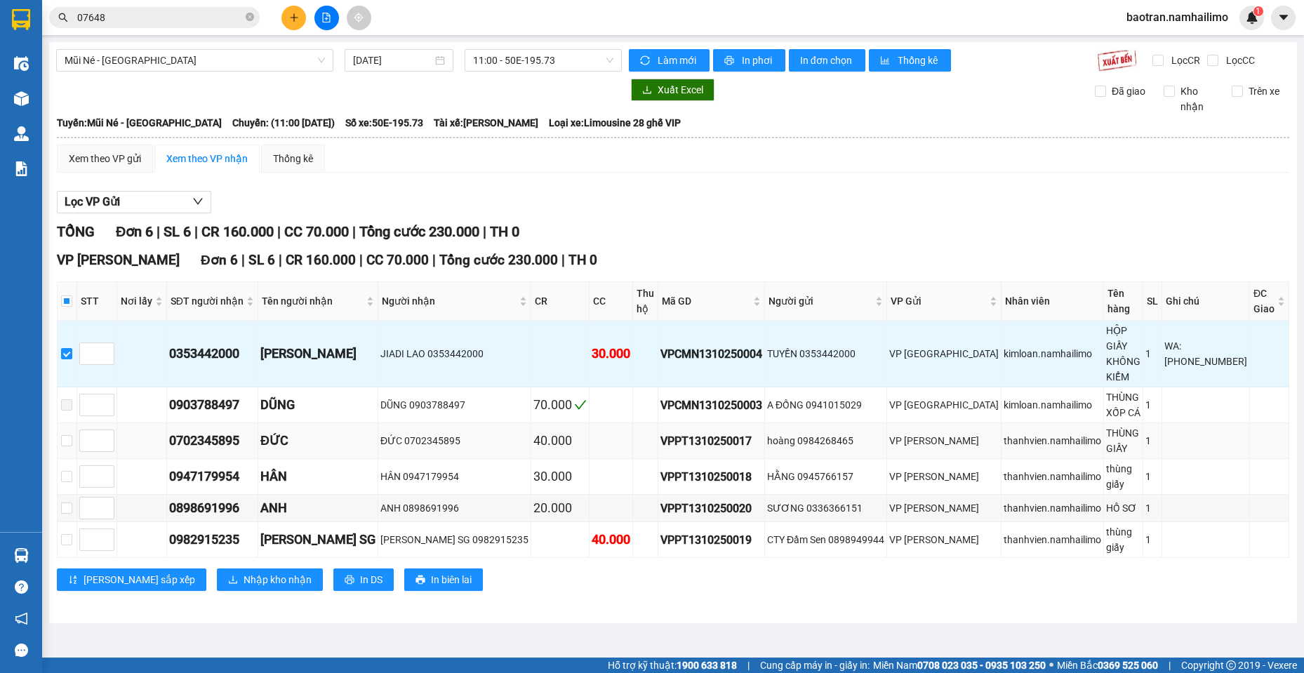
click at [66, 423] on td at bounding box center [68, 441] width 20 height 36
click at [72, 435] on input "checkbox" at bounding box center [66, 440] width 11 height 11
checkbox input "true"
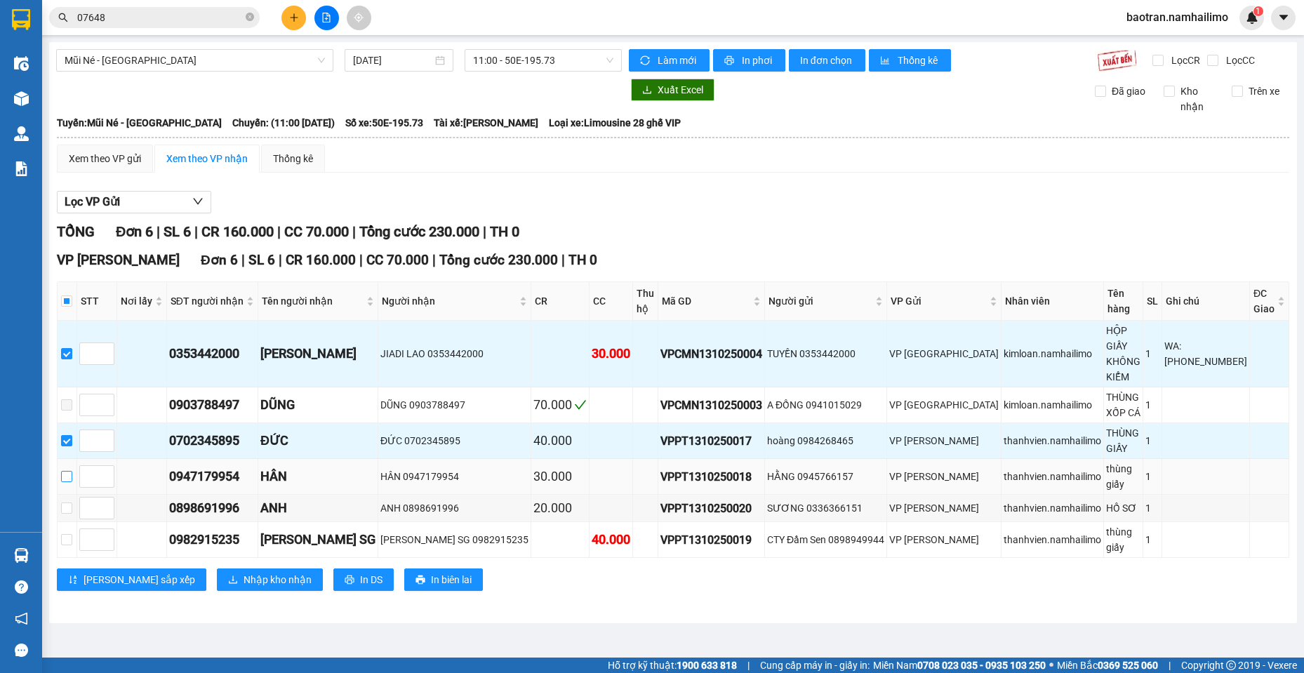
click at [72, 471] on input "checkbox" at bounding box center [66, 476] width 11 height 11
checkbox input "true"
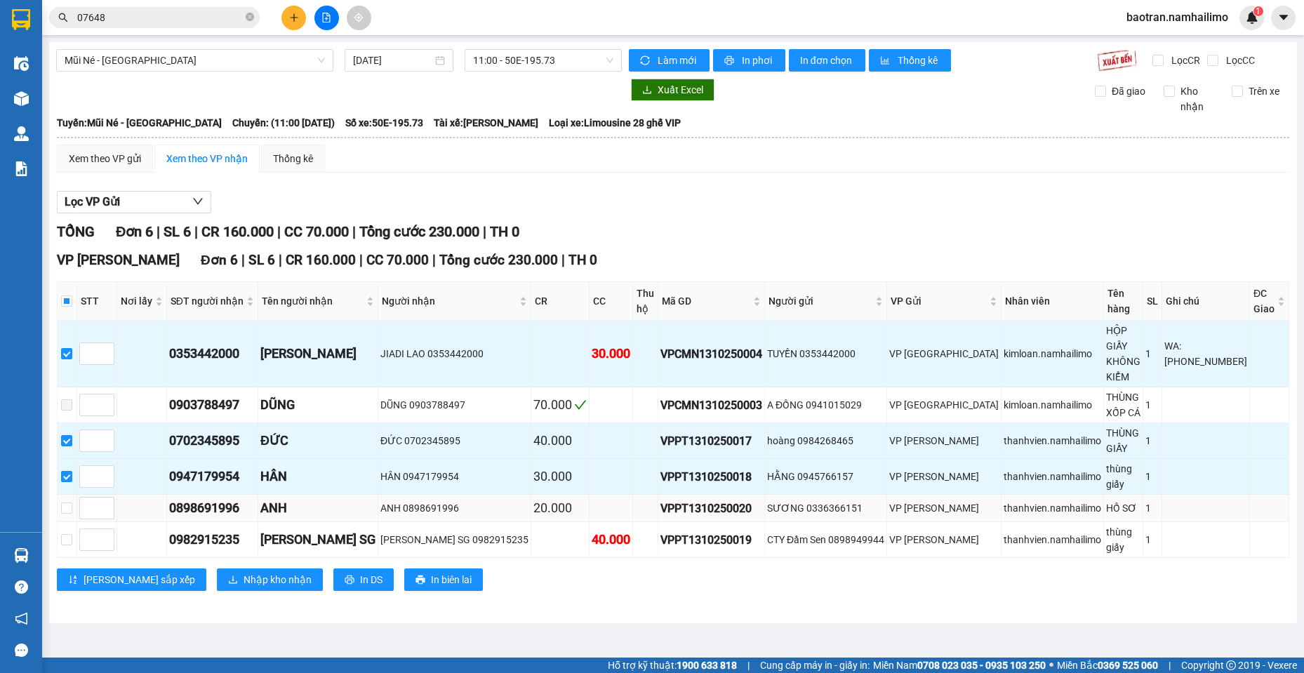
click at [159, 495] on td at bounding box center [142, 508] width 50 height 27
click at [72, 503] on input "checkbox" at bounding box center [66, 508] width 11 height 11
checkbox input "true"
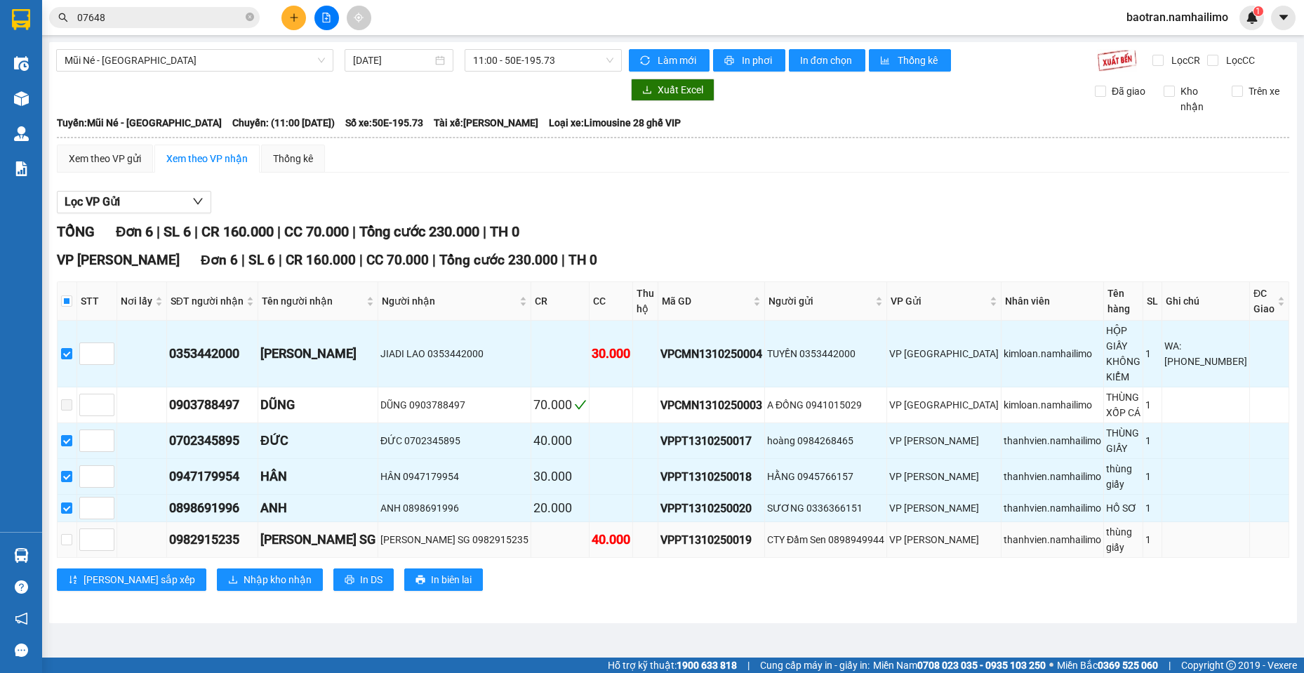
click at [68, 522] on td at bounding box center [68, 540] width 20 height 36
click at [69, 534] on input "checkbox" at bounding box center [66, 539] width 11 height 11
checkbox input "true"
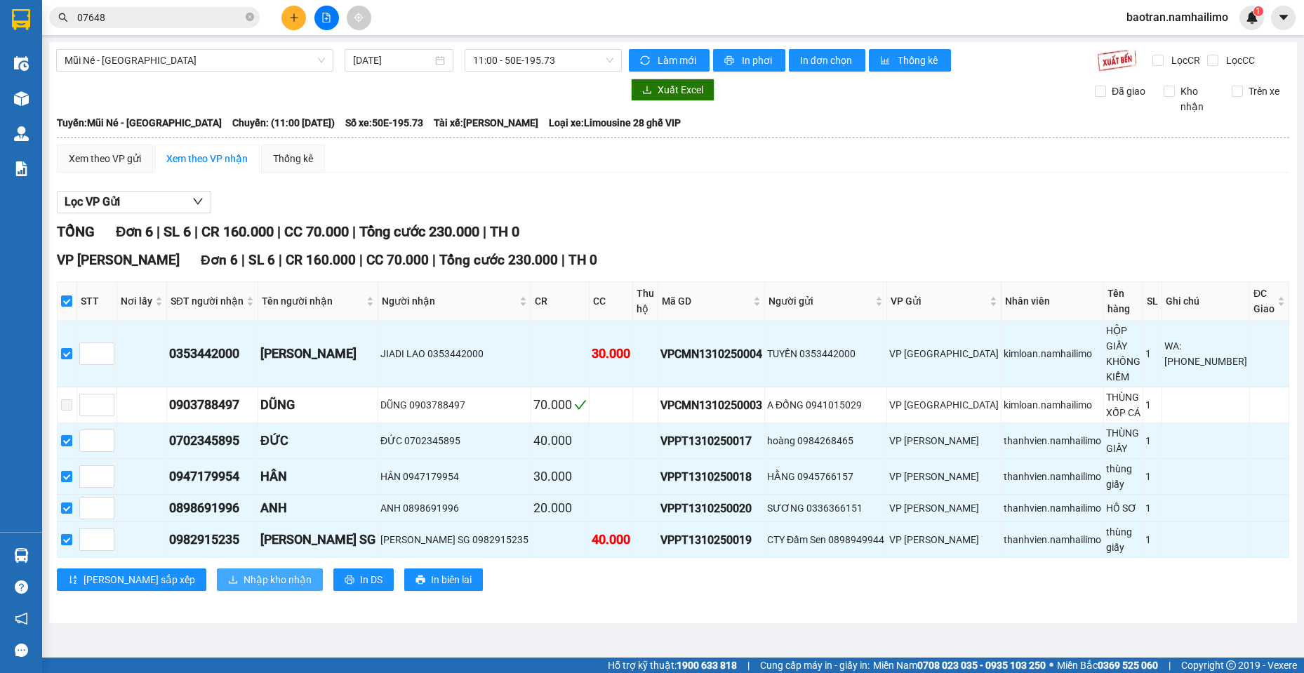
click at [244, 572] on span "Nhập kho nhận" at bounding box center [278, 579] width 68 height 15
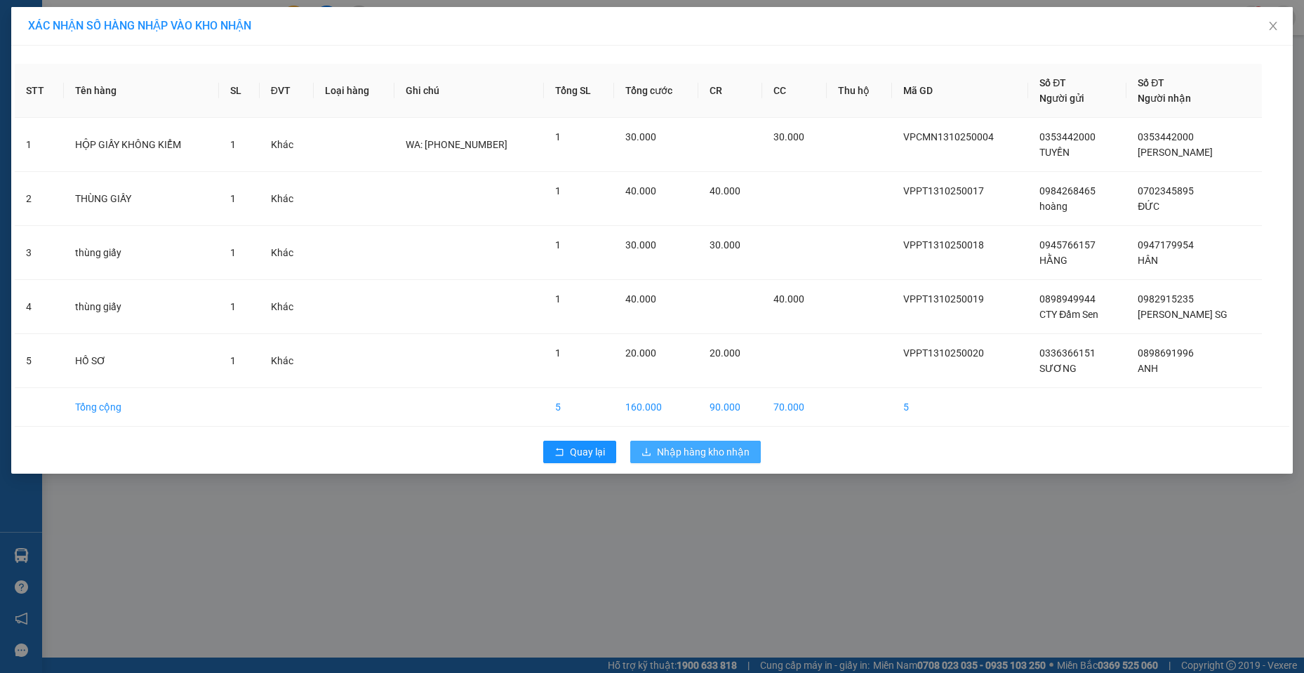
click at [721, 446] on span "Nhập hàng kho nhận" at bounding box center [703, 451] width 93 height 15
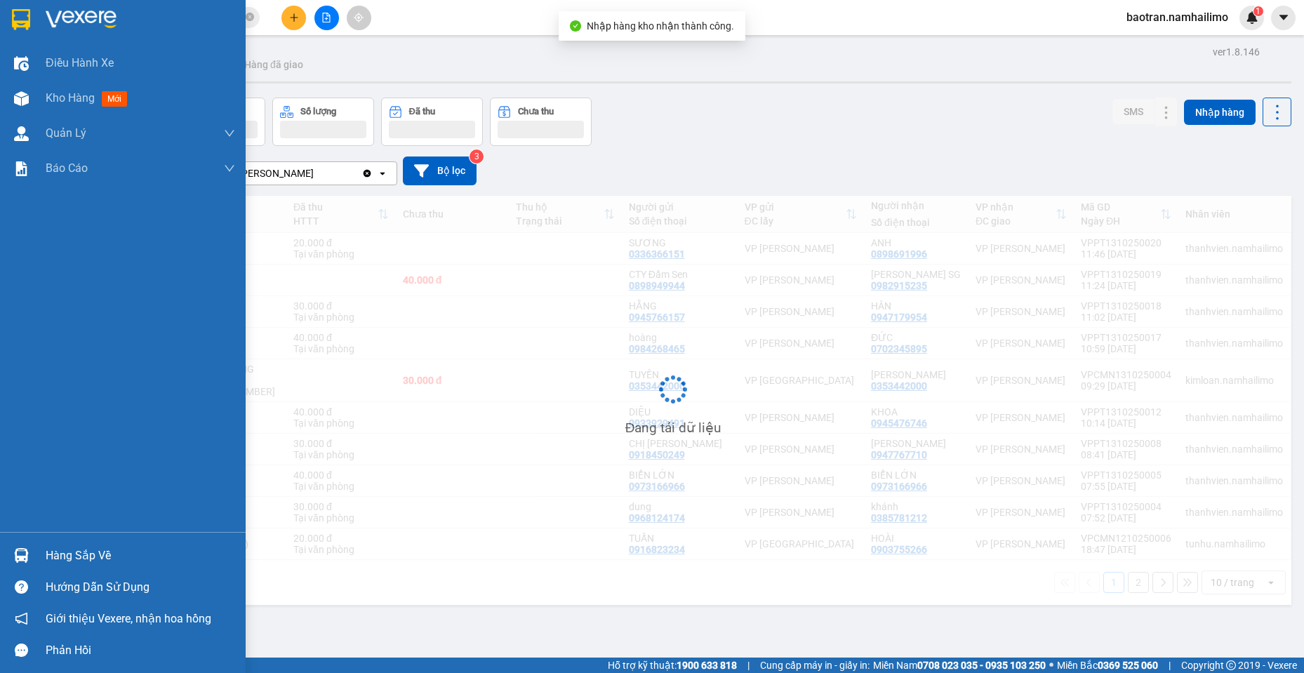
click at [16, 557] on img at bounding box center [21, 555] width 15 height 15
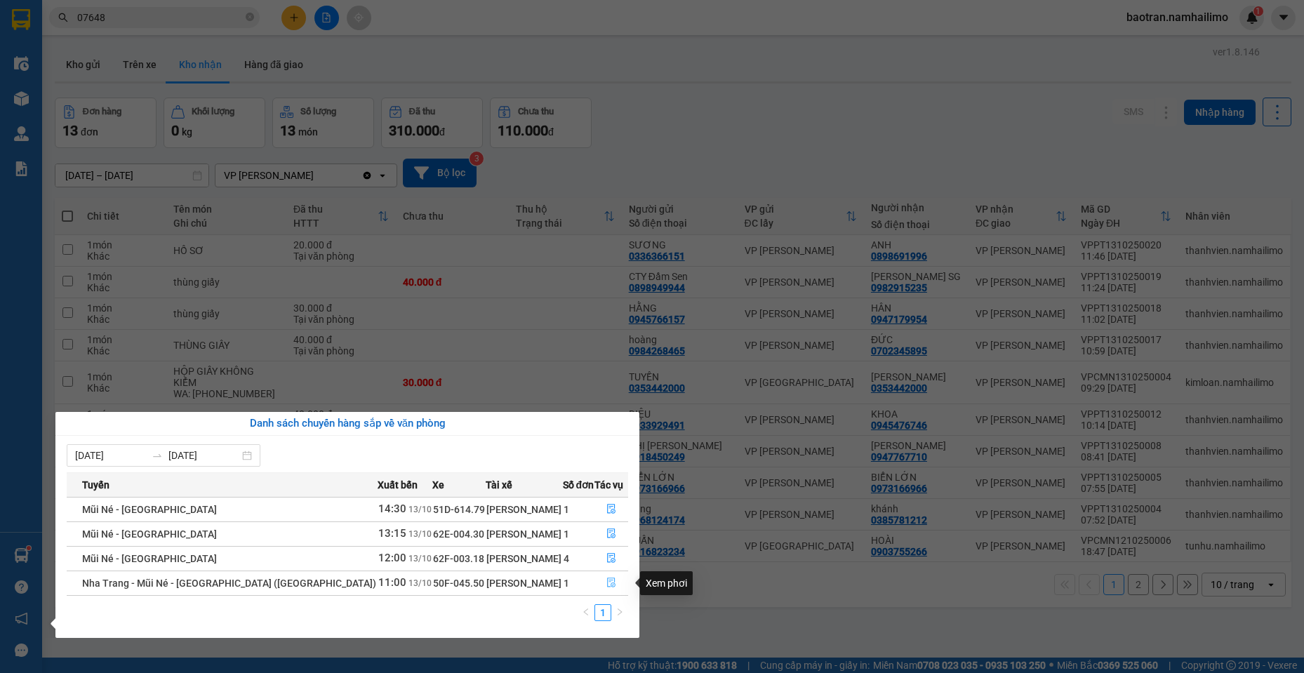
click at [619, 581] on button "button" at bounding box center [611, 583] width 32 height 22
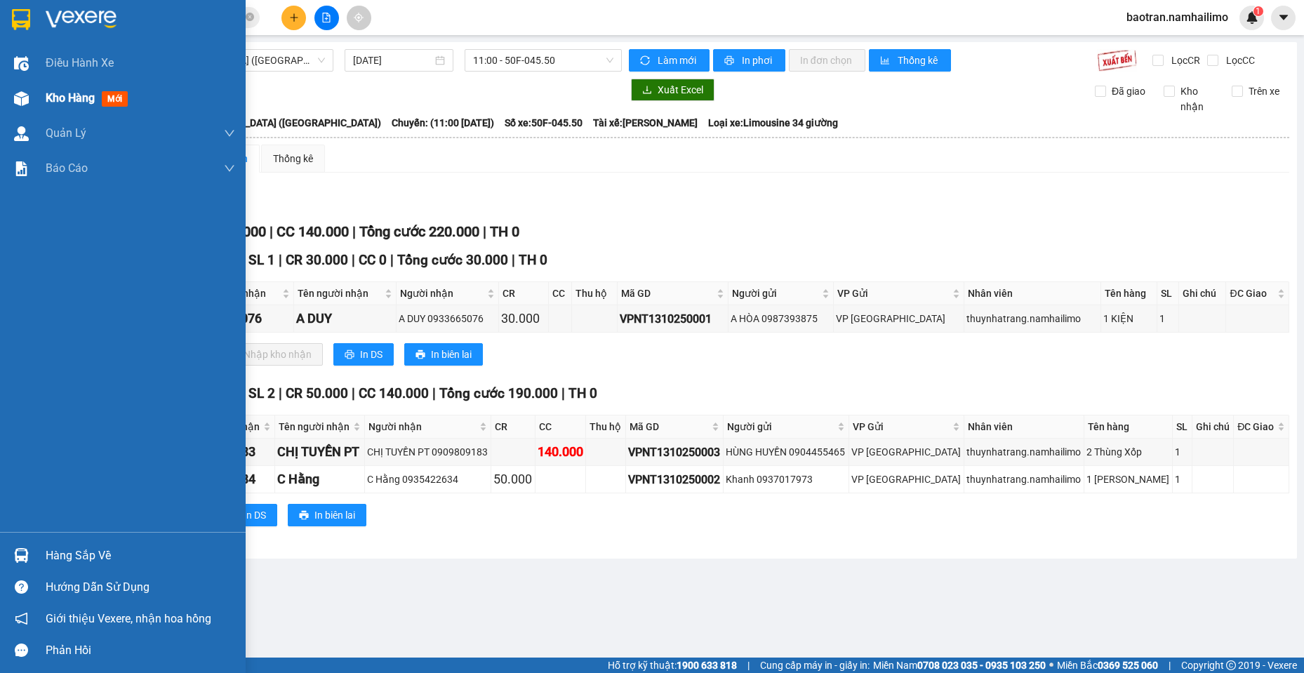
click at [39, 107] on div "Kho hàng mới" at bounding box center [123, 98] width 246 height 35
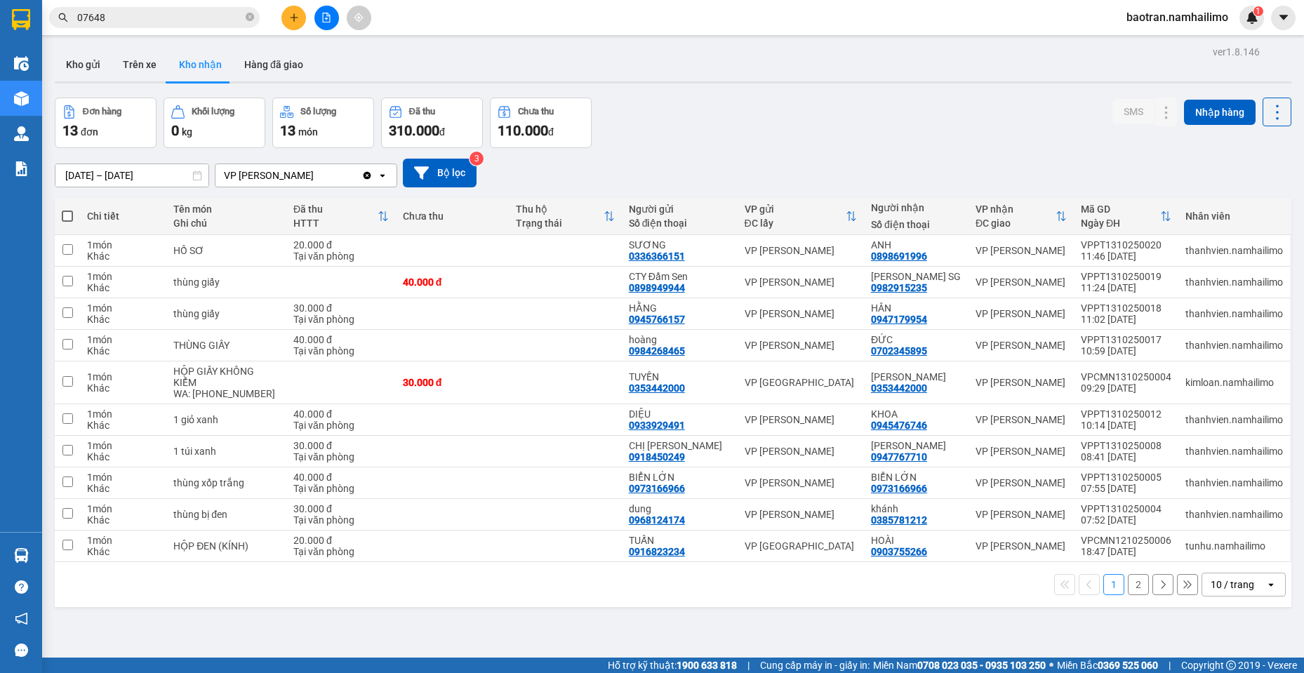
click at [1208, 180] on div "11/10/2025 – 13/10/2025 Press the down arrow key to interact with the calendar …" at bounding box center [673, 173] width 1237 height 29
click at [1109, 480] on div at bounding box center [1192, 484] width 197 height 32
click at [1129, 482] on button at bounding box center [1139, 483] width 20 height 25
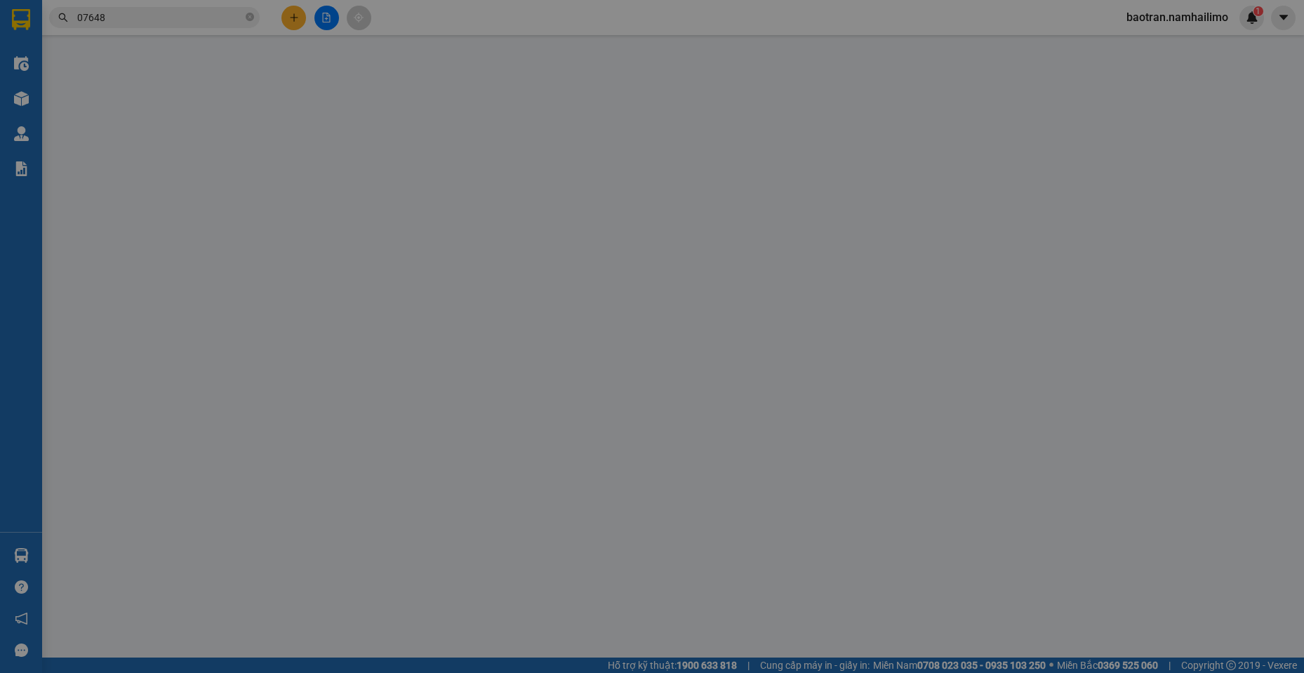
type input "0973166966"
type input "BIỂN LỚN"
type input "0973166966"
type input "BIỂN LỚN"
type input "40.000"
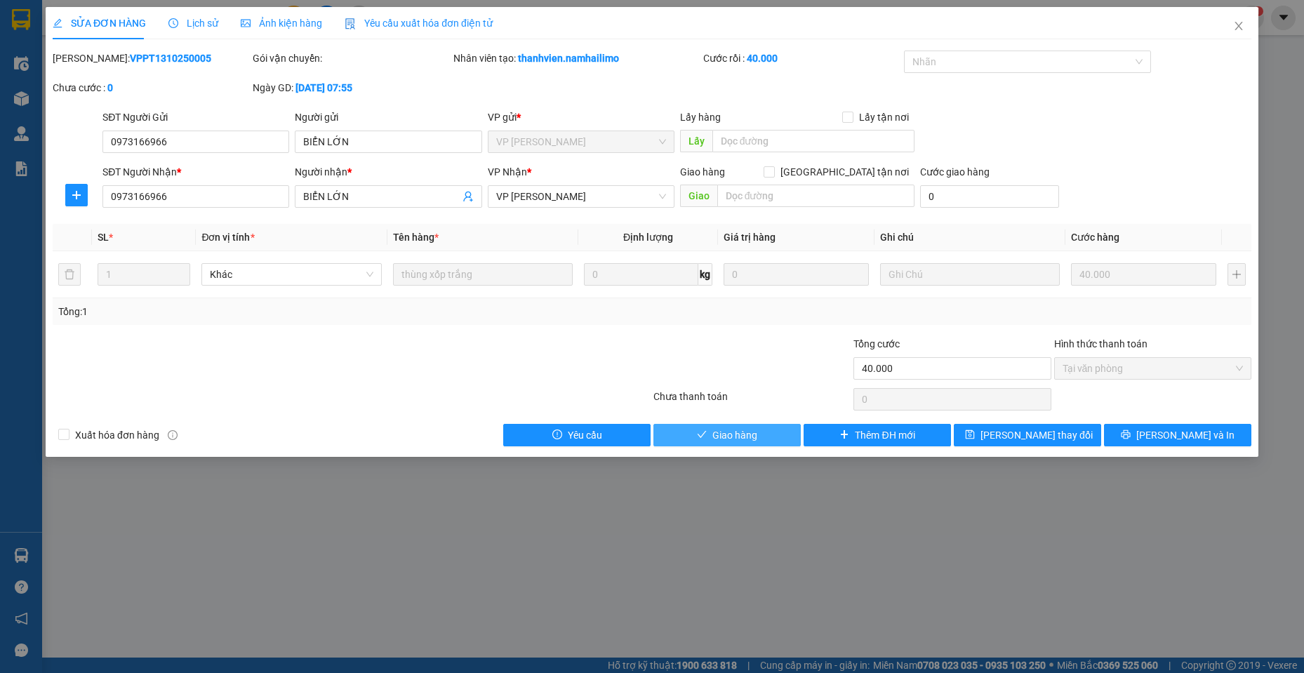
click at [782, 425] on button "Giao hàng" at bounding box center [727, 435] width 147 height 22
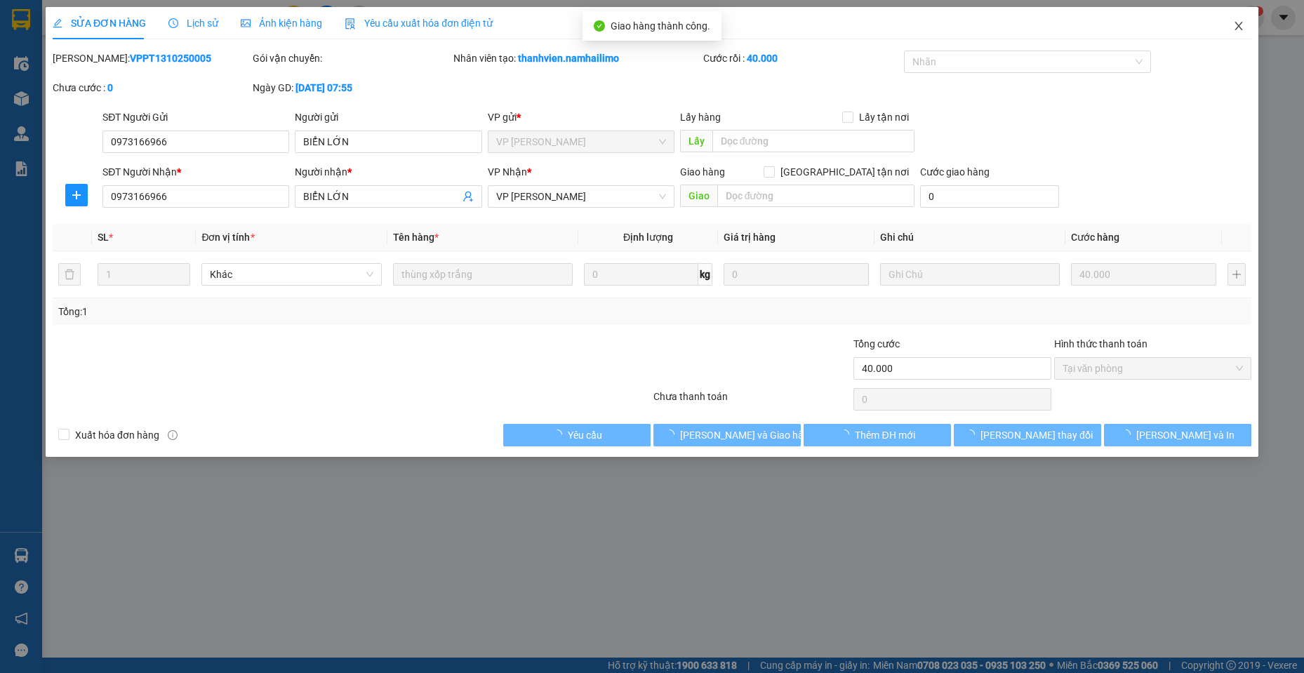
click at [1235, 31] on icon "close" at bounding box center [1238, 25] width 11 height 11
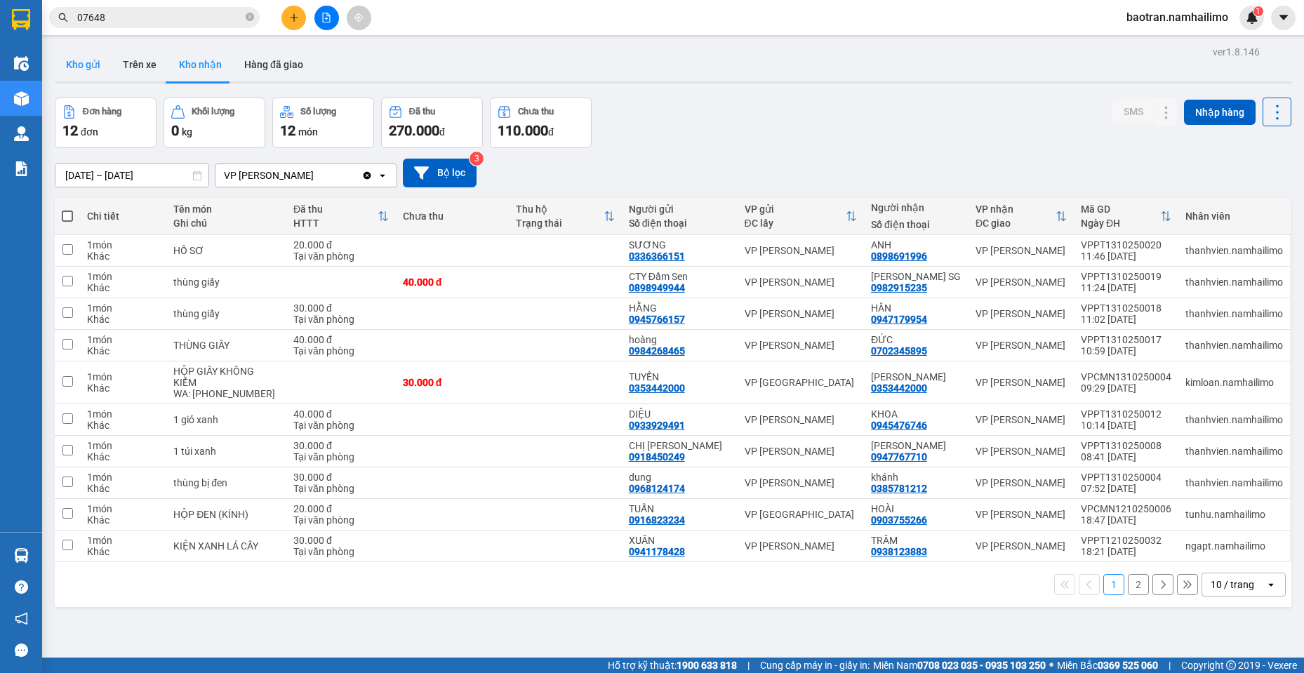
click at [81, 53] on button "Kho gửi" at bounding box center [83, 65] width 57 height 34
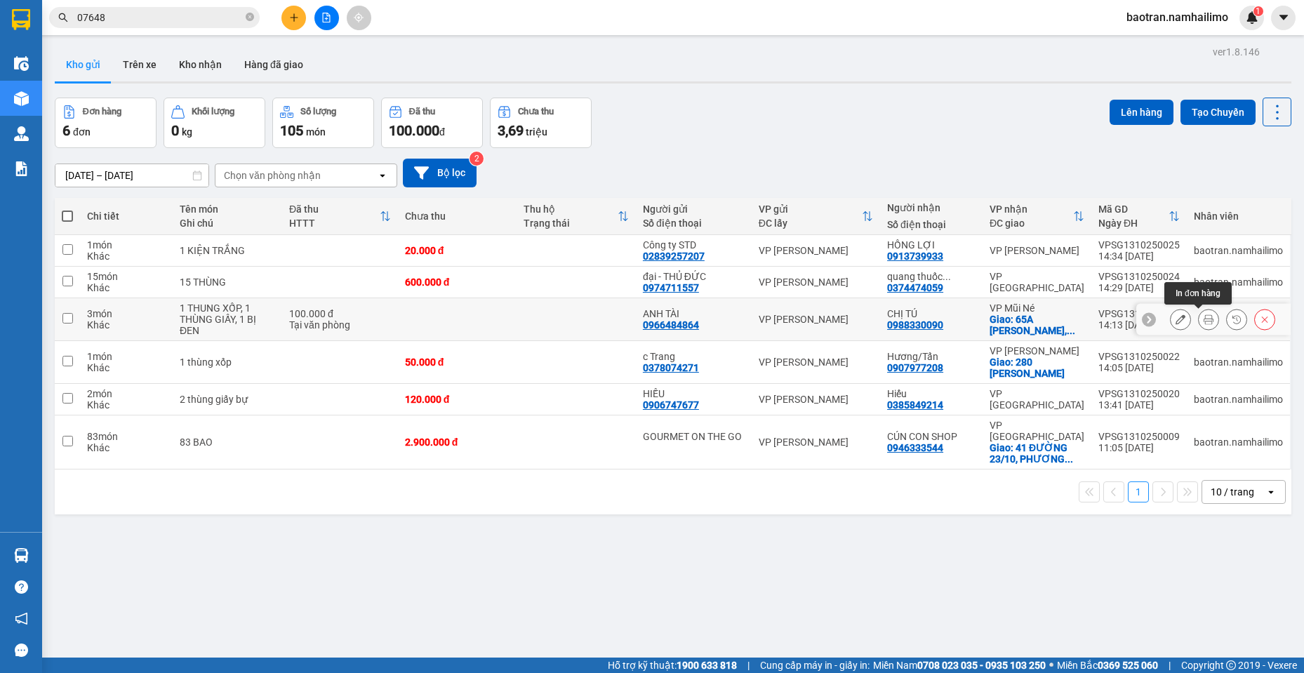
click at [1205, 319] on button at bounding box center [1209, 319] width 20 height 25
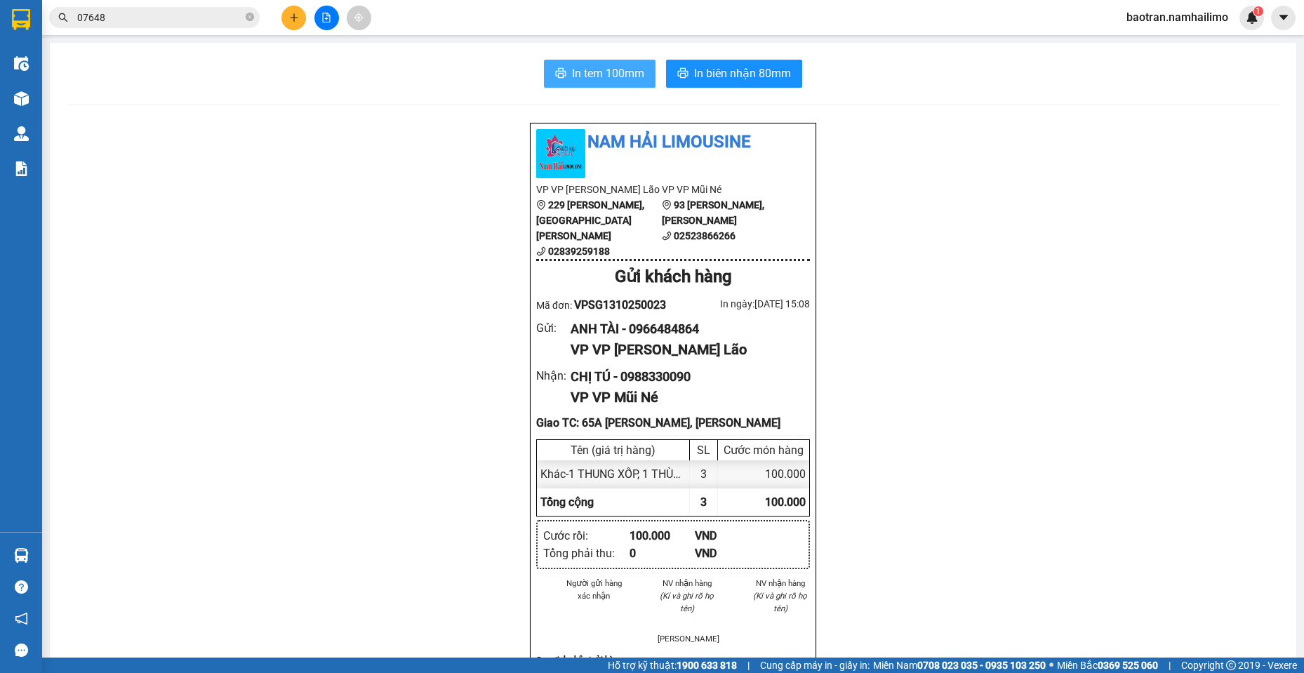
click at [621, 72] on span "In tem 100mm" at bounding box center [608, 74] width 72 height 18
click at [201, 18] on input "07648" at bounding box center [160, 17] width 166 height 15
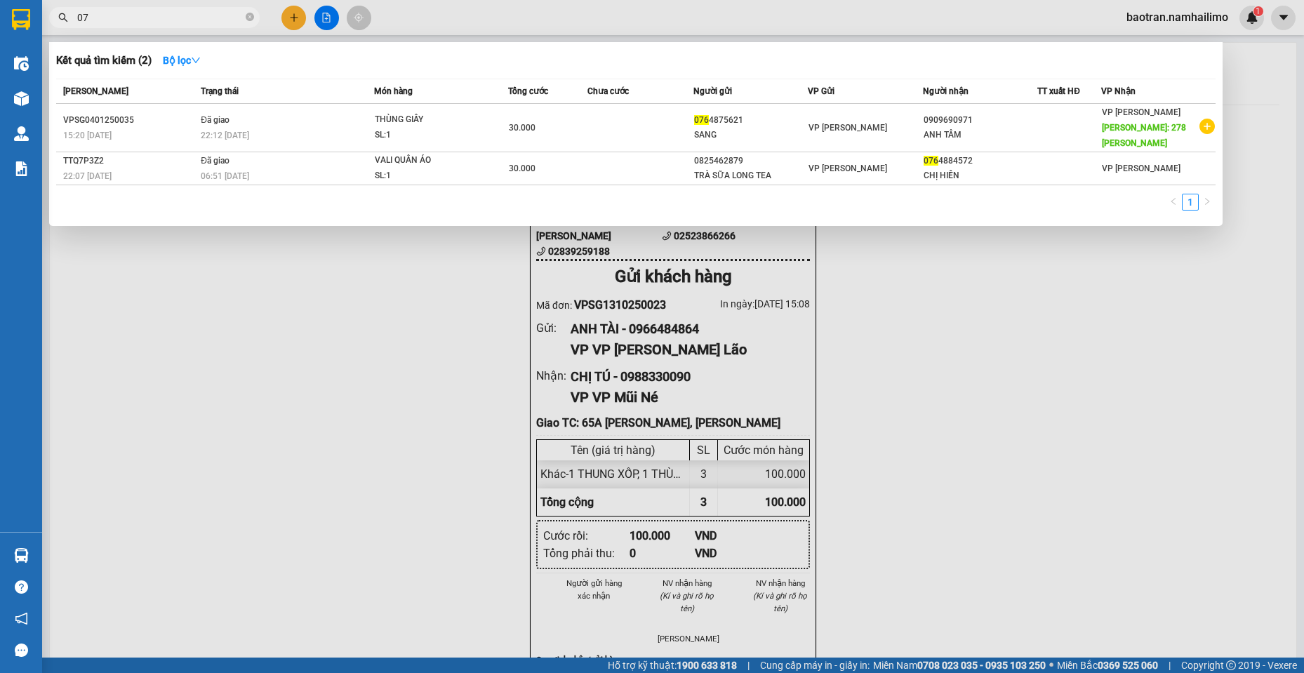
type input "0"
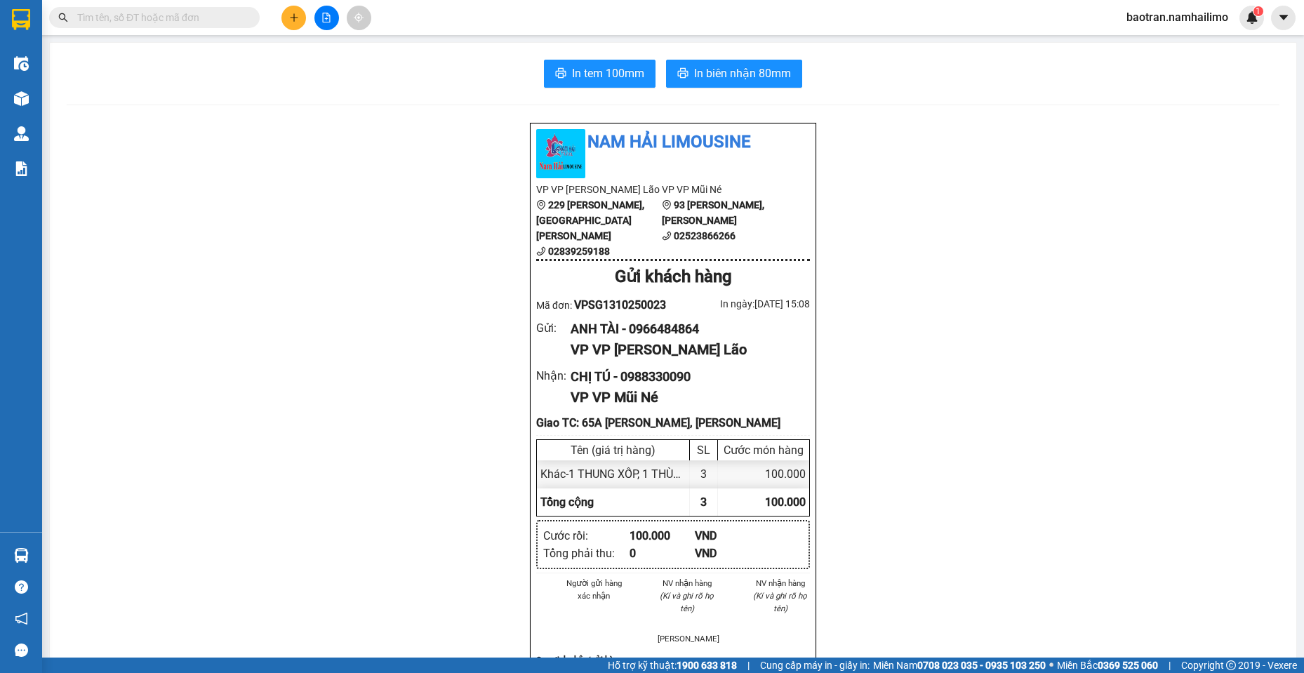
type input "H"
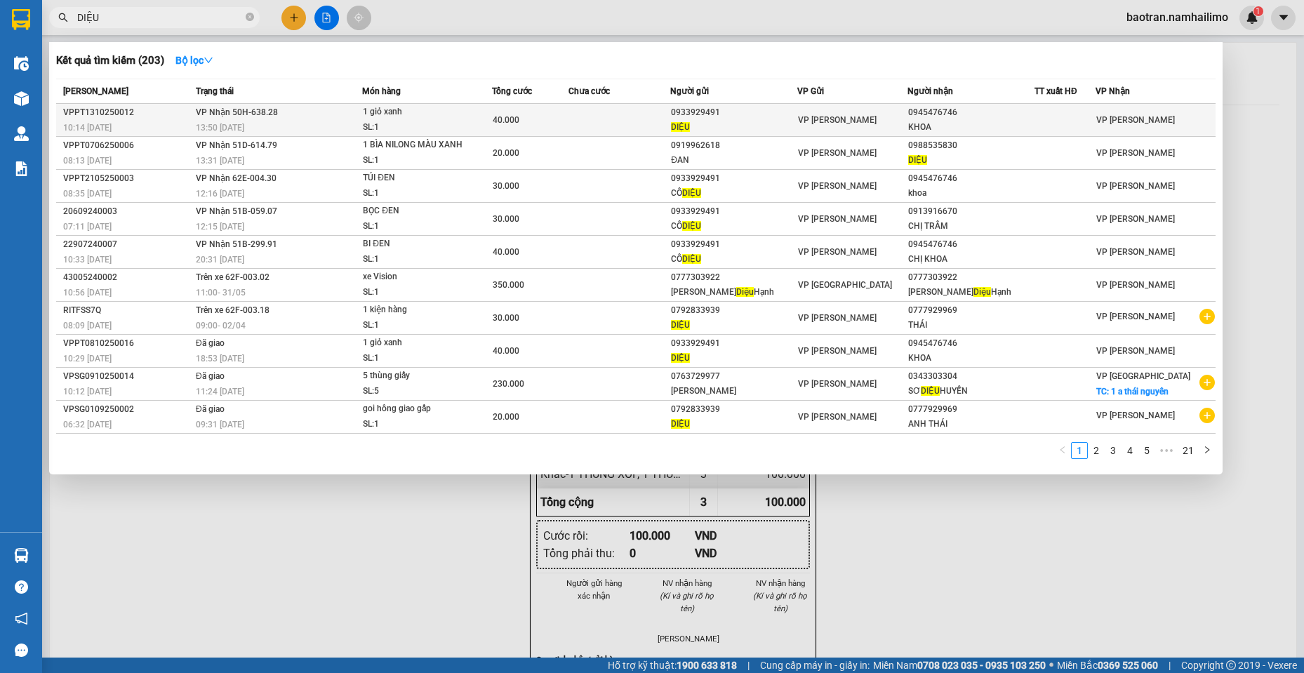
type input "DIỆU"
click at [467, 127] on div "SL: 1" at bounding box center [415, 127] width 105 height 15
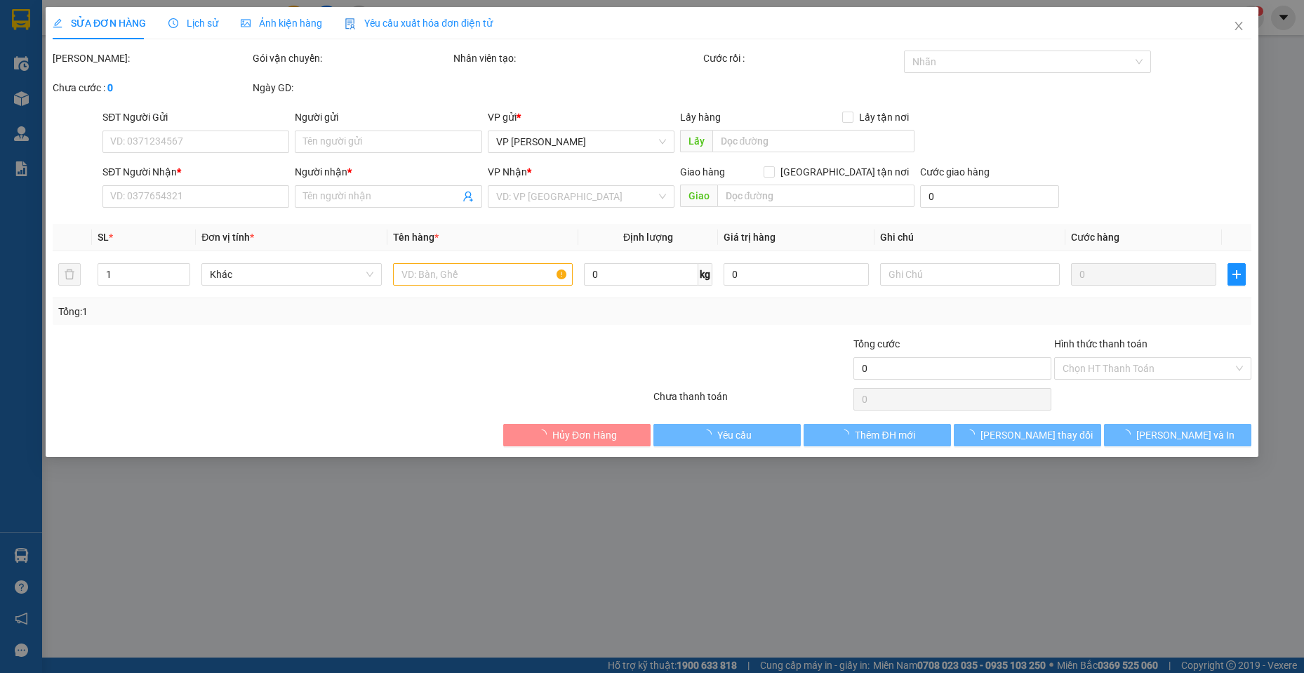
type input "0933929491"
type input "DIỆU"
type input "0945476746"
type input "KHOA"
type input "40.000"
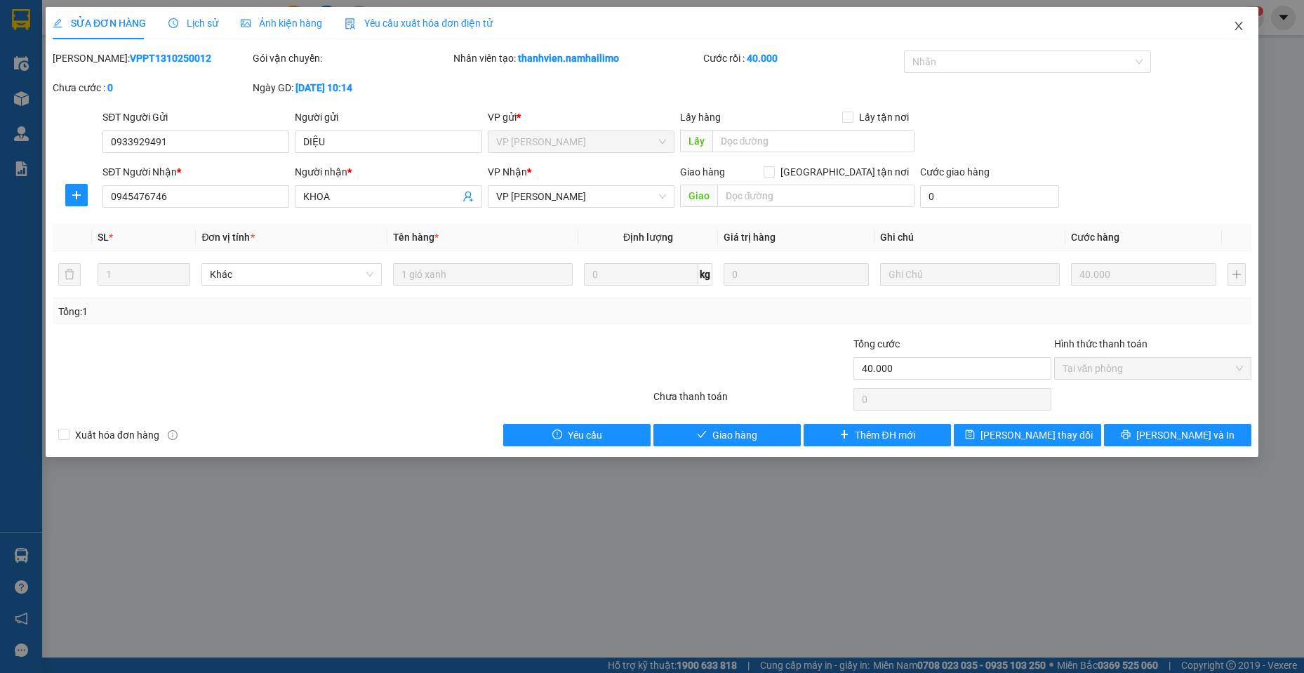
click at [1231, 21] on span "Close" at bounding box center [1238, 26] width 39 height 39
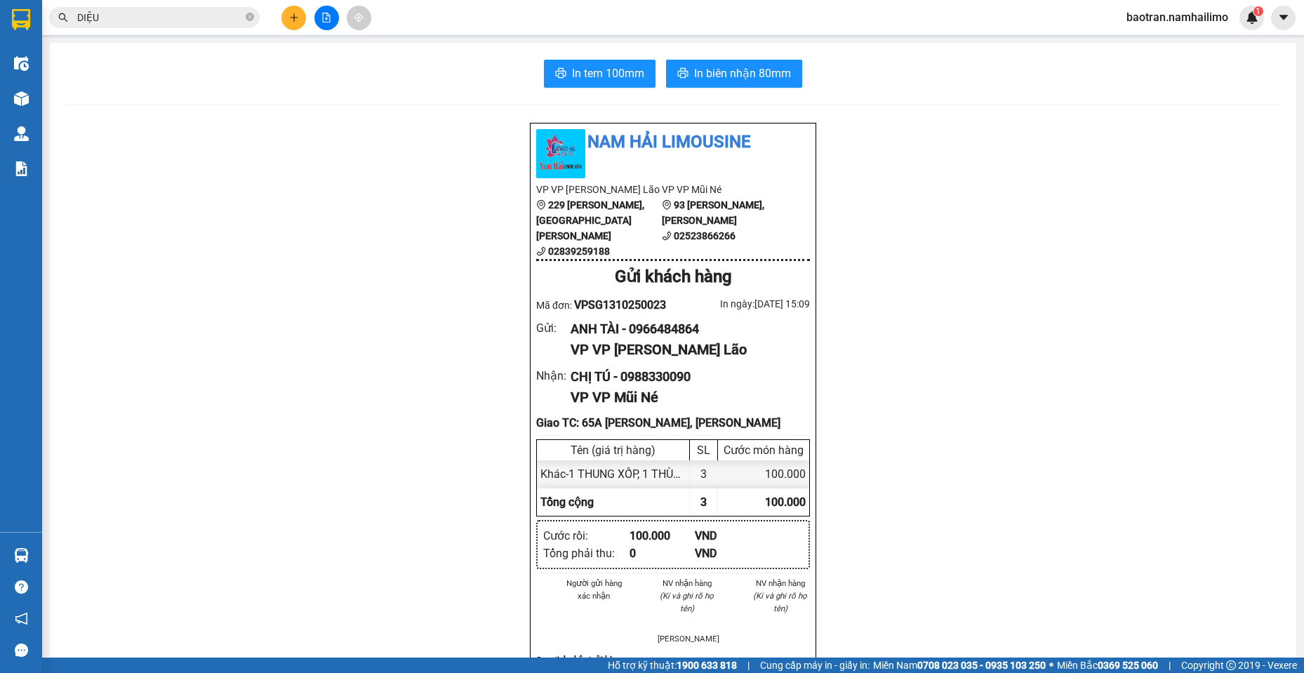
click at [191, 17] on input "DIỆU" at bounding box center [160, 17] width 166 height 15
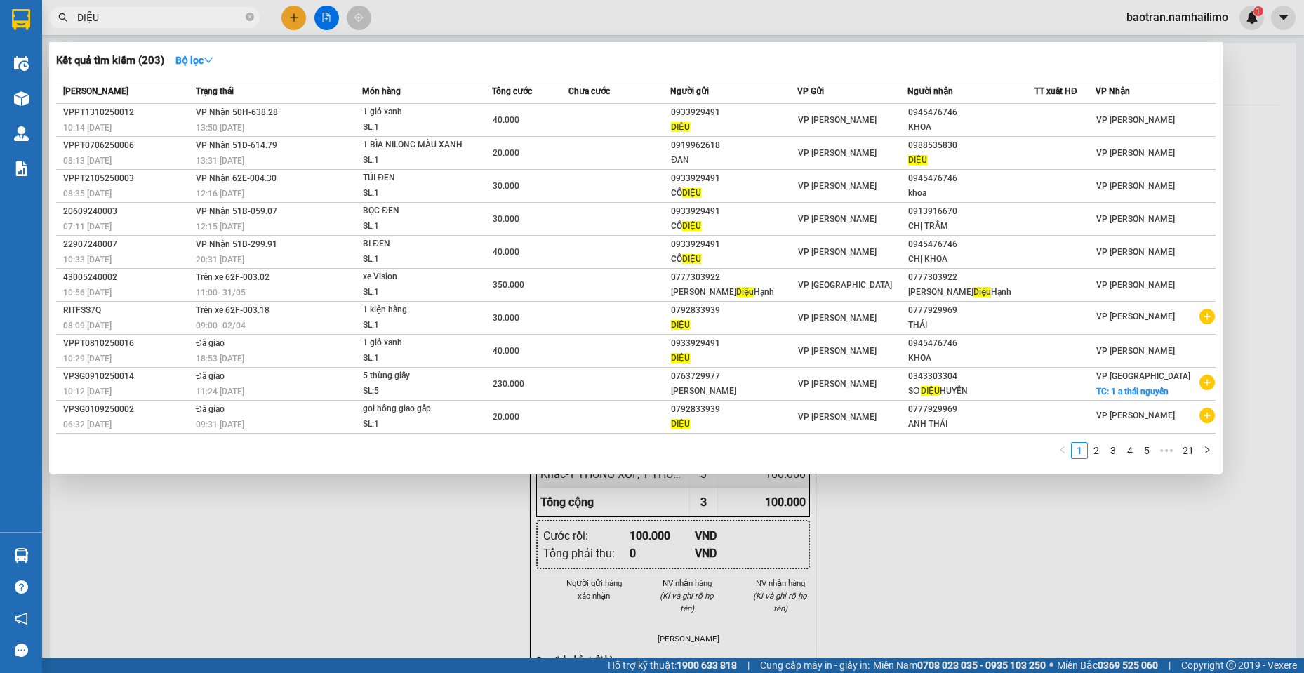
click at [191, 17] on input "DIỆU" at bounding box center [160, 17] width 166 height 15
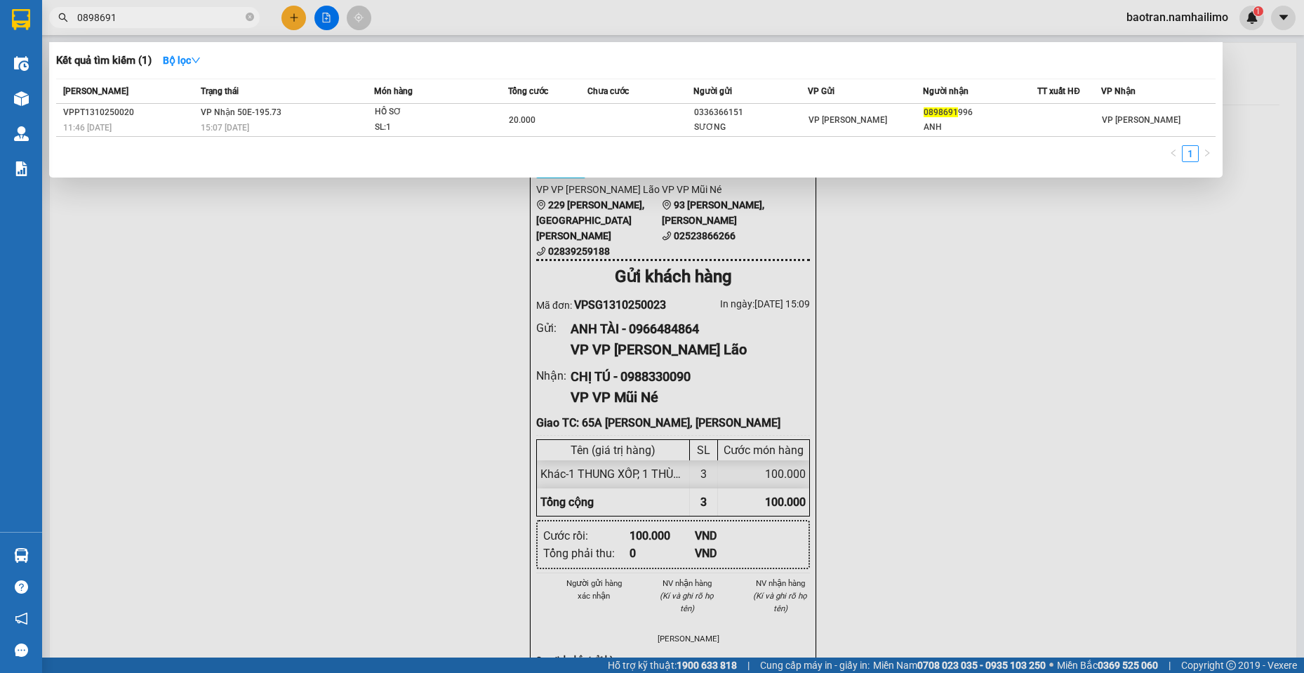
type input "0898691"
click at [199, 13] on span "0898691" at bounding box center [154, 17] width 211 height 21
click at [199, 13] on input "0898691" at bounding box center [160, 17] width 166 height 15
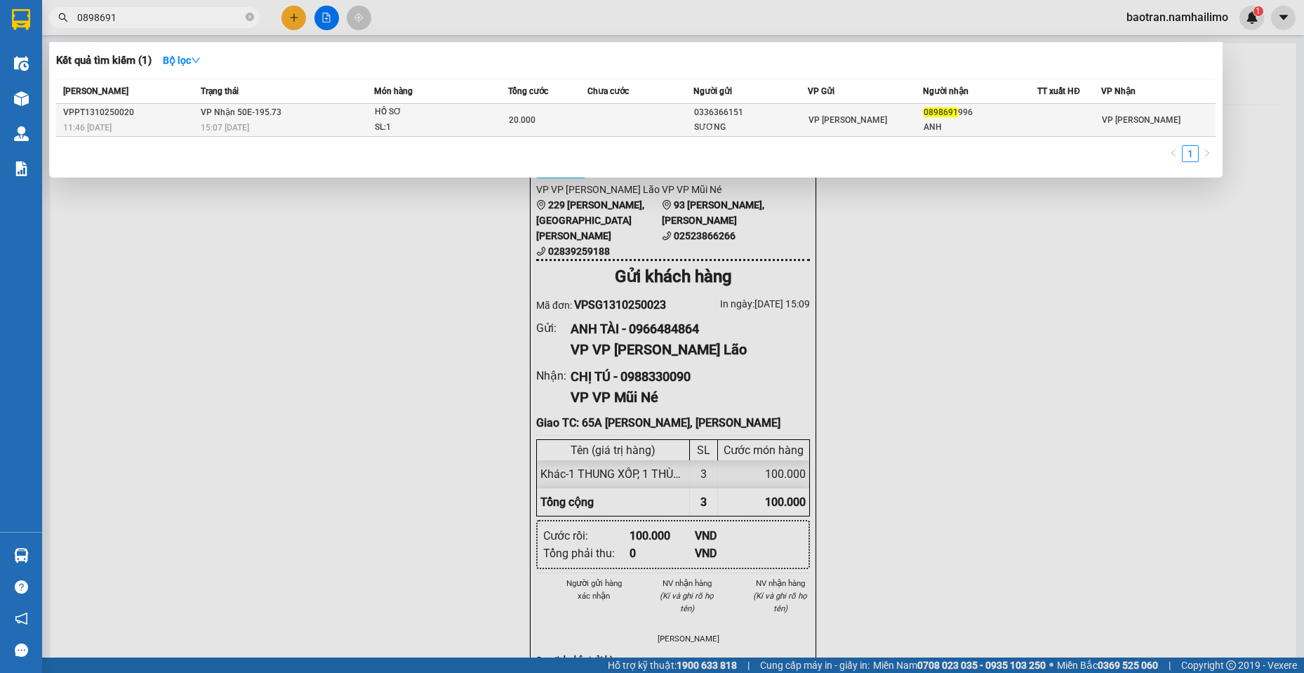
click at [890, 130] on td "VP [PERSON_NAME]" at bounding box center [865, 120] width 114 height 33
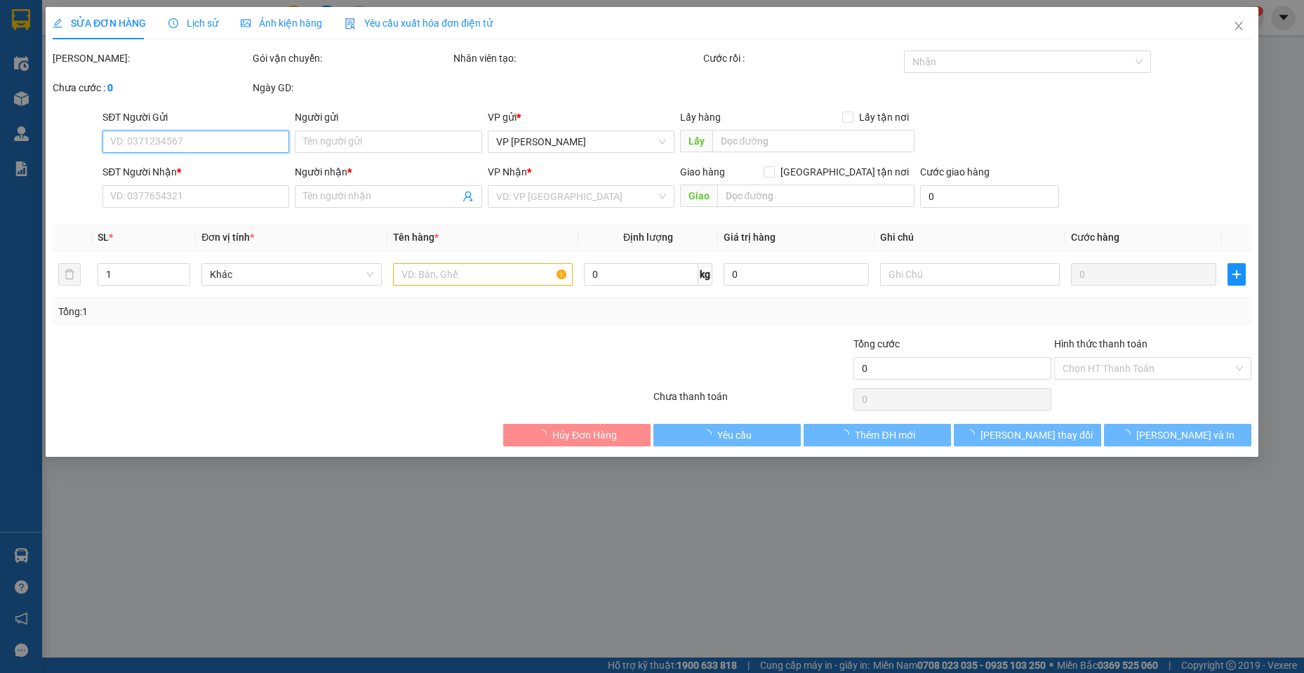
type input "0336366151"
type input "SƯƠNG"
type input "0898691996"
type input "ANH"
type input "20.000"
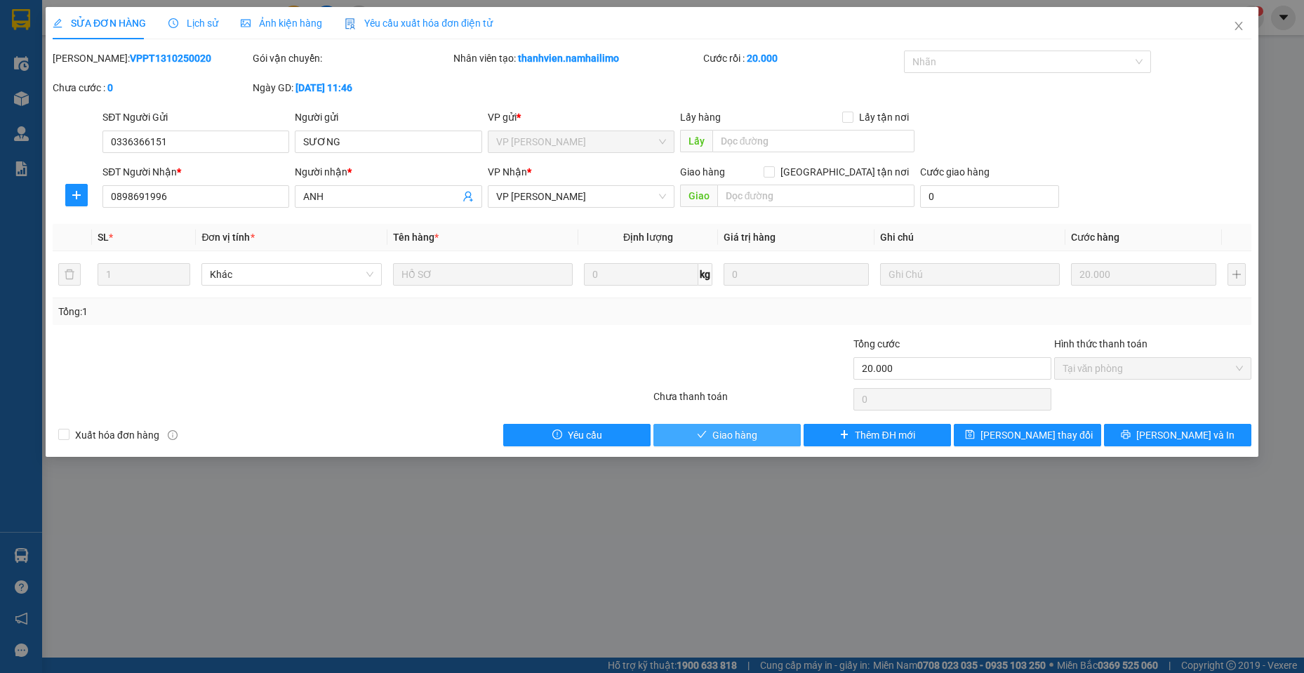
click at [724, 444] on button "Giao hàng" at bounding box center [727, 435] width 147 height 22
click at [723, 444] on button "Giao hàng" at bounding box center [727, 435] width 147 height 22
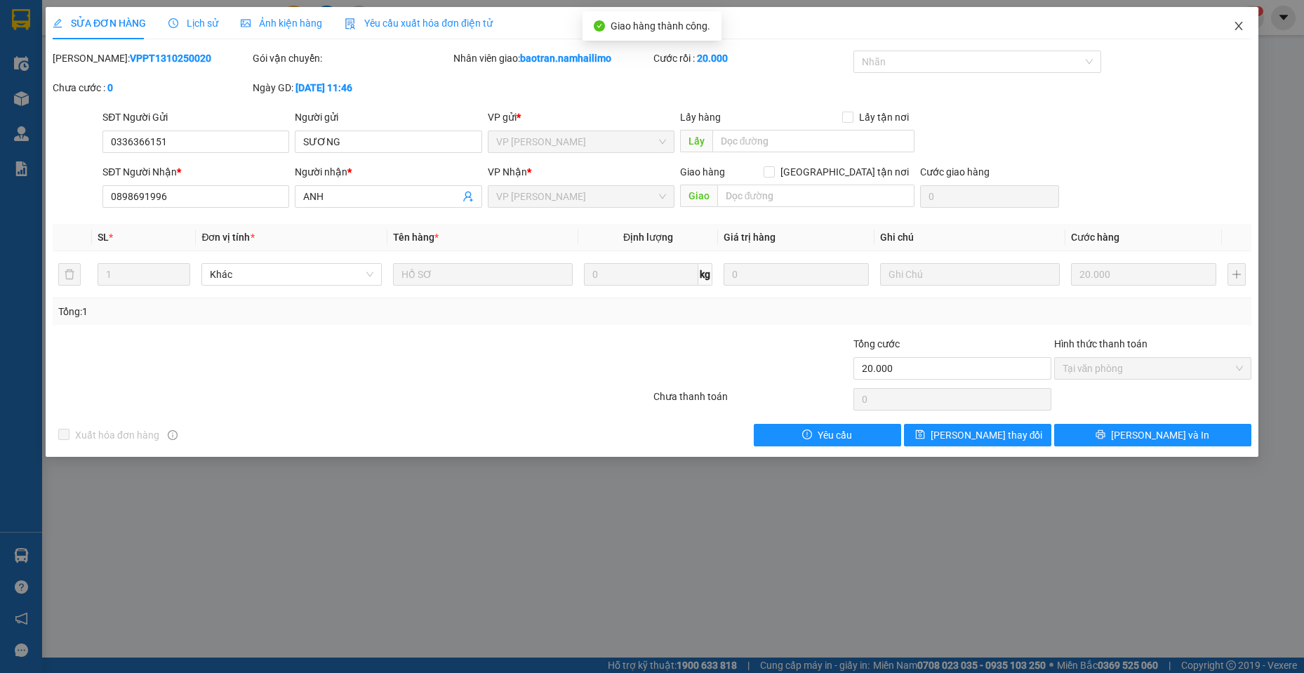
click at [1236, 20] on span "Close" at bounding box center [1238, 26] width 39 height 39
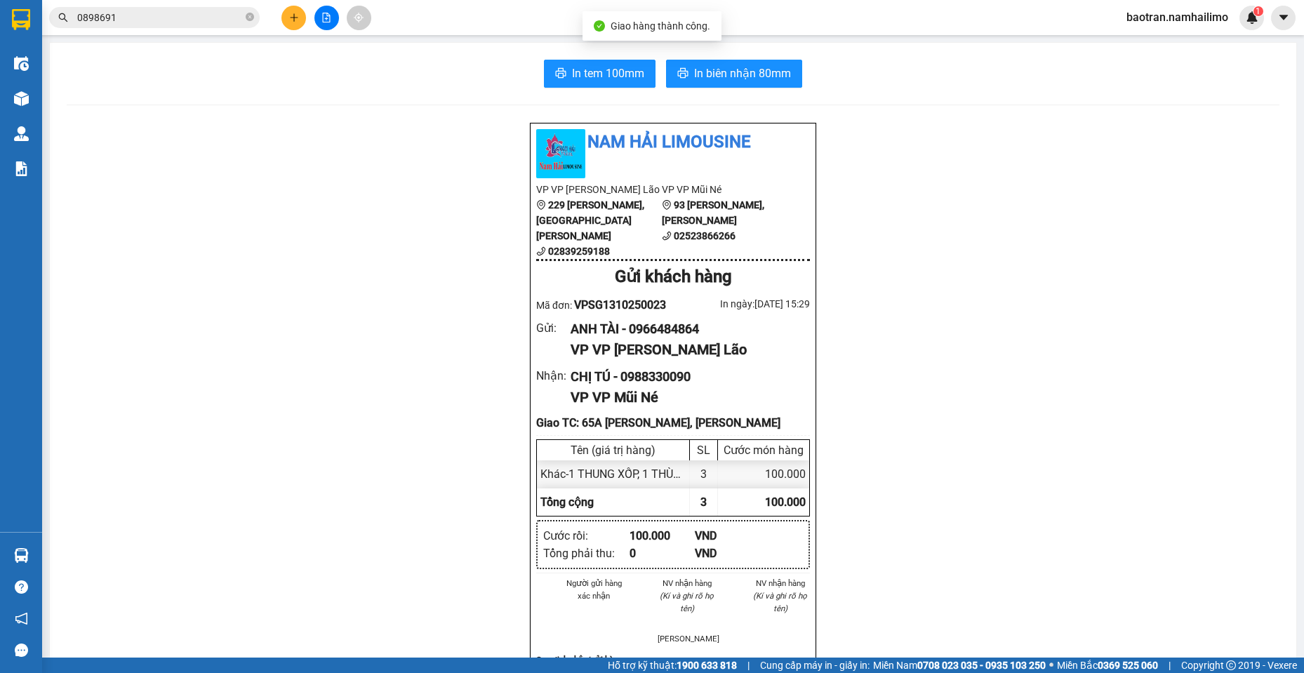
click at [185, 8] on span "0898691" at bounding box center [154, 17] width 211 height 21
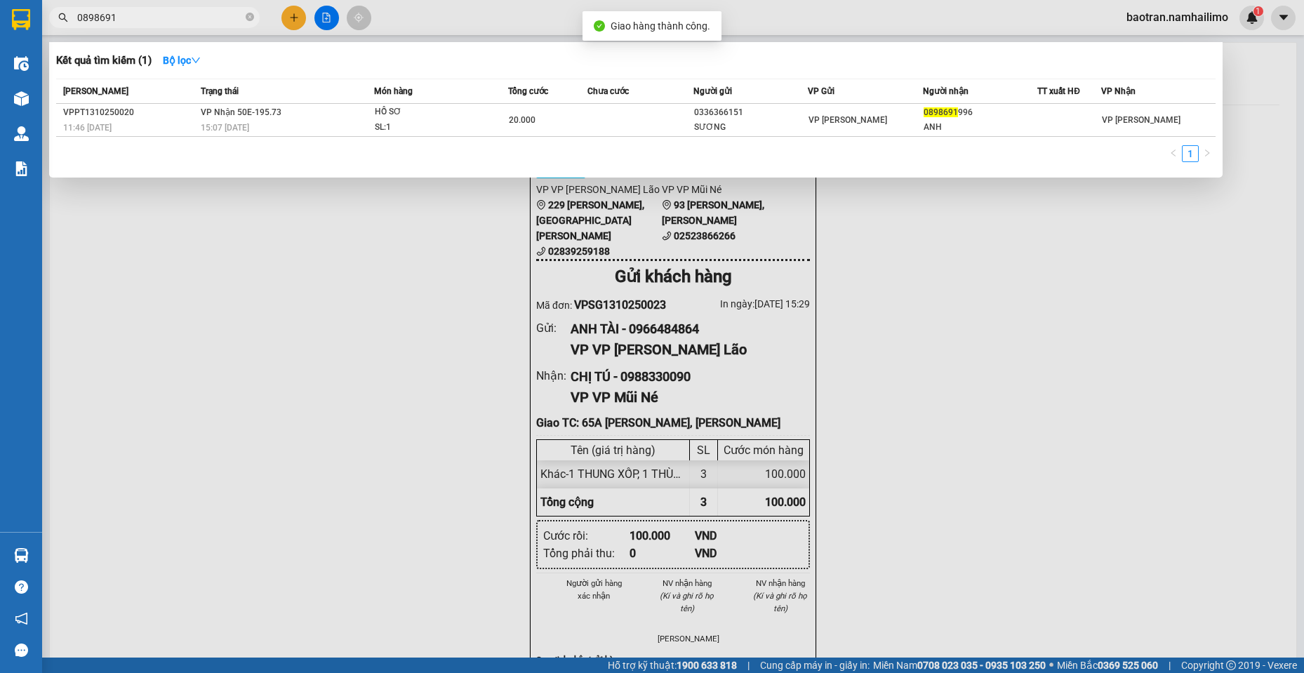
click at [175, 15] on input "0898691" at bounding box center [160, 17] width 166 height 15
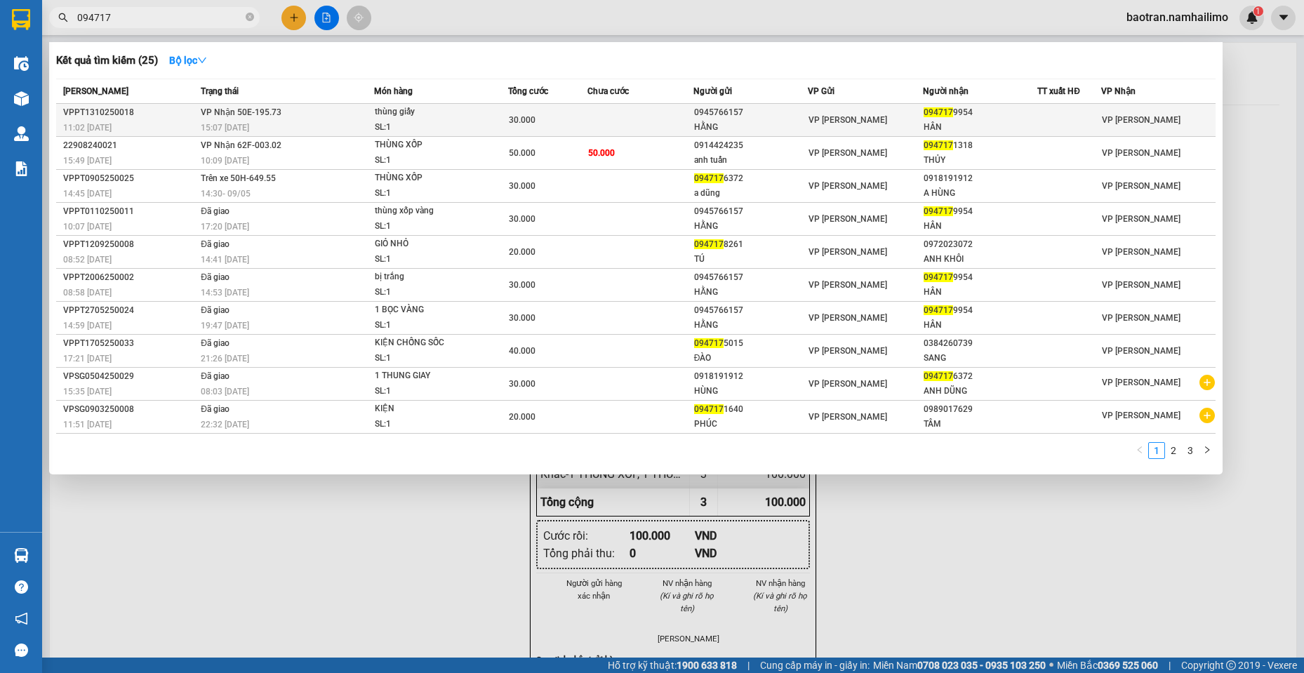
type input "094717"
click at [835, 133] on td "VP [PERSON_NAME]" at bounding box center [865, 120] width 114 height 33
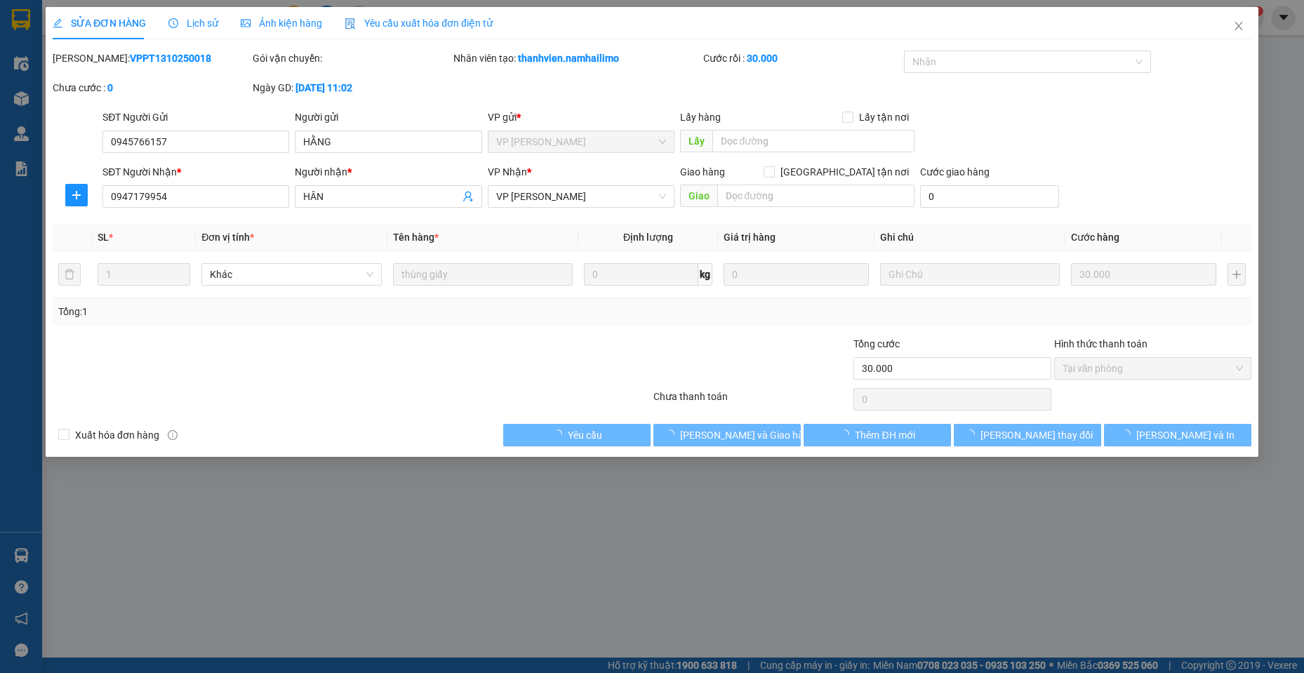
type input "0945766157"
type input "HẰNG"
type input "0947179954"
type input "HÂN"
type input "30.000"
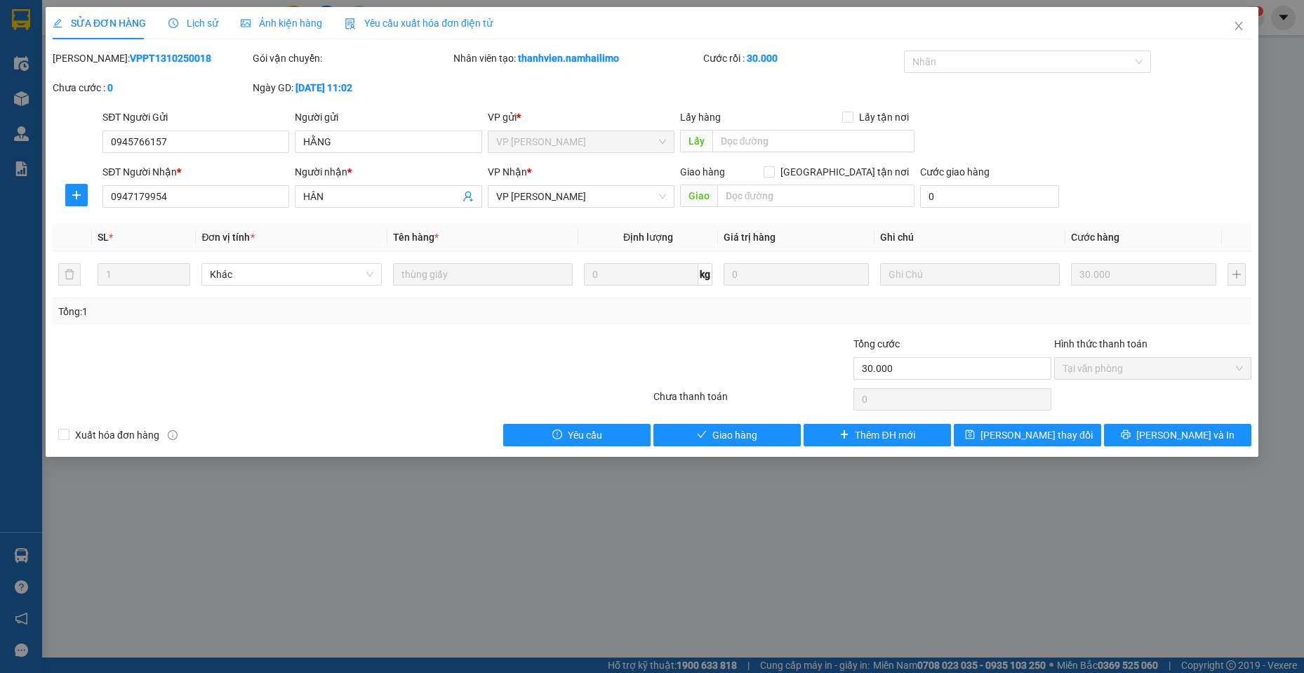
click at [185, 378] on div at bounding box center [251, 360] width 401 height 49
drag, startPoint x: 708, startPoint y: 428, endPoint x: 720, endPoint y: 425, distance: 12.3
click at [705, 427] on button "Giao hàng" at bounding box center [727, 435] width 147 height 22
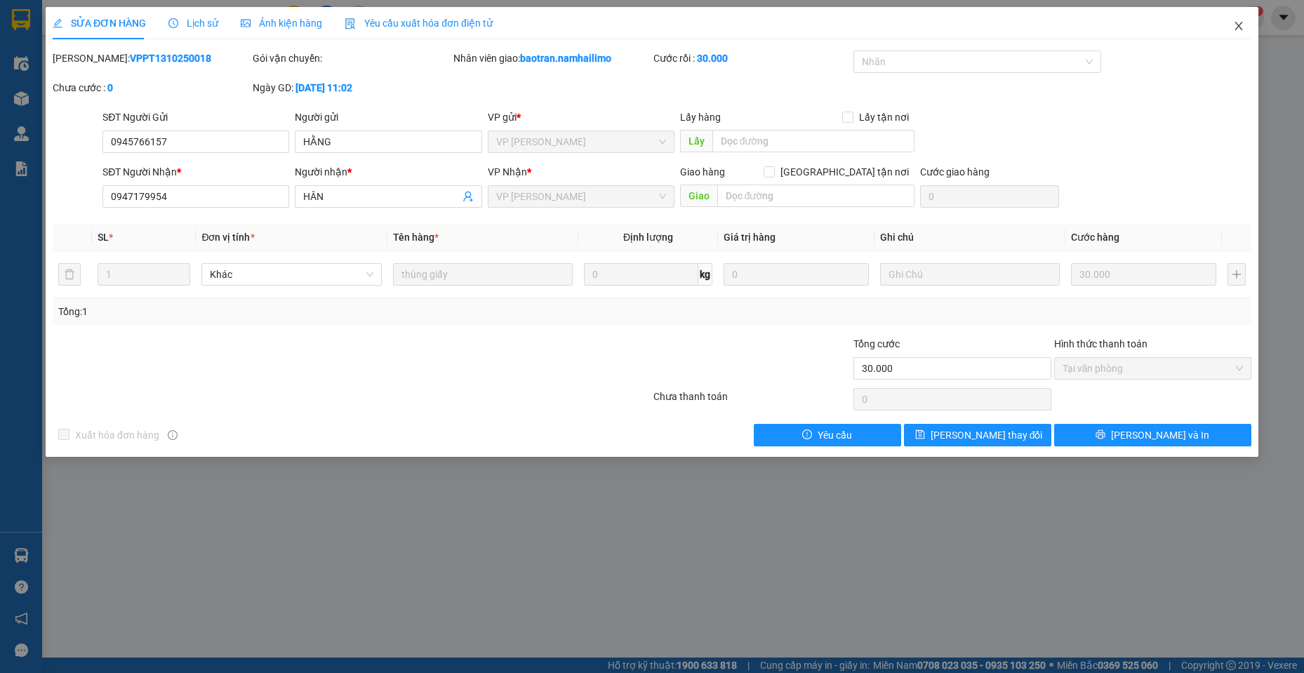
click at [1233, 32] on span "Close" at bounding box center [1238, 26] width 39 height 39
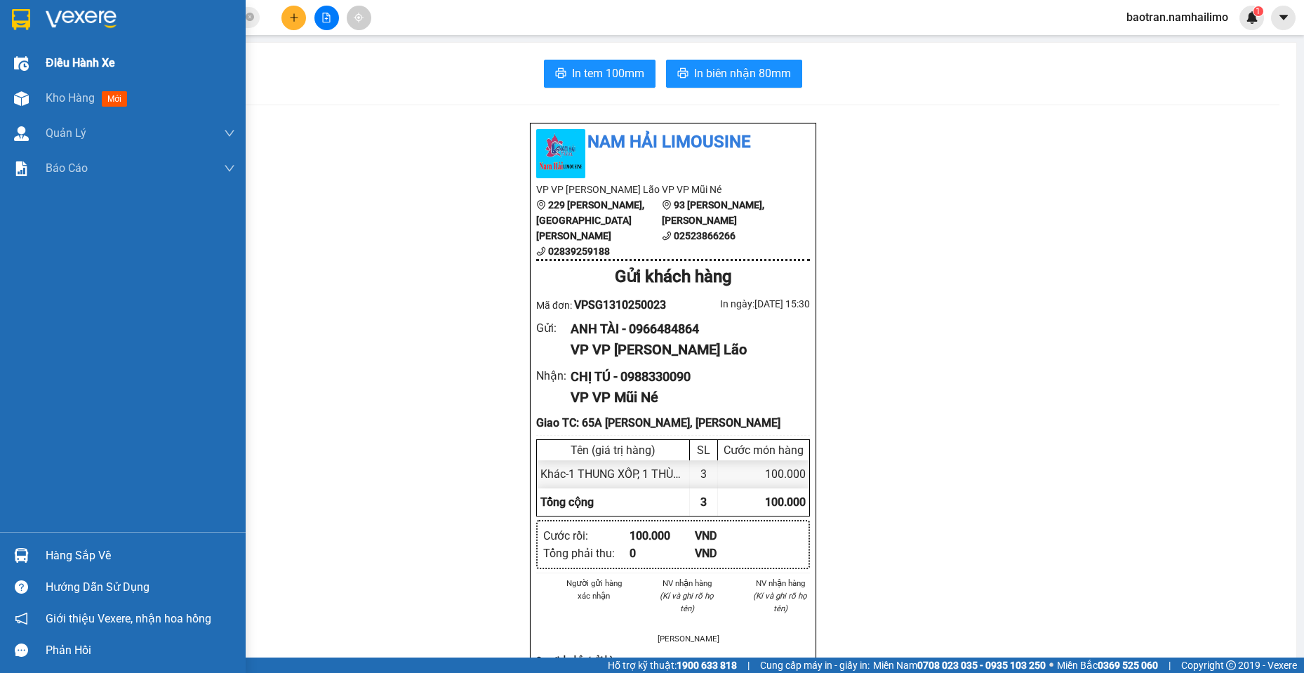
drag, startPoint x: 11, startPoint y: 82, endPoint x: 130, endPoint y: 70, distance: 119.9
click at [11, 84] on div "Kho hàng mới" at bounding box center [123, 98] width 246 height 35
click at [43, 110] on div "Kho hàng mới" at bounding box center [123, 98] width 246 height 35
click at [43, 107] on div "Kho hàng mới" at bounding box center [123, 98] width 246 height 35
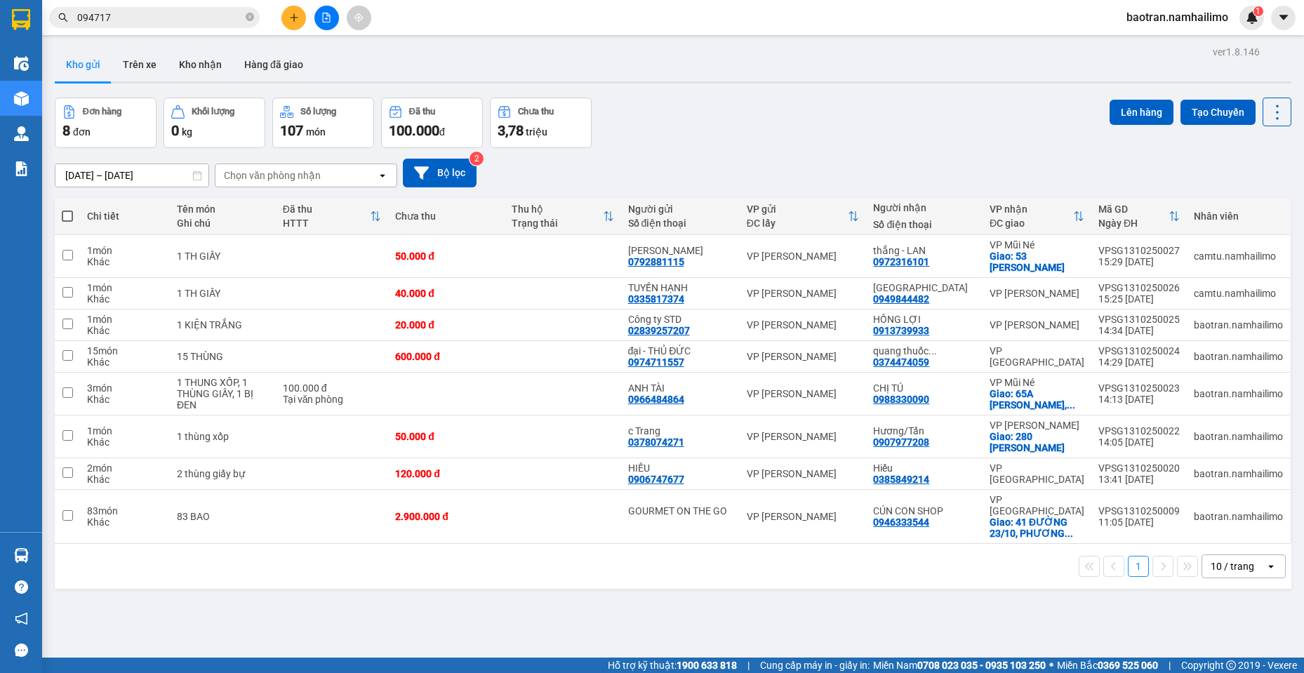
click at [204, 19] on input "094717" at bounding box center [160, 17] width 166 height 15
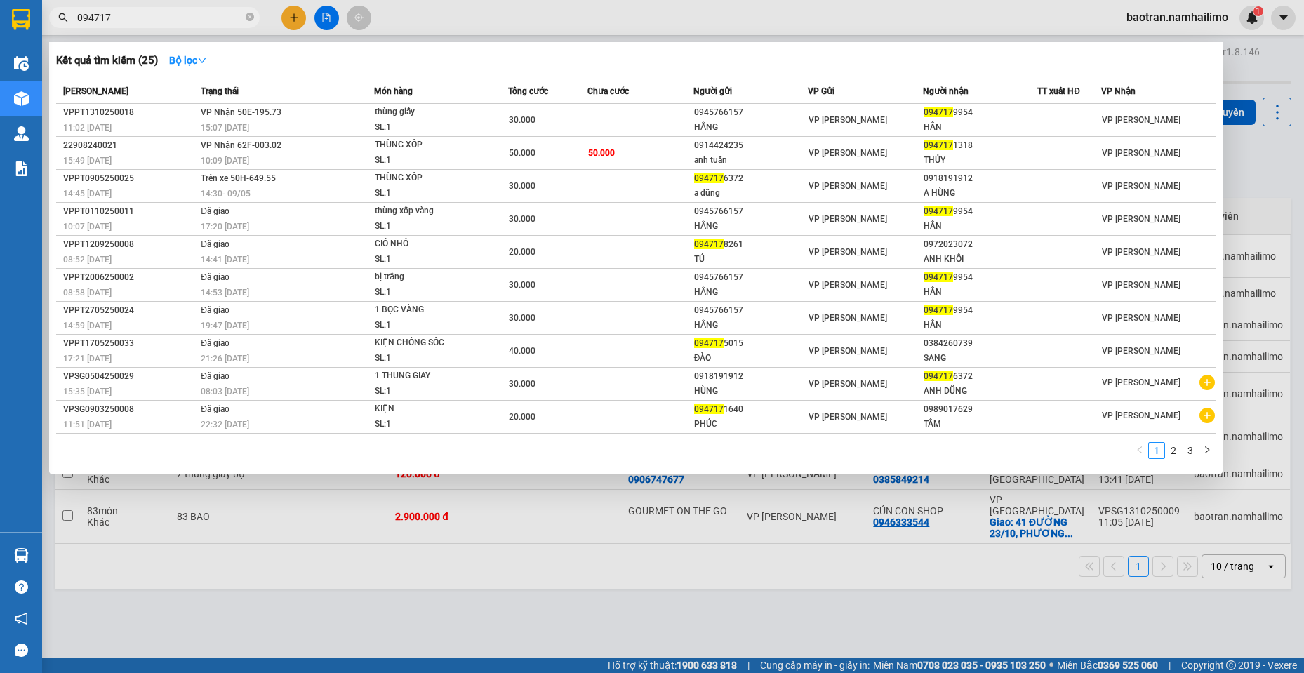
click at [204, 19] on input "094717" at bounding box center [160, 17] width 166 height 15
drag, startPoint x: 204, startPoint y: 19, endPoint x: 244, endPoint y: 25, distance: 41.2
click at [218, 29] on div "Kết quả tìm kiếm ( 25 ) Bộ lọc Mã ĐH Trạng thái Món hàng Tổng cước Chưa cước Ng…" at bounding box center [137, 18] width 274 height 25
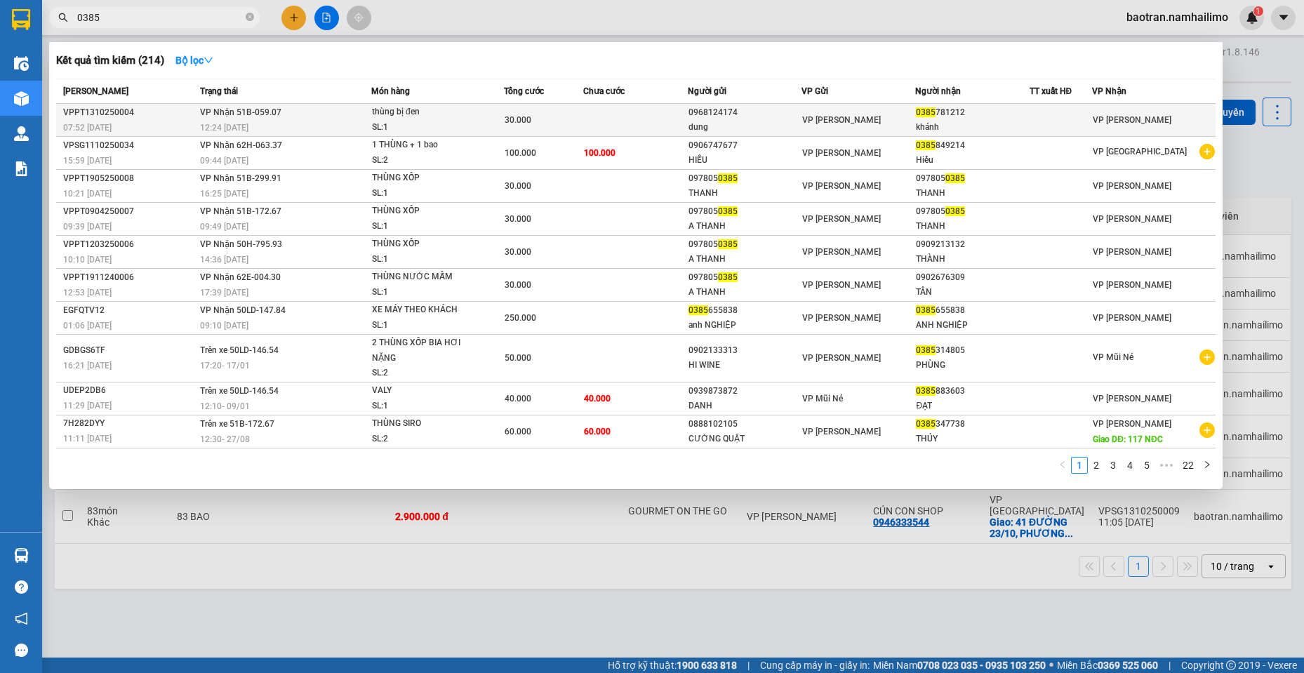
type input "0385"
click at [801, 116] on div "0968124174" at bounding box center [745, 112] width 112 height 15
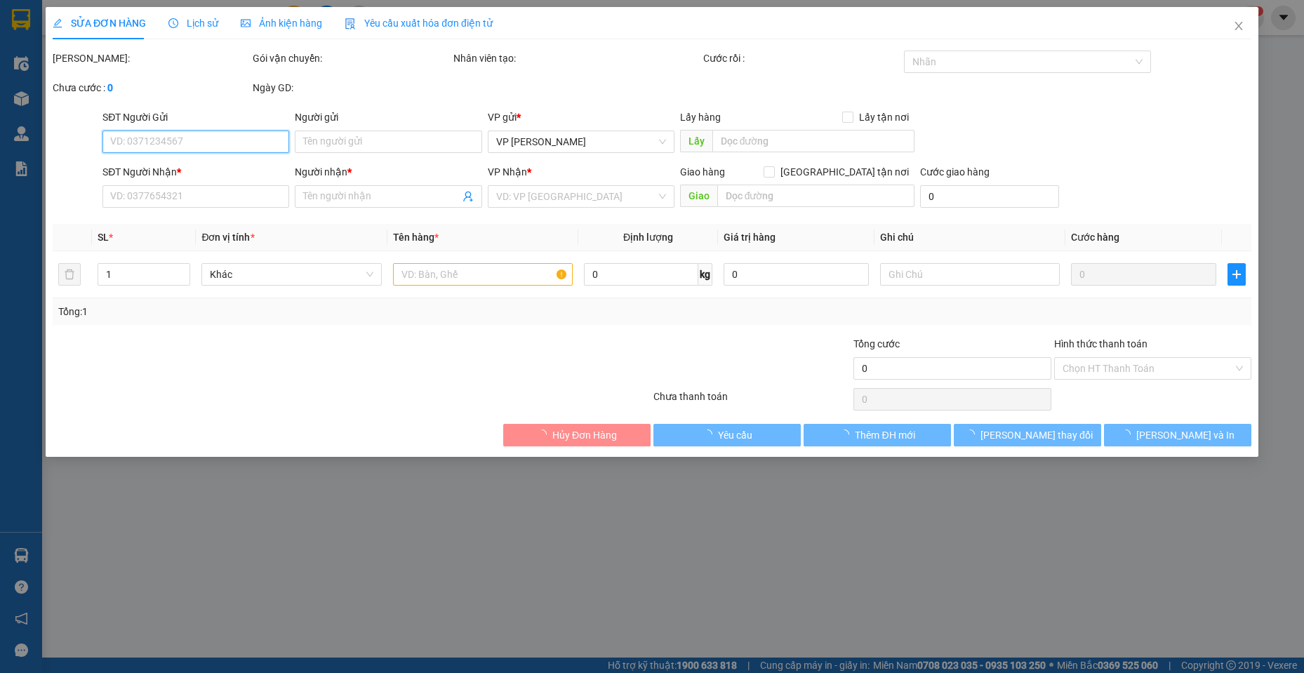
type input "0968124174"
type input "dung"
type input "0385781212"
type input "khánh"
type input "30.000"
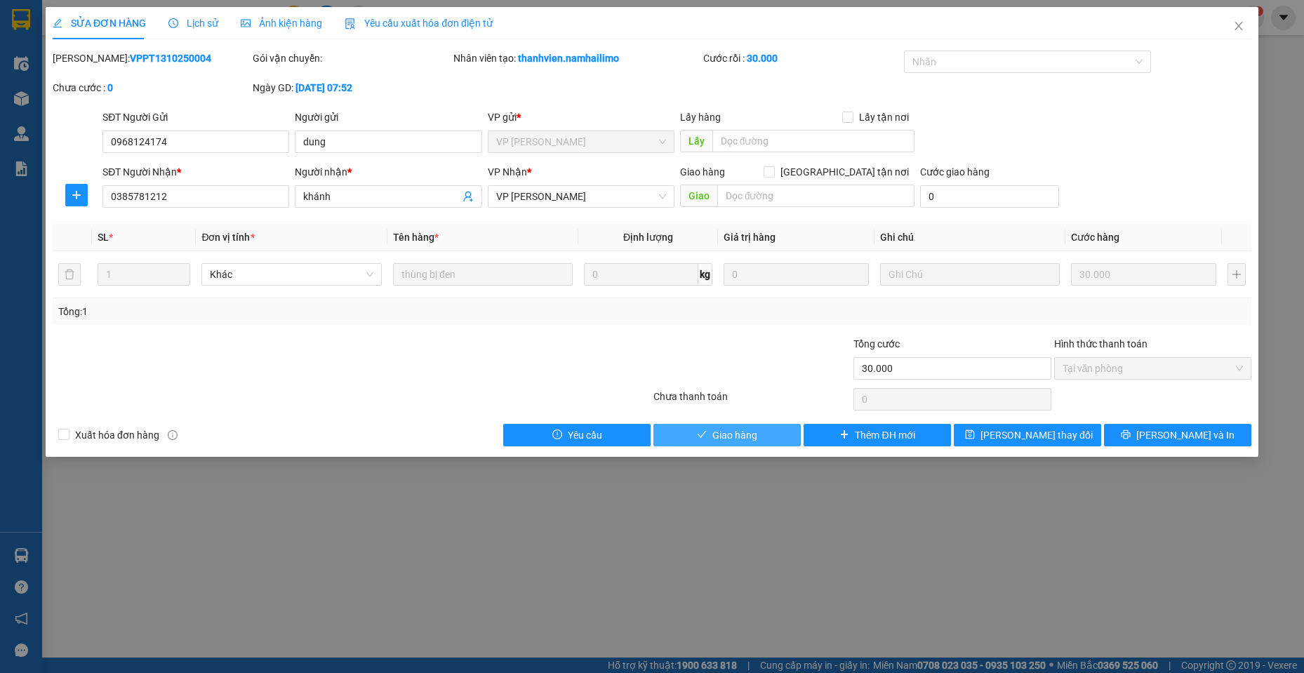
click at [747, 434] on span "Giao hàng" at bounding box center [734, 434] width 45 height 15
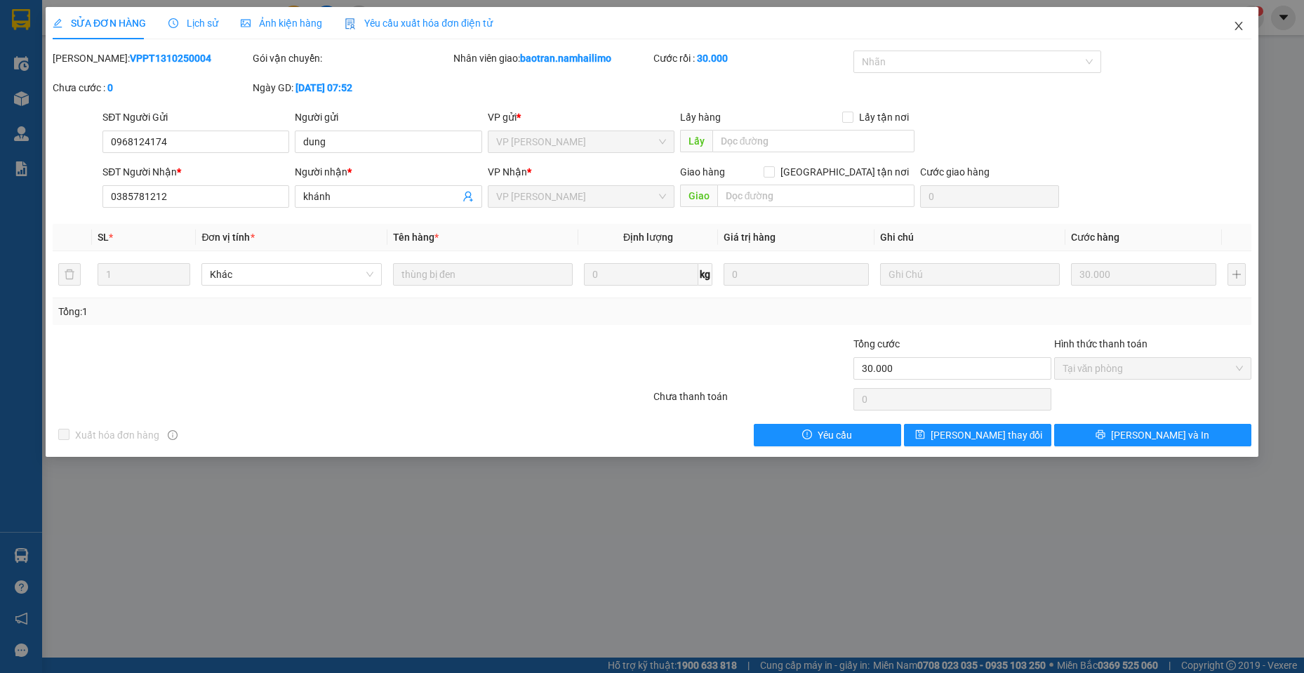
click at [1228, 20] on span "Close" at bounding box center [1238, 26] width 39 height 39
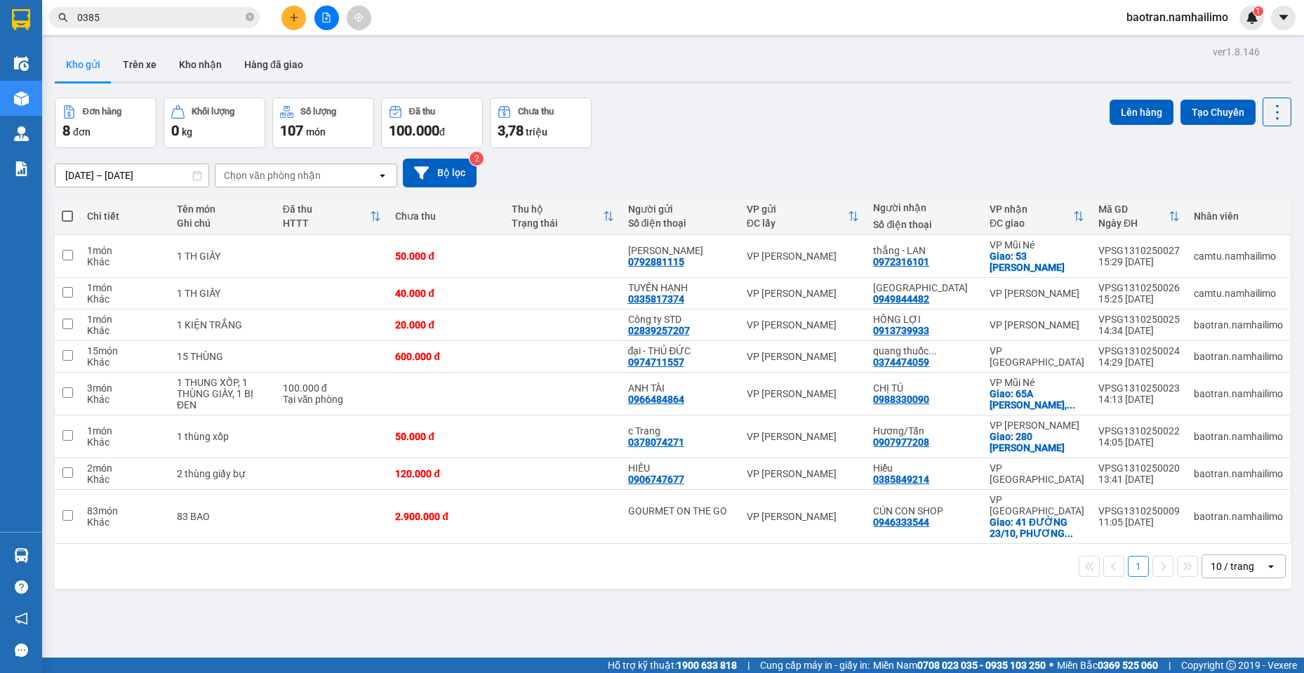
click at [282, 0] on html "Kết quả tìm kiếm ( 214 ) Bộ lọc Mã ĐH Trạng thái Món hàng Tổng cước Chưa cước N…" at bounding box center [652, 336] width 1304 height 673
click at [304, 13] on button at bounding box center [293, 18] width 25 height 25
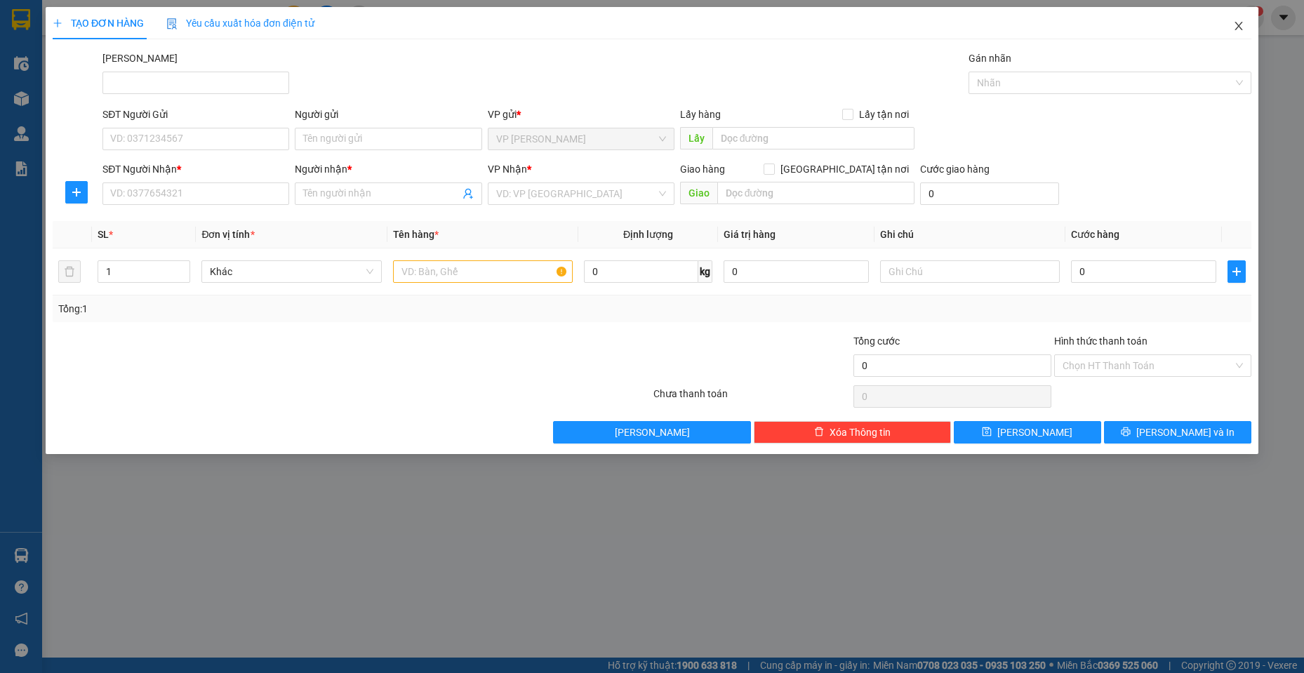
click at [1231, 35] on span "Close" at bounding box center [1238, 26] width 39 height 39
click at [1242, 22] on div "1" at bounding box center [1252, 18] width 25 height 25
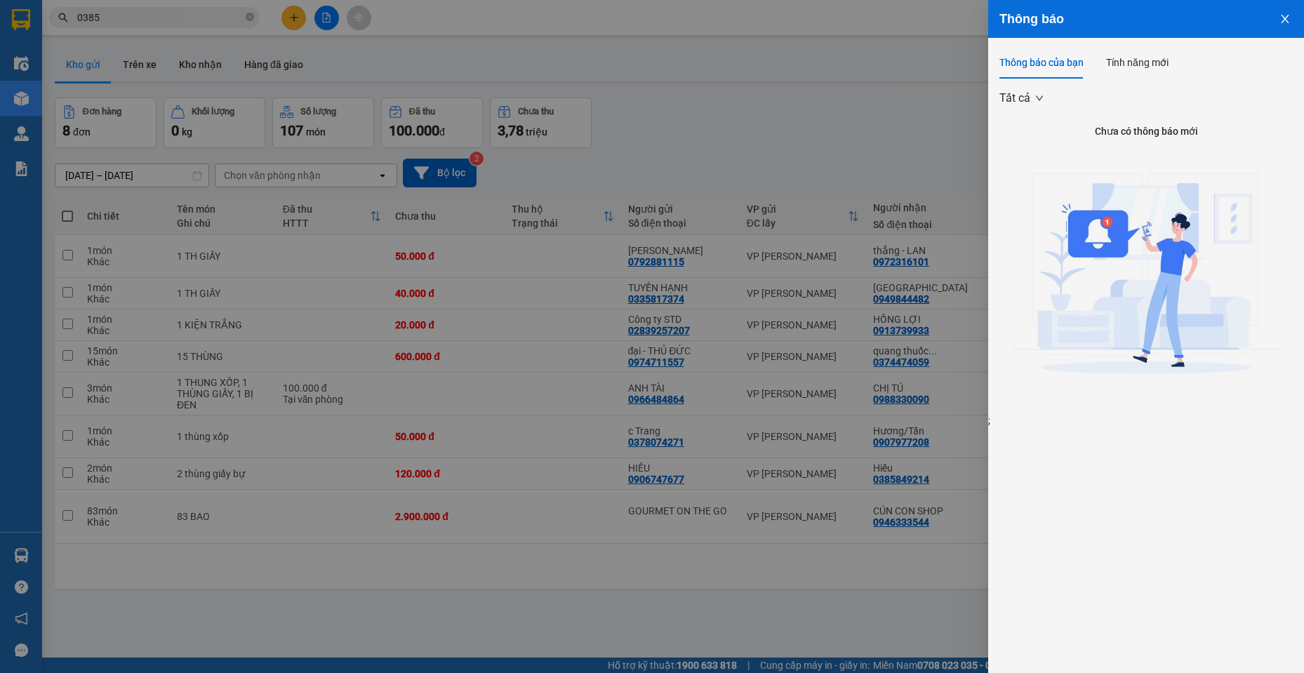
click at [157, 18] on div at bounding box center [652, 336] width 1304 height 673
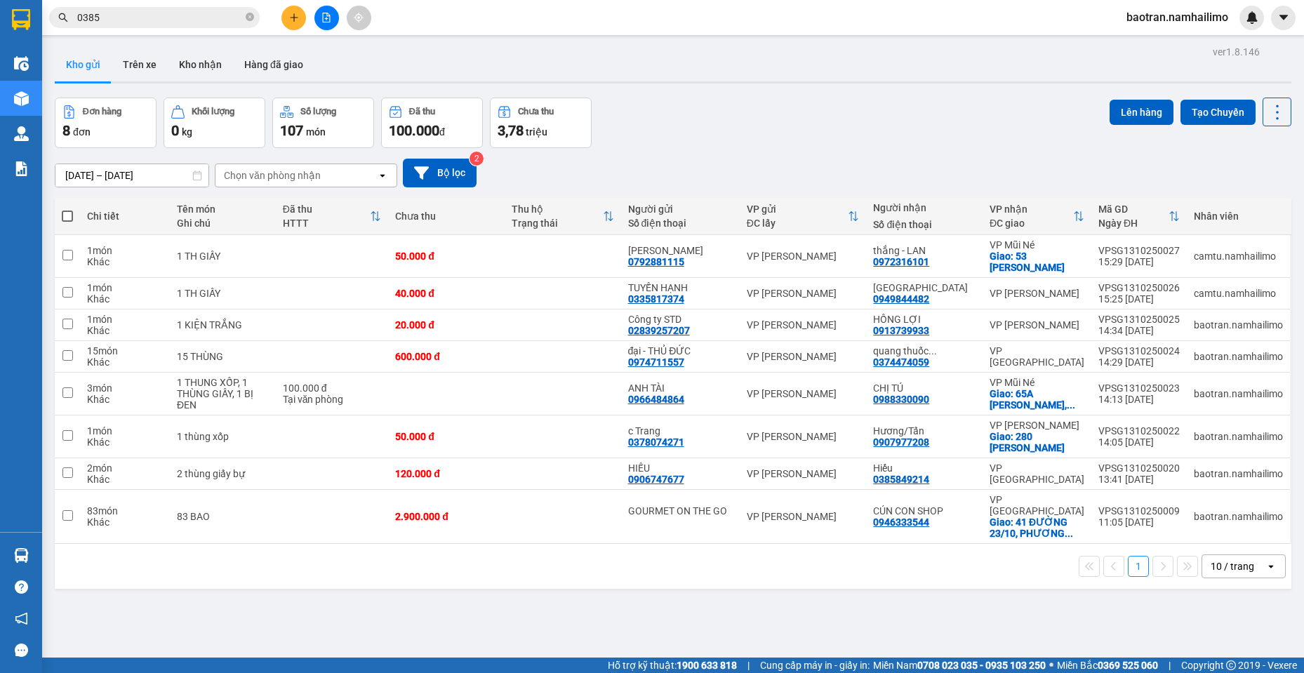
click at [1304, 18] on div "Thông báo Thông báo của bạn Tính năng mới Tất cả Chưa có thông báo mới ;" at bounding box center [1304, 336] width 0 height 673
click at [141, 12] on input "0385" at bounding box center [160, 17] width 166 height 15
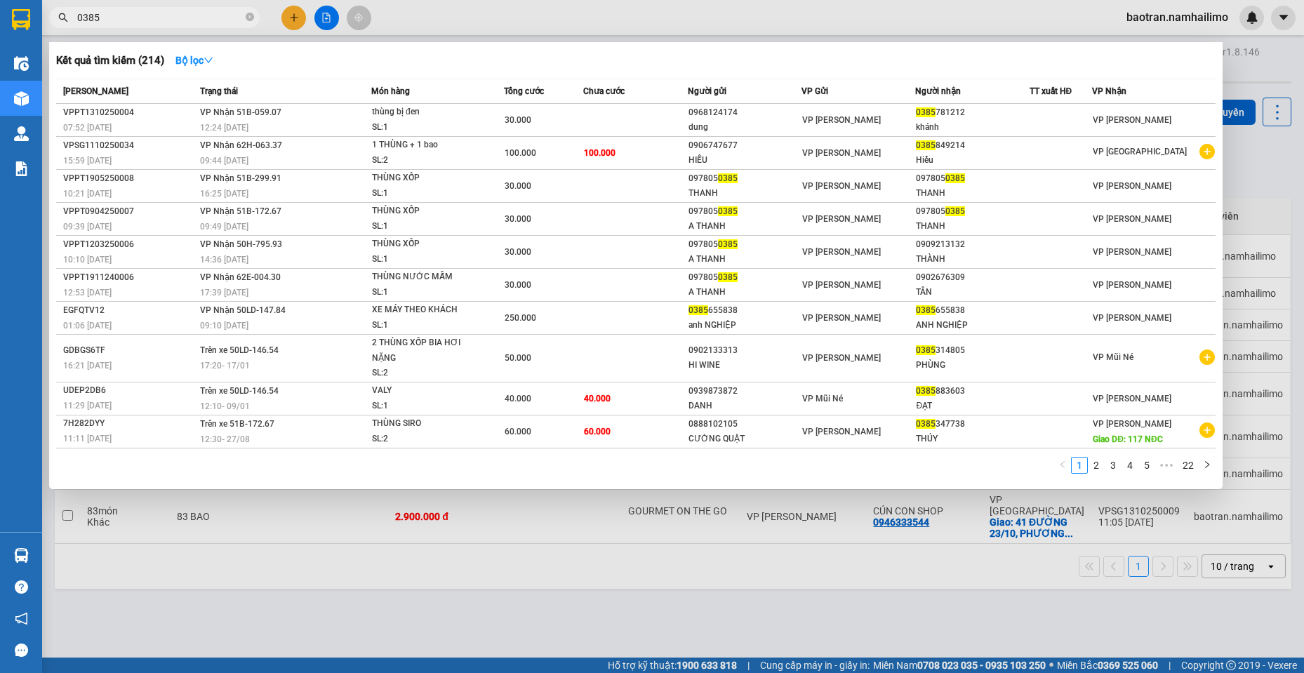
click at [141, 12] on input "0385" at bounding box center [160, 17] width 166 height 15
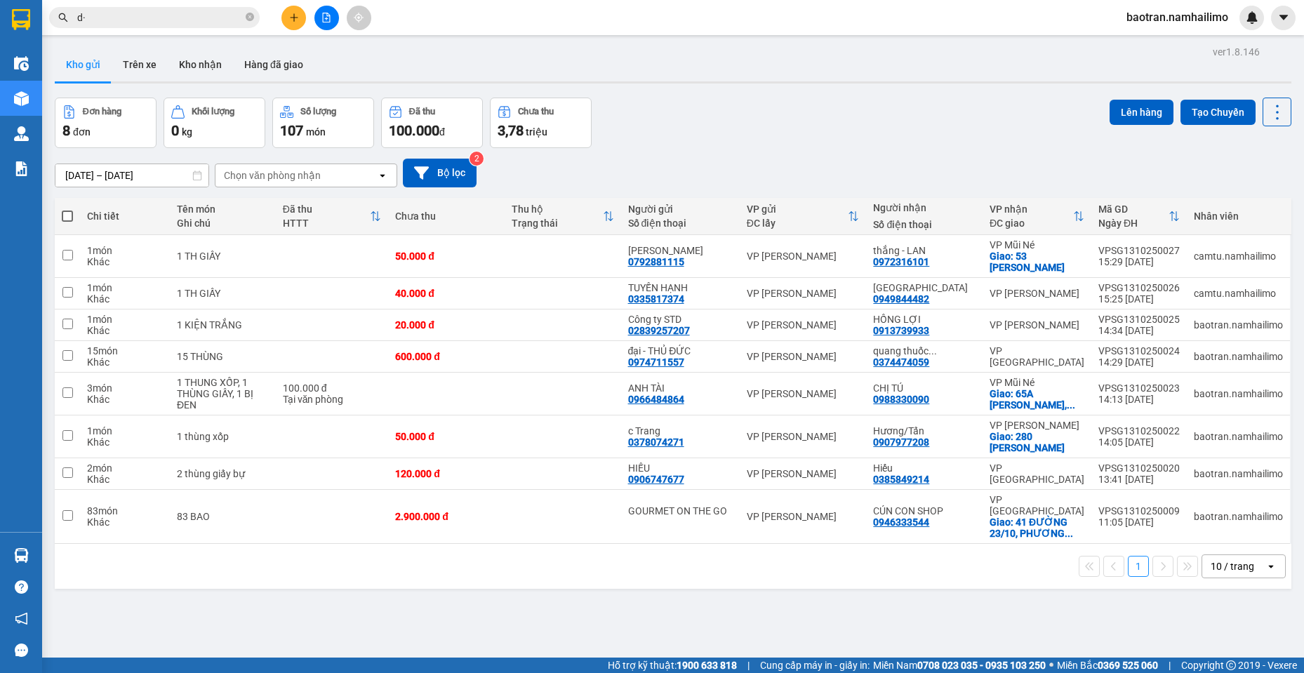
type input "d"
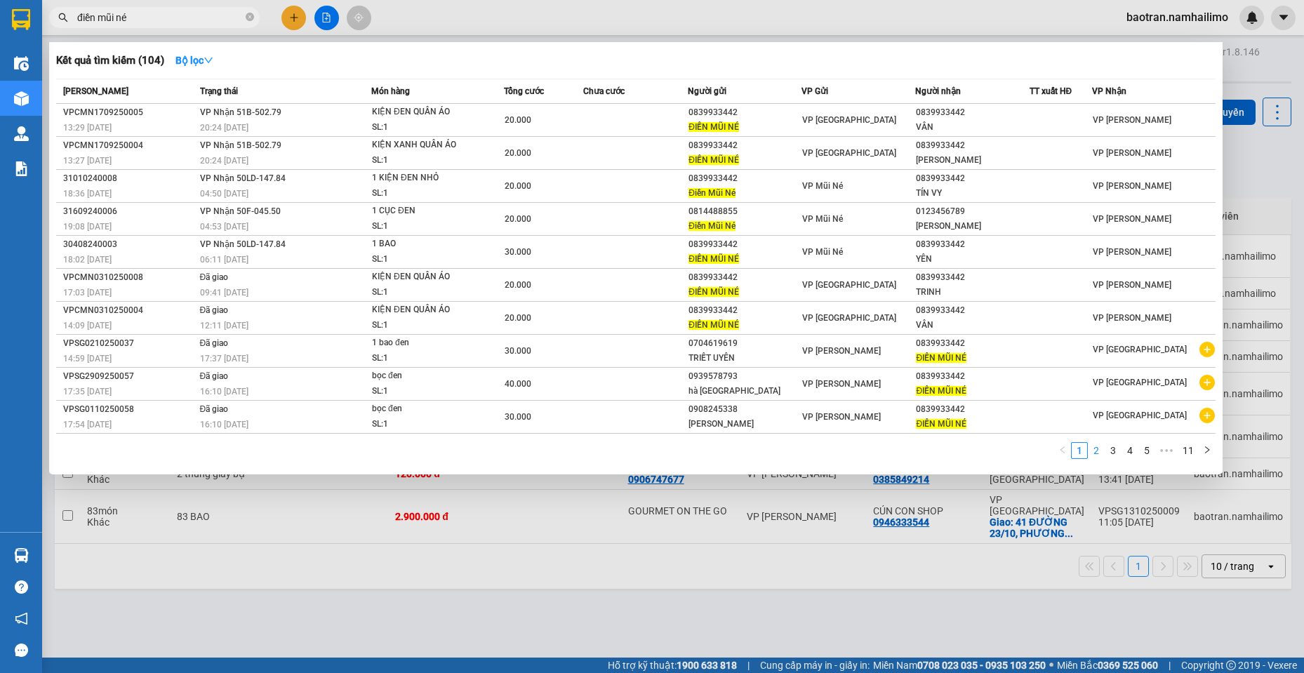
type input "điền mũi né"
click at [1104, 455] on link "2" at bounding box center [1096, 450] width 15 height 15
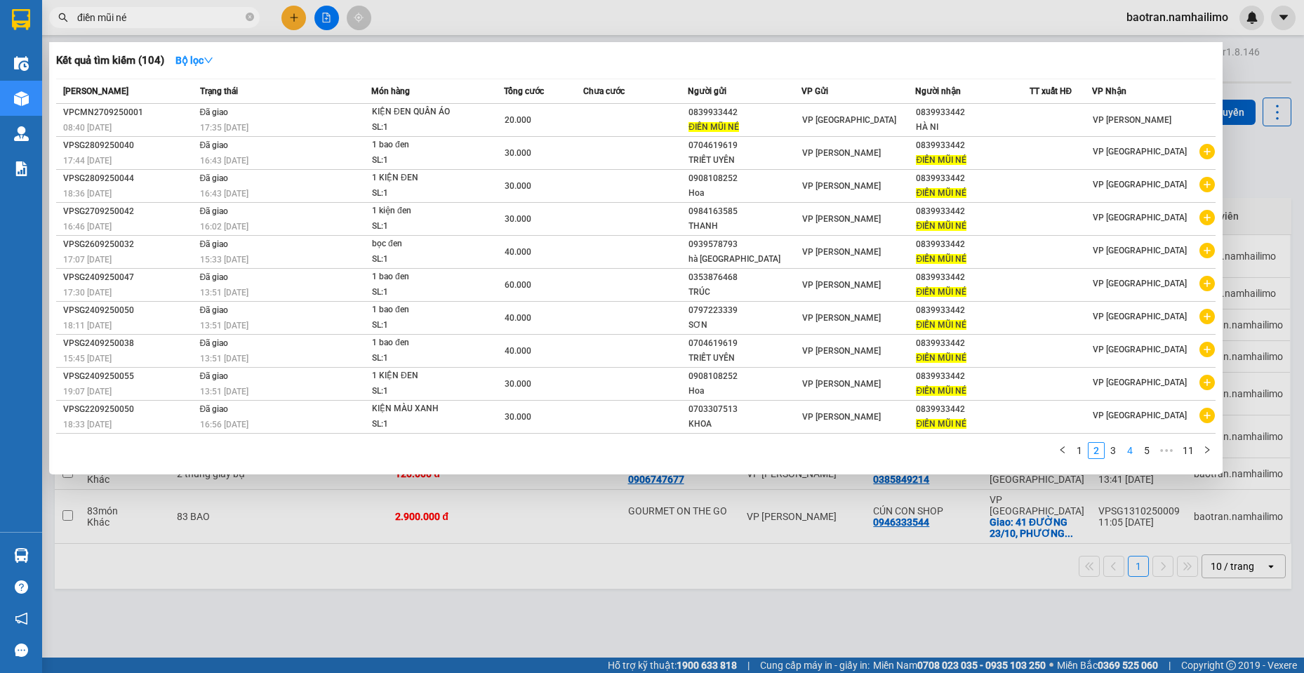
click at [1129, 455] on link "4" at bounding box center [1129, 450] width 15 height 15
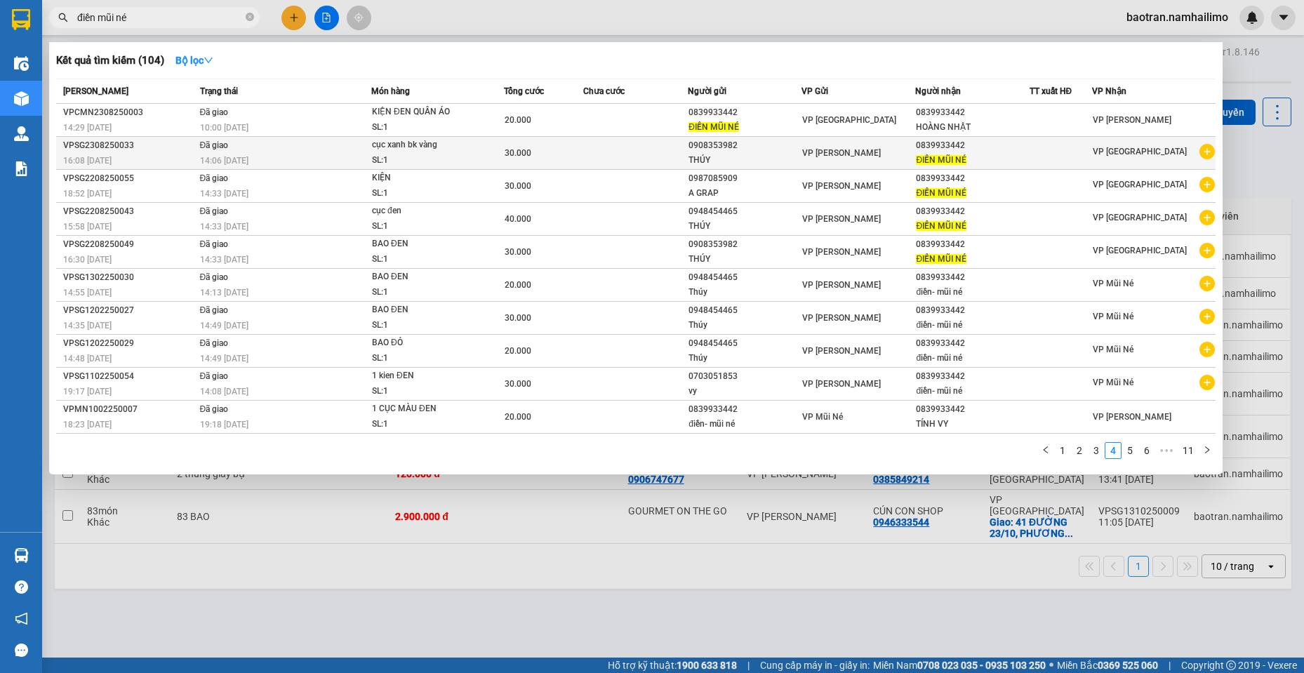
click at [1209, 154] on icon "plus-circle" at bounding box center [1207, 151] width 15 height 15
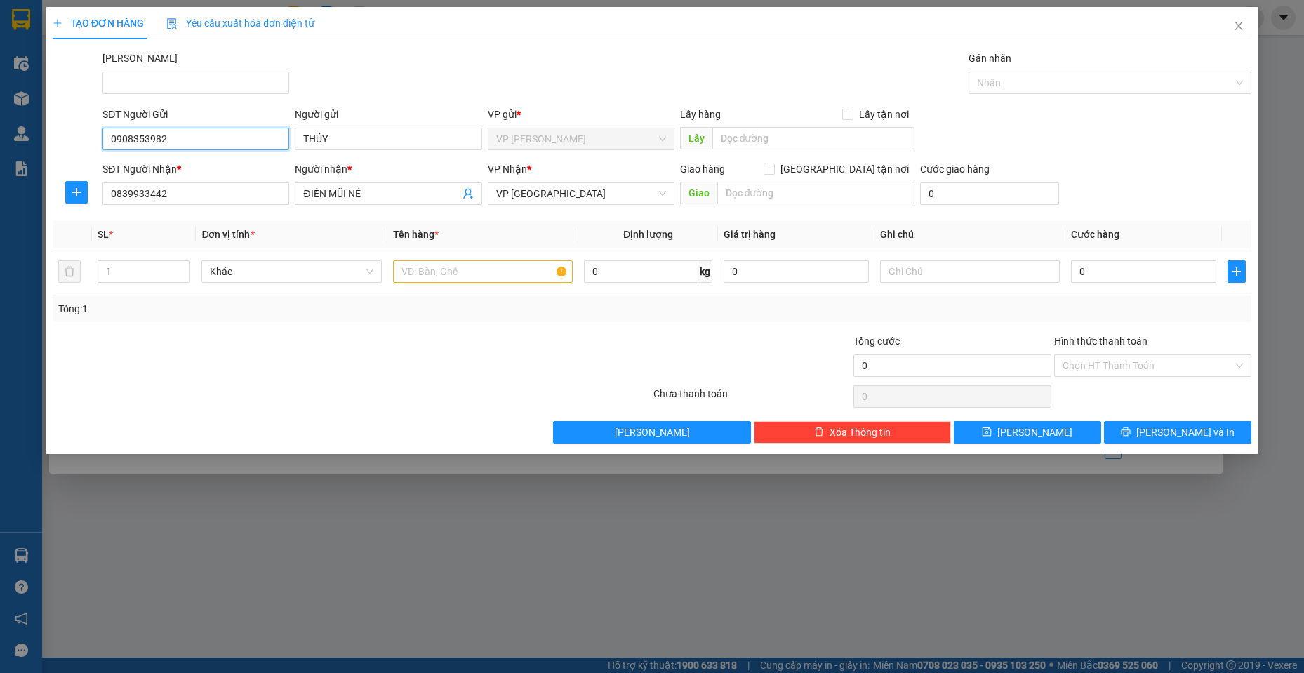
click at [0, 173] on div "TẠO ĐƠN HÀNG Yêu cầu xuất hóa đơn điện tử Transit Pickup Surcharge Ids Transit …" at bounding box center [652, 336] width 1304 height 673
type input "0938855077"
click at [186, 158] on div "0938855077 - BĂNG" at bounding box center [195, 167] width 187 height 22
type input "BĂNG"
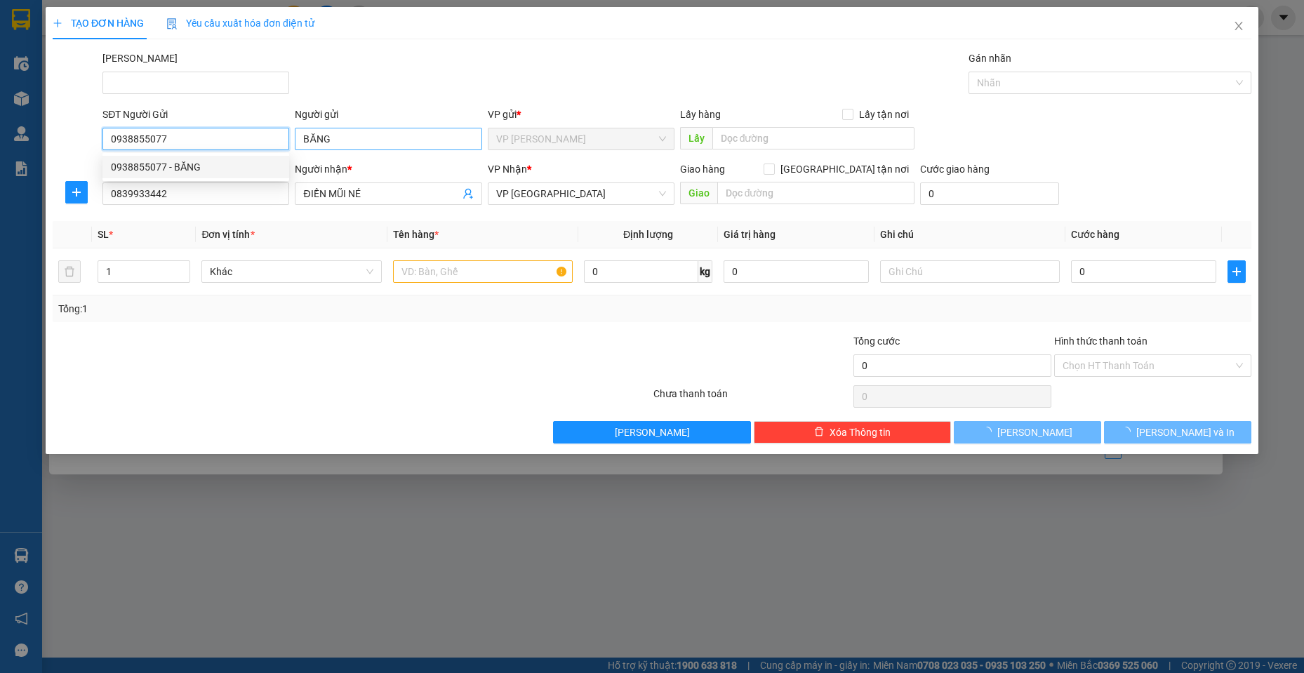
type input "60.000"
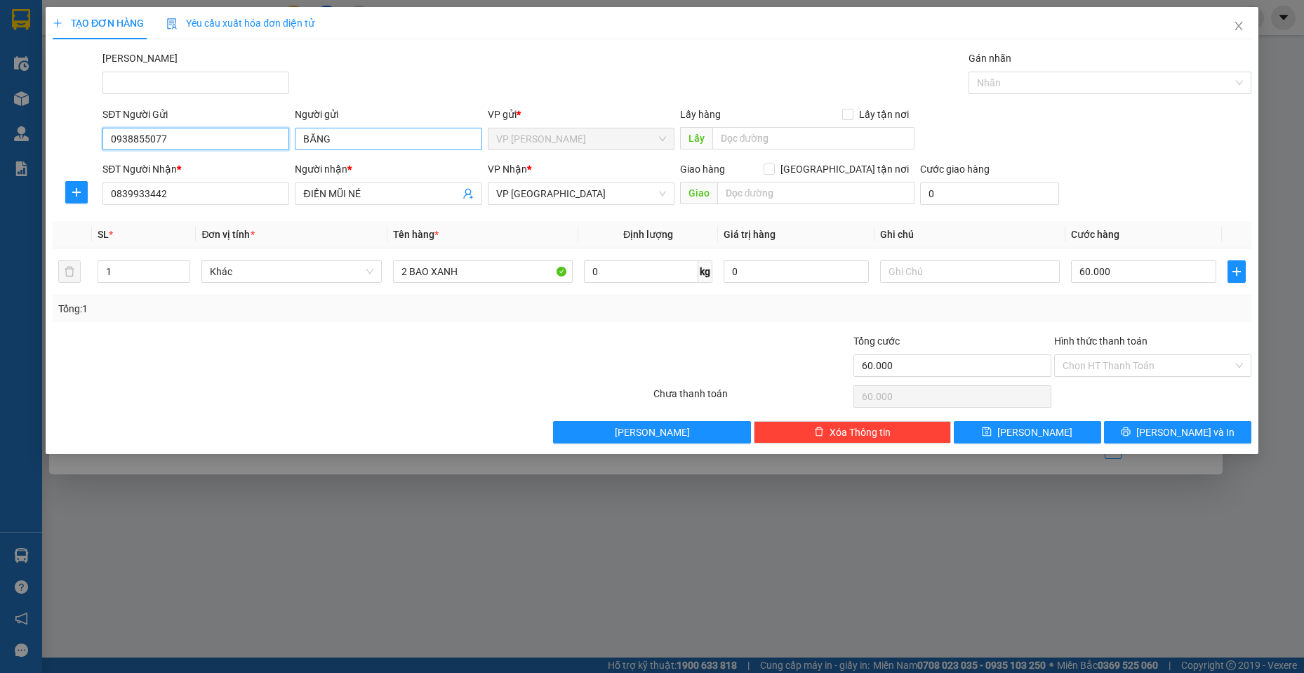
type input "0938855077"
click at [340, 141] on input "BĂNG" at bounding box center [388, 139] width 187 height 22
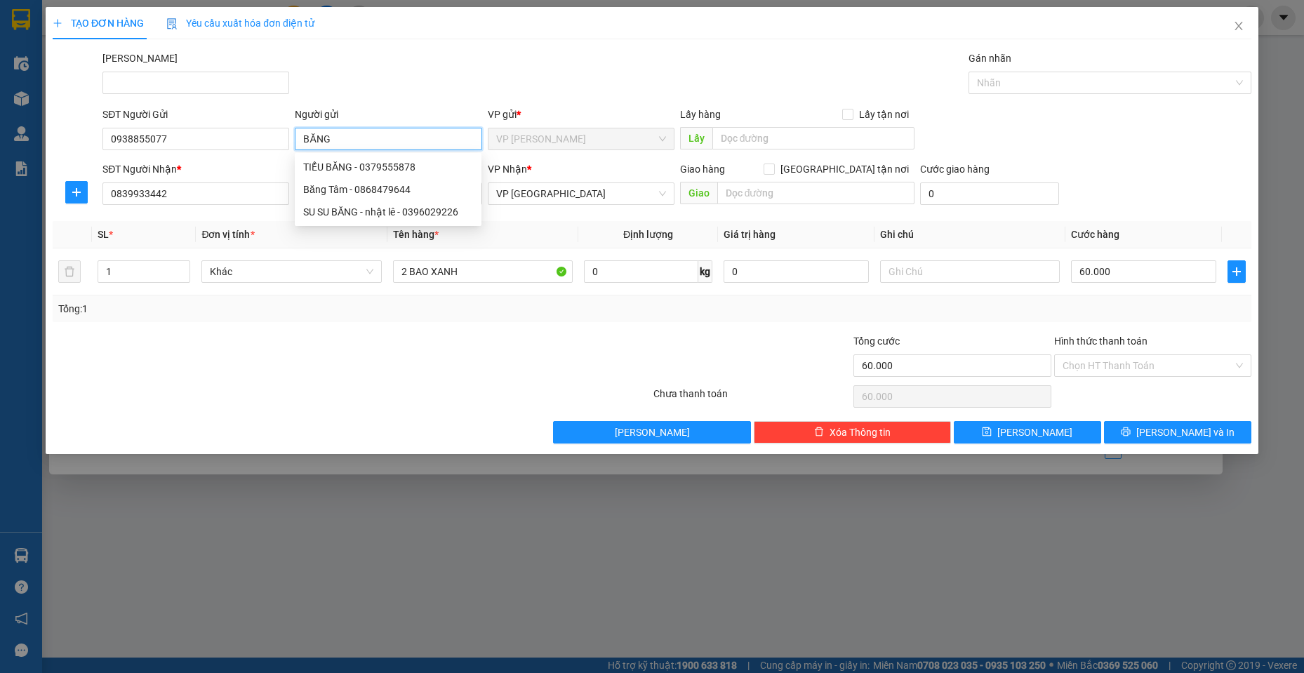
type input "BĂNG"
click at [613, 234] on th "Định lượng" at bounding box center [647, 234] width 139 height 27
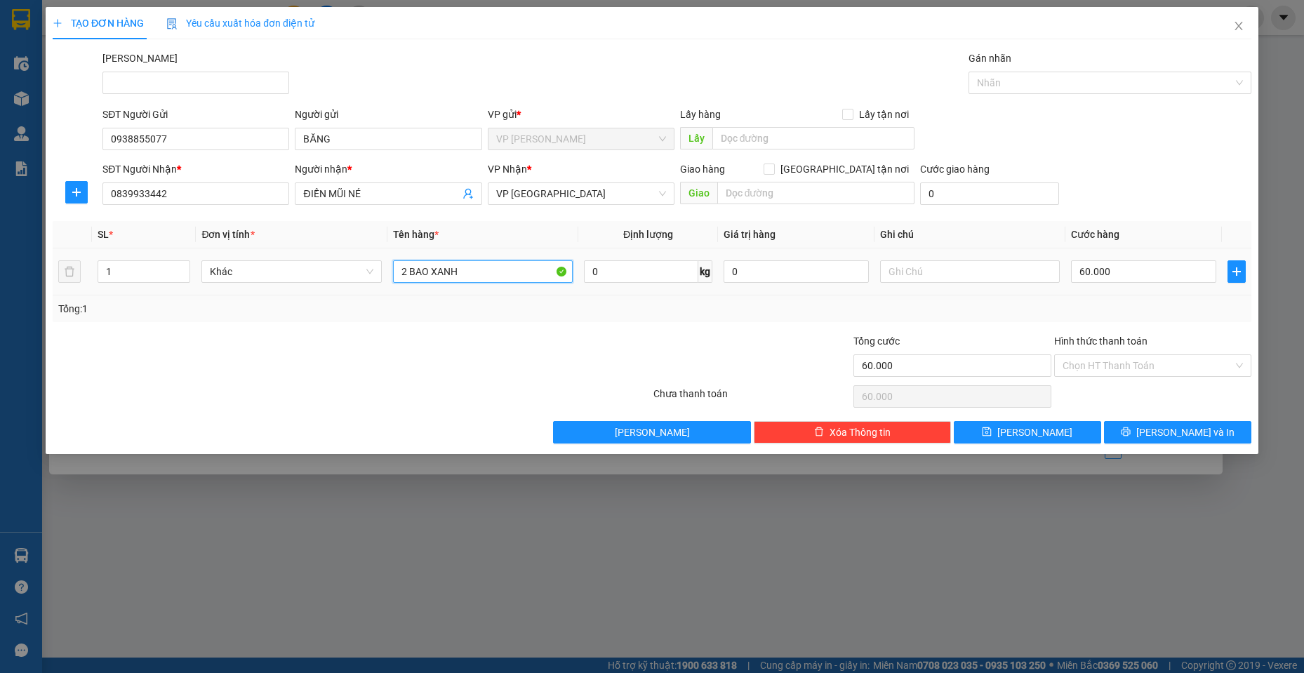
click at [484, 275] on input "2 BAO XANH" at bounding box center [483, 271] width 180 height 22
drag, startPoint x: 484, startPoint y: 275, endPoint x: 0, endPoint y: 272, distance: 483.7
click at [0, 272] on div "TẠO ĐƠN HÀNG Yêu cầu xuất hóa đơn điện tử Transit Pickup Surcharge Ids Transit …" at bounding box center [652, 336] width 1304 height 673
type input "b"
type input "BAO XANH LÁ"
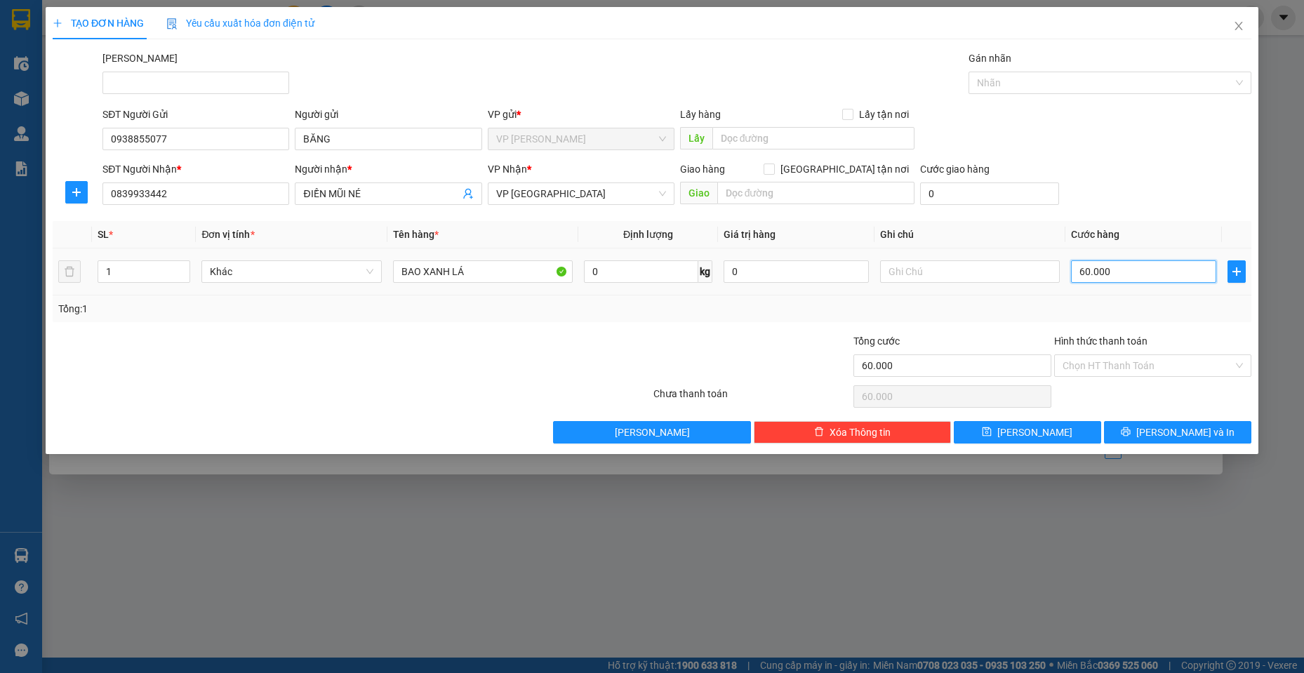
type input "4"
type input "0"
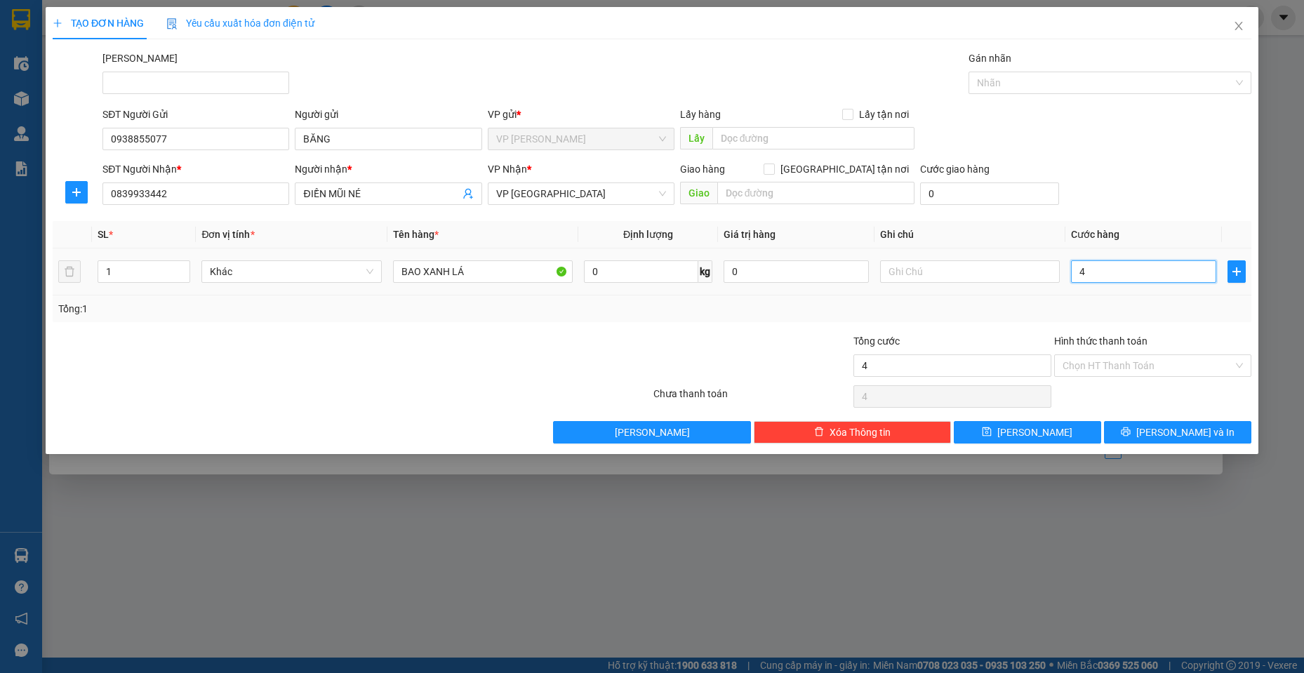
type input "0"
type input "5"
type input "05"
type input "50"
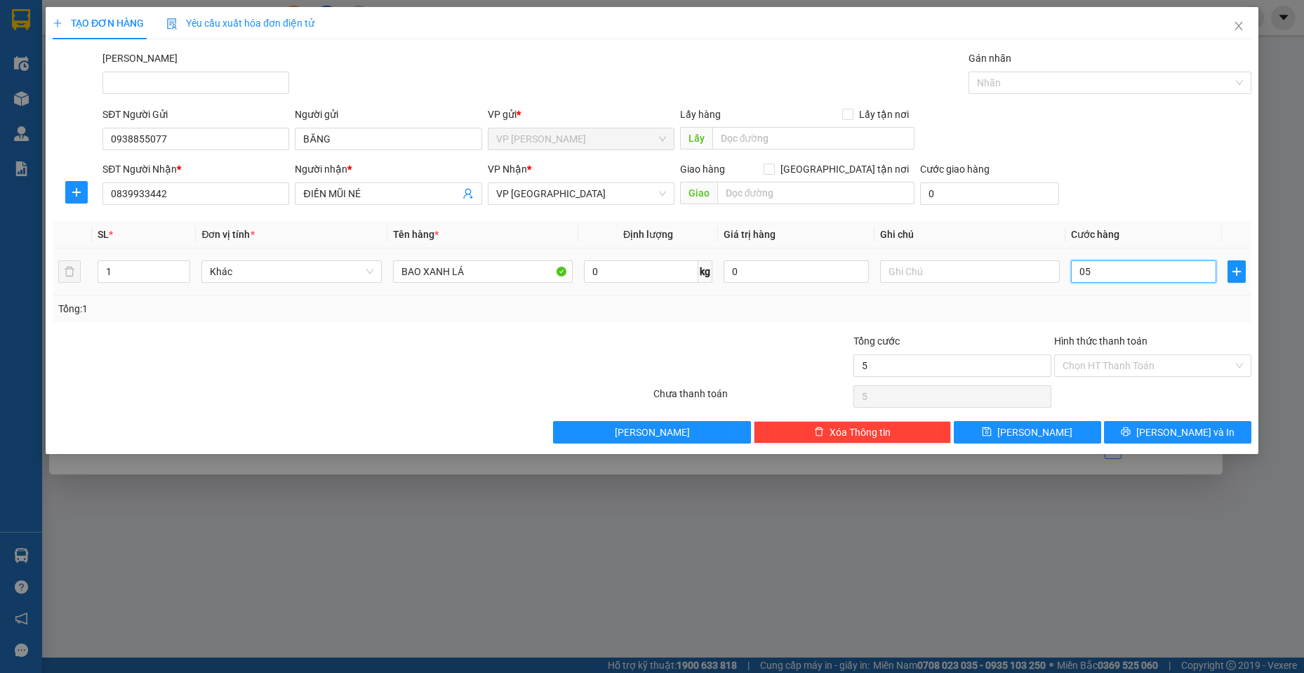
type input "50"
type input "050"
type input "500"
type input "0.500"
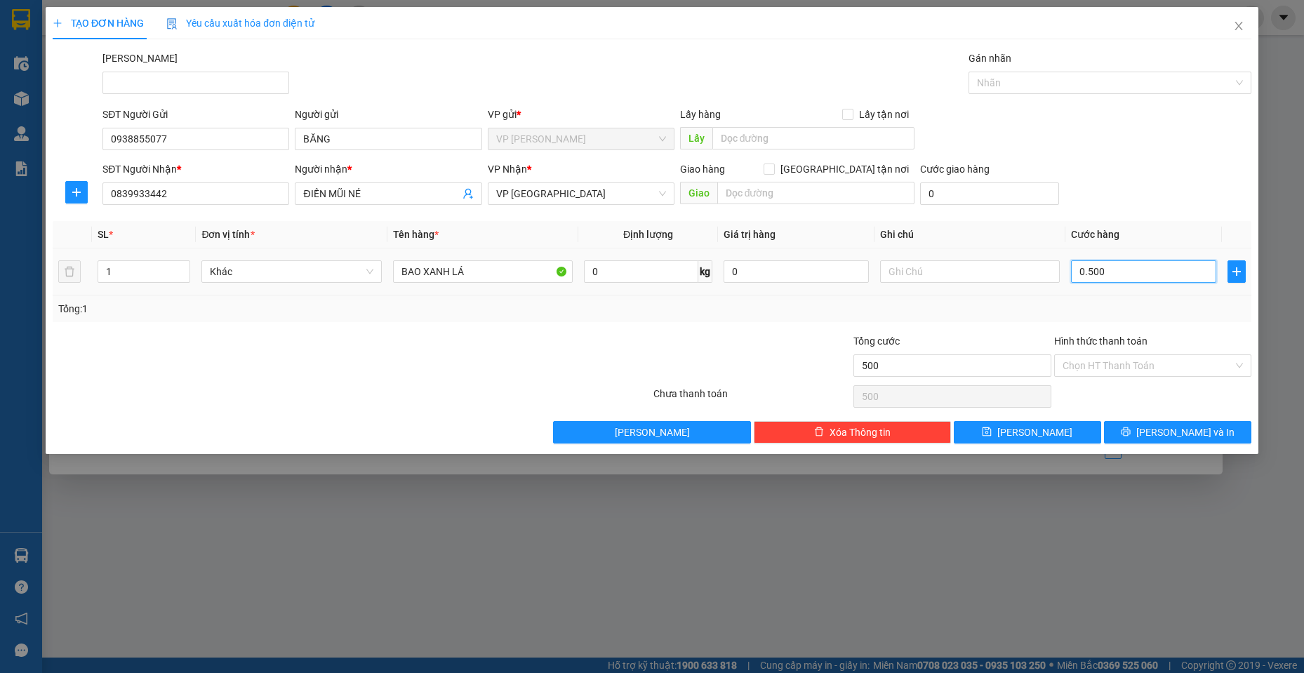
type input "5.000"
type input "05.000"
type input "50.000"
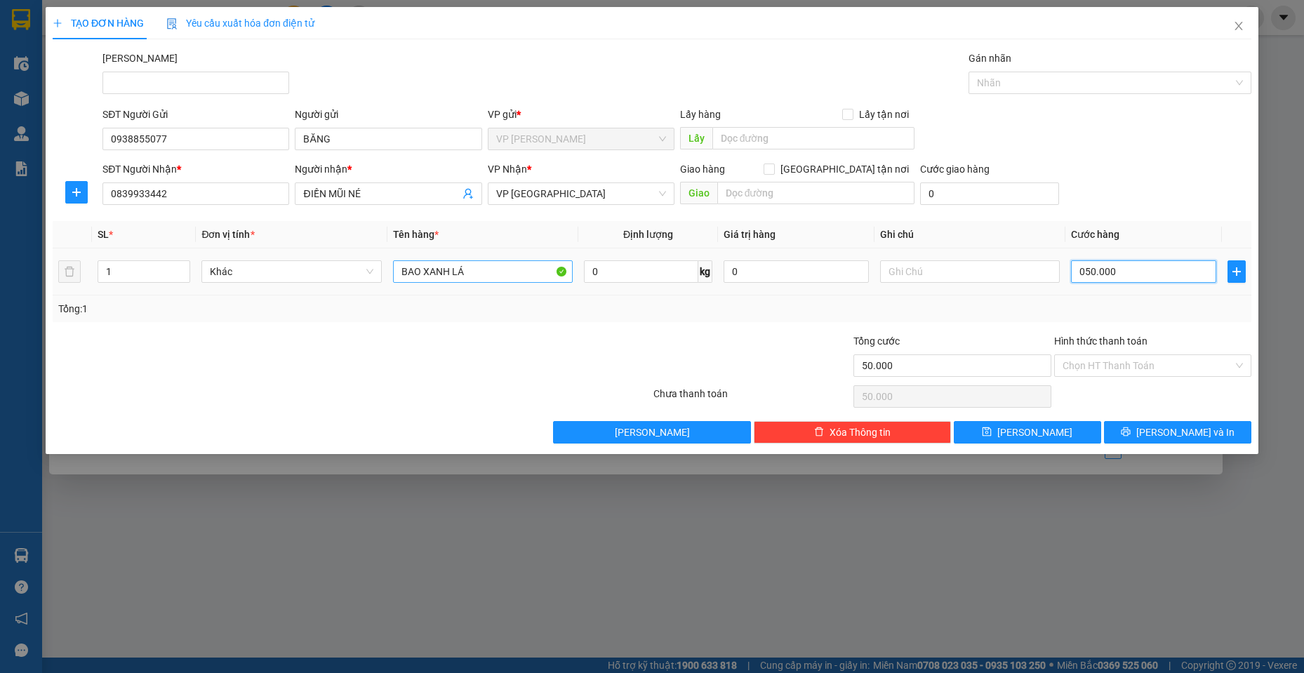
drag, startPoint x: 1118, startPoint y: 280, endPoint x: 541, endPoint y: 276, distance: 577.0
click at [541, 276] on tr "1 Khác BAO XANH LÁ 0 kg 0 050.000" at bounding box center [652, 271] width 1199 height 47
type input "60"
type input "600"
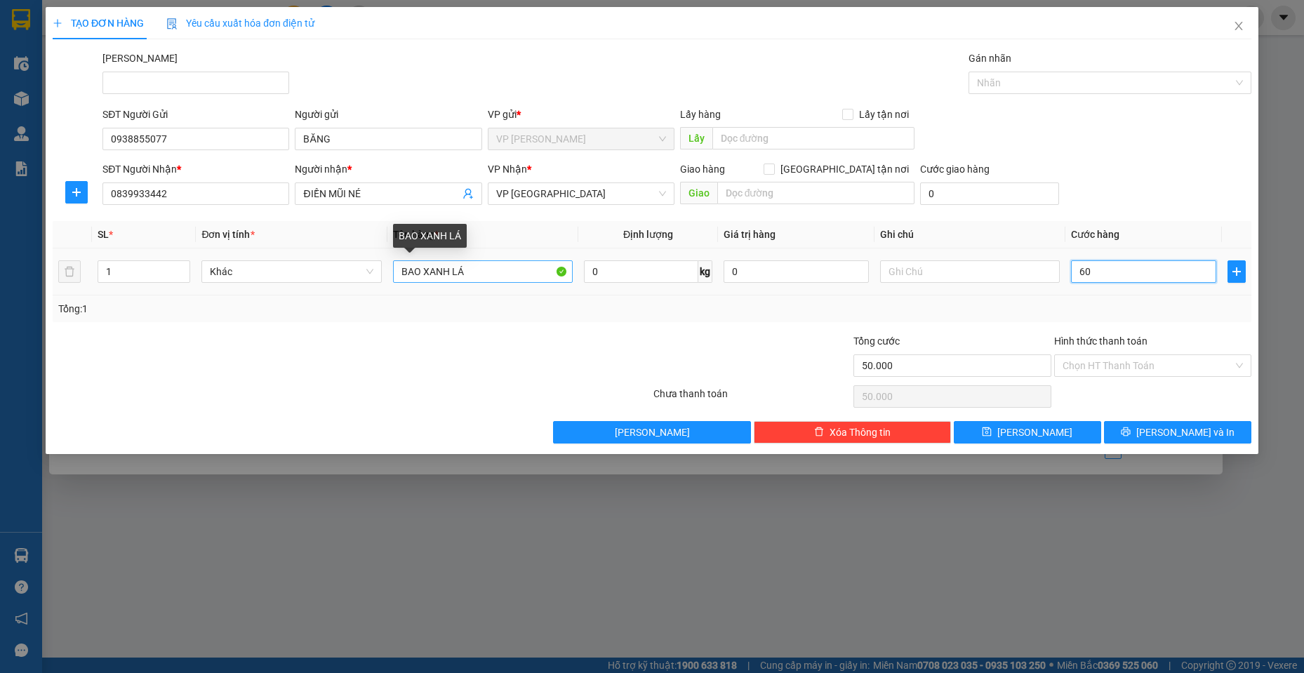
type input "600"
type input "6.000"
type input "60.000"
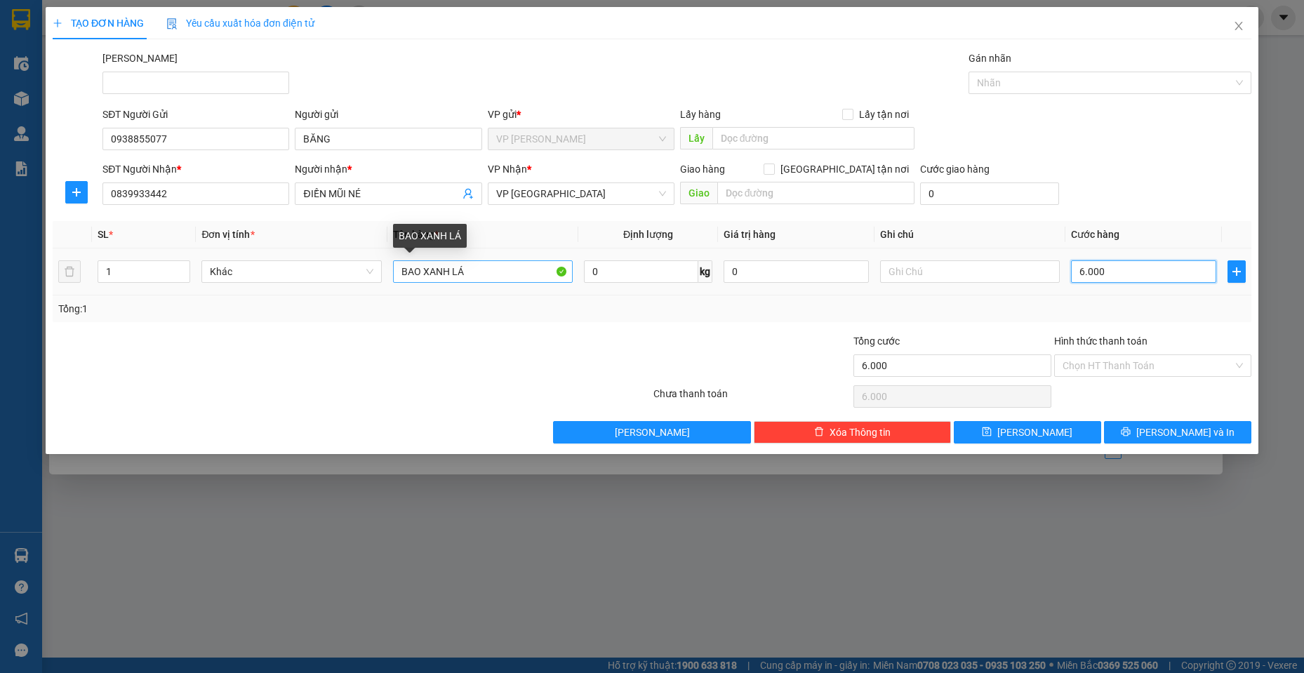
type input "60.000"
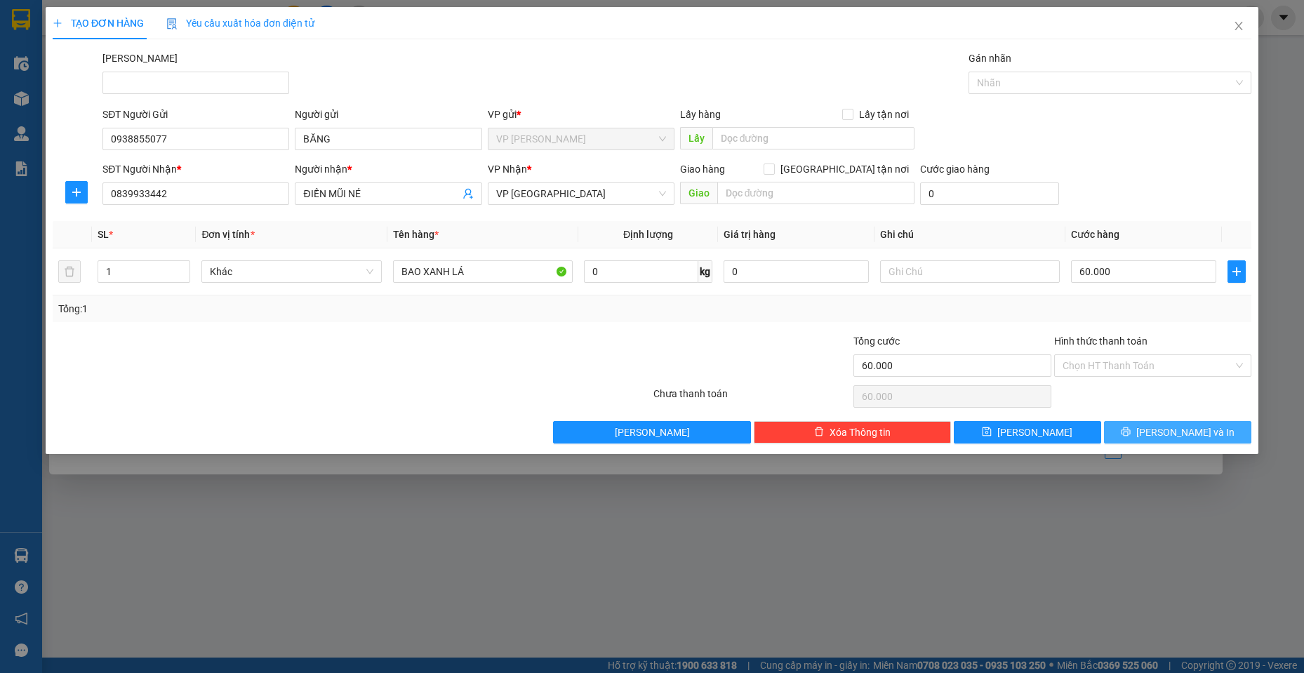
click at [1173, 432] on span "[PERSON_NAME] và In" at bounding box center [1185, 432] width 98 height 15
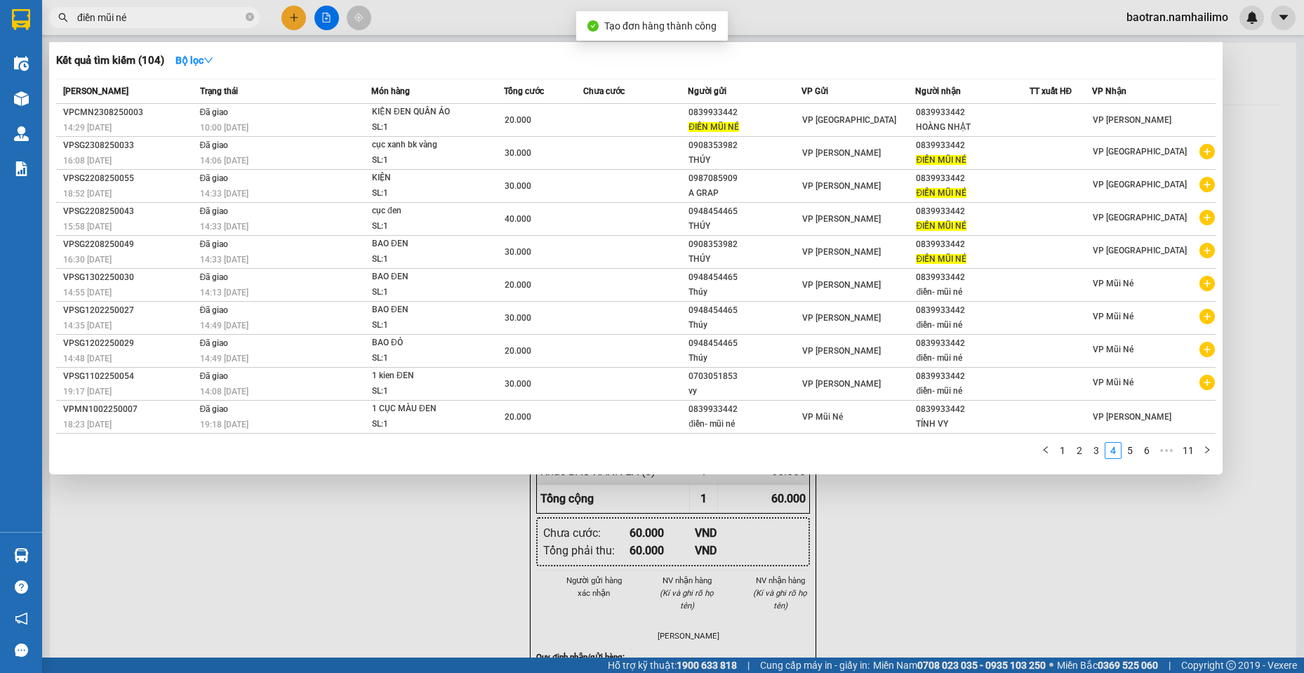
drag, startPoint x: 743, startPoint y: 568, endPoint x: 668, endPoint y: 316, distance: 263.0
click at [742, 568] on div at bounding box center [652, 336] width 1304 height 673
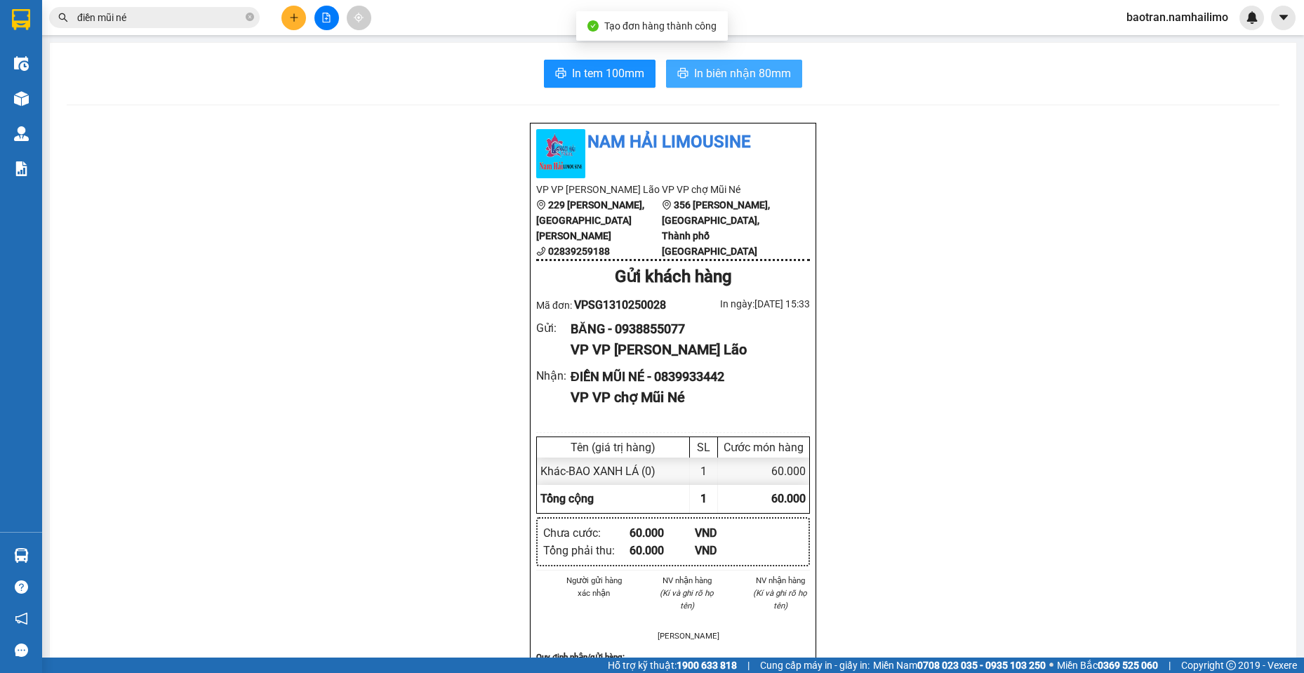
click at [737, 82] on span "In biên nhận 80mm" at bounding box center [742, 74] width 97 height 18
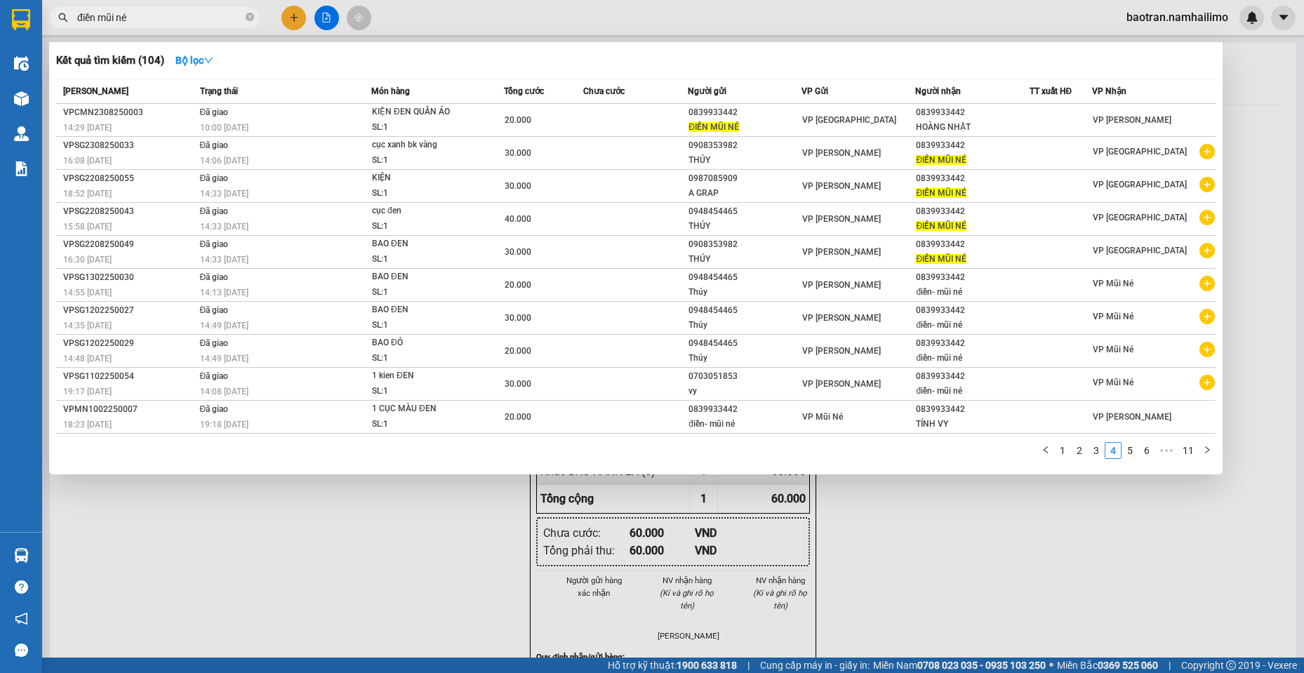
click at [211, 12] on input "điền mũi né" at bounding box center [160, 17] width 166 height 15
click at [206, 12] on input "điền mũi né" at bounding box center [160, 17] width 166 height 15
click at [209, 15] on input "điền mũi né" at bounding box center [160, 17] width 166 height 15
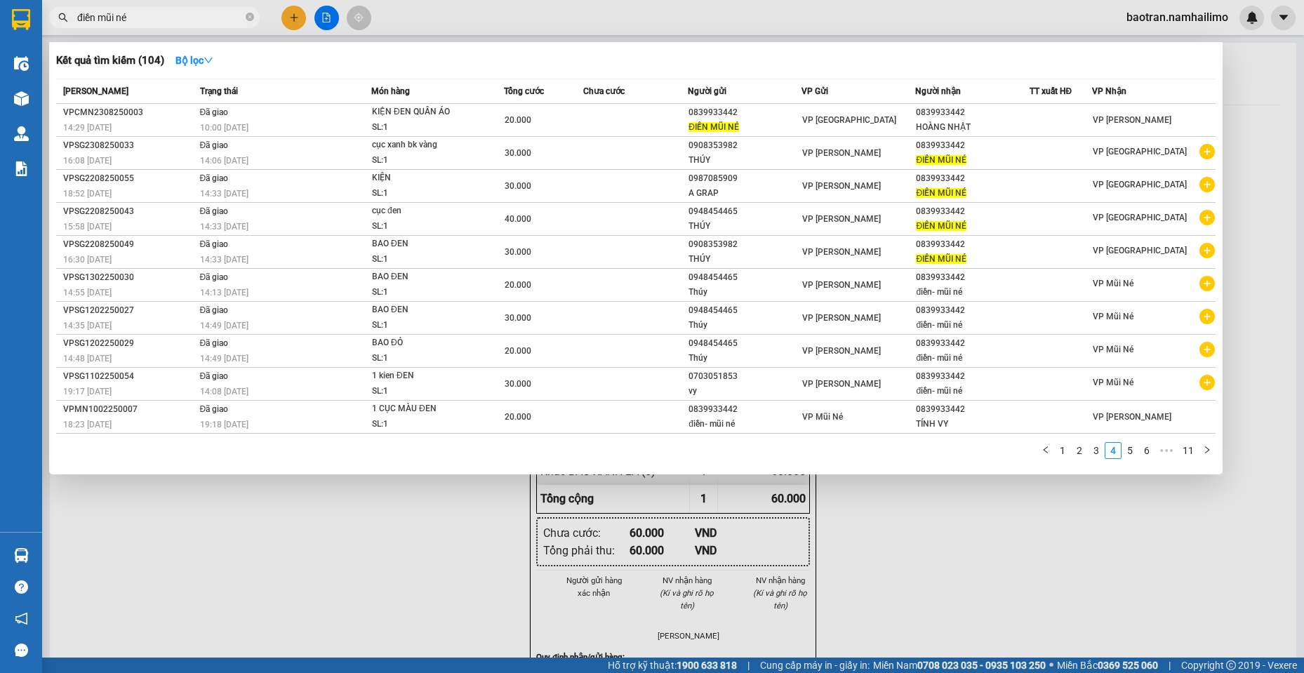
click at [209, 15] on input "điền mũi né" at bounding box center [160, 17] width 166 height 15
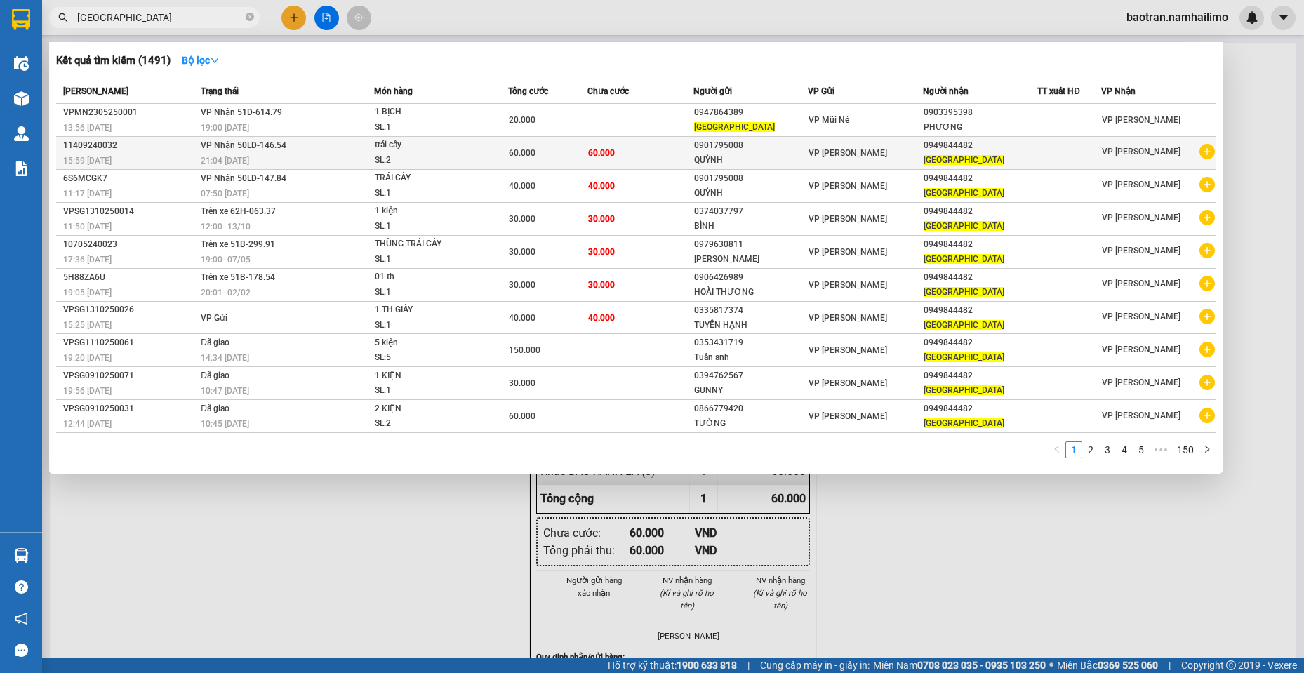
type input "[GEOGRAPHIC_DATA]"
click at [1207, 151] on icon "plus-circle" at bounding box center [1207, 151] width 15 height 15
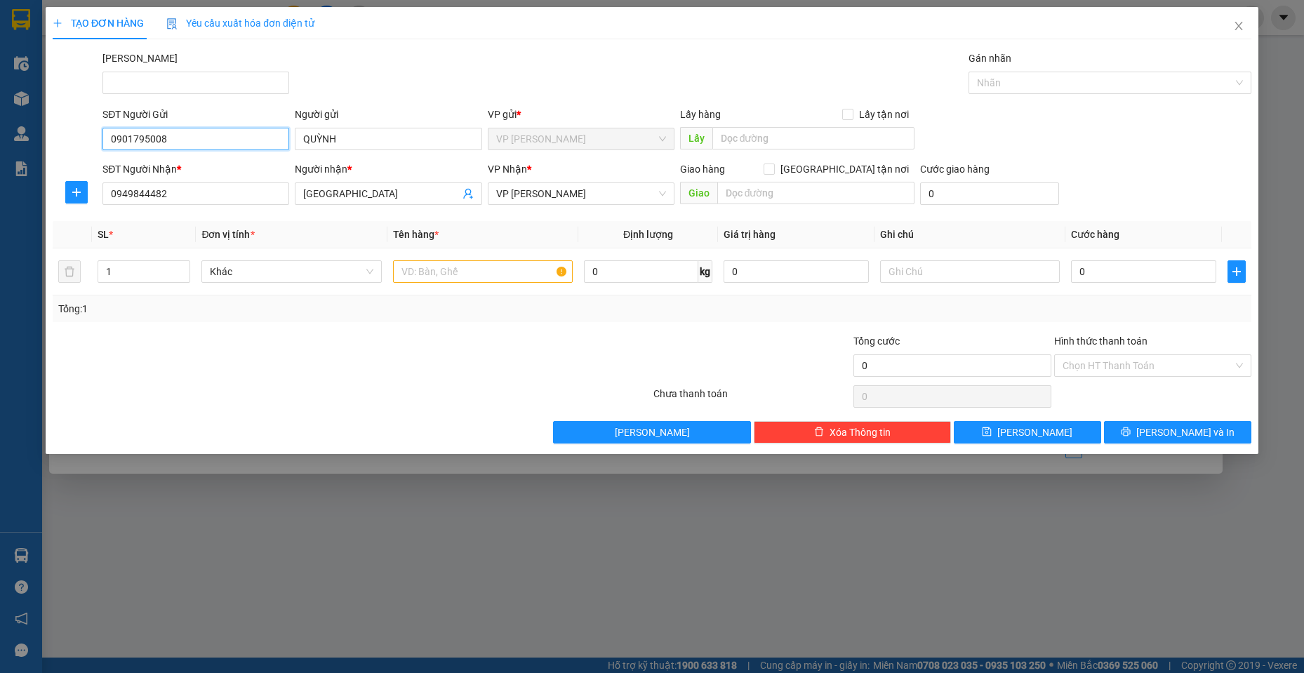
click at [219, 142] on input "0901795008" at bounding box center [195, 139] width 187 height 22
type input "0908807645"
click at [244, 162] on div "0908807645 - Vinh" at bounding box center [196, 166] width 170 height 15
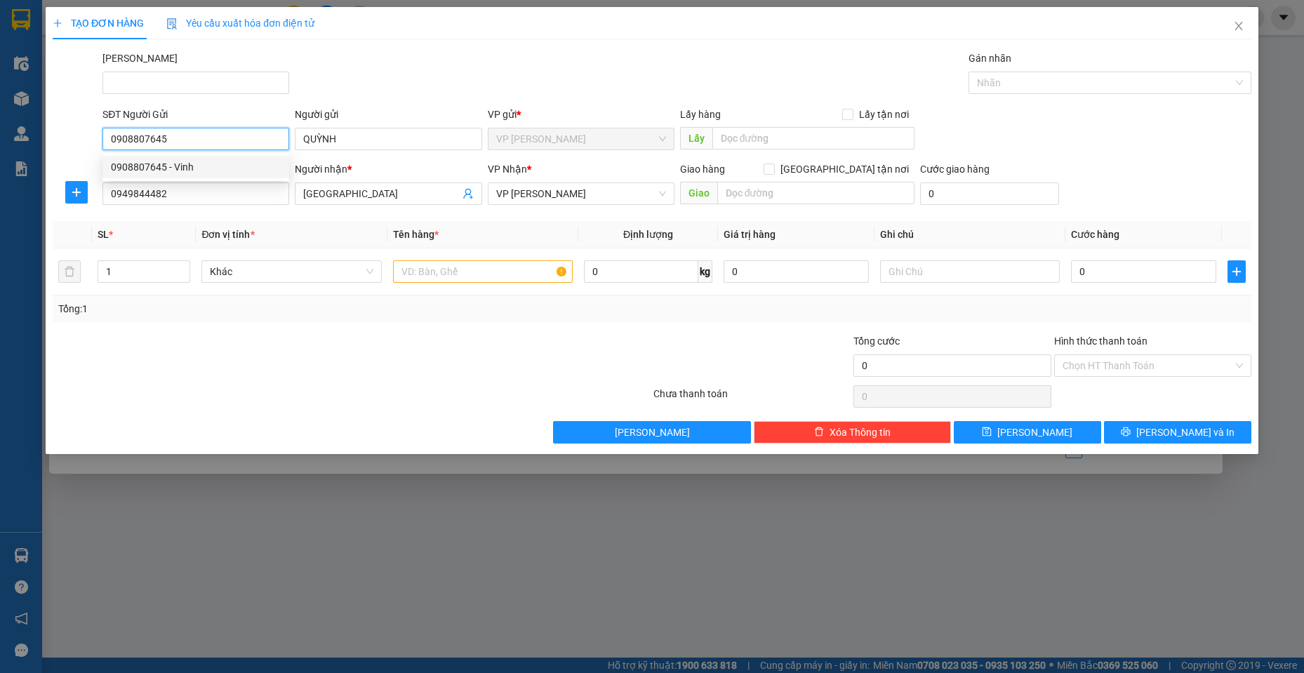
type input "Vinh"
type input "40.000"
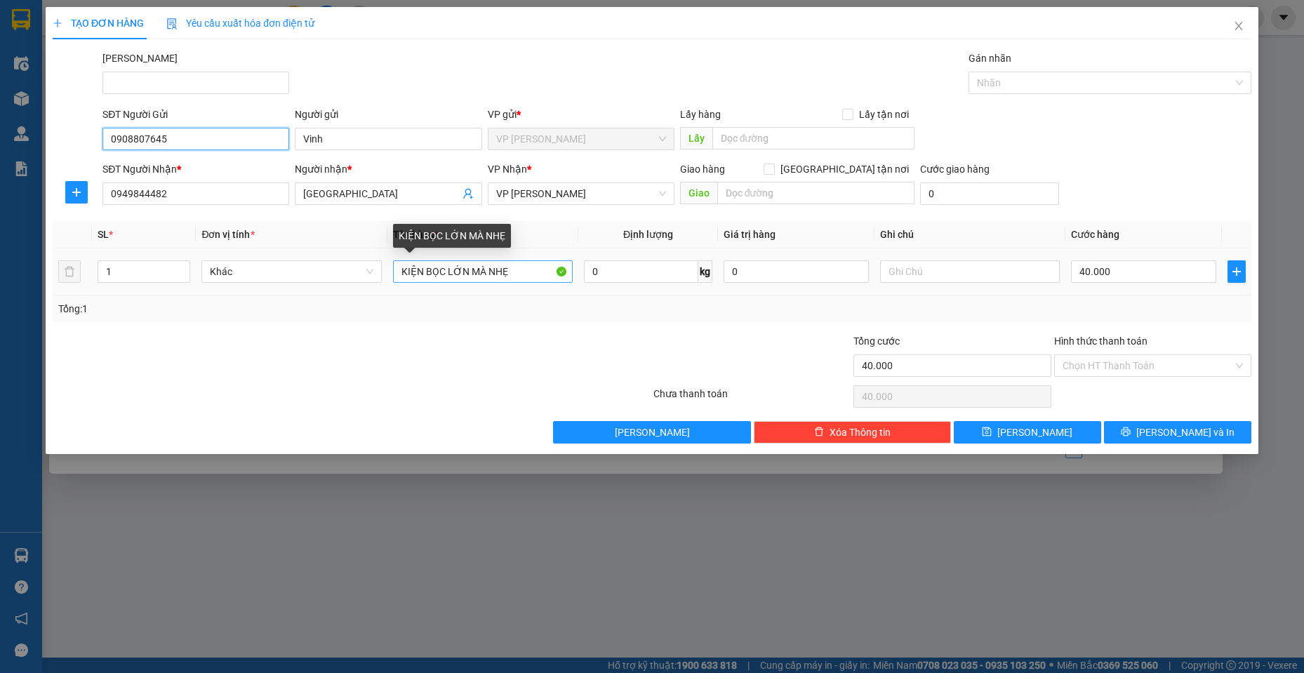
type input "0908807645"
click at [518, 270] on input "KIỆN BỌC LỚN MÀ NHẸ" at bounding box center [483, 271] width 180 height 22
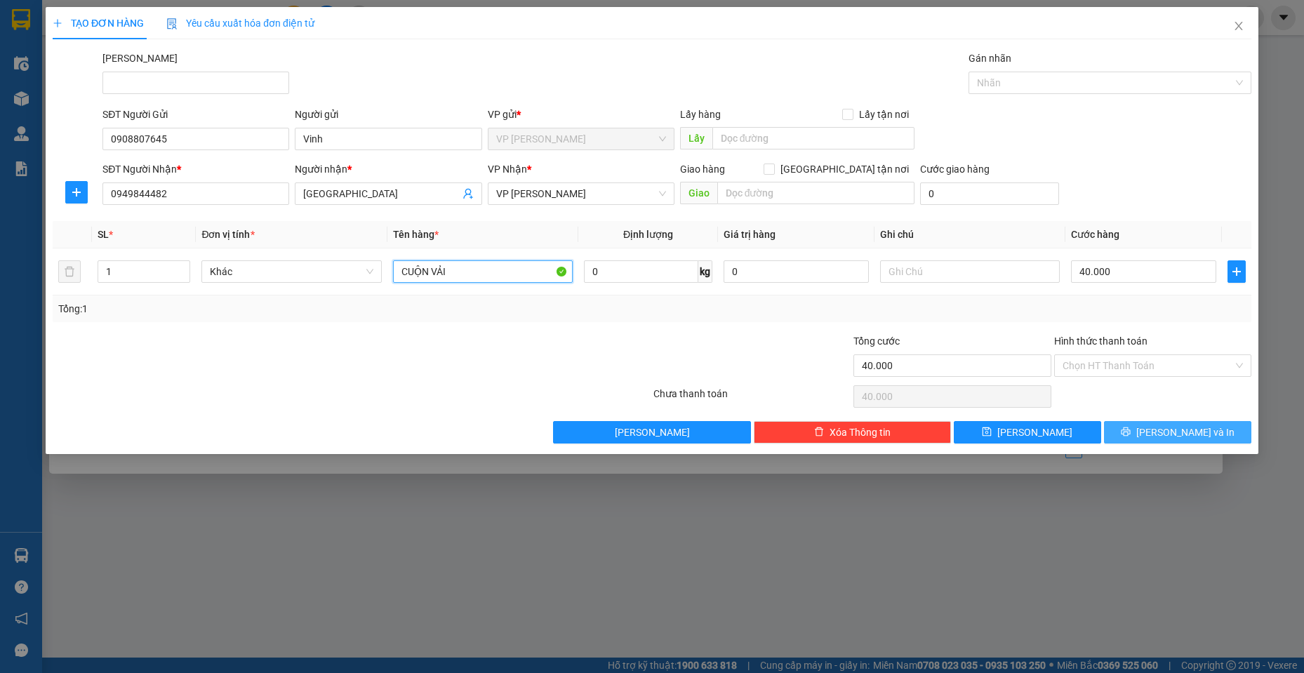
type input "CUỘN VẢI"
click at [1163, 433] on button "[PERSON_NAME] và In" at bounding box center [1177, 432] width 147 height 22
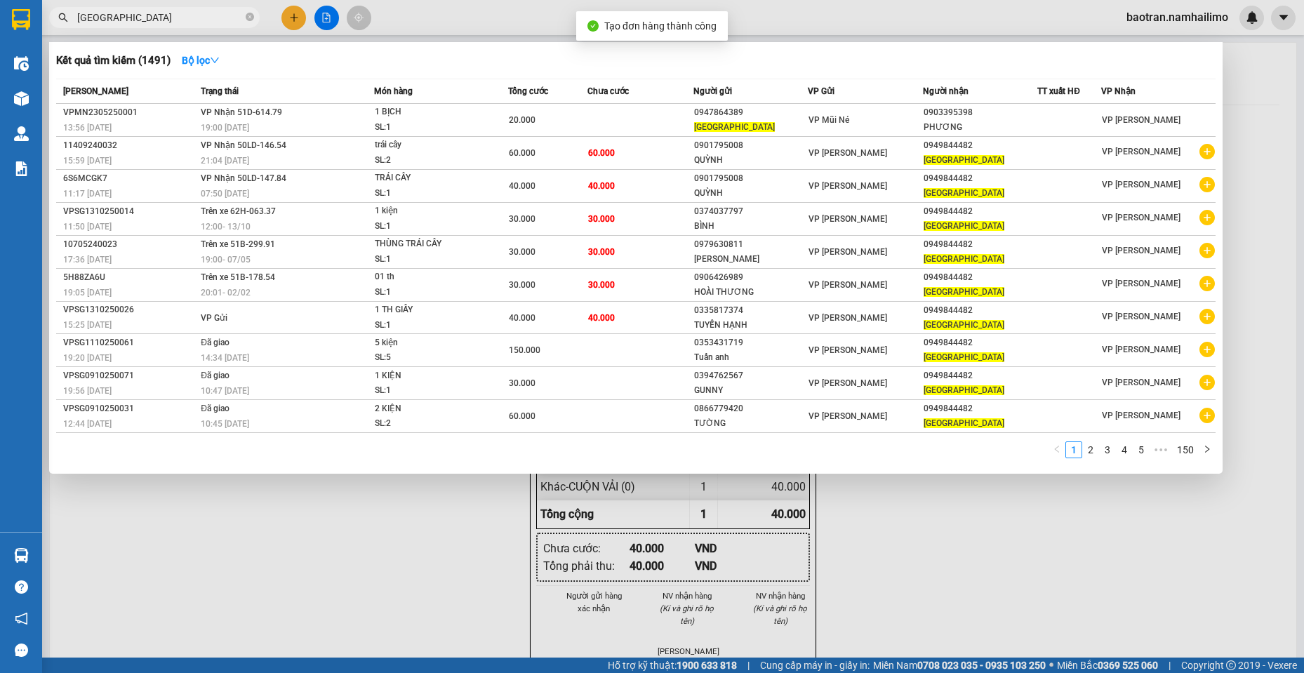
click at [980, 550] on div at bounding box center [652, 336] width 1304 height 673
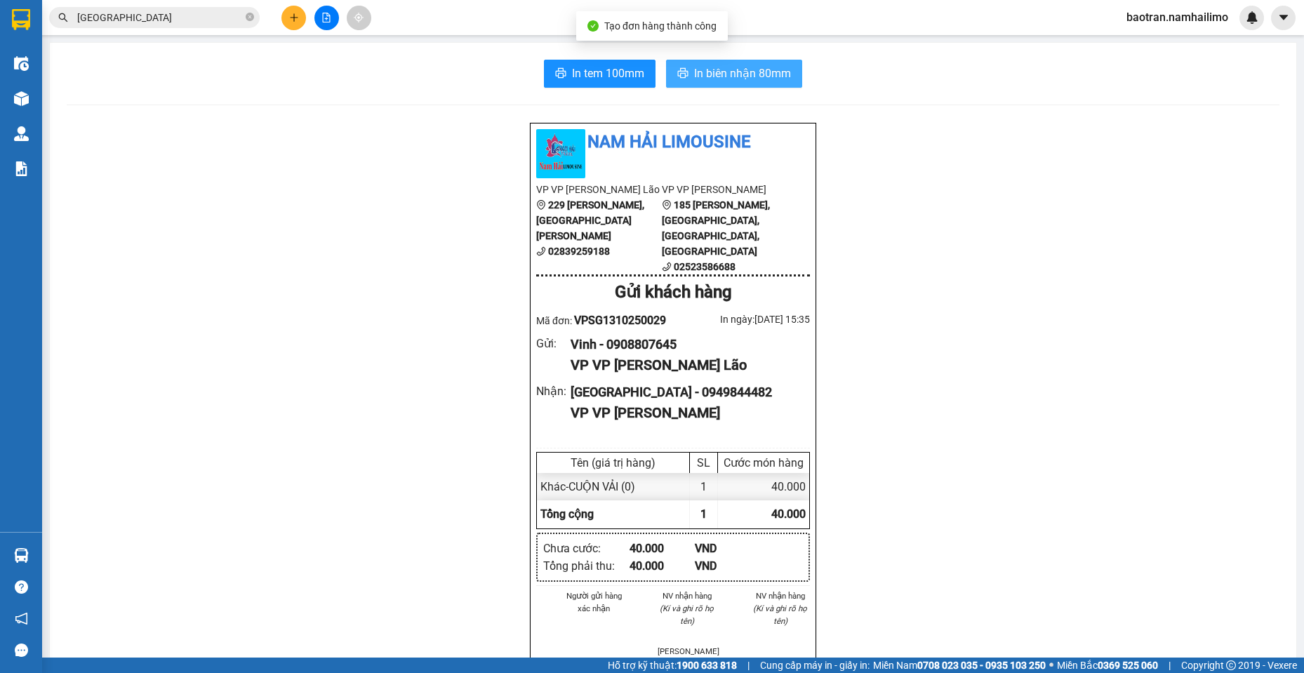
click at [694, 69] on span "In biên nhận 80mm" at bounding box center [742, 74] width 97 height 18
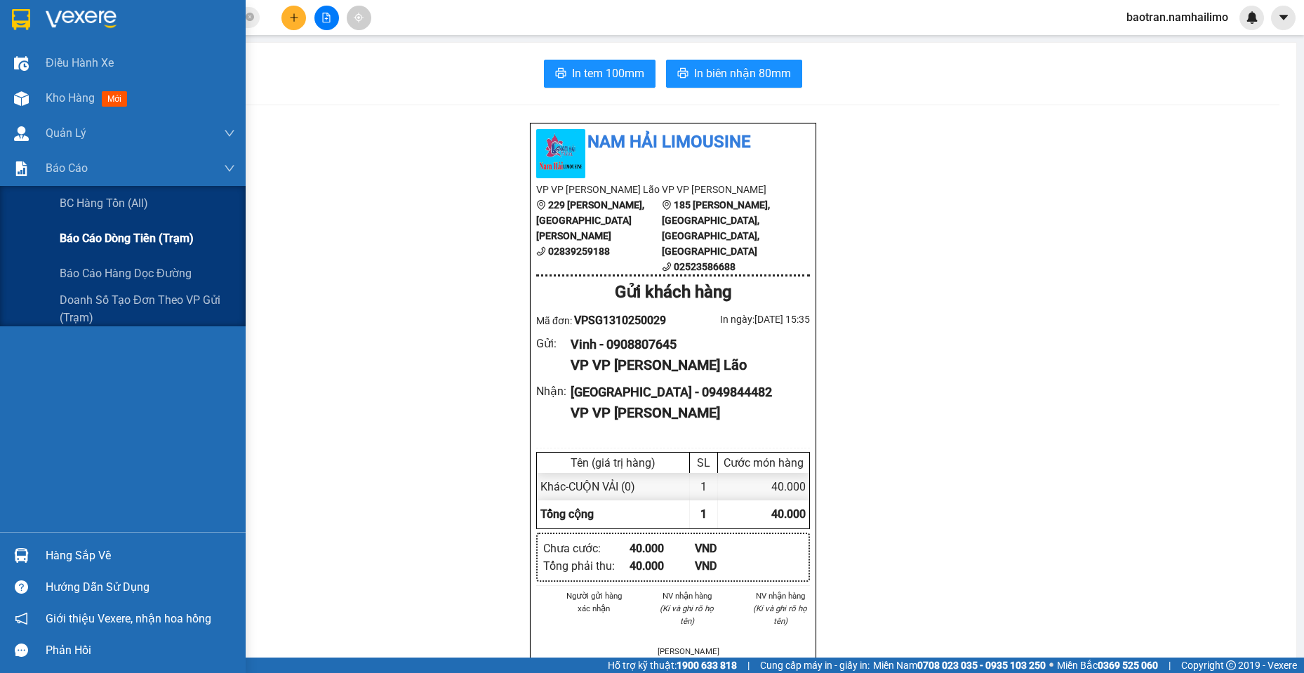
click at [171, 247] on span "Báo cáo dòng tiền (trạm)" at bounding box center [127, 239] width 134 height 18
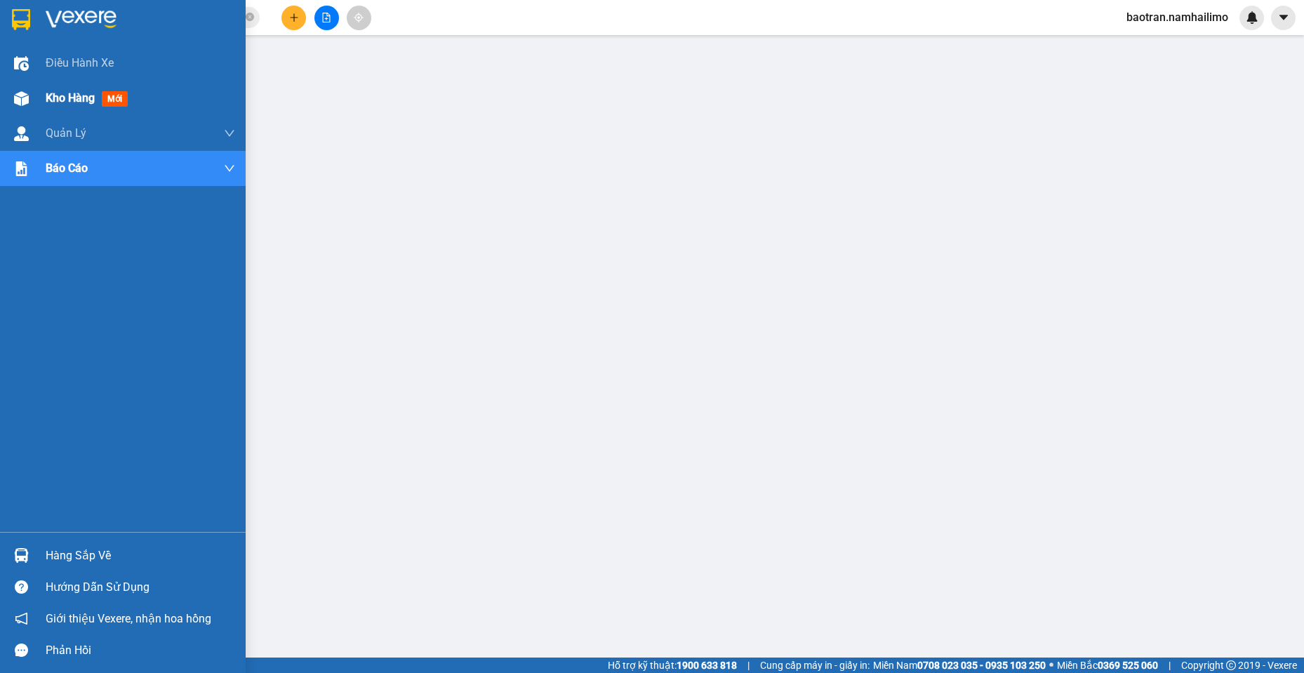
click at [77, 104] on span "Kho hàng" at bounding box center [70, 97] width 49 height 13
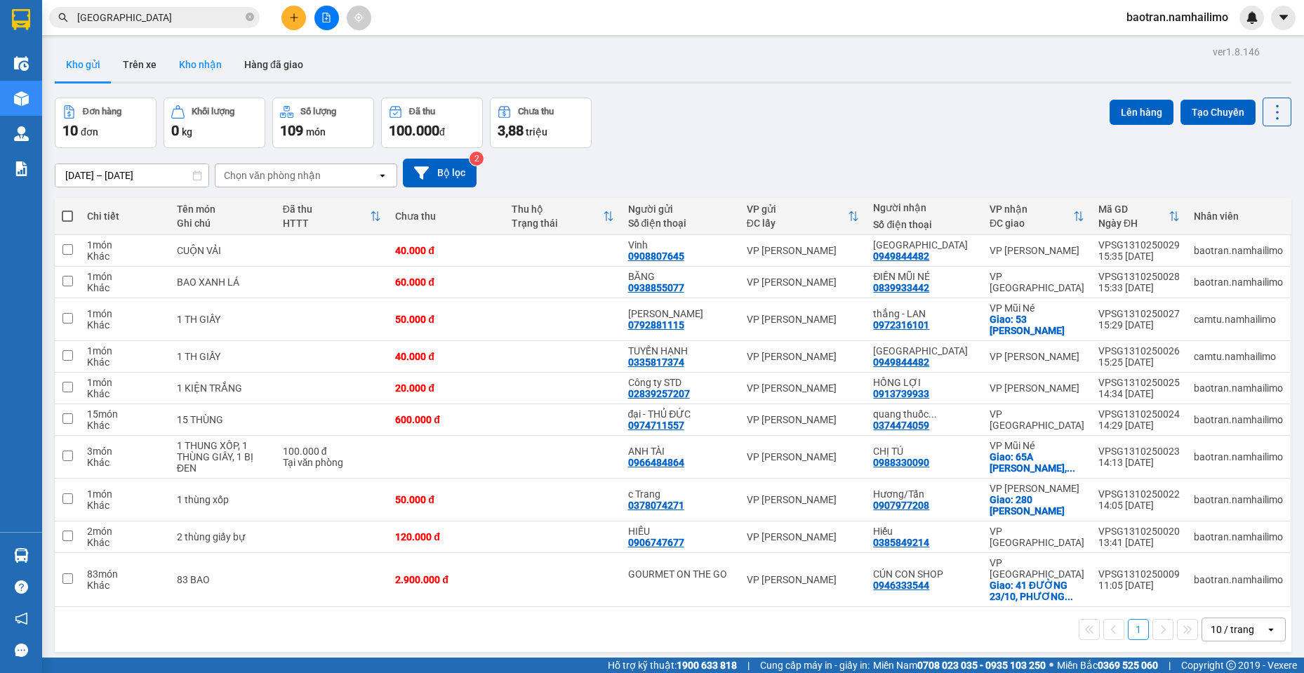
click at [187, 59] on button "Kho nhận" at bounding box center [200, 65] width 65 height 34
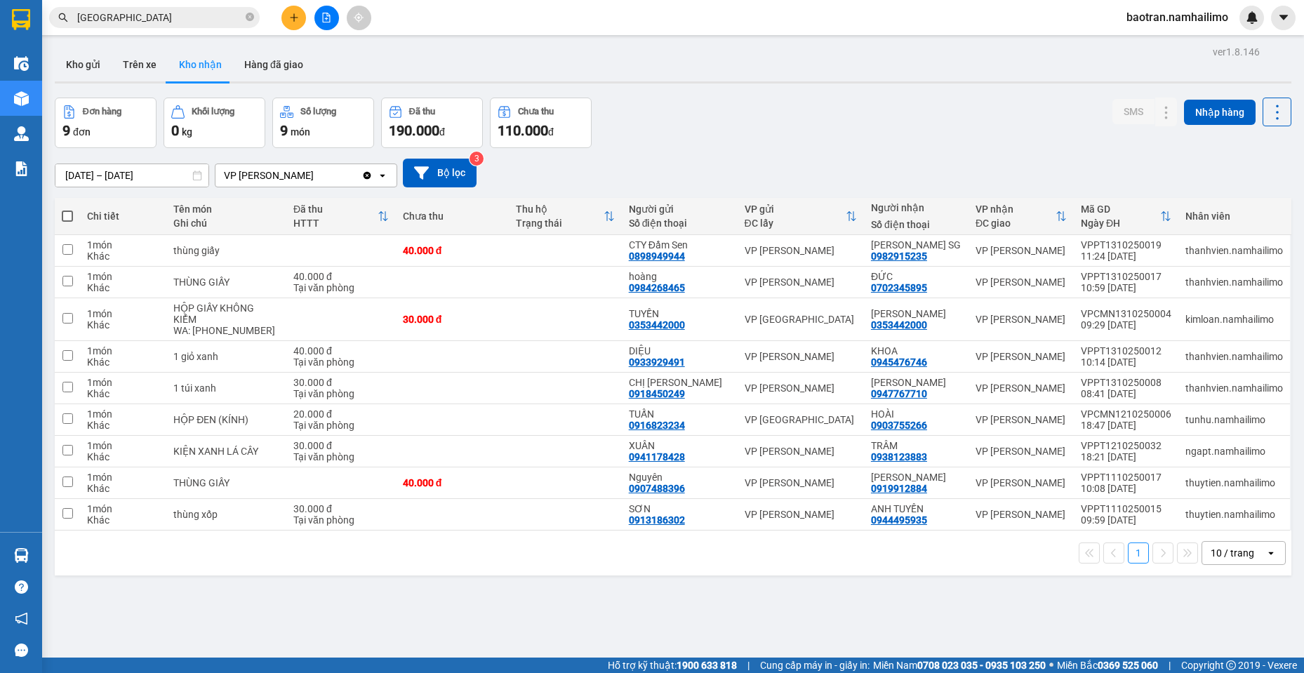
scroll to position [65, 0]
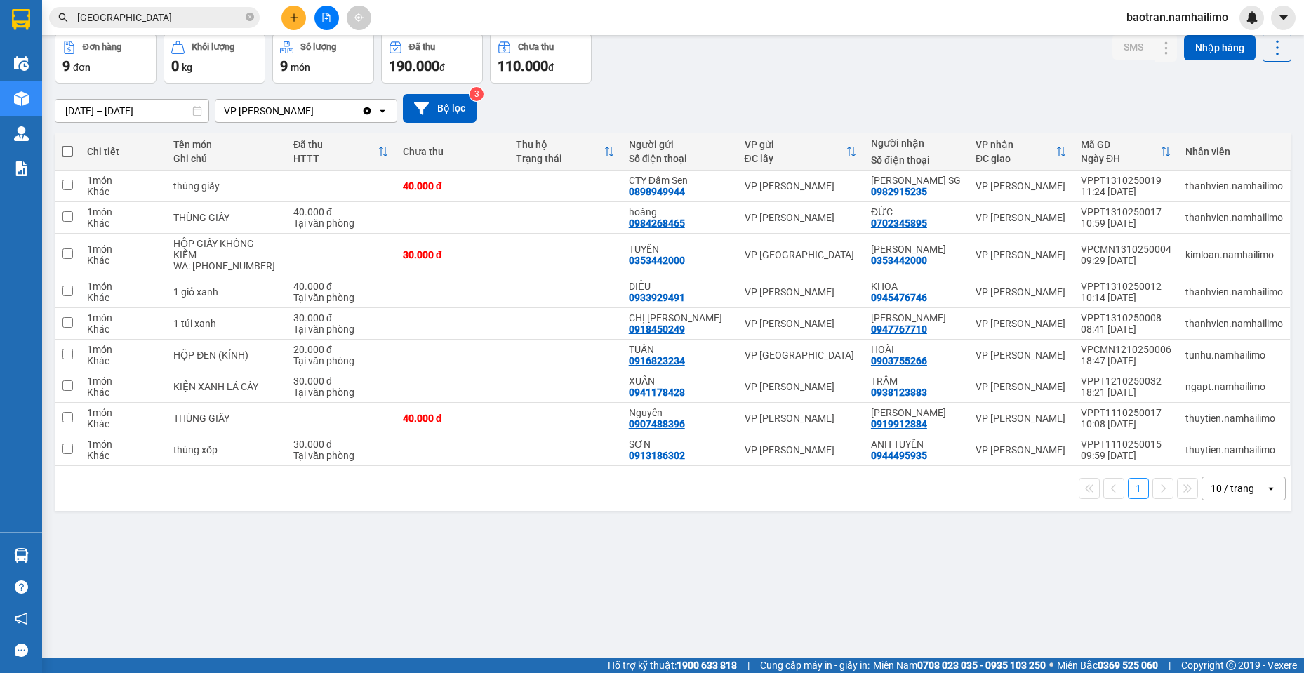
click at [1221, 493] on div "10 / trang" at bounding box center [1233, 489] width 44 height 14
click at [1230, 458] on span "100 / trang" at bounding box center [1227, 458] width 51 height 14
click at [1134, 186] on icon at bounding box center [1139, 186] width 10 height 10
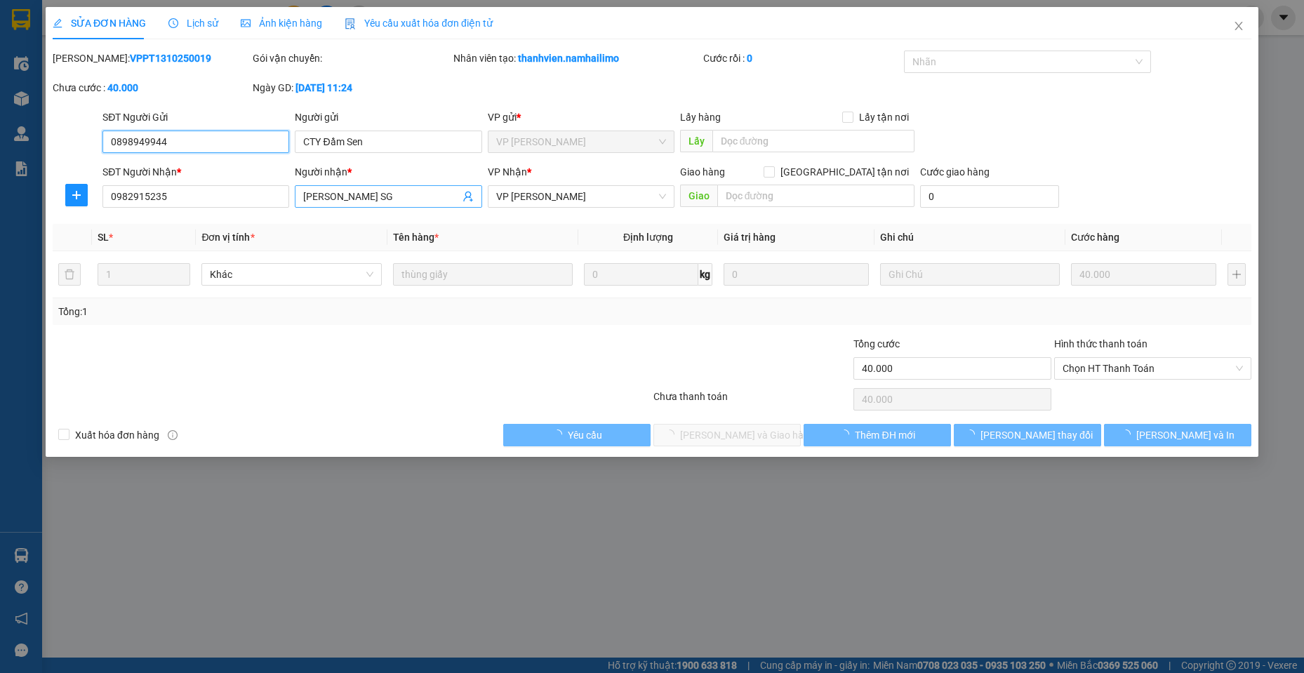
type input "0898949944"
type input "CTY Đầm Sen"
type input "0982915235"
type input "[PERSON_NAME] SG"
type input "40.000"
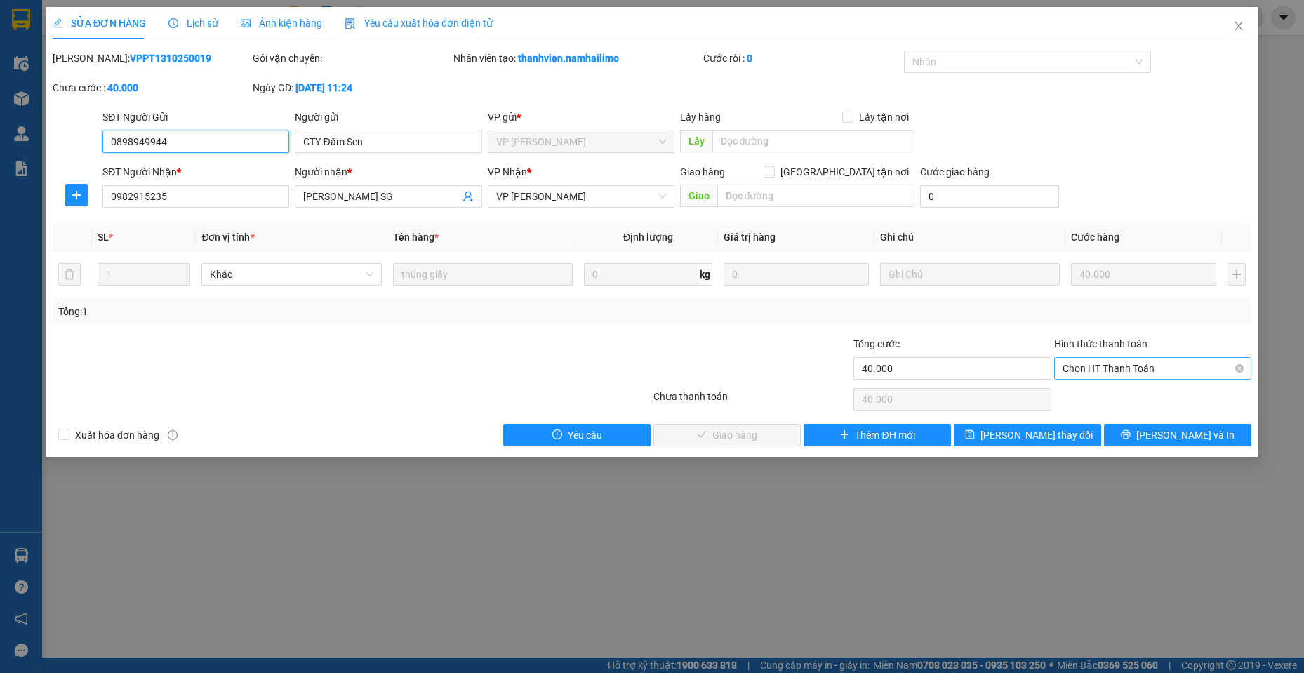
click at [1104, 377] on span "Chọn HT Thanh Toán" at bounding box center [1153, 368] width 180 height 21
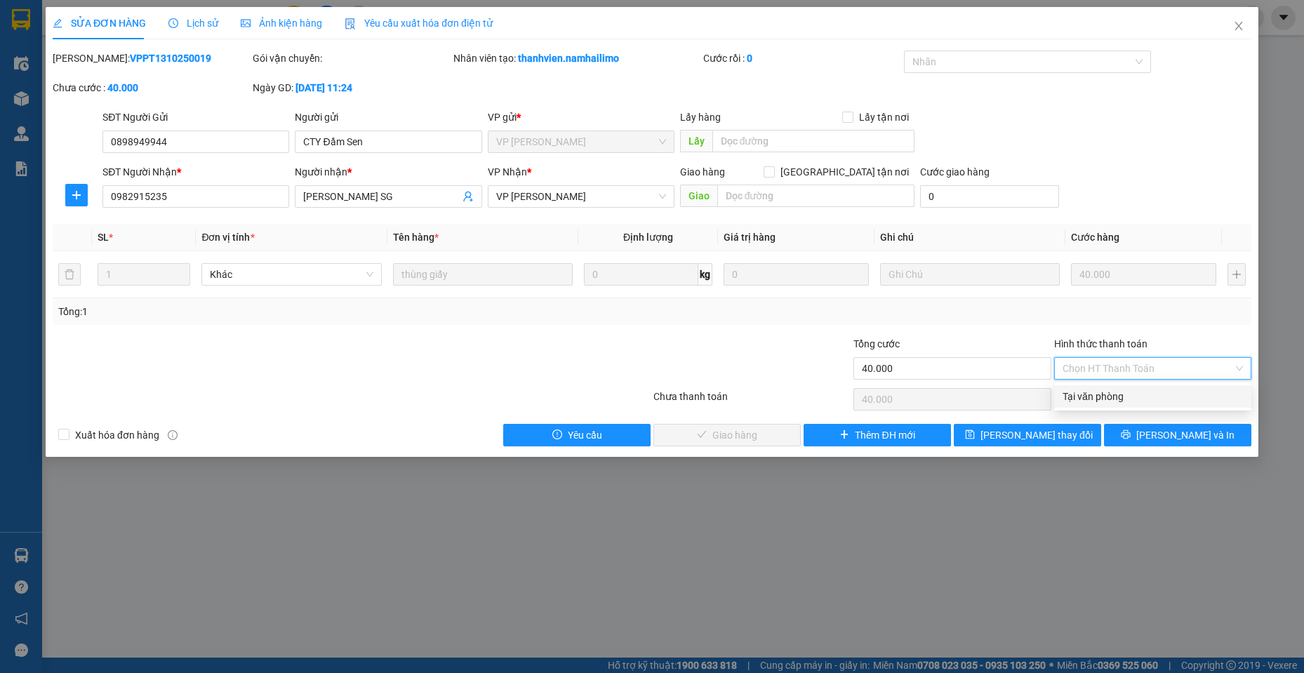
click at [1125, 401] on div "Tại văn phòng" at bounding box center [1153, 396] width 180 height 15
type input "0"
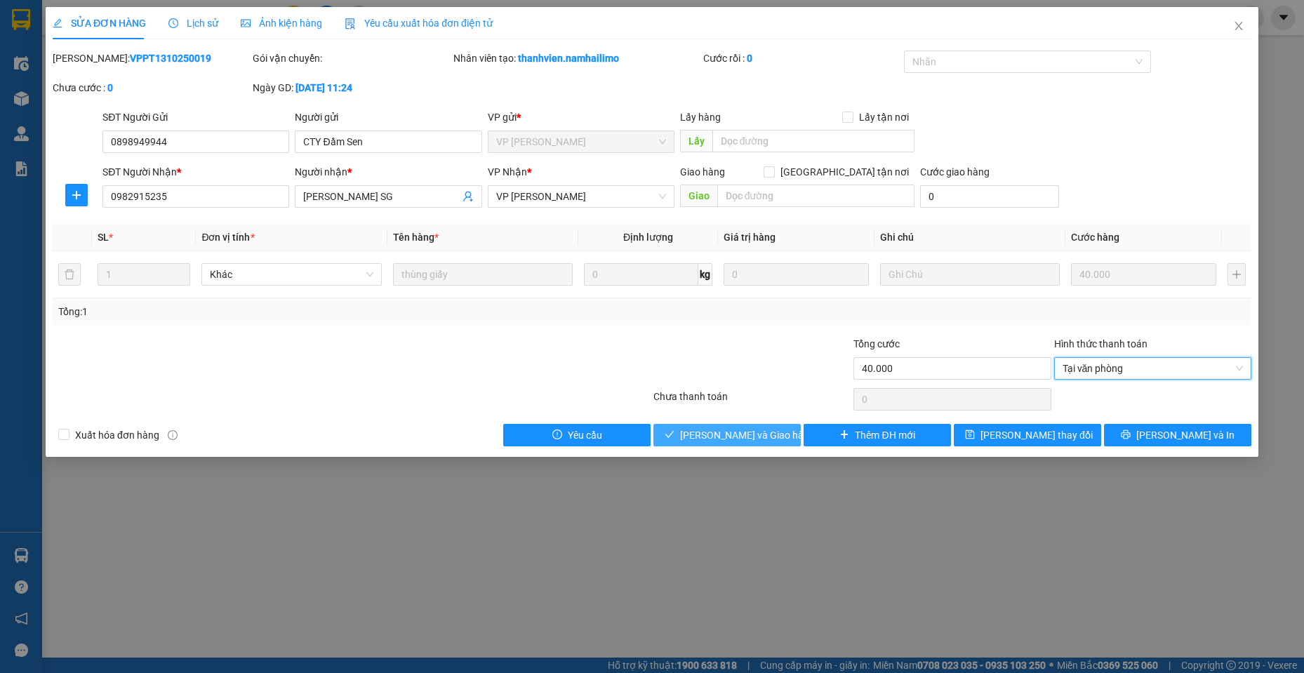
click at [715, 439] on span "[PERSON_NAME] và Giao hàng" at bounding box center [747, 434] width 135 height 15
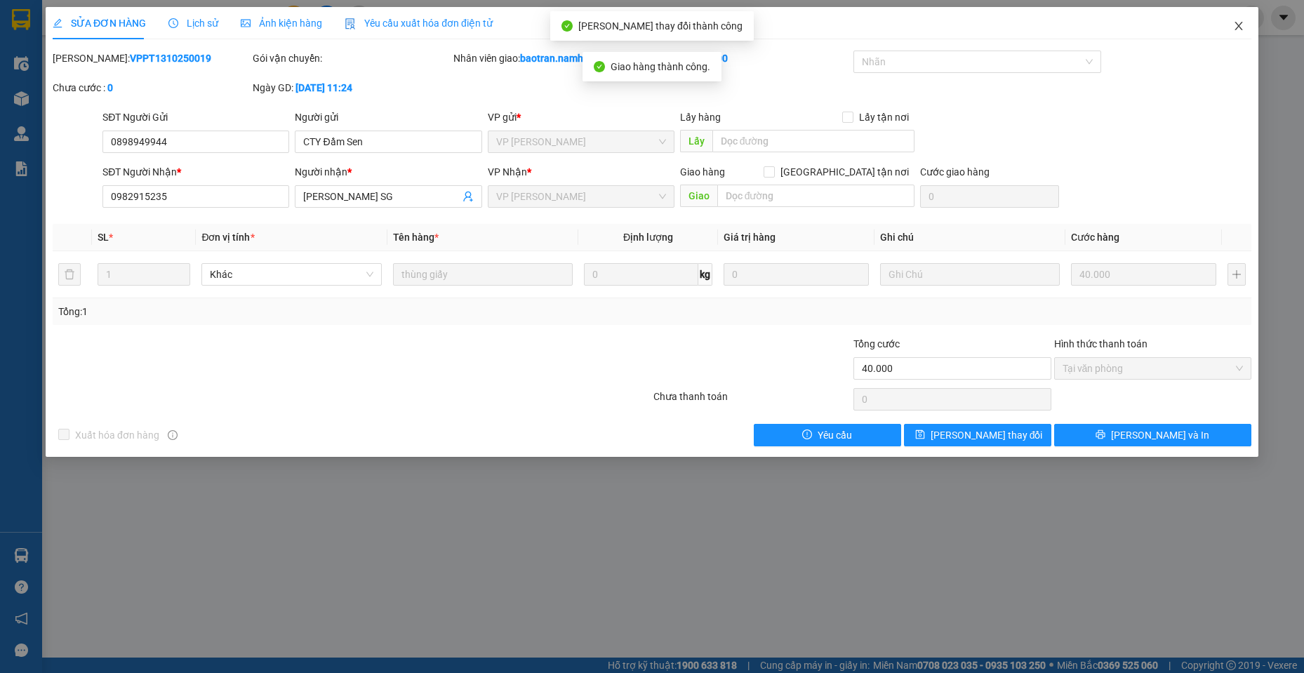
click at [1242, 29] on icon "close" at bounding box center [1238, 25] width 11 height 11
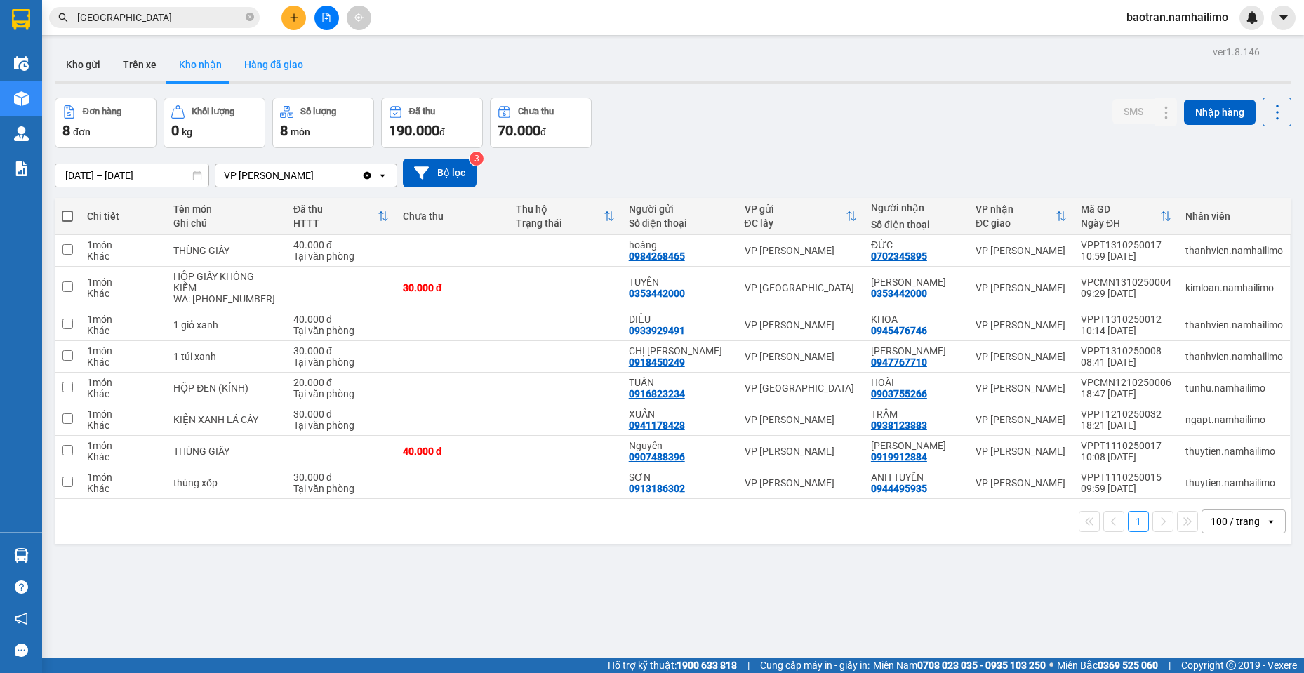
click at [282, 67] on button "Hàng đã giao" at bounding box center [273, 65] width 81 height 34
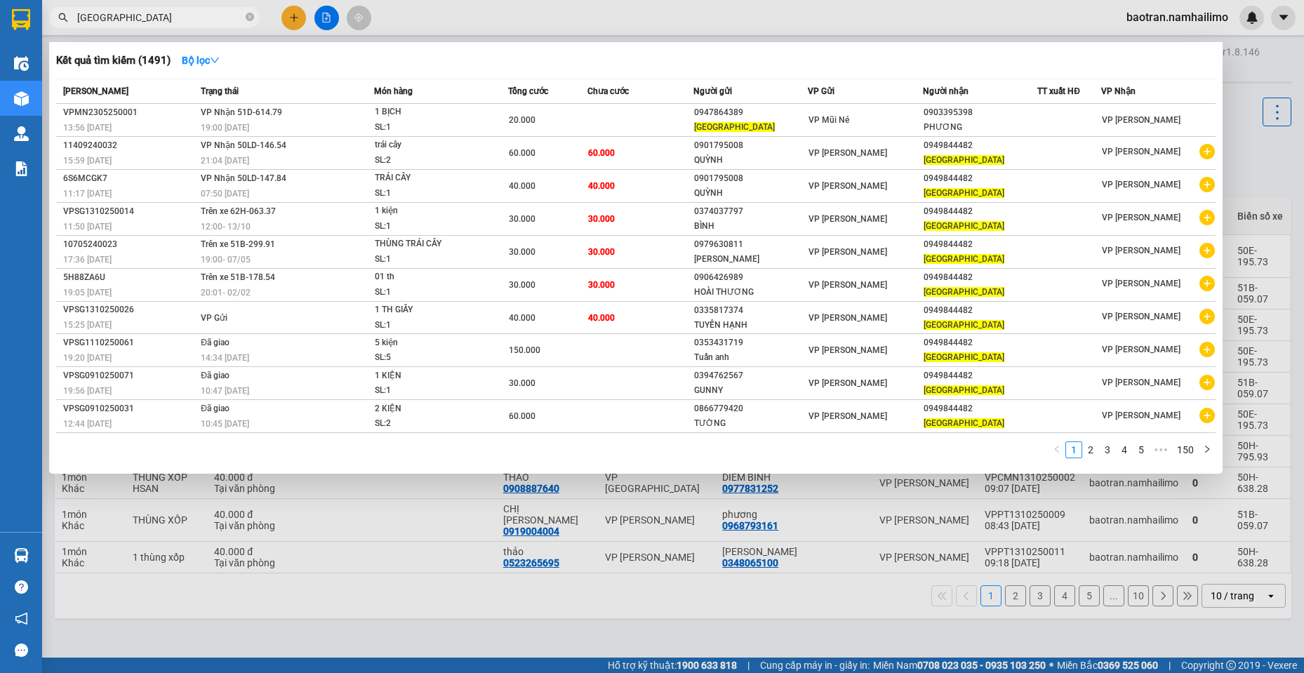
click at [223, 18] on input "[GEOGRAPHIC_DATA]" at bounding box center [160, 17] width 166 height 15
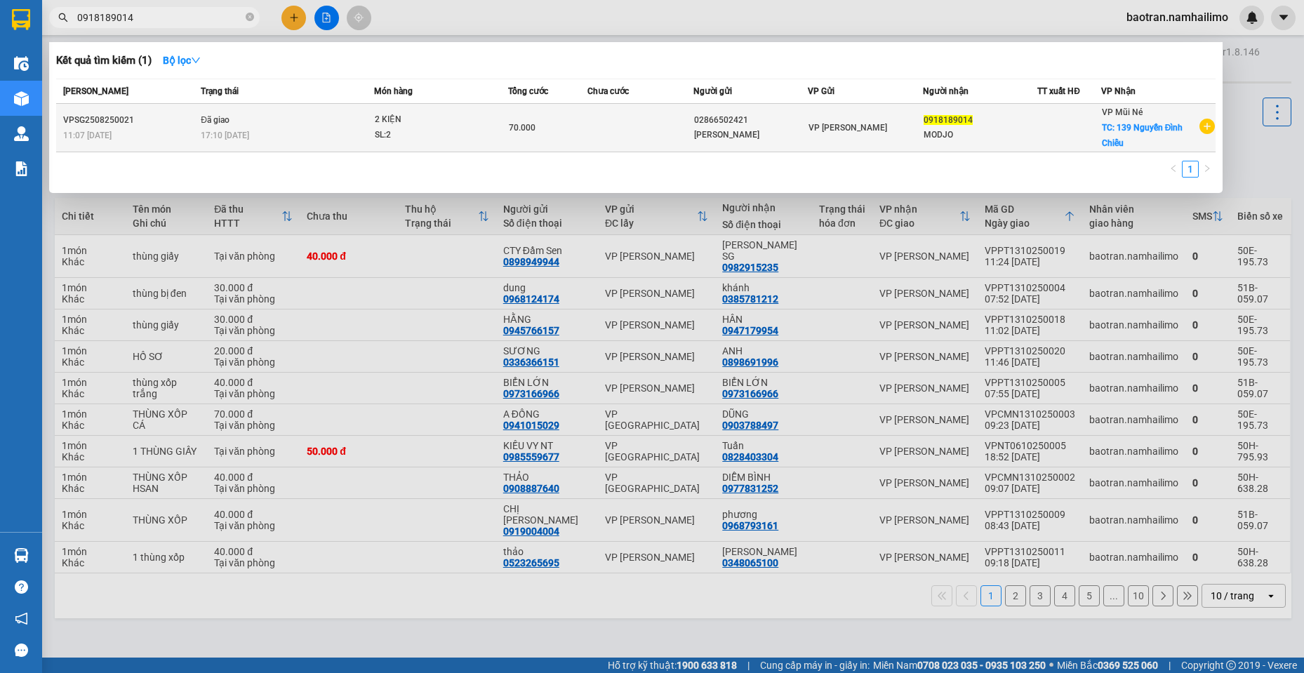
type input "0918189014"
click at [1207, 128] on icon "plus-circle" at bounding box center [1207, 126] width 15 height 15
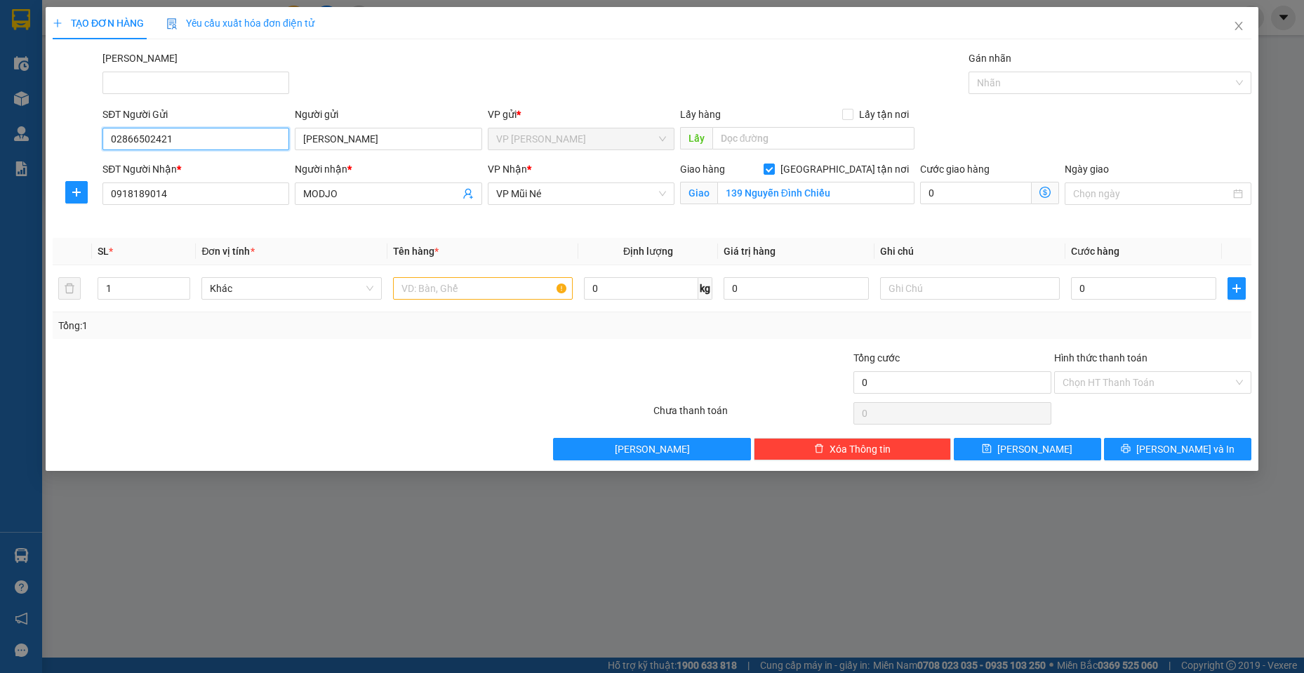
click at [229, 141] on input "02866502421" at bounding box center [195, 139] width 187 height 22
click at [212, 161] on div "02866502421 - Công ty LECOMTE" at bounding box center [196, 166] width 170 height 15
type input "02866502421"
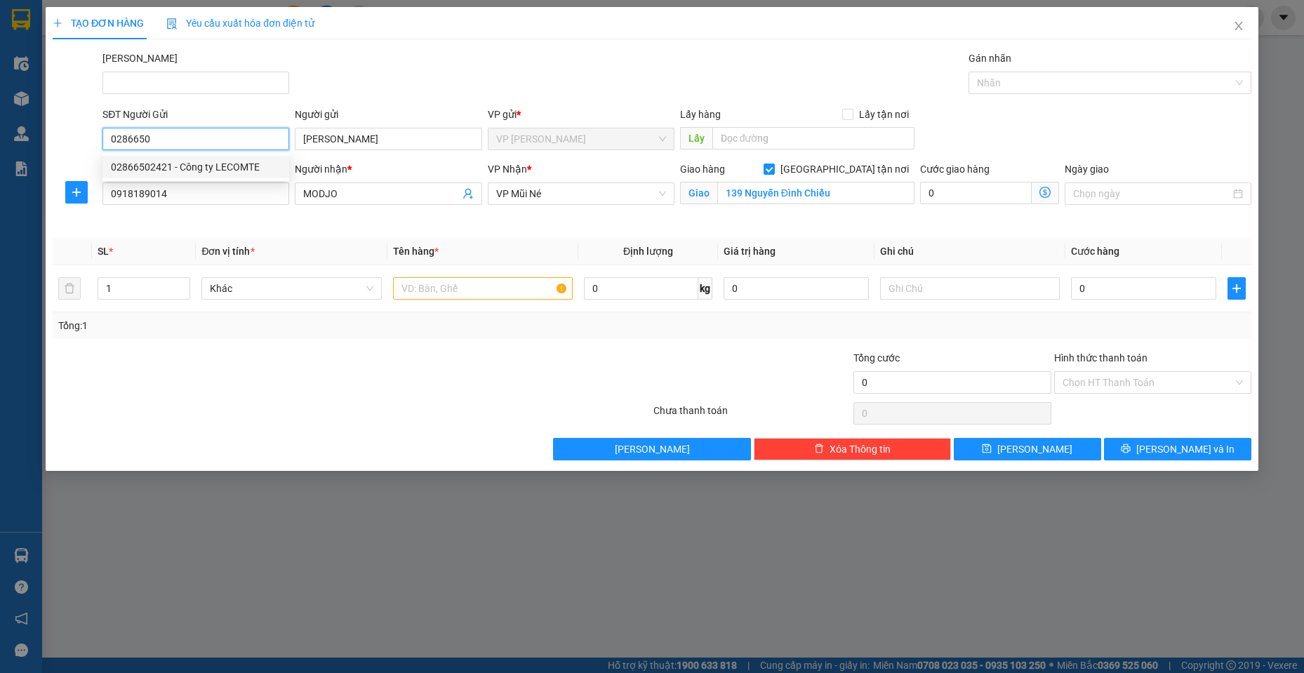
type input "Công ty LECOMTE"
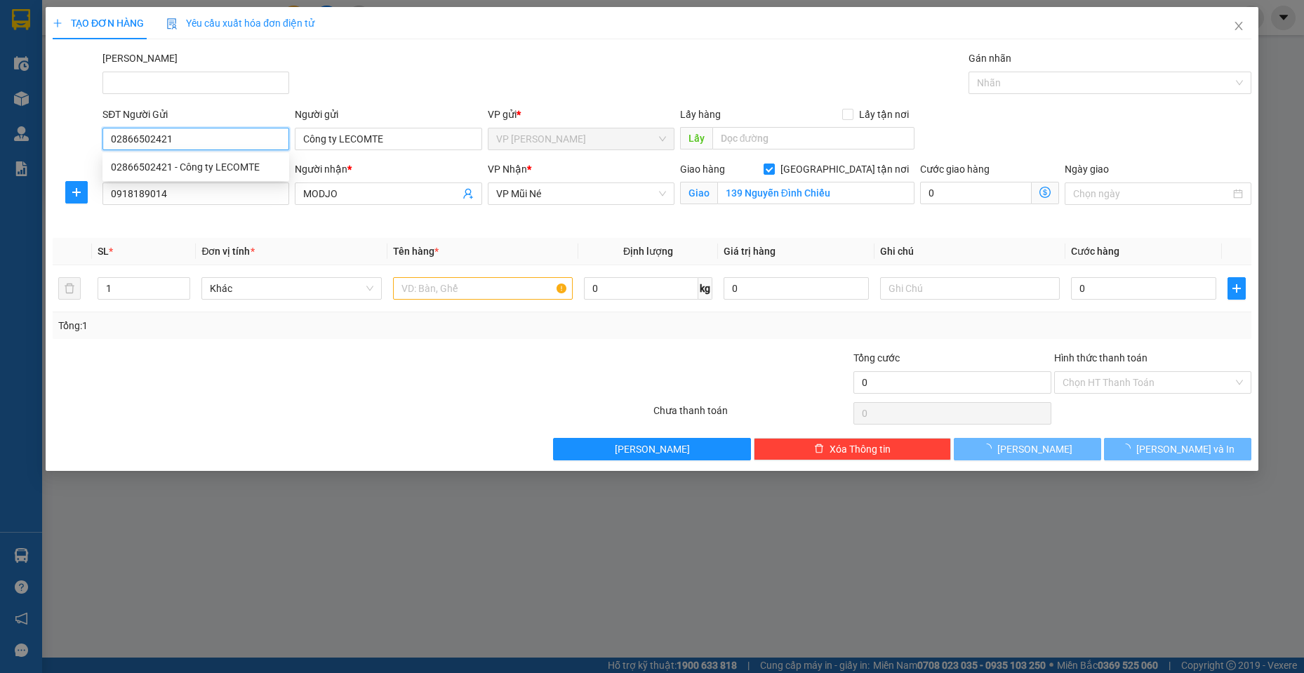
type input "40.000"
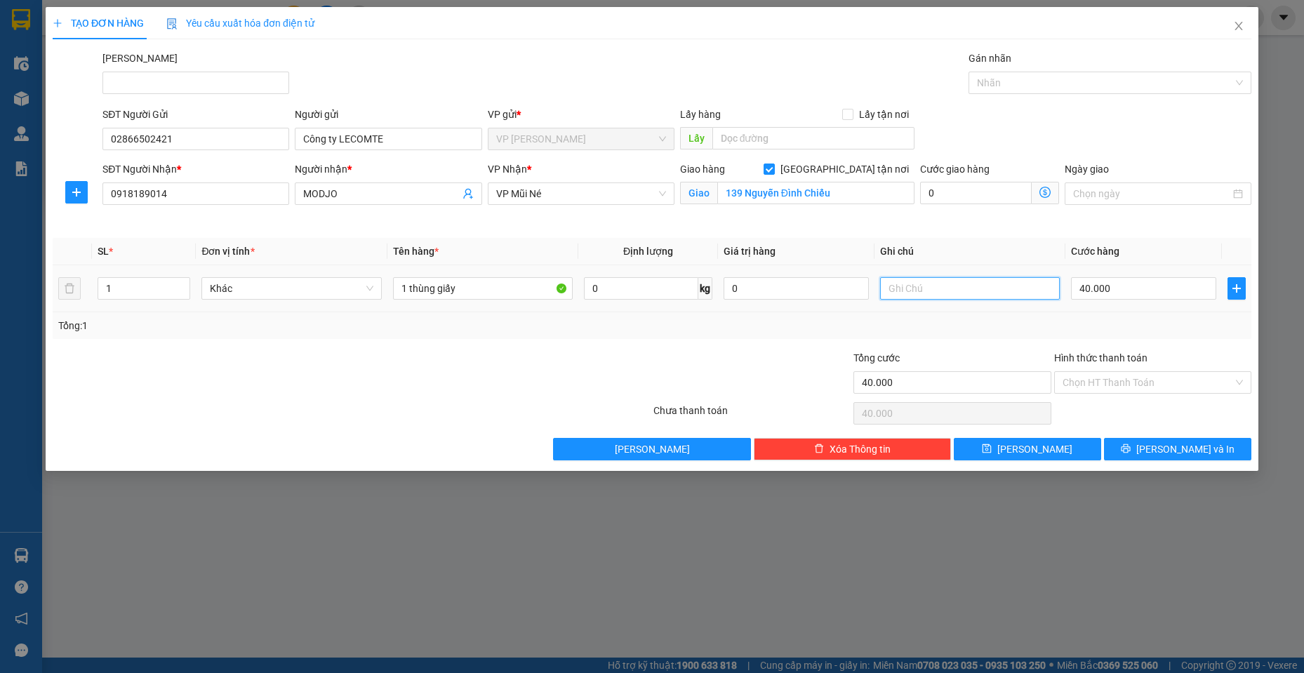
drag, startPoint x: 934, startPoint y: 294, endPoint x: 944, endPoint y: 293, distance: 9.9
click at [948, 293] on input "text" at bounding box center [970, 288] width 180 height 22
type input "HÀNG KHÔNG ĐẢM BẢO"
click at [480, 293] on input "1 thùng giấy" at bounding box center [483, 288] width 180 height 22
click at [1123, 390] on input "Hình thức thanh toán" at bounding box center [1148, 382] width 171 height 21
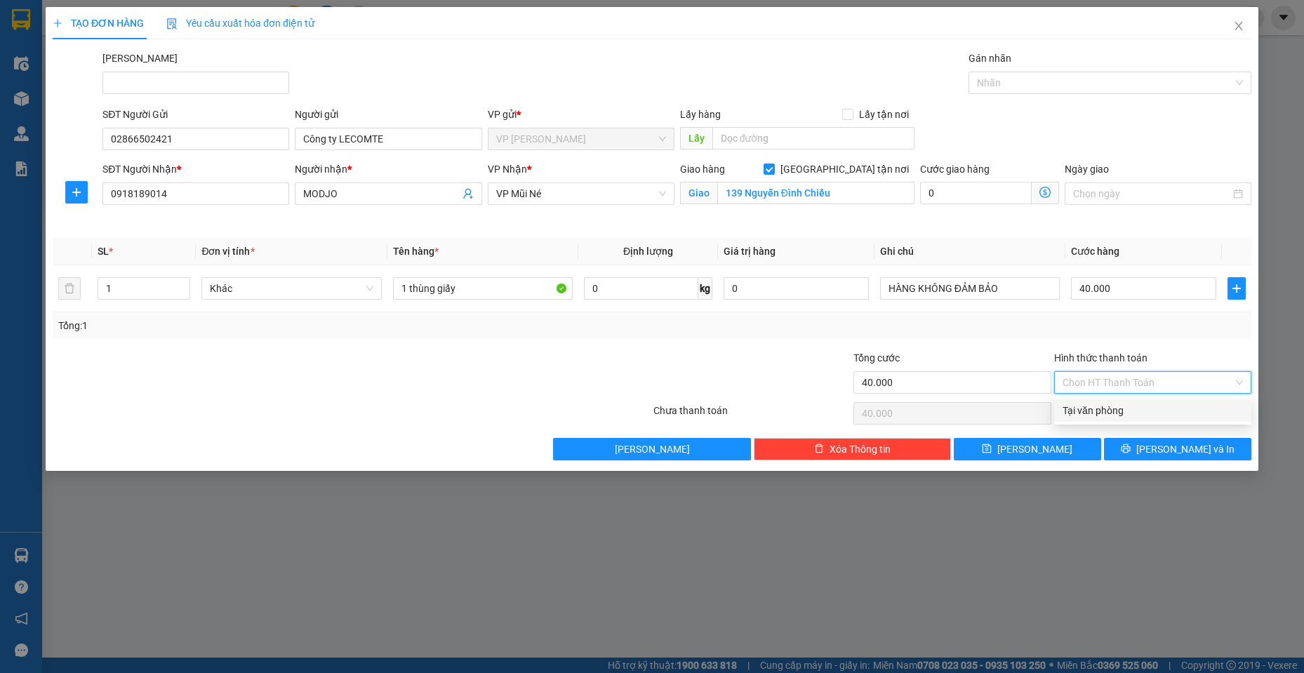
click at [1129, 420] on div "Tại văn phòng" at bounding box center [1152, 410] width 197 height 22
type input "0"
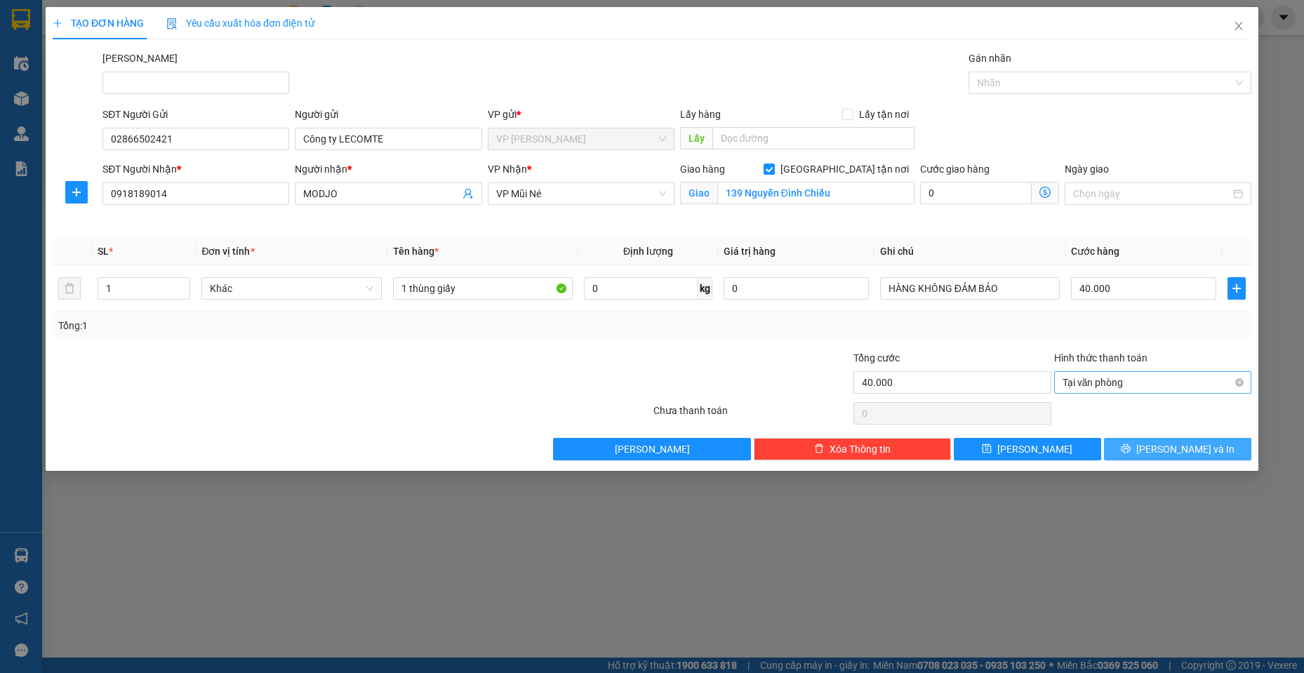
drag, startPoint x: 1172, startPoint y: 457, endPoint x: 1169, endPoint y: 390, distance: 67.4
click at [1169, 399] on div "Transit Pickup Surcharge Ids Transit Deliver Surcharge Ids Transit Deliver Surc…" at bounding box center [652, 256] width 1199 height 410
drag, startPoint x: 1152, startPoint y: 449, endPoint x: 1176, endPoint y: 413, distance: 43.4
click at [1176, 413] on div "Transit Pickup Surcharge Ids Transit Deliver Surcharge Ids Transit Deliver Surc…" at bounding box center [652, 256] width 1199 height 410
click at [1180, 453] on span "[PERSON_NAME] và In" at bounding box center [1185, 449] width 98 height 15
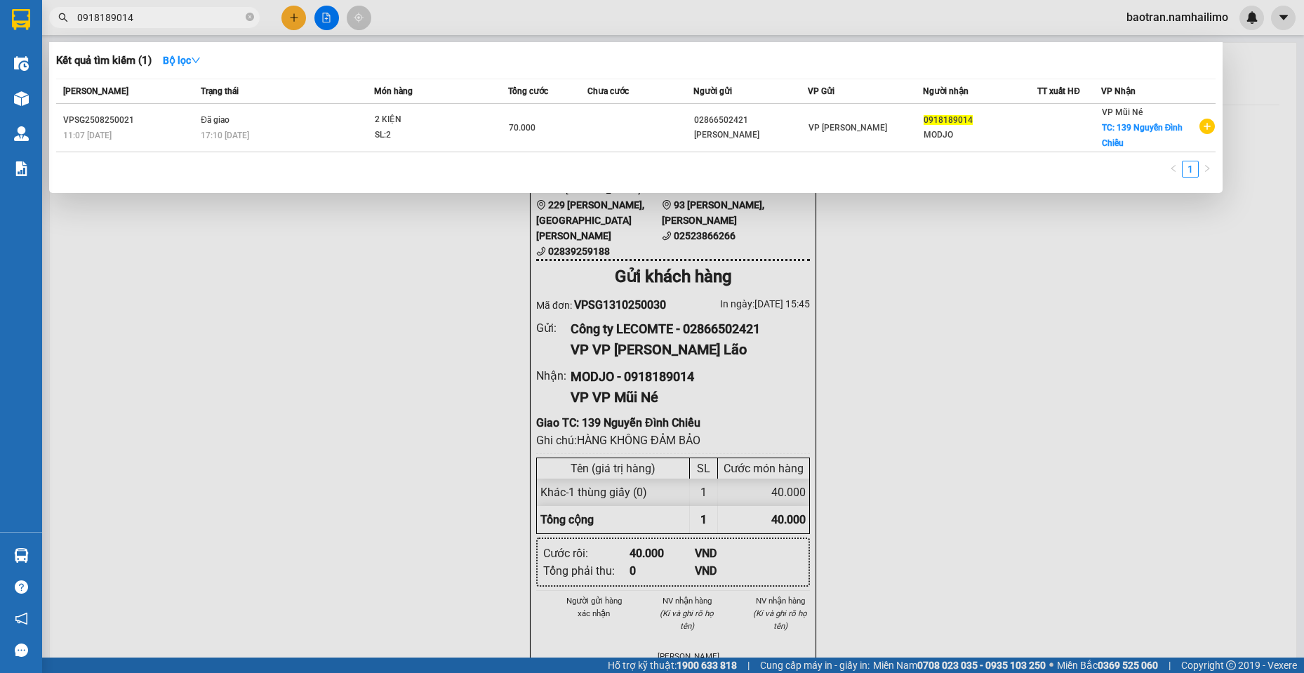
drag, startPoint x: 714, startPoint y: 454, endPoint x: 743, endPoint y: 100, distance: 355.7
click at [714, 443] on div at bounding box center [652, 336] width 1304 height 673
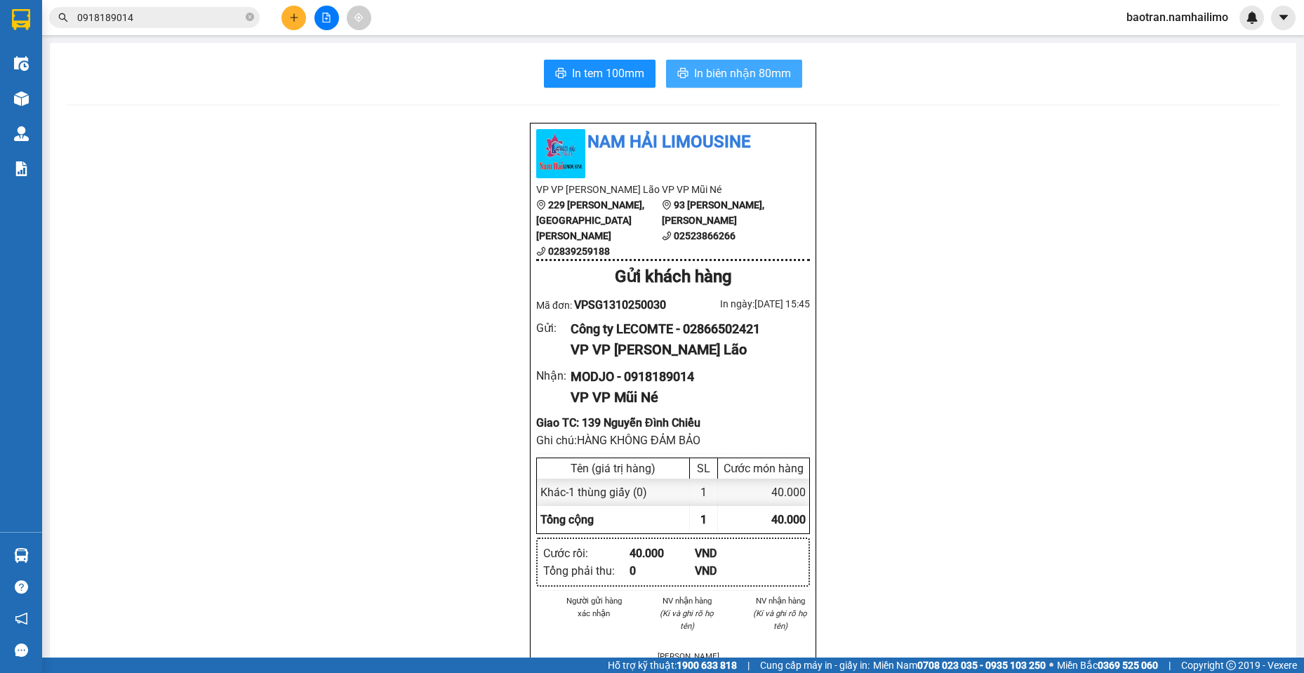
click at [768, 69] on span "In biên nhận 80mm" at bounding box center [742, 74] width 97 height 18
click at [288, 15] on button at bounding box center [293, 18] width 25 height 25
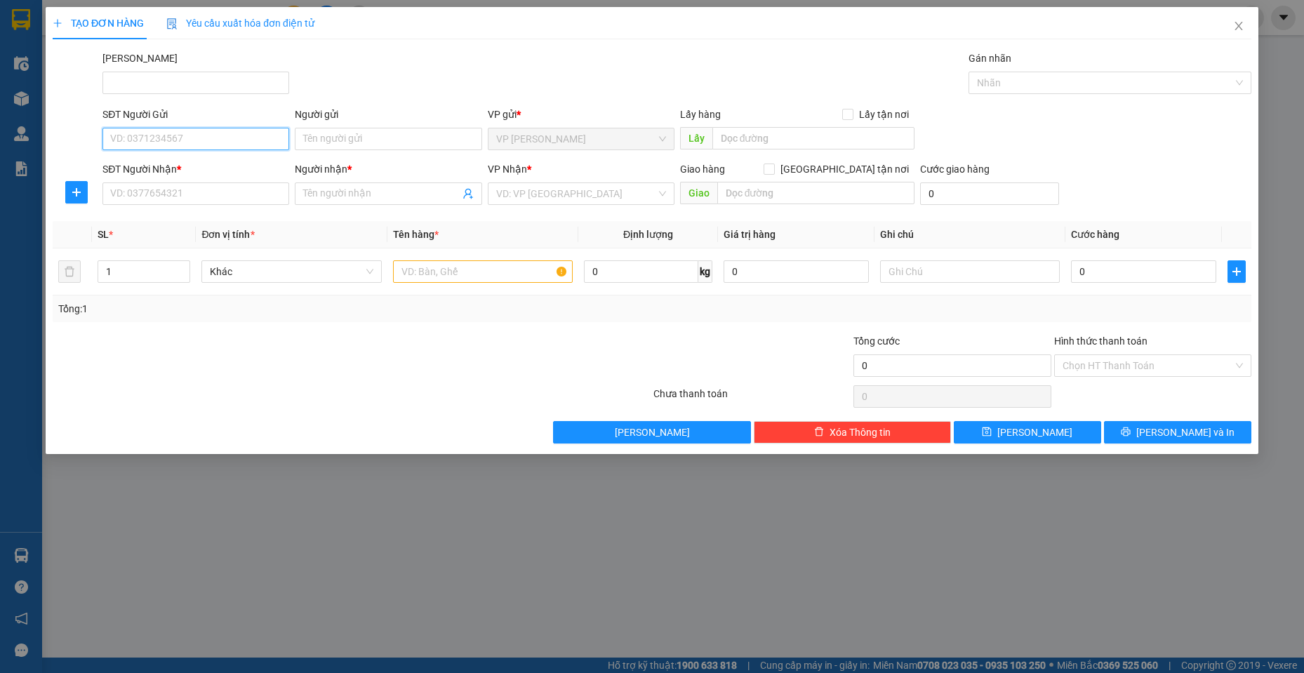
click at [157, 145] on input "SĐT Người Gửi" at bounding box center [195, 139] width 187 height 22
click at [165, 162] on div "0932128772 - CHÚ BÌNH" at bounding box center [196, 166] width 170 height 15
type input "0932128772"
type input "CHÚ BÌNH"
type input "0938649976"
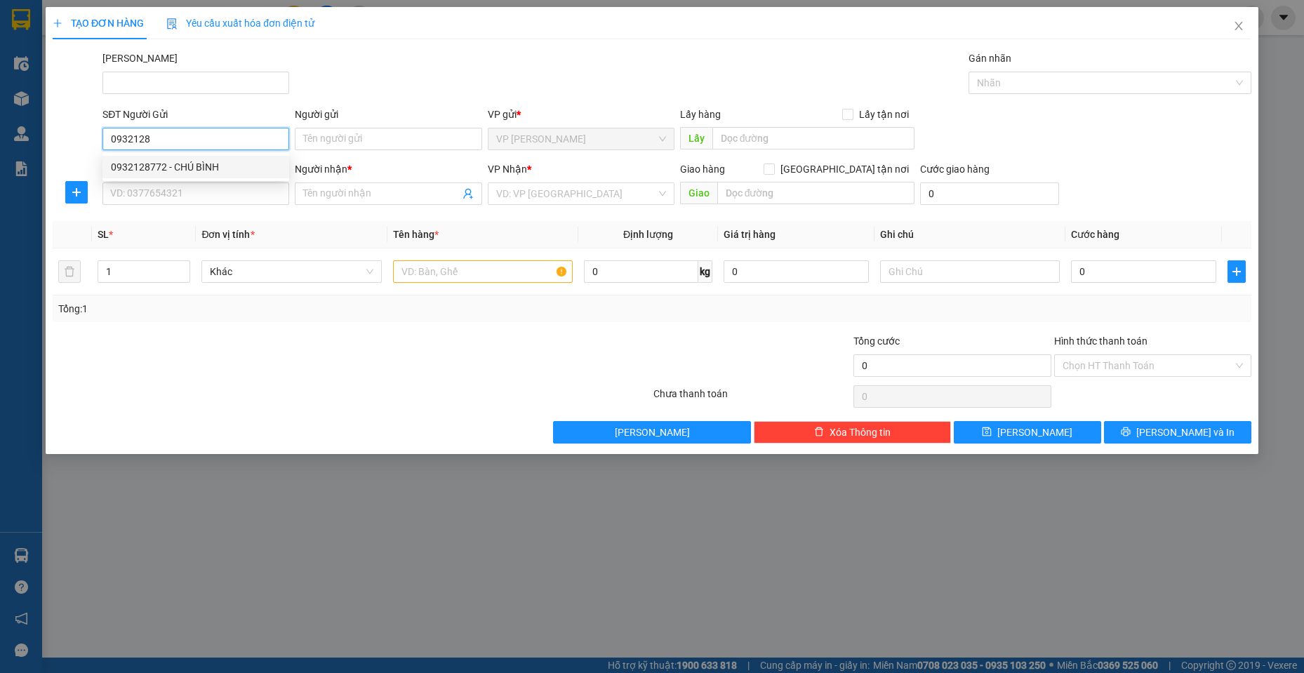
type input "[PERSON_NAME]"
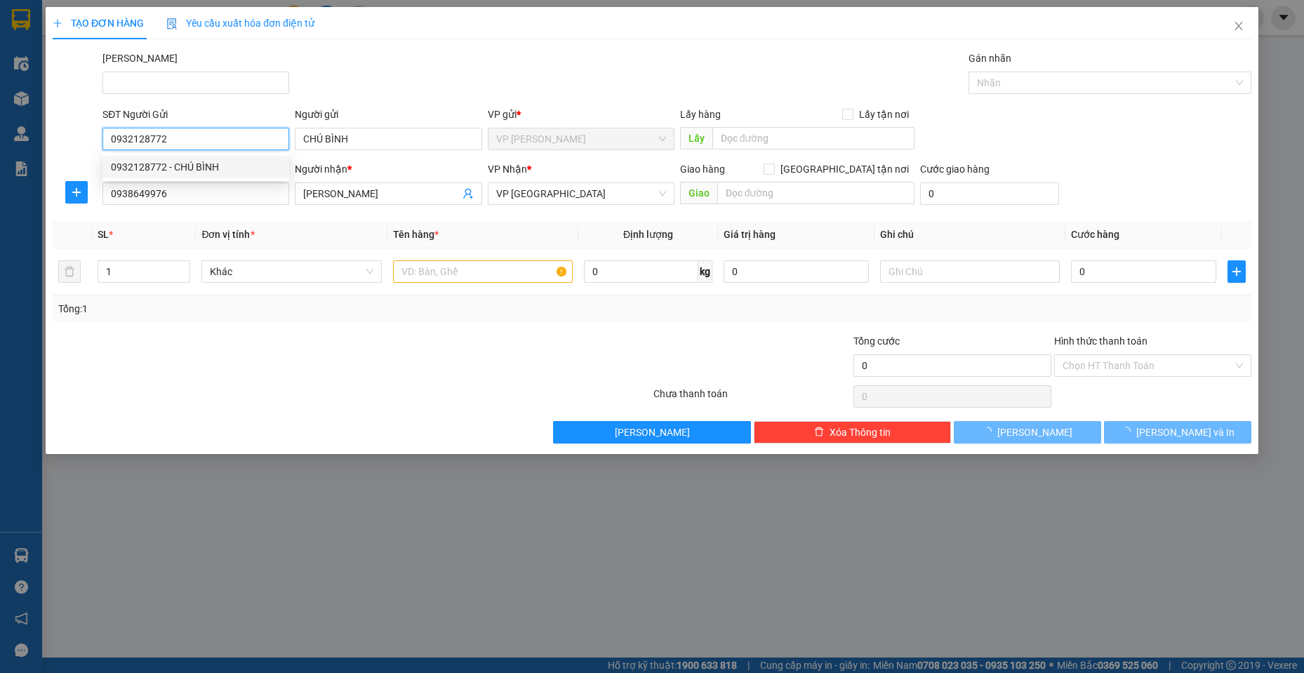
type input "80.000"
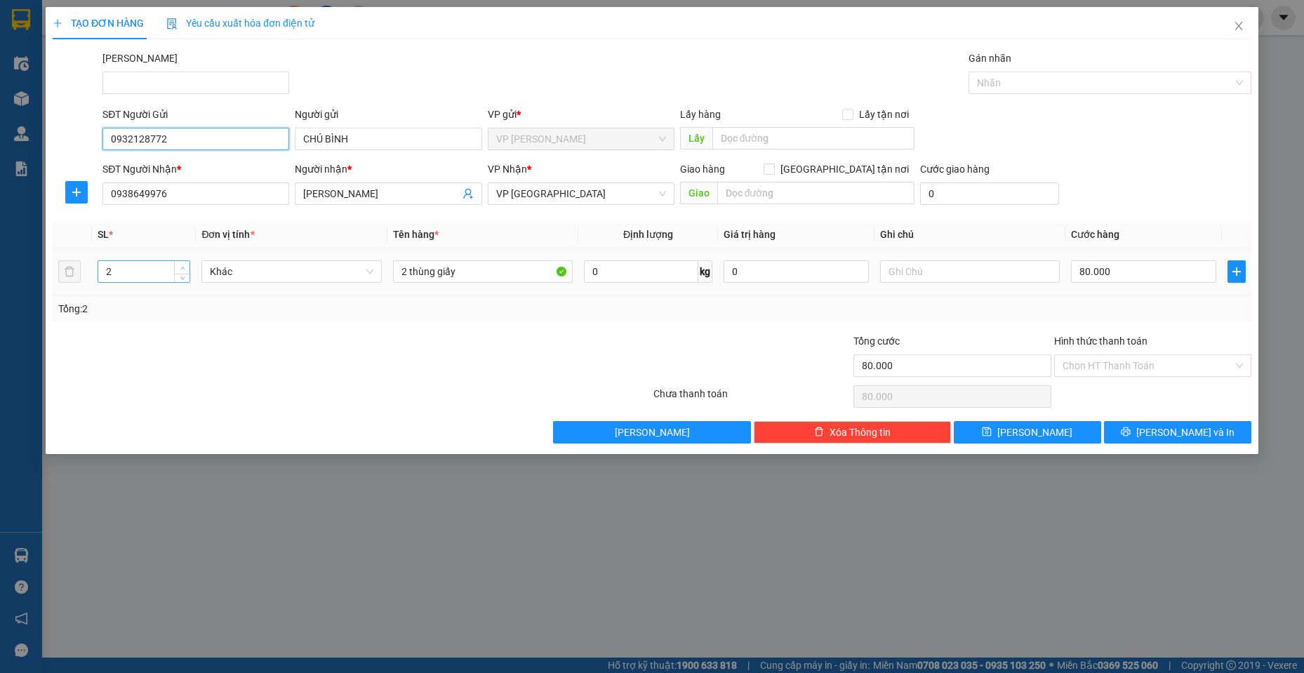
type input "0932128772"
type input "3"
click at [181, 268] on icon "up" at bounding box center [182, 268] width 5 height 5
drag, startPoint x: 413, startPoint y: 268, endPoint x: 350, endPoint y: 264, distance: 62.6
click at [350, 264] on tr "3 Khác 2 thùng giấy 0 kg 0 80.000" at bounding box center [652, 271] width 1199 height 47
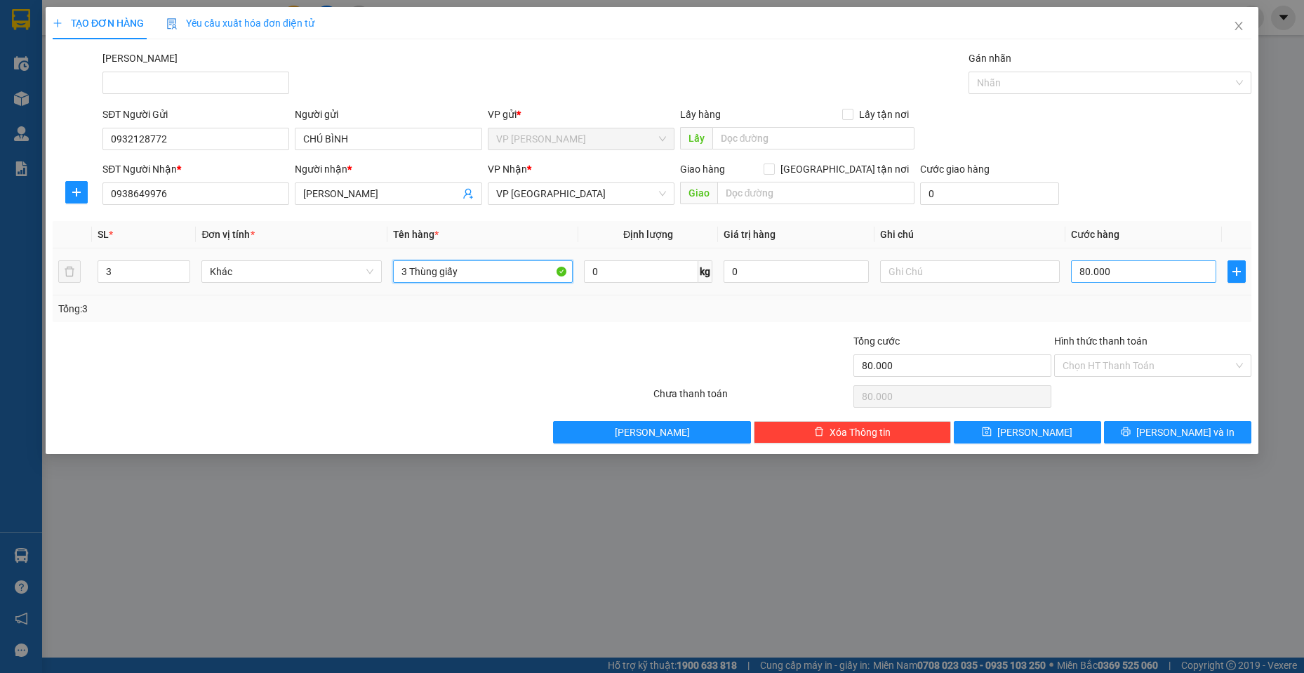
type input "3 Thùng giấy"
click at [1153, 267] on input "80.000" at bounding box center [1143, 271] width 145 height 22
type input "1"
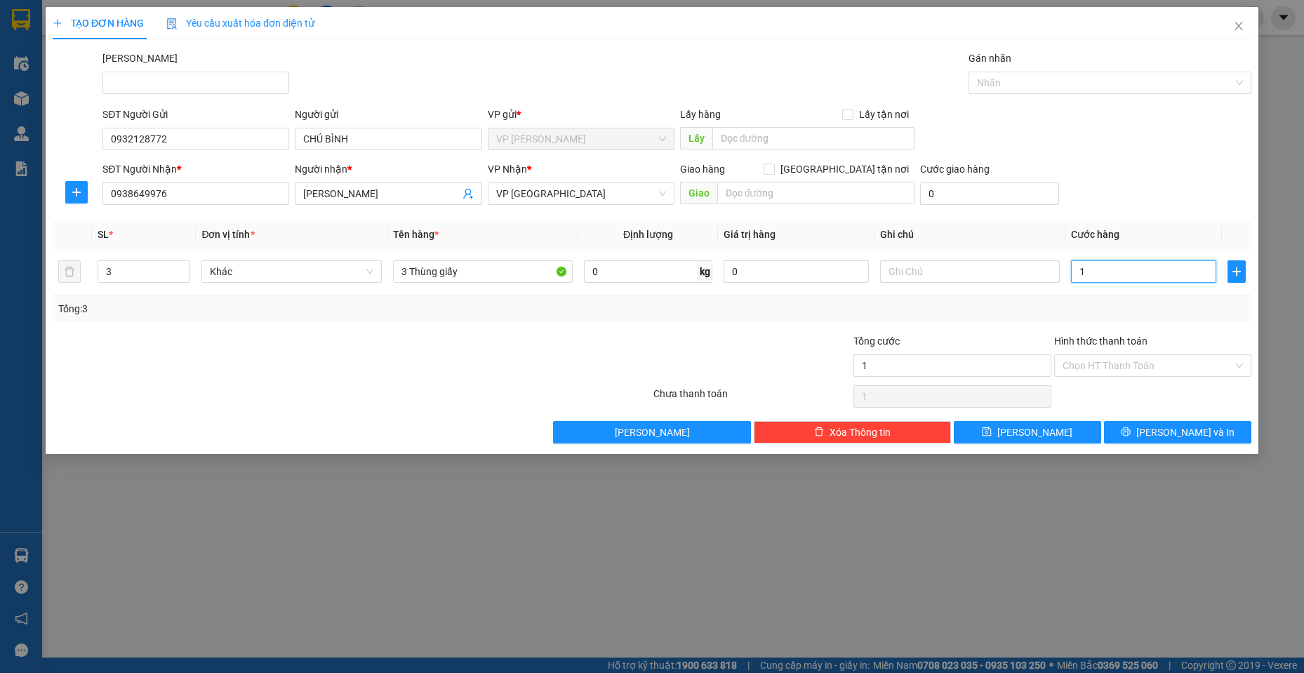
type input "12"
type input "120"
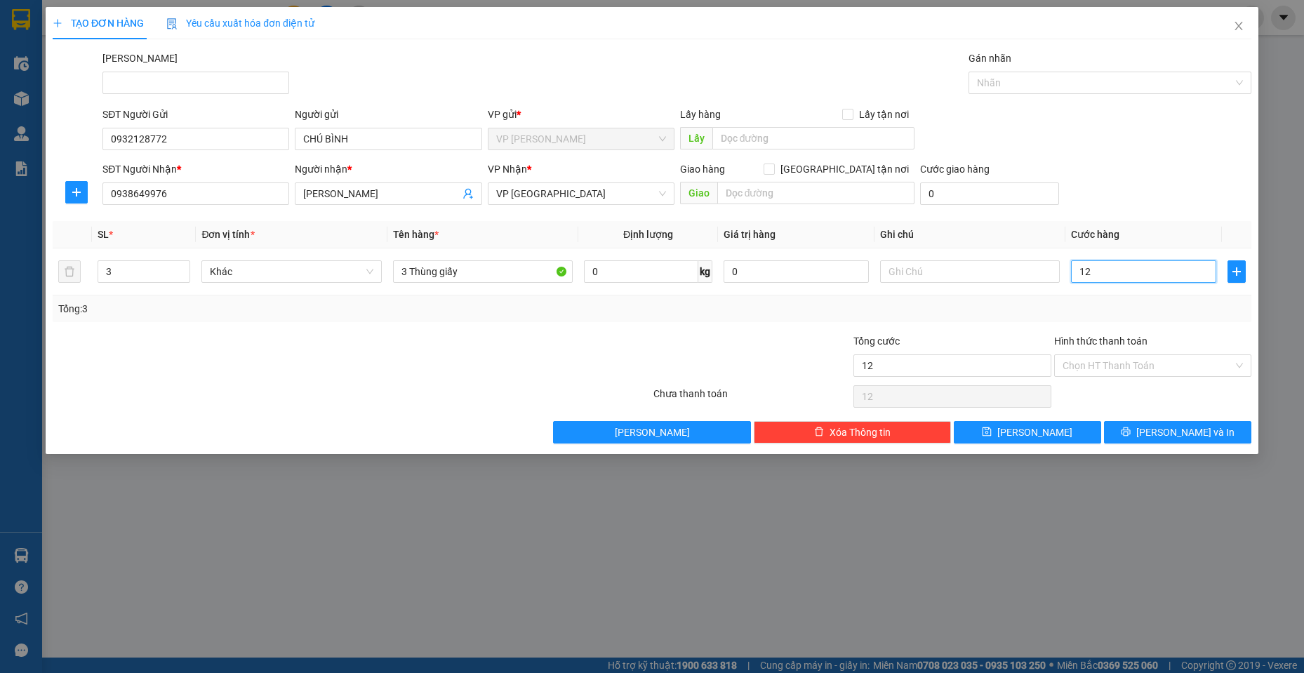
type input "120"
type input "1.200"
type input "12.000"
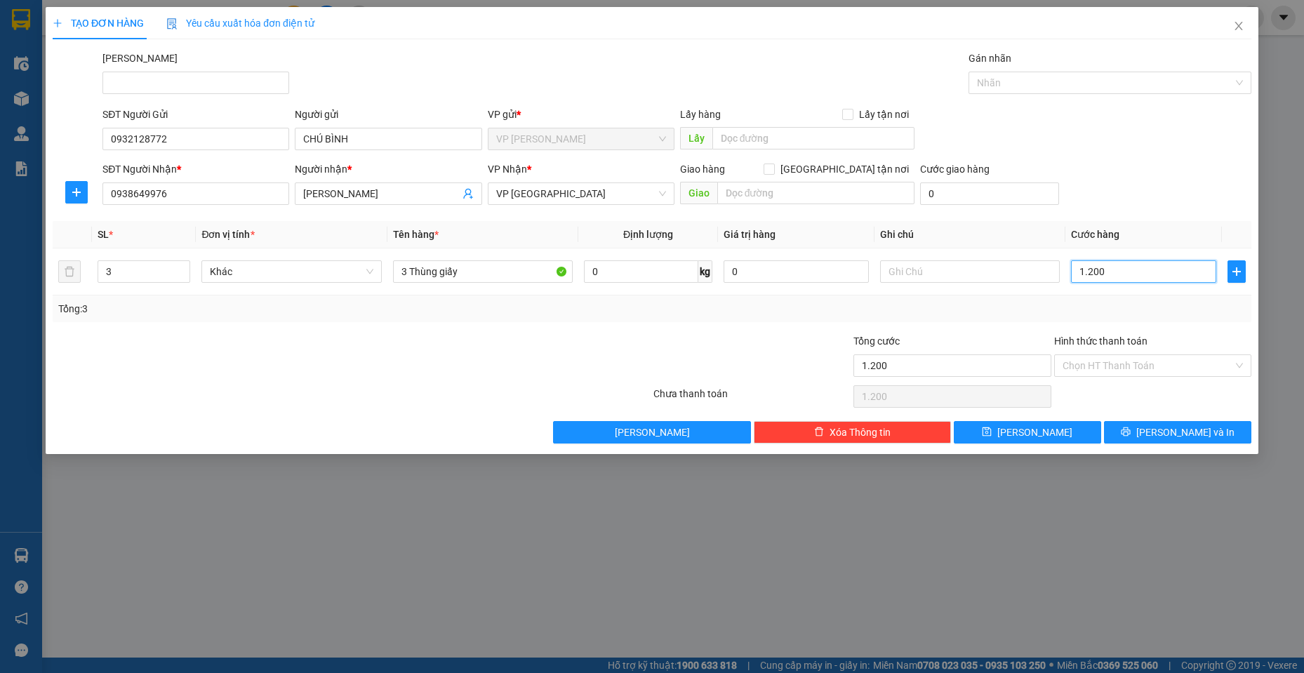
type input "12.000"
type input "120.000"
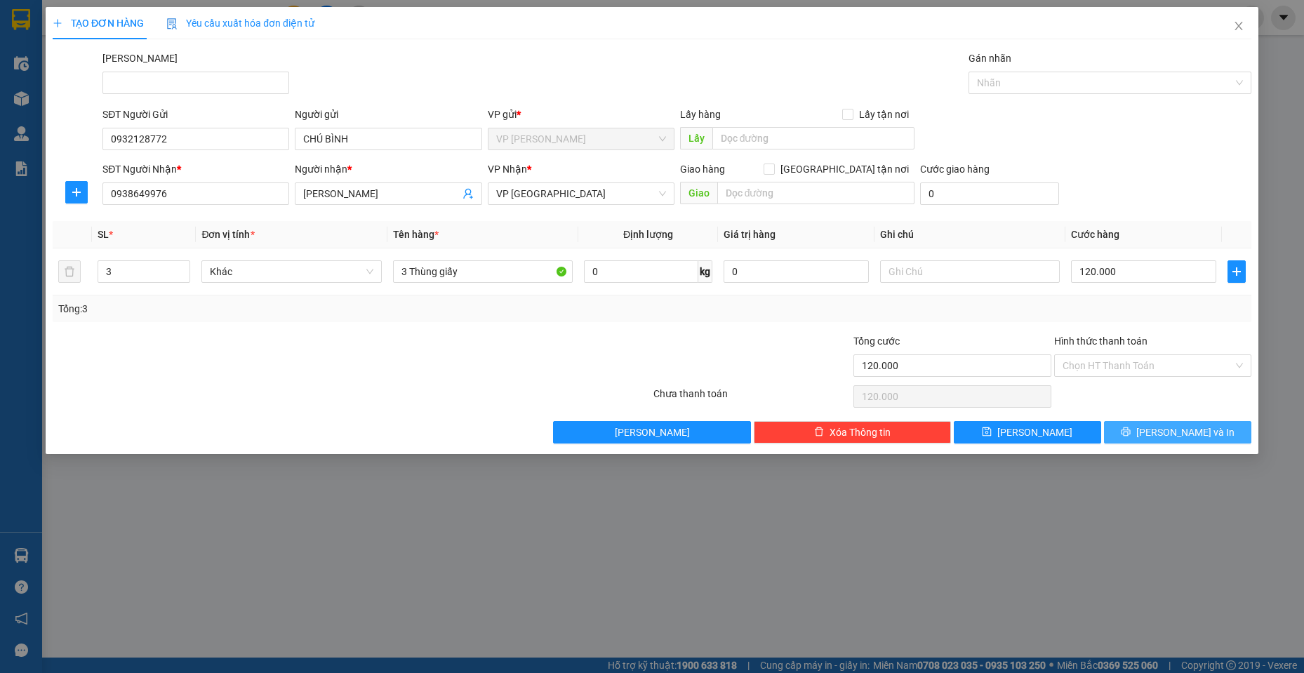
click at [1146, 432] on button "[PERSON_NAME] và In" at bounding box center [1177, 432] width 147 height 22
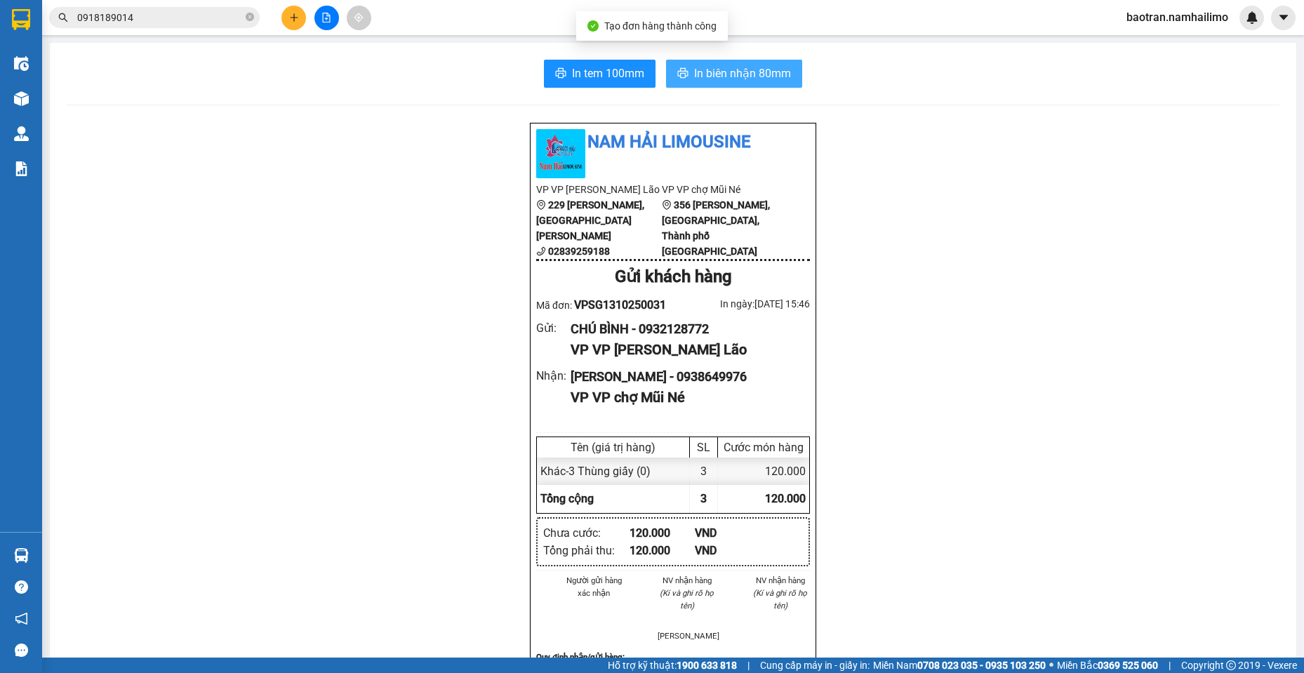
click at [740, 67] on span "In biên nhận 80mm" at bounding box center [742, 74] width 97 height 18
